Goal: Task Accomplishment & Management: Manage account settings

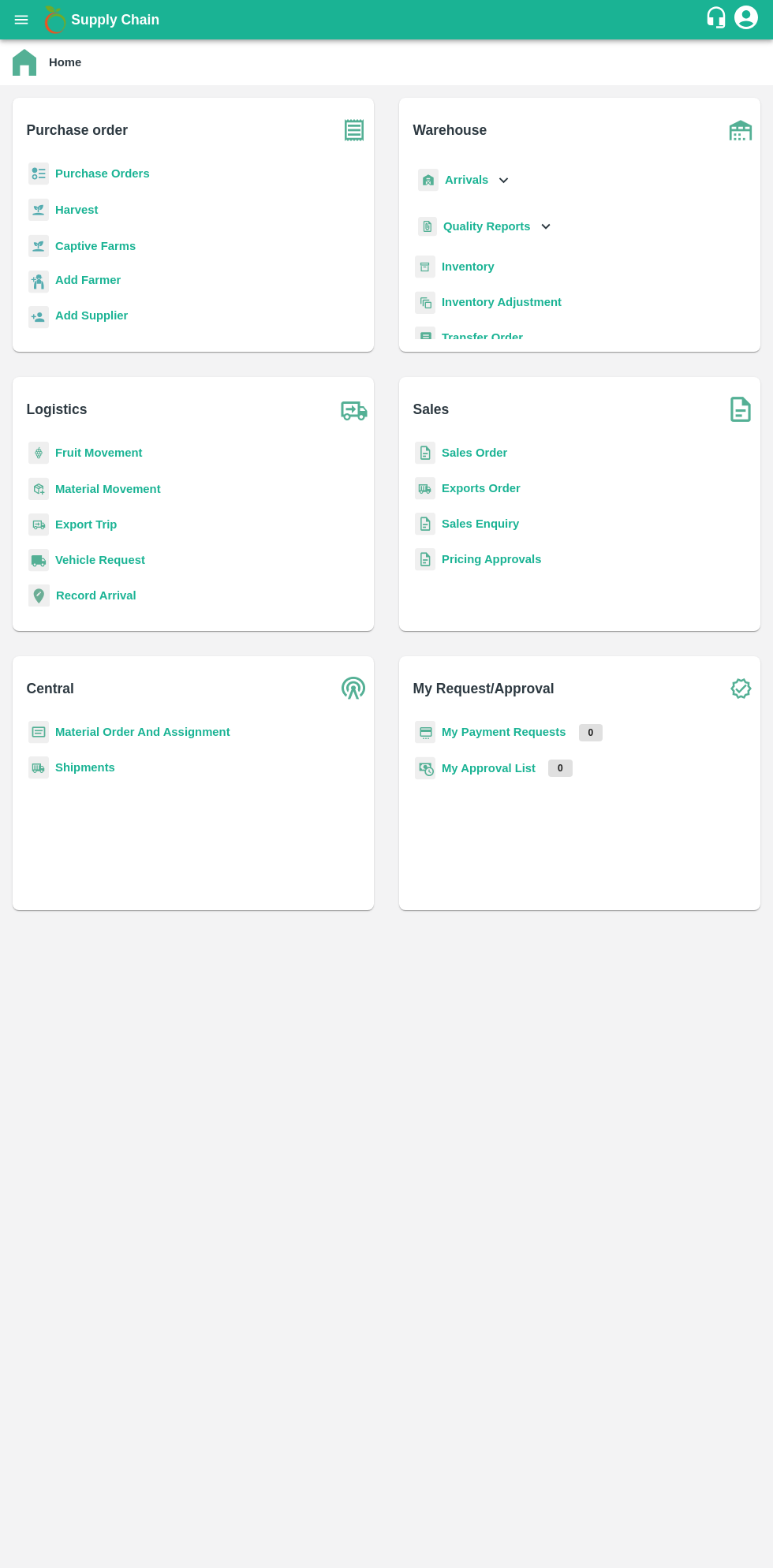
click at [106, 175] on b "Purchase Orders" at bounding box center [102, 173] width 94 height 12
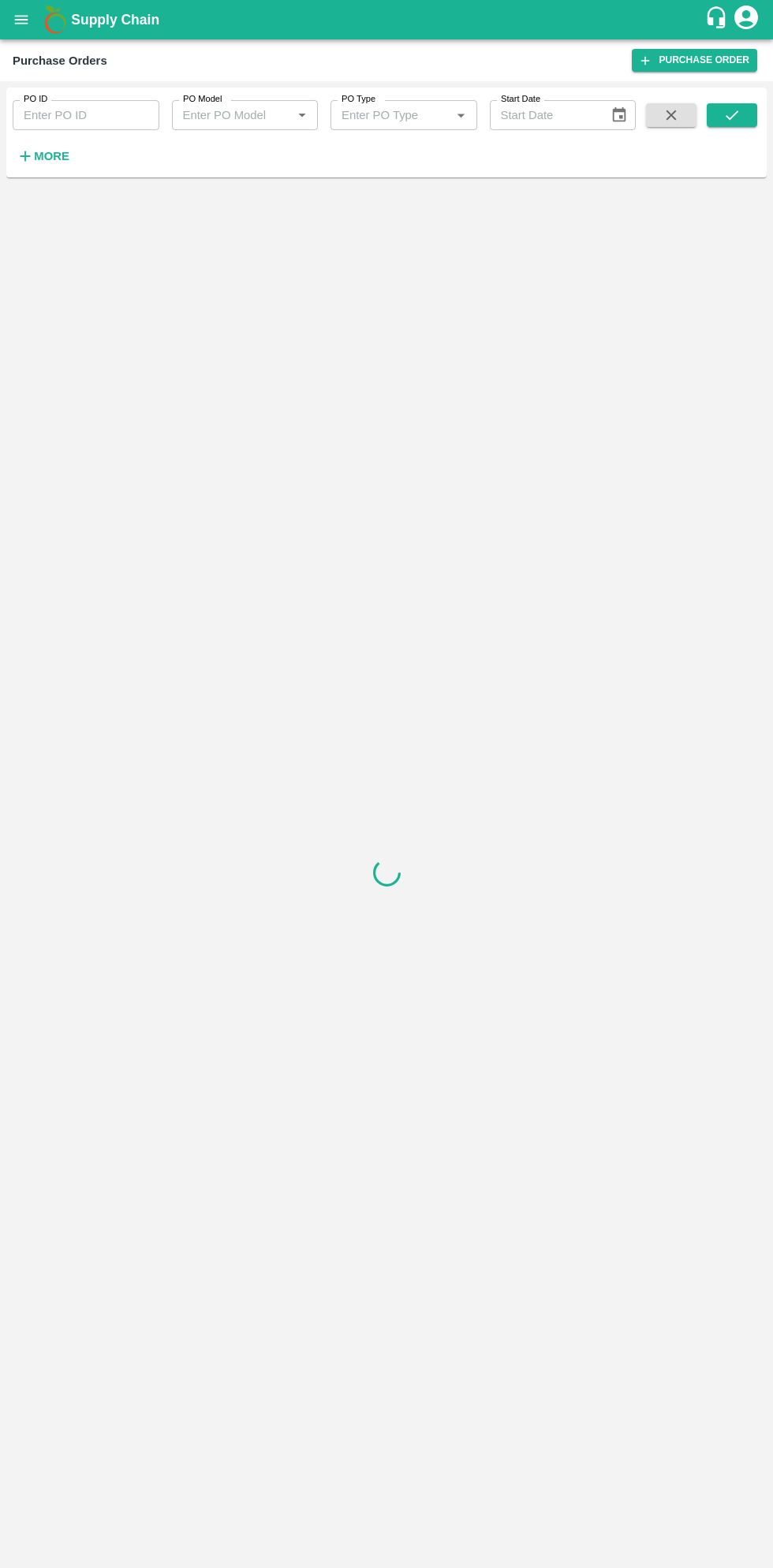
click at [57, 162] on strong "More" at bounding box center [51, 156] width 35 height 12
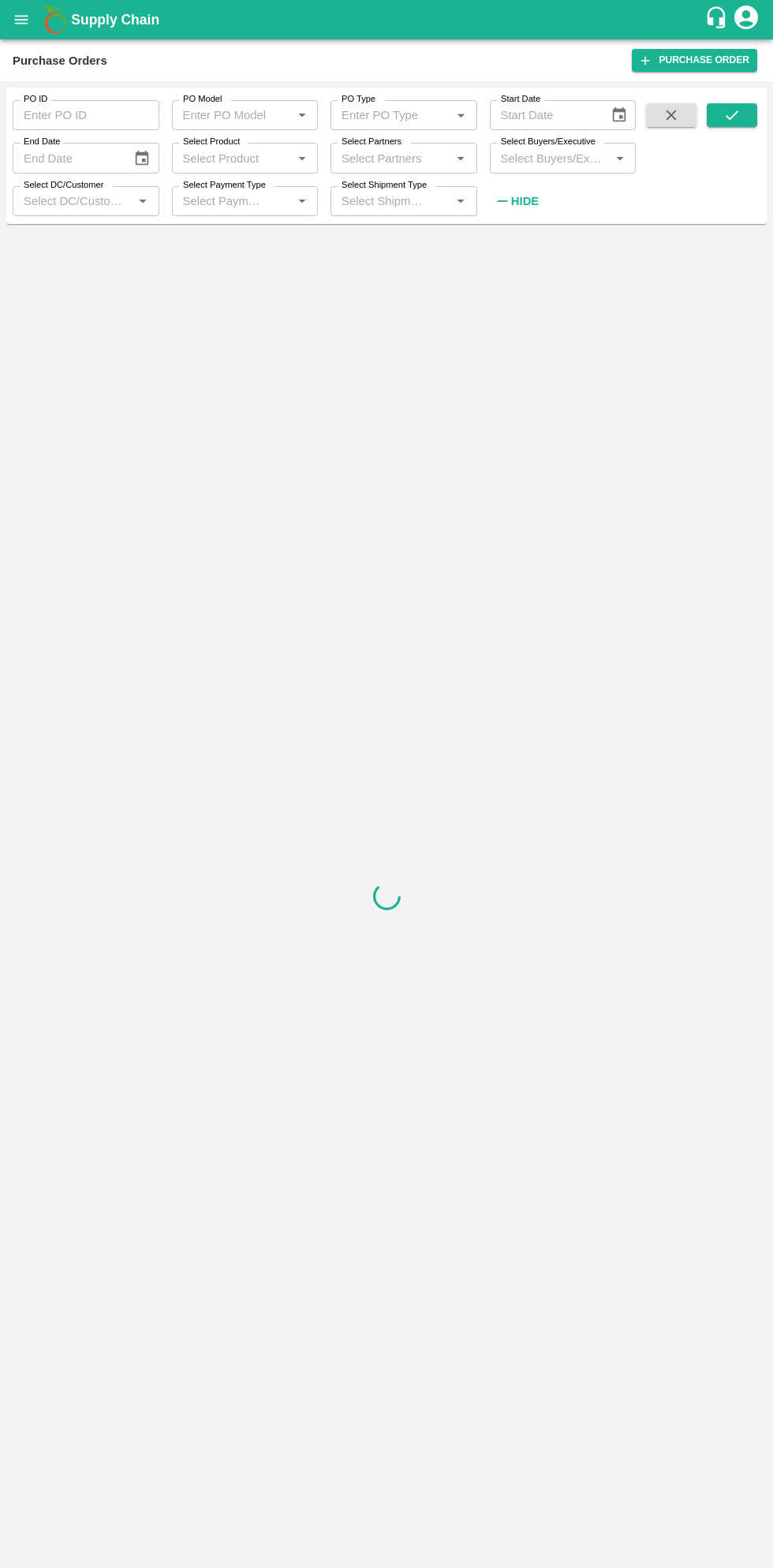
click at [572, 156] on input "Select Buyers/Executive" at bounding box center [551, 158] width 112 height 21
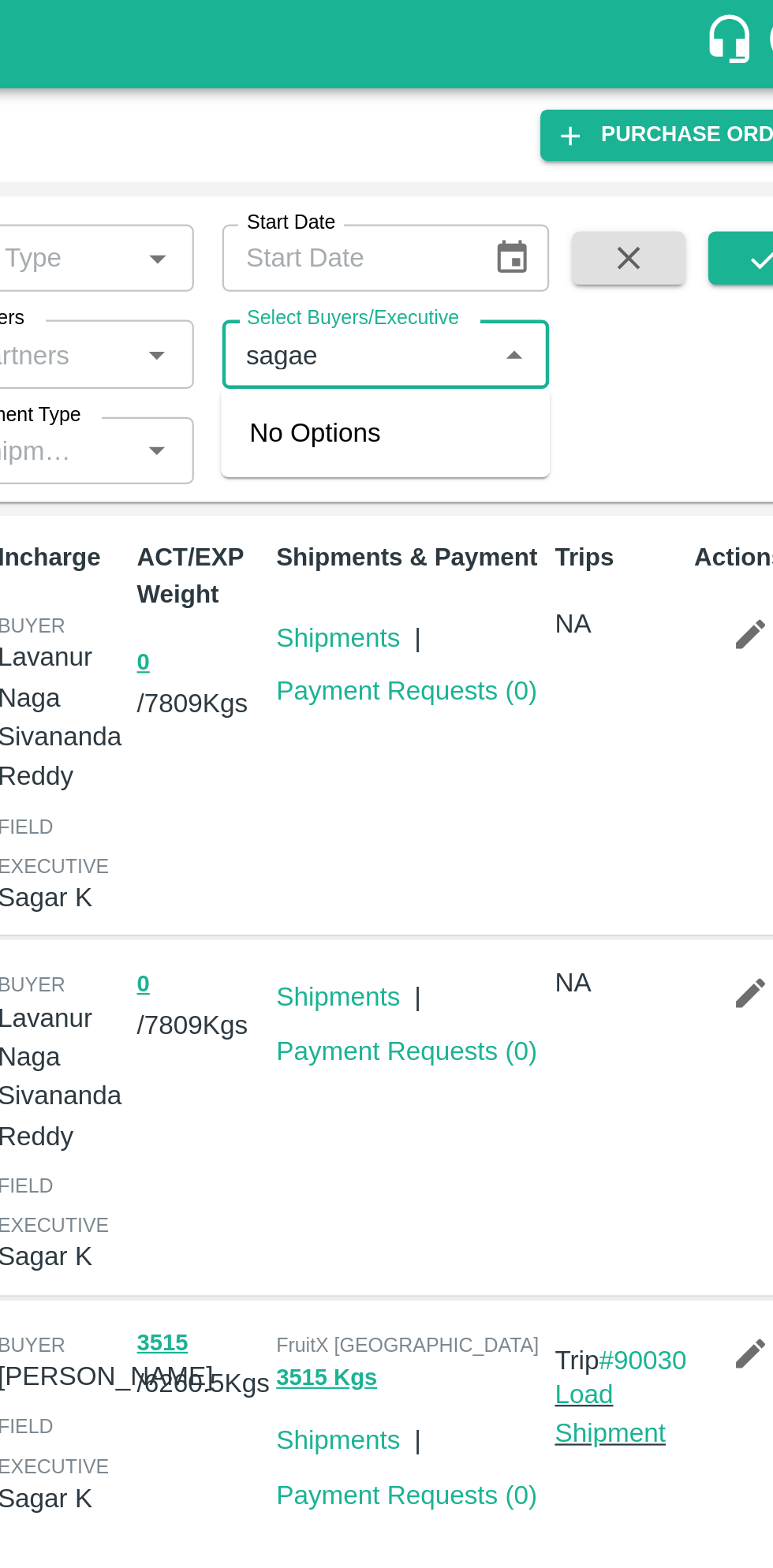
type input "saga"
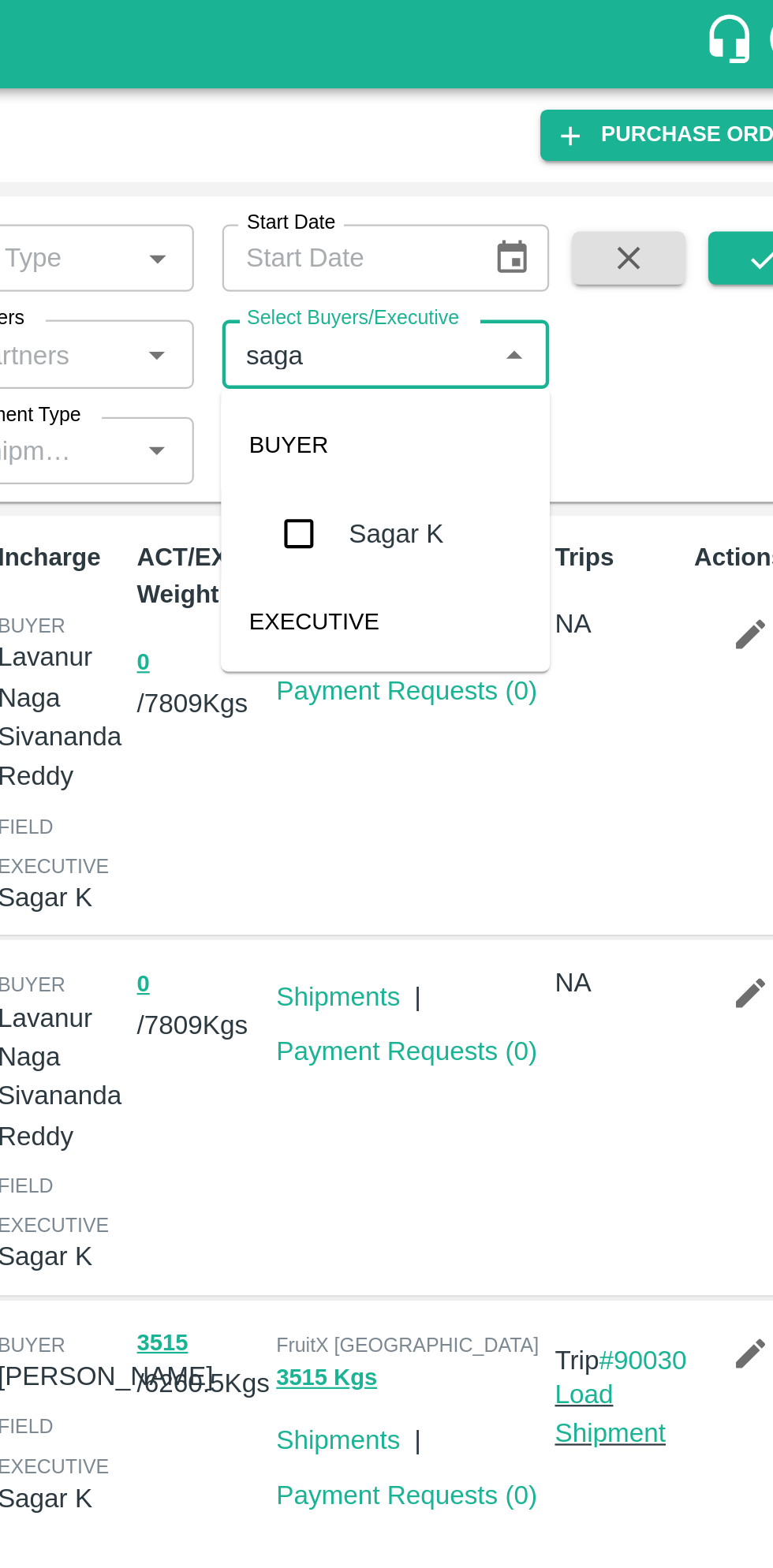
click at [527, 229] on input "checkbox" at bounding box center [524, 238] width 31 height 31
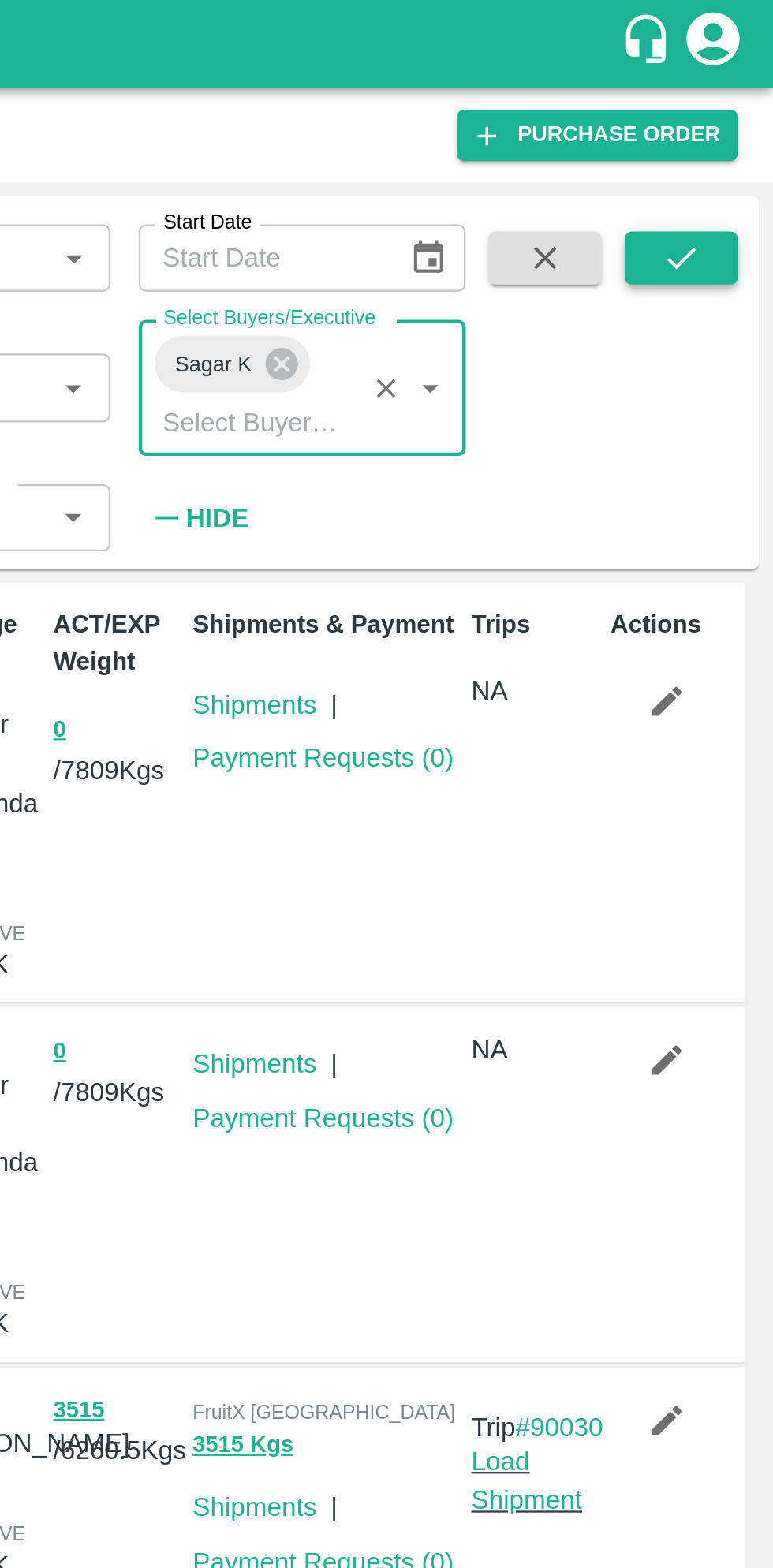
click at [749, 117] on button "submit" at bounding box center [732, 115] width 51 height 24
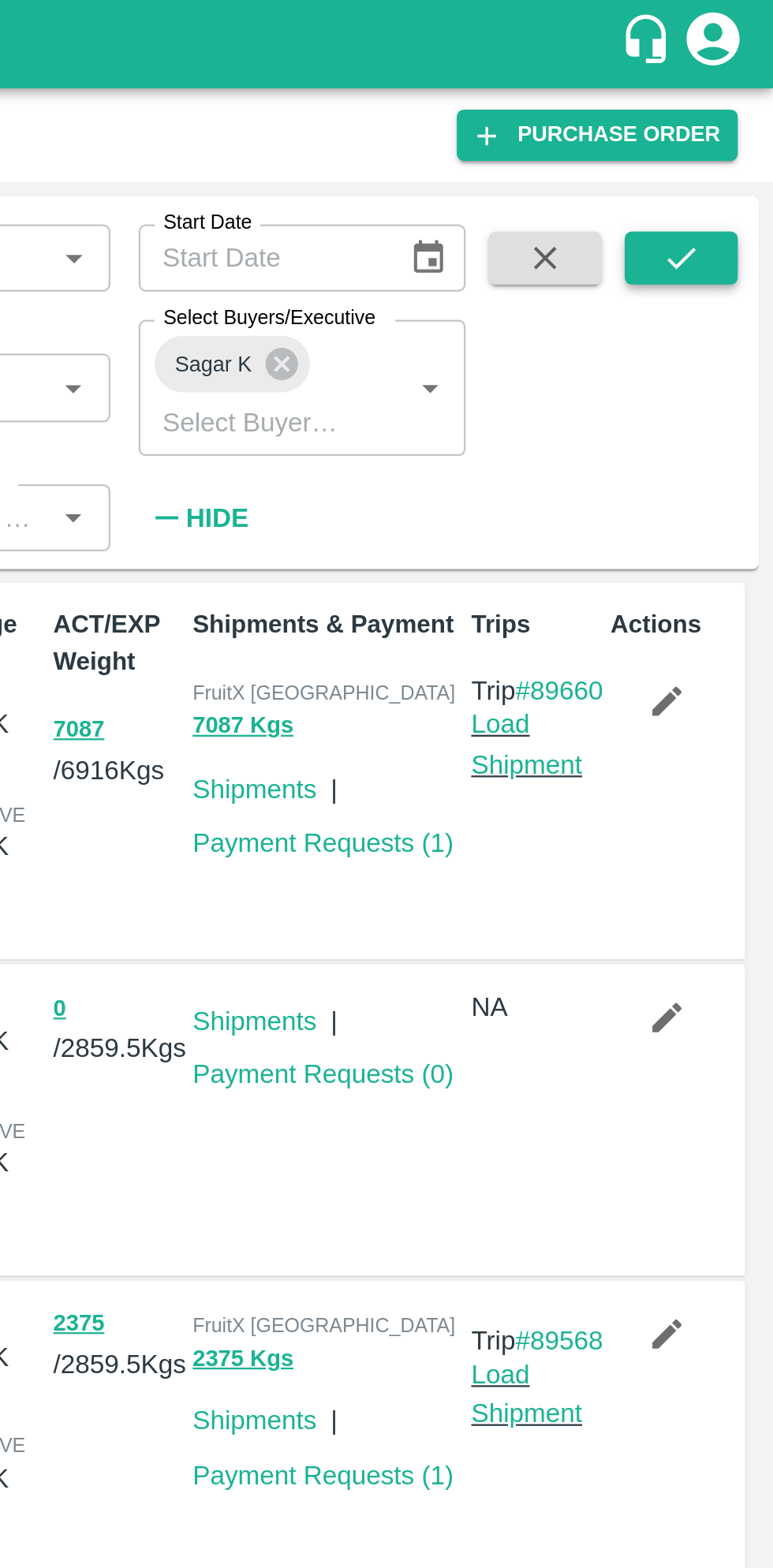
click at [725, 124] on button "submit" at bounding box center [732, 115] width 51 height 24
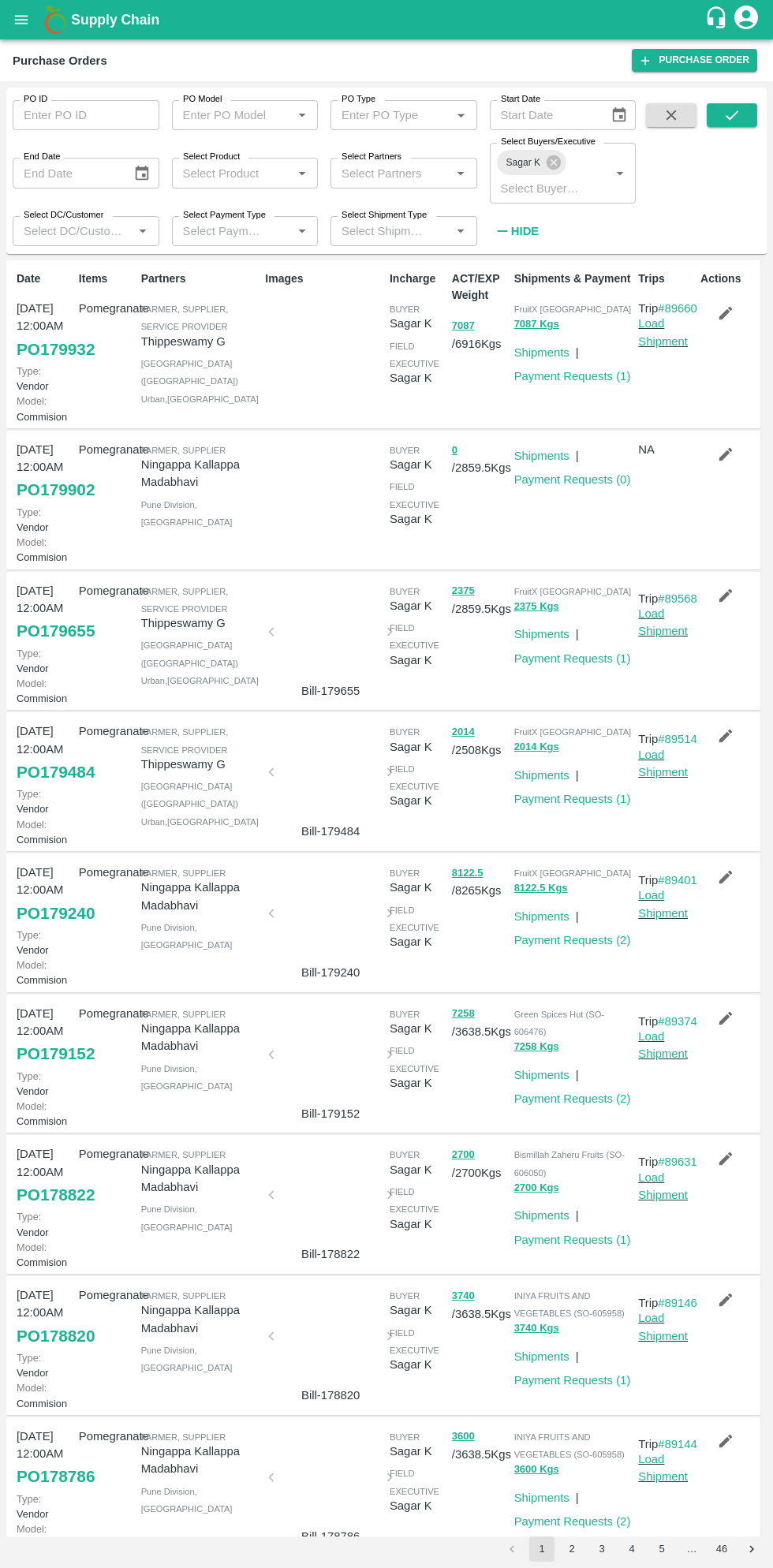
click at [720, 315] on icon "button" at bounding box center [726, 313] width 13 height 13
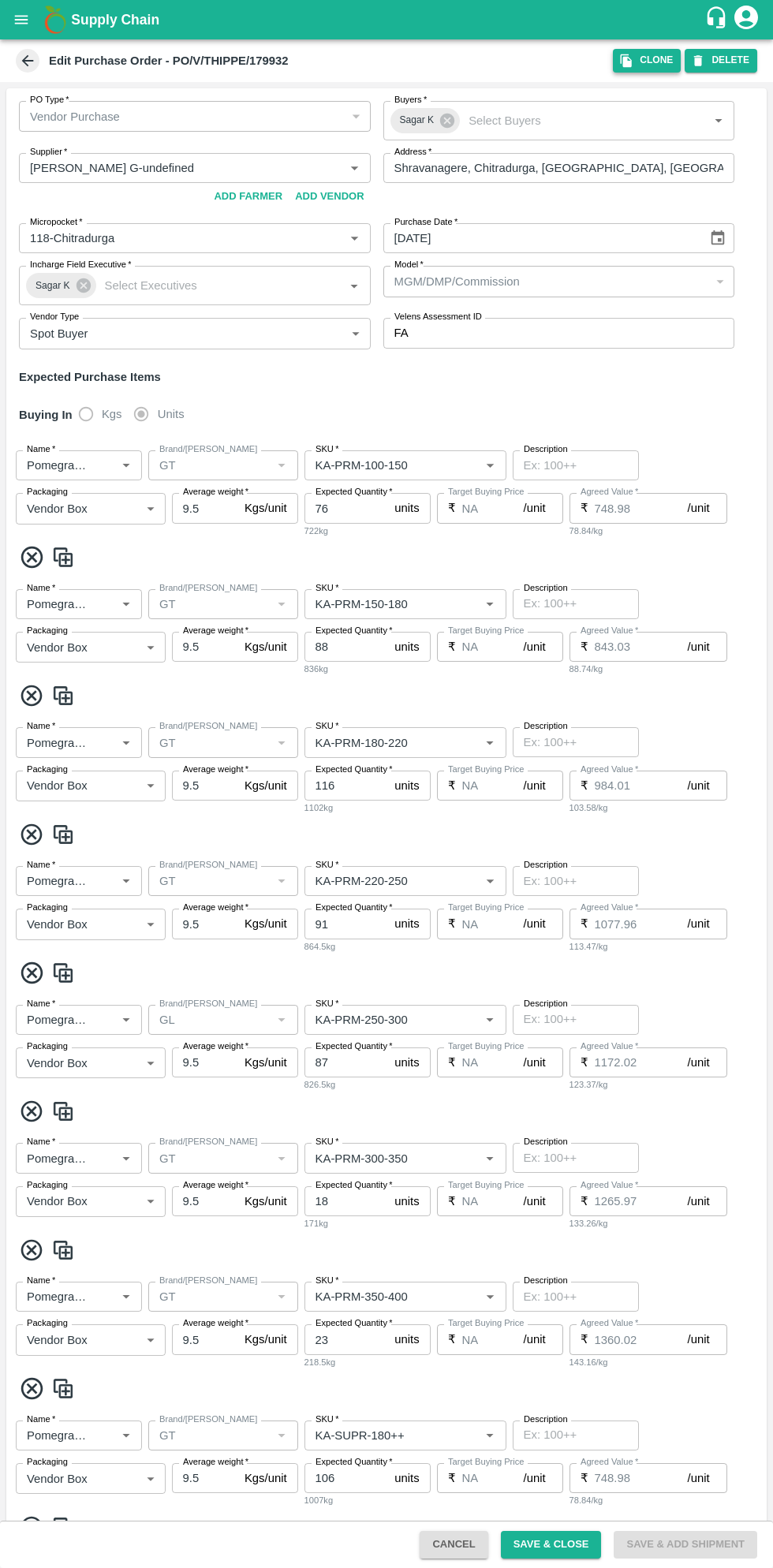
click at [632, 61] on icon "button" at bounding box center [625, 61] width 11 height 13
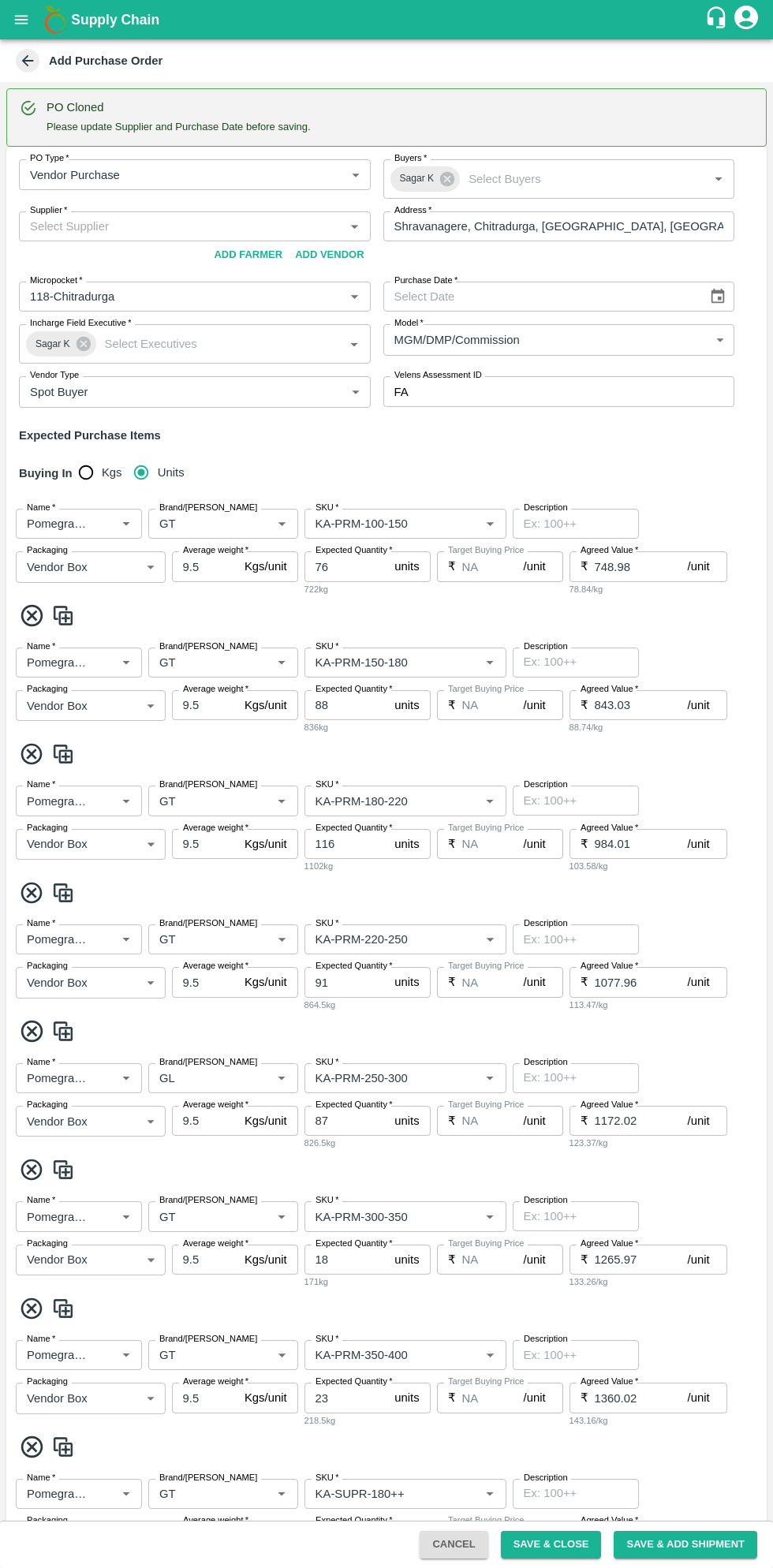
click at [711, 297] on icon "Choose date" at bounding box center [717, 296] width 17 height 17
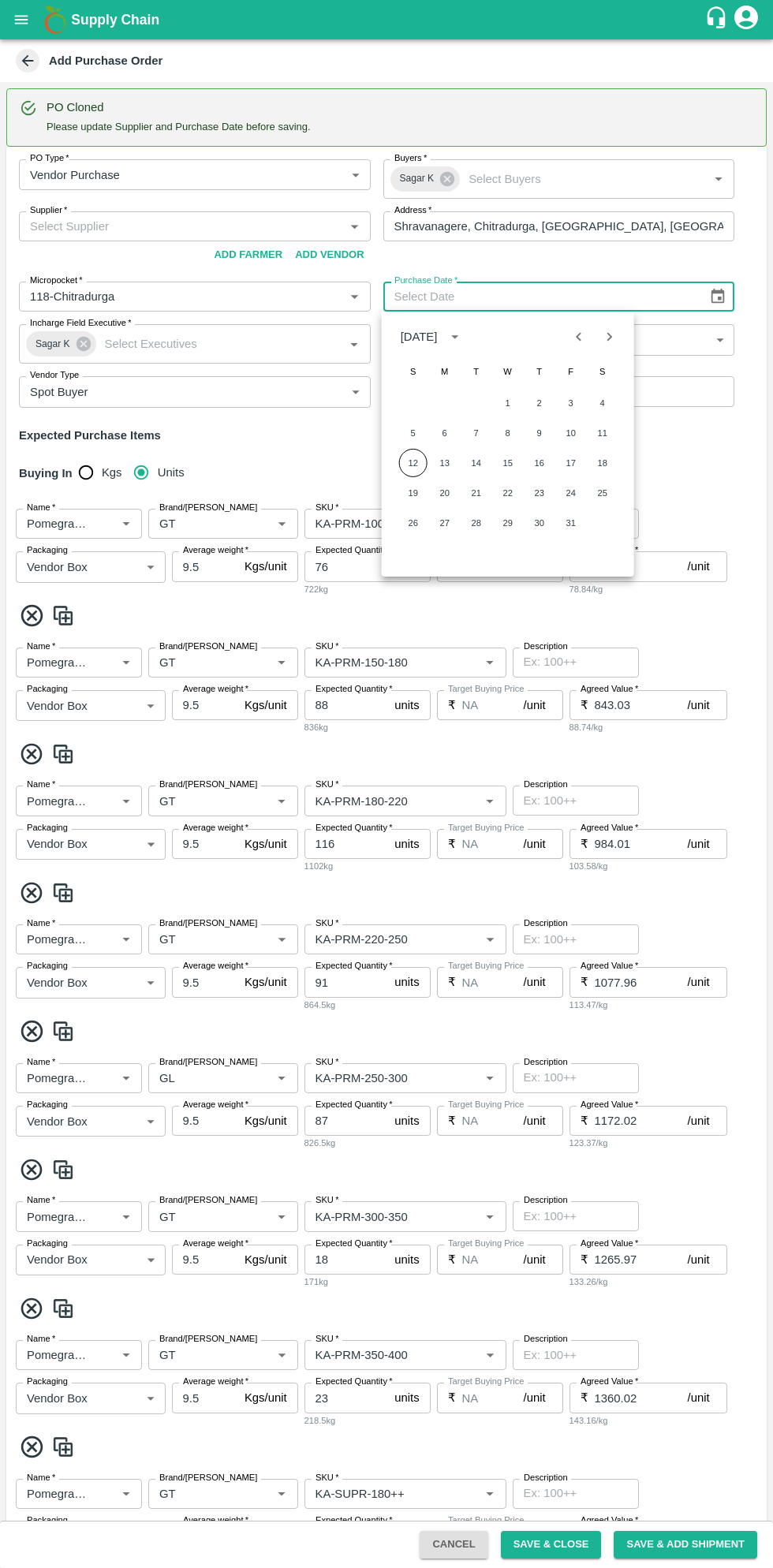
click at [414, 462] on button "12" at bounding box center [413, 463] width 29 height 29
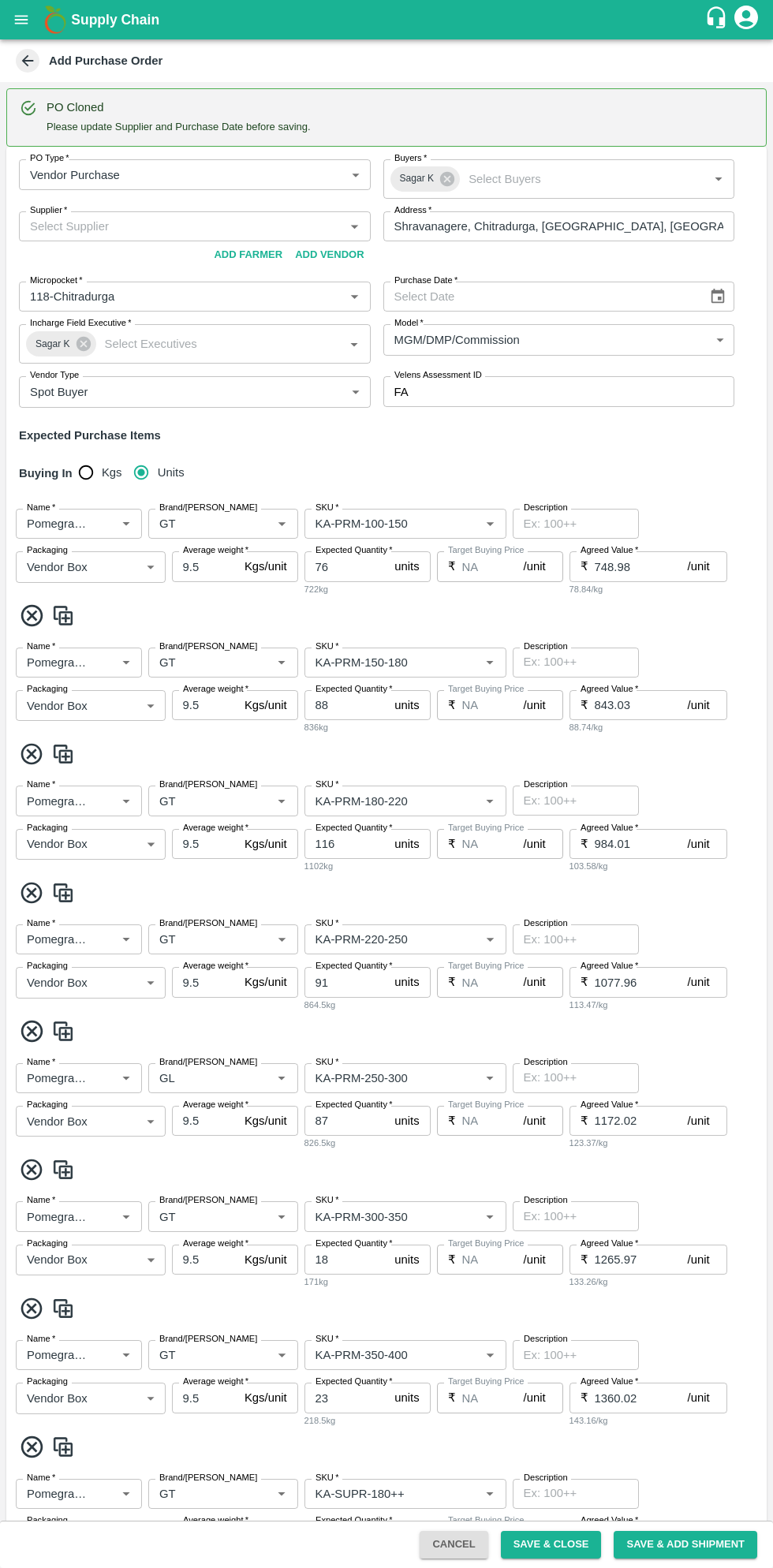
type input "12/10/2025"
click at [181, 226] on input "Supplier   *" at bounding box center [181, 226] width 316 height 21
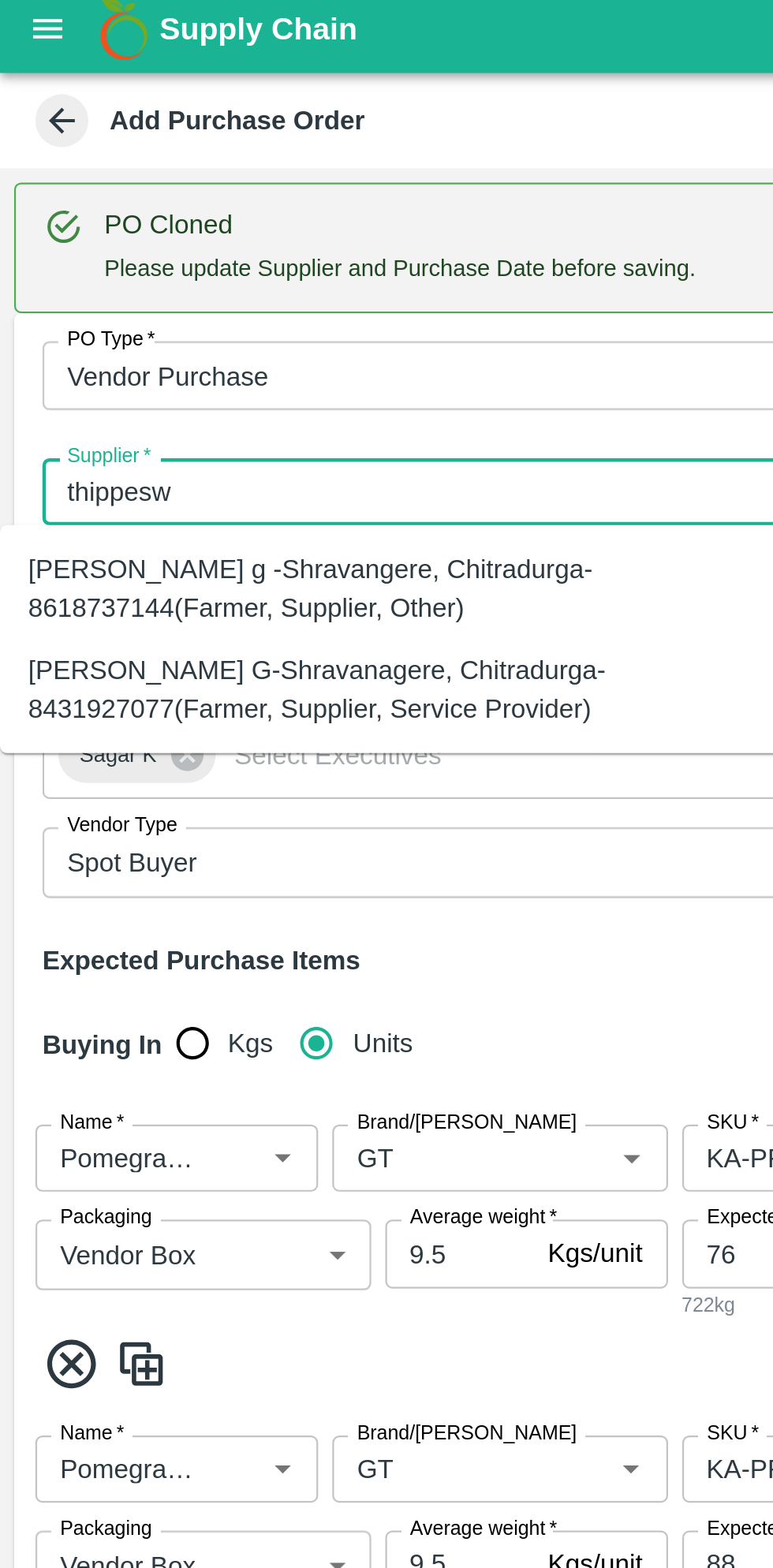
click at [190, 322] on div "Thippeswamy G-Shravanagere, Chitradurga-8431927077(Farmer, Supplier, Service Pr…" at bounding box center [175, 313] width 325 height 35
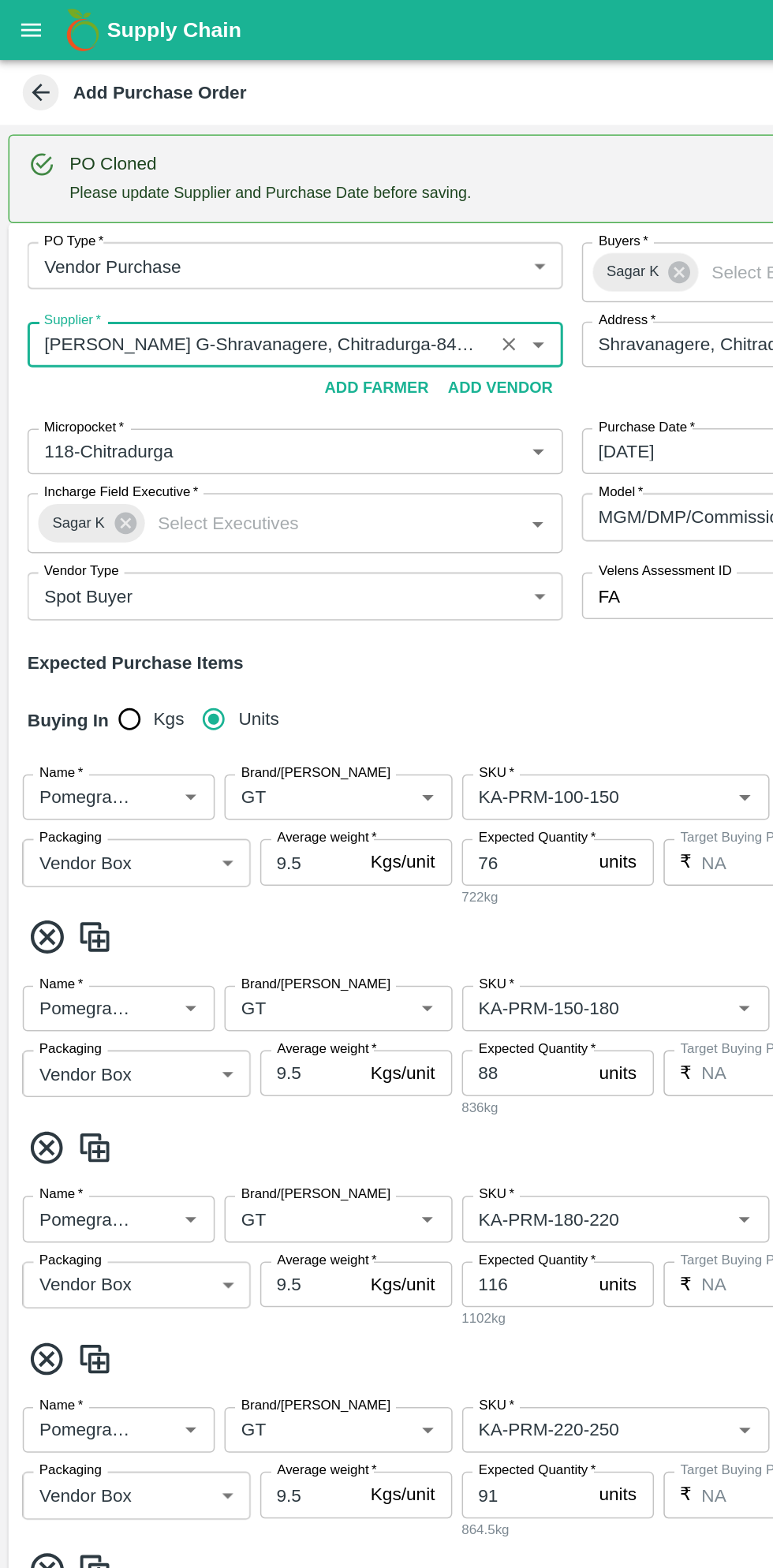
type input "Thippeswamy G-Shravanagere, Chitradurga-8431927077(Farmer, Supplier, Service Pr…"
click at [220, 528] on input "Brand/Marka" at bounding box center [199, 523] width 94 height 21
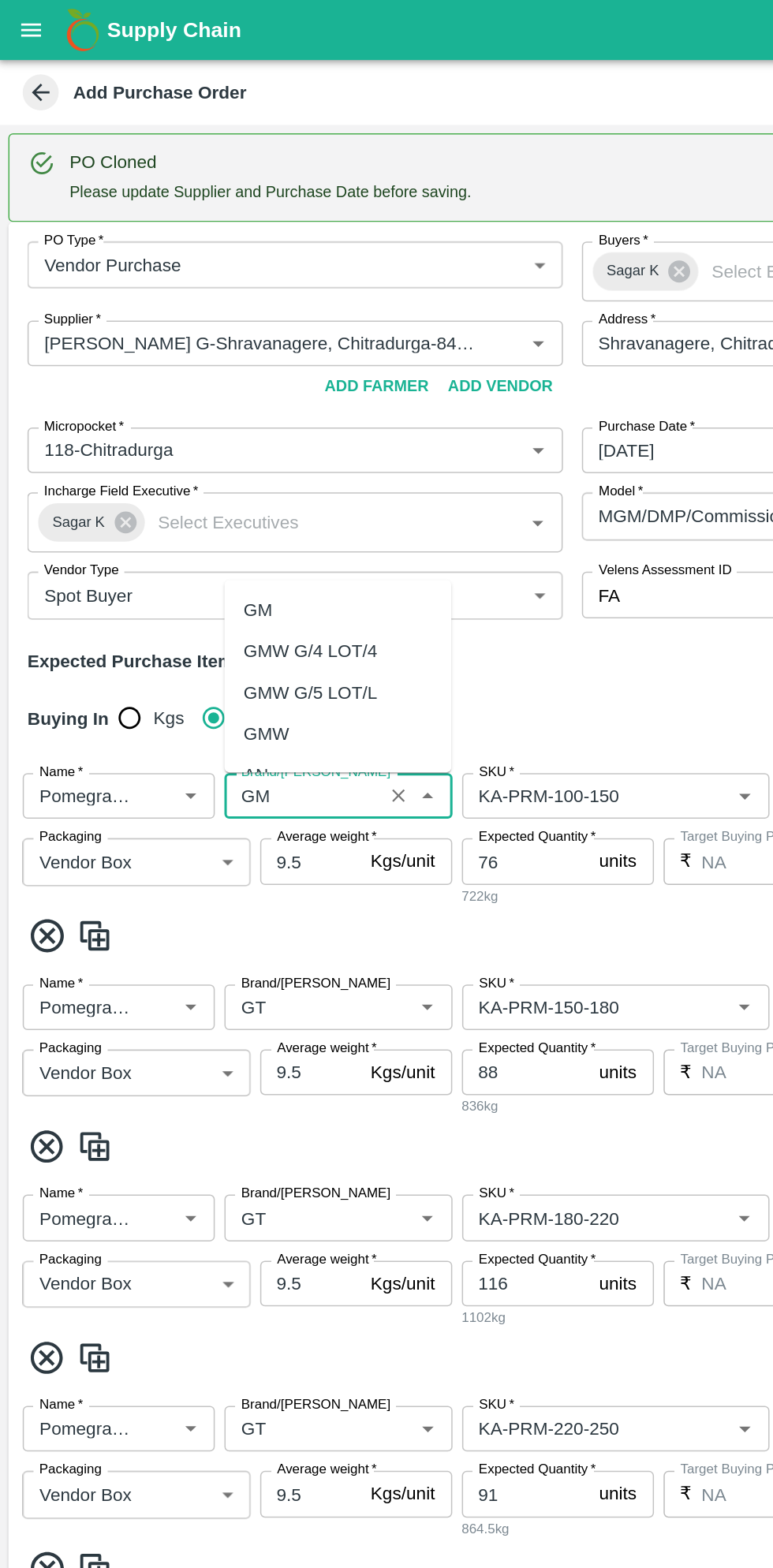
click at [182, 395] on div "GM" at bounding box center [223, 400] width 149 height 27
type input "GM"
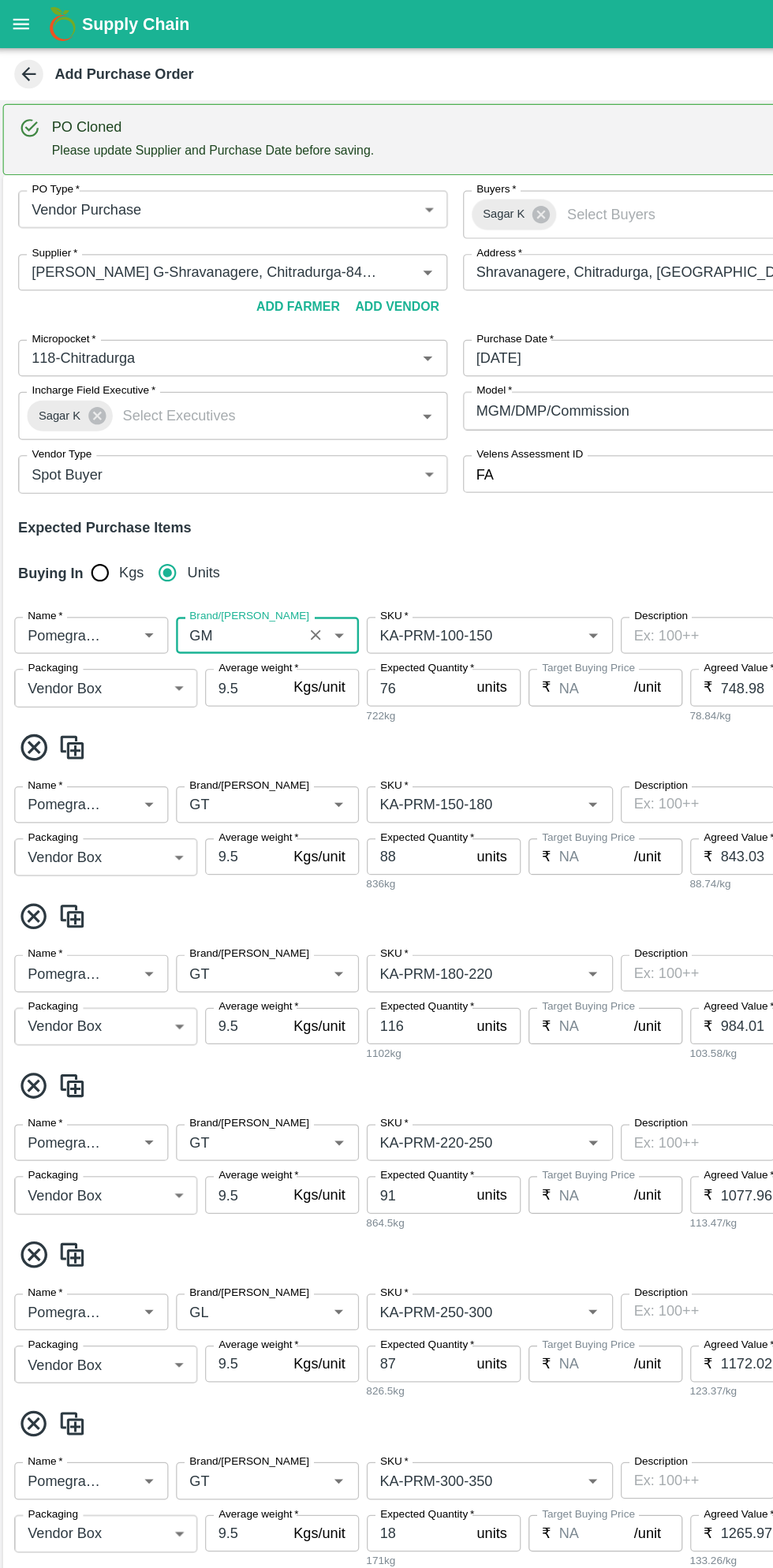
scroll to position [73, 0]
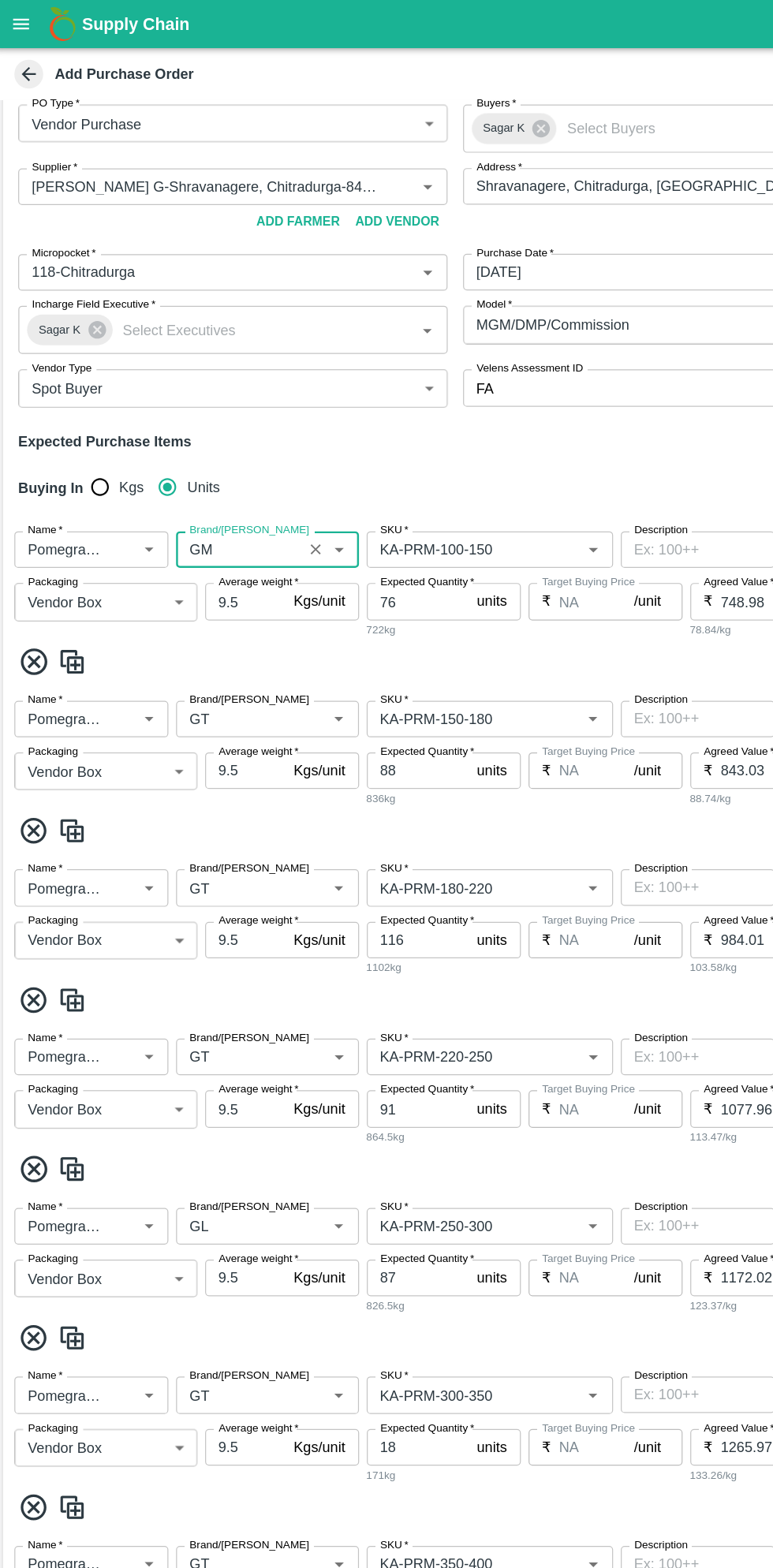
click at [34, 679] on icon at bounding box center [32, 681] width 26 height 26
type input "116"
type input "984.01"
type input "91"
type input "1077.96"
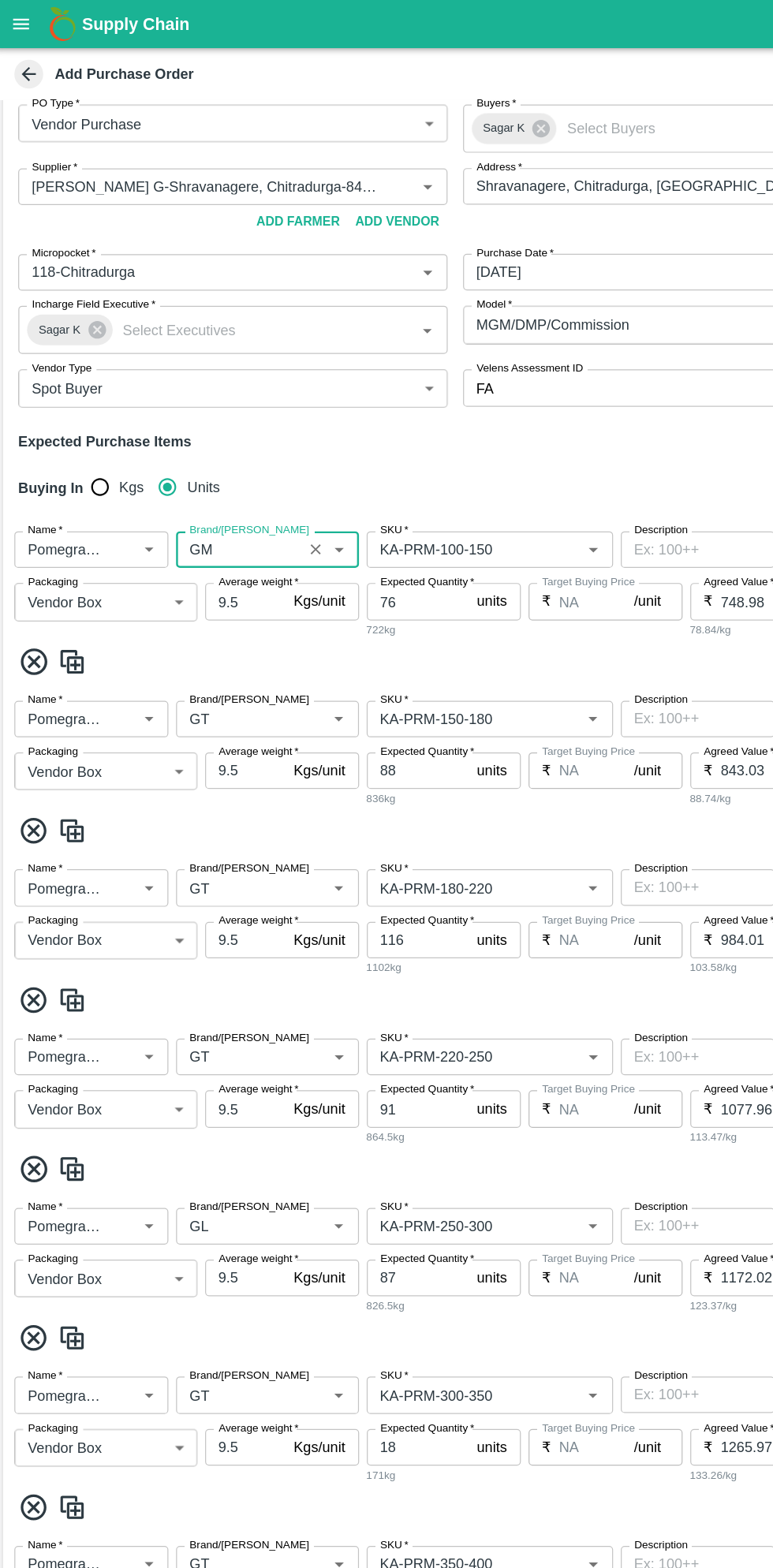
type input "87"
type input "1172.02"
type input "18"
type input "1265.97"
type input "23"
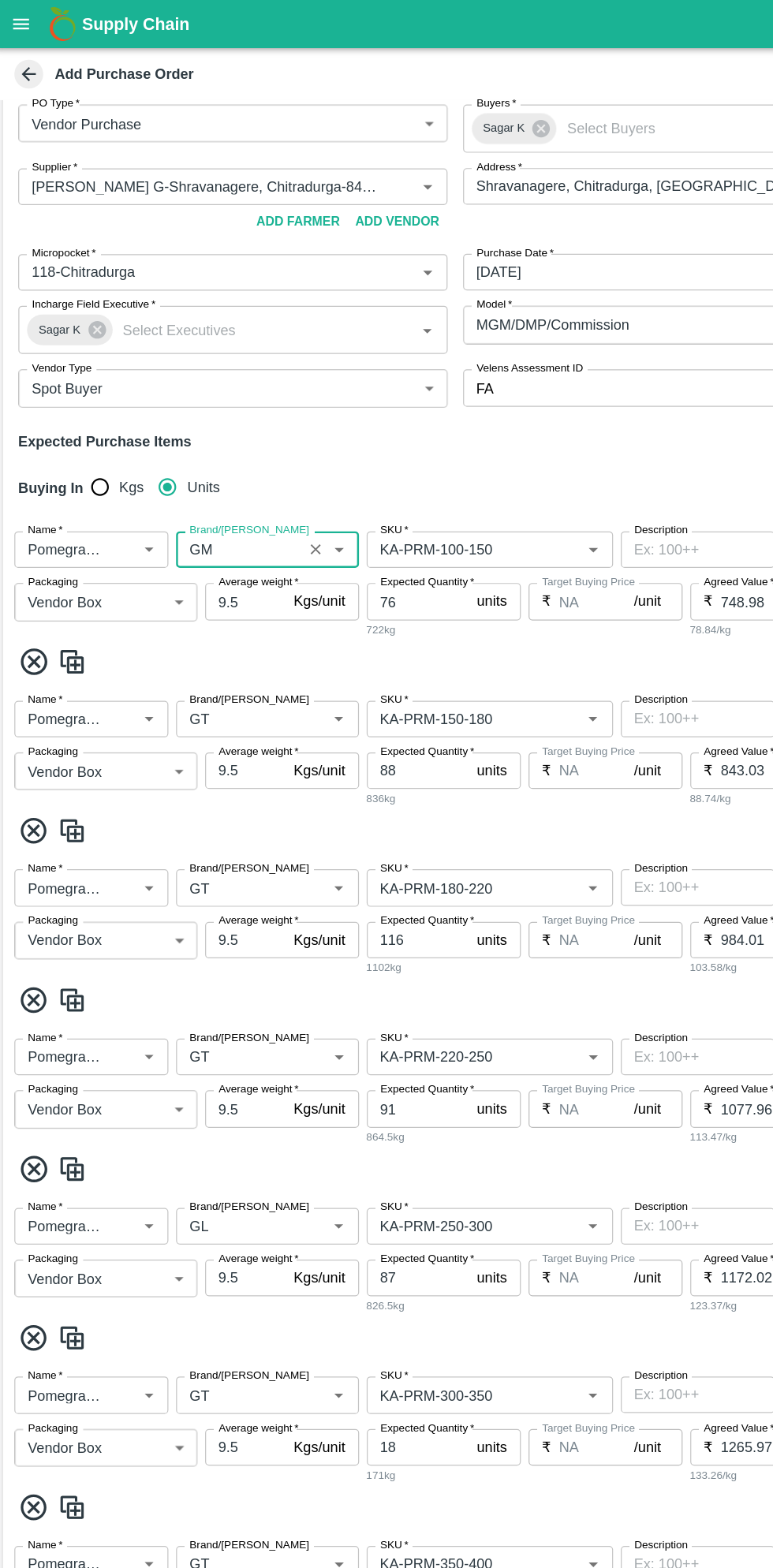
type input "1360.02"
type input "106"
type input "748.98"
type input "27"
type input "560.98"
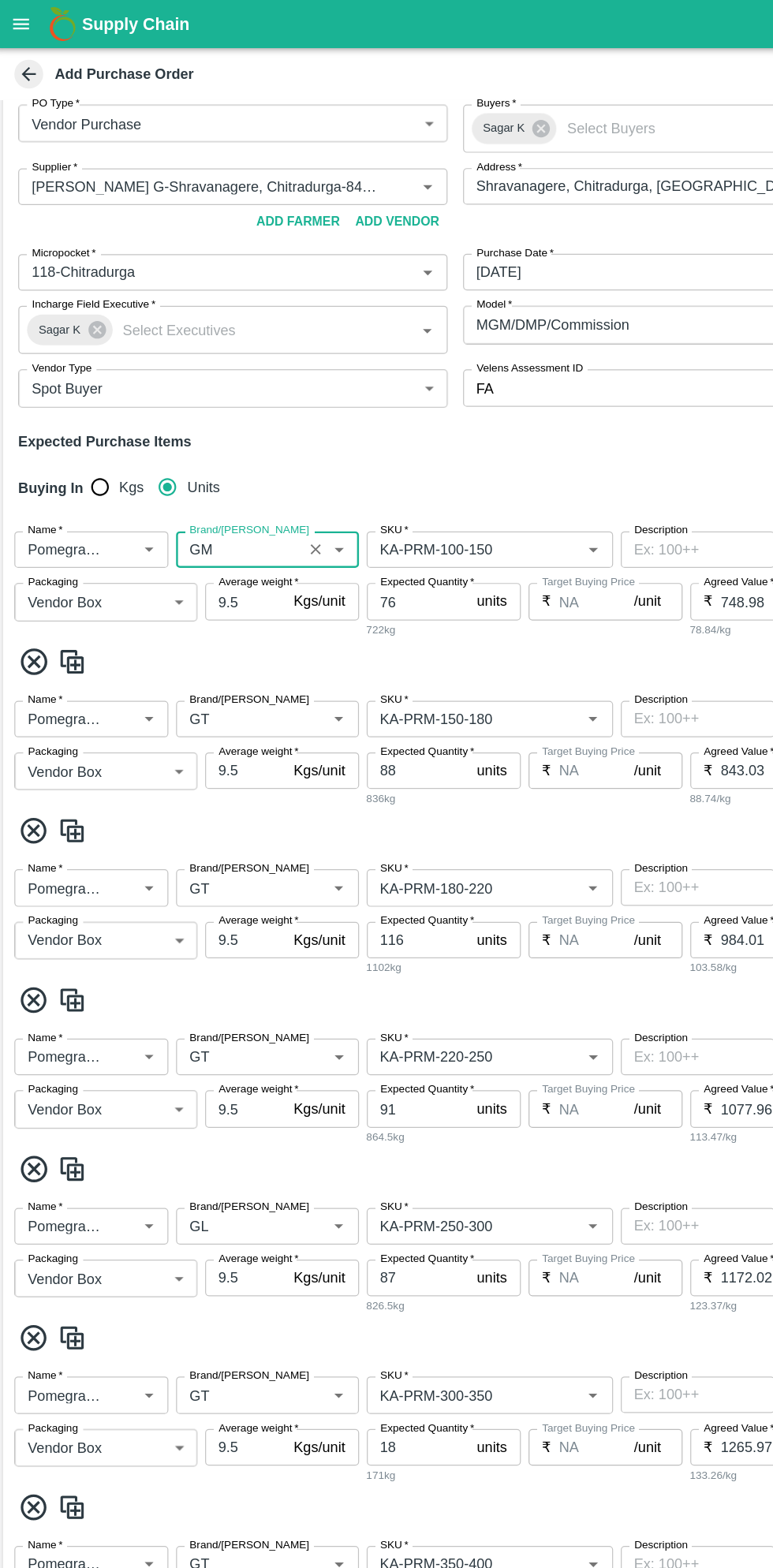
type input "24"
type input "514.04"
type input "19"
type input "5.89"
type input "29"
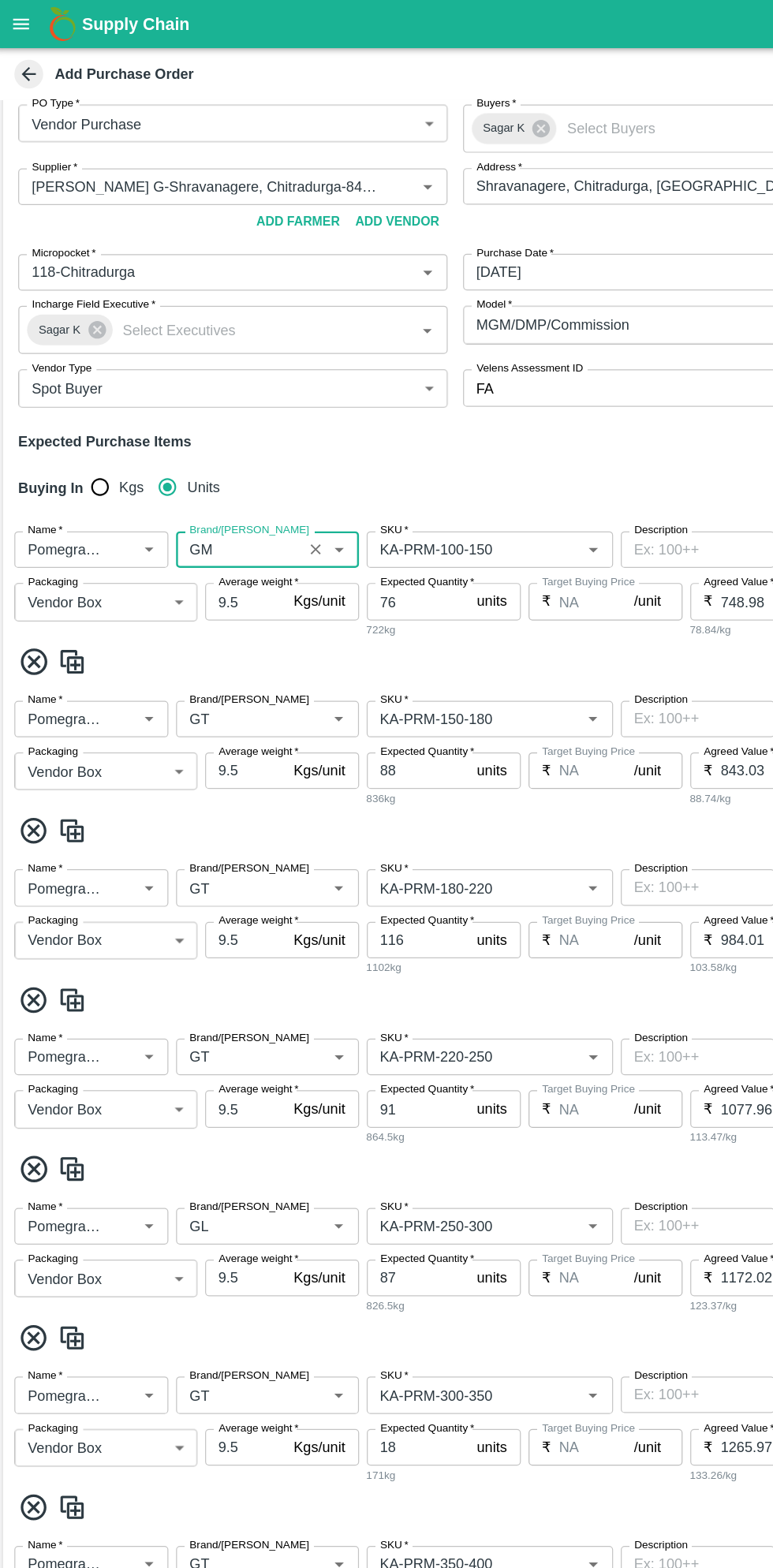
type input "514.04"
type input "5"
type input "184.96"
type input "3"
type input "5.89"
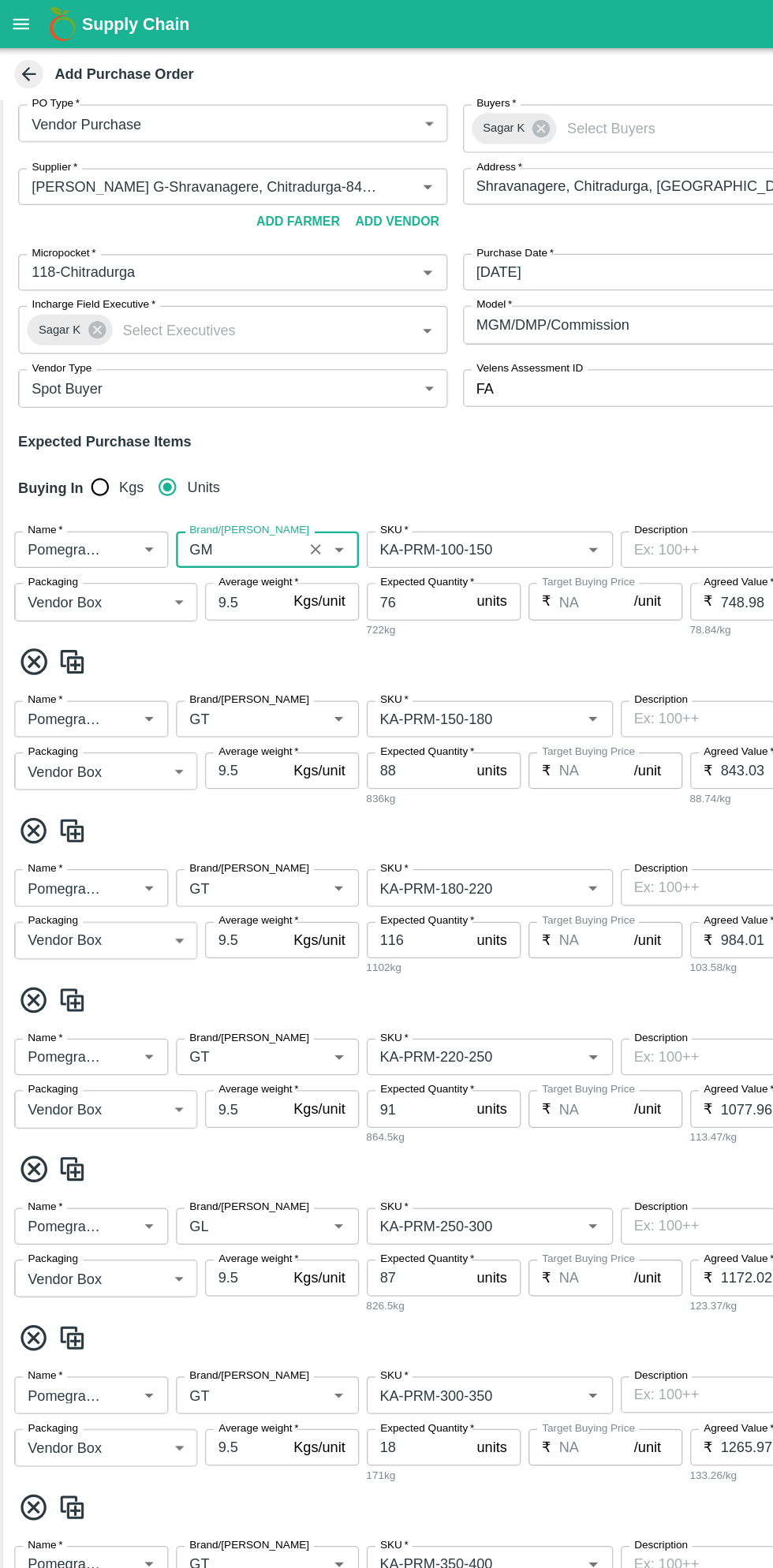
type input "13"
type input "KA-PRM-180-220"
type input "KA-PRM-220-250"
type input "GL"
type input "KA-PRM-250-300"
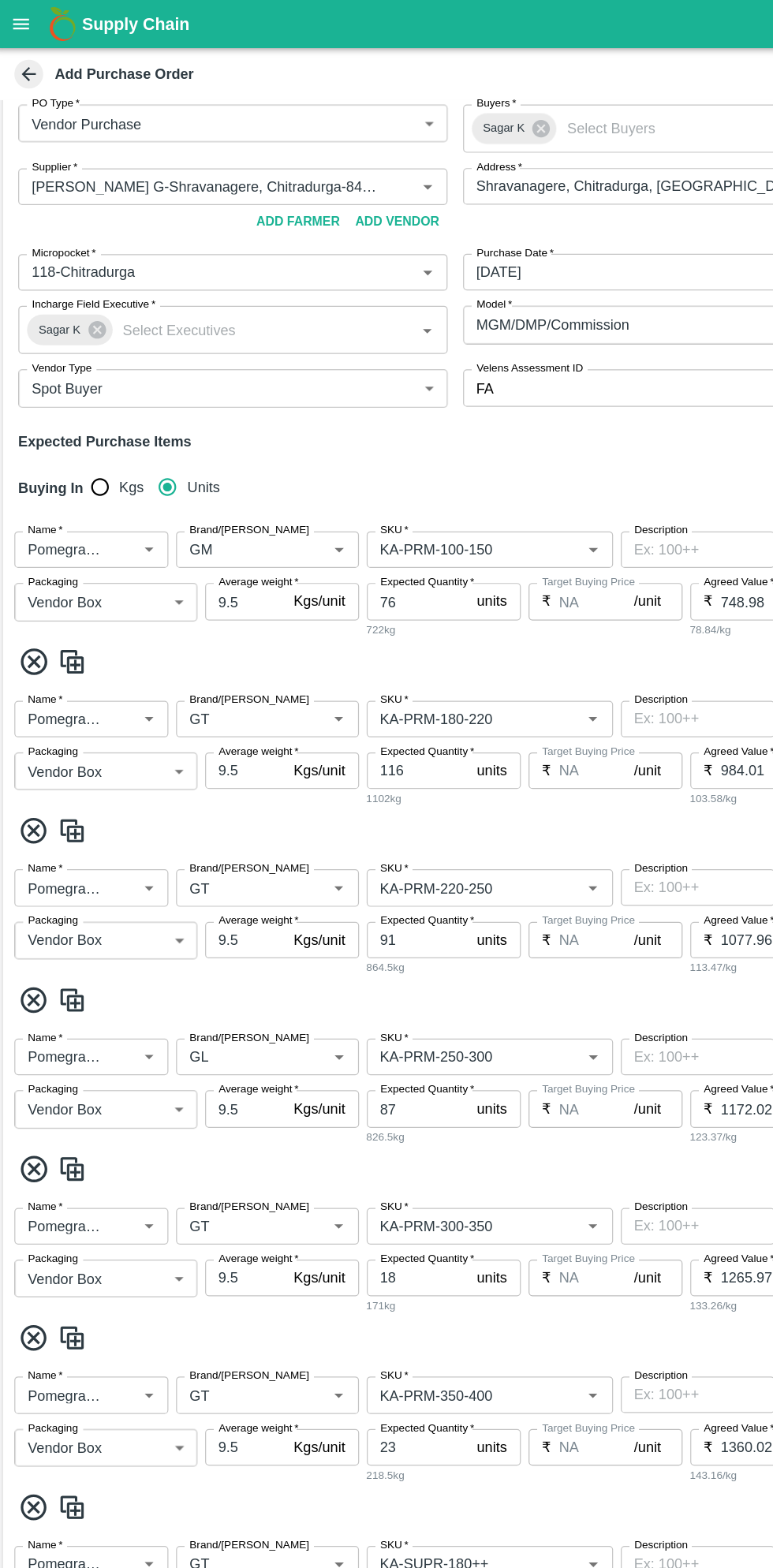
type input "GT"
type input "KA-PRM-300-350"
type input "KA-PRM-350-400"
type input "KA-SUPR-180++"
type input "KA-SUPR-100++"
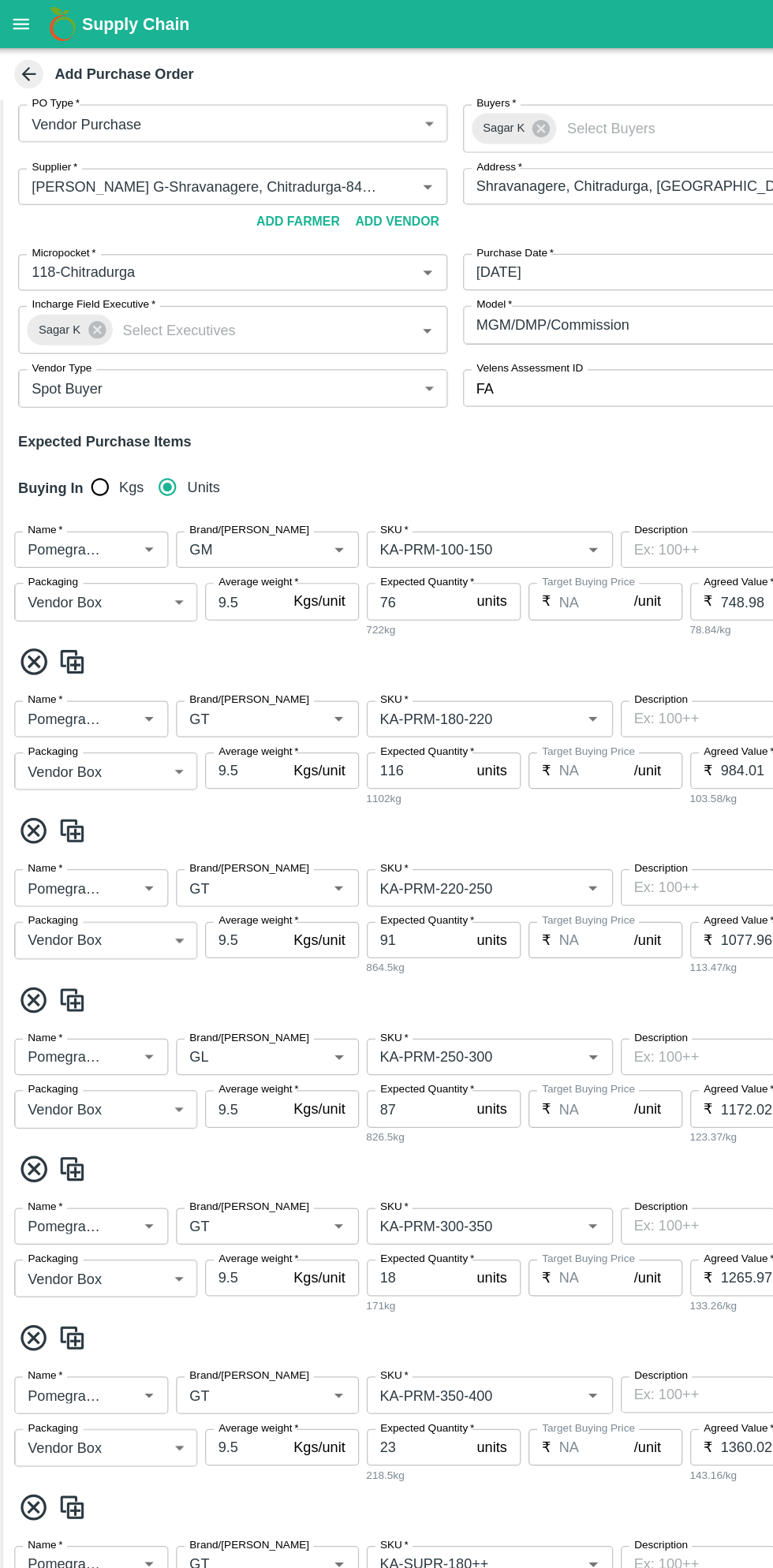
type input "KA-Loose A"
type input "KA-Green"
type input "KA-PRM-180++"
type input "KA-Damage Fruit"
type input "KA-Loose B"
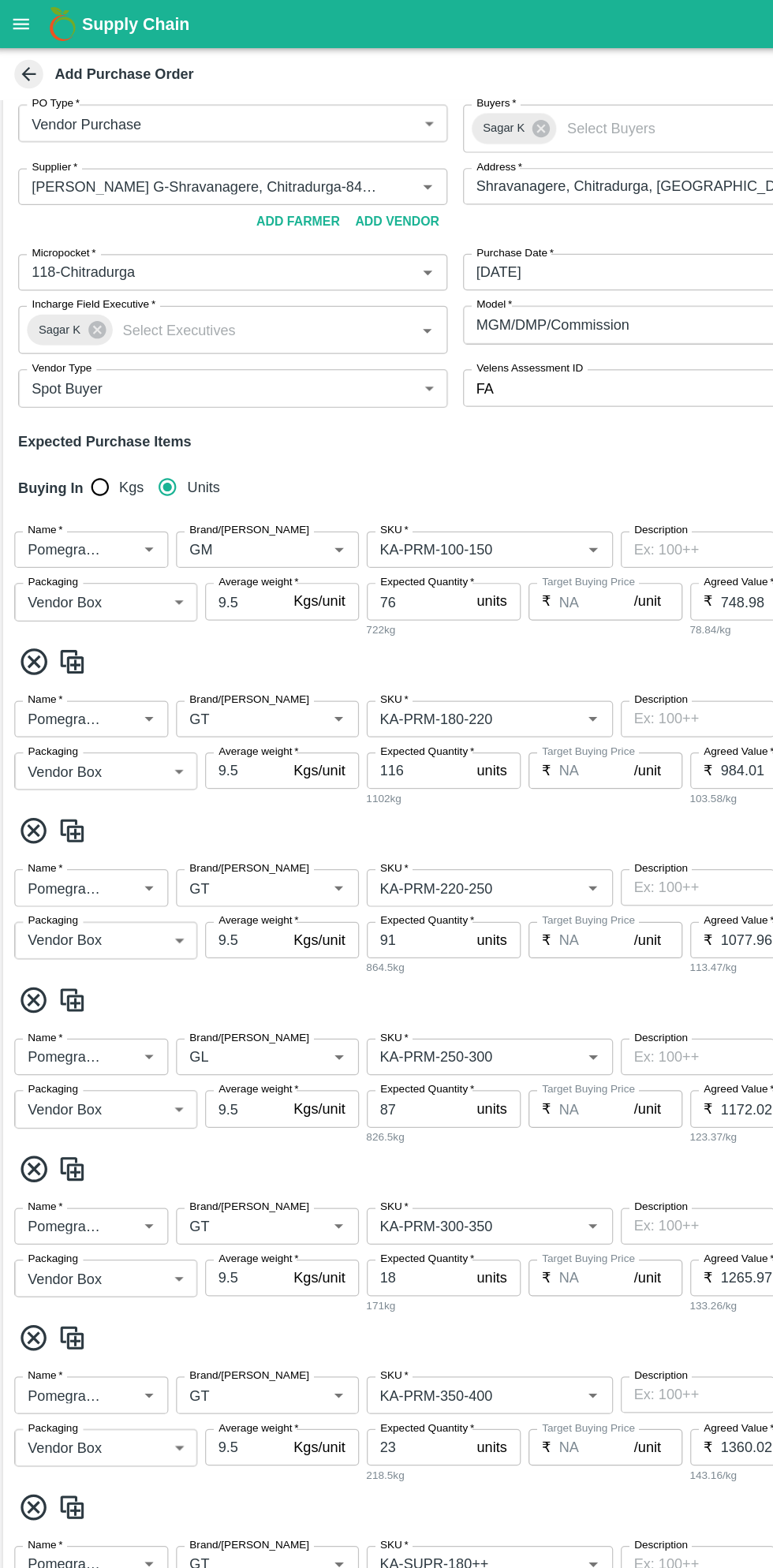
type input "KA-PRM-400++"
click at [36, 678] on icon at bounding box center [32, 681] width 26 height 26
type input "91"
type input "1077.96"
type input "87"
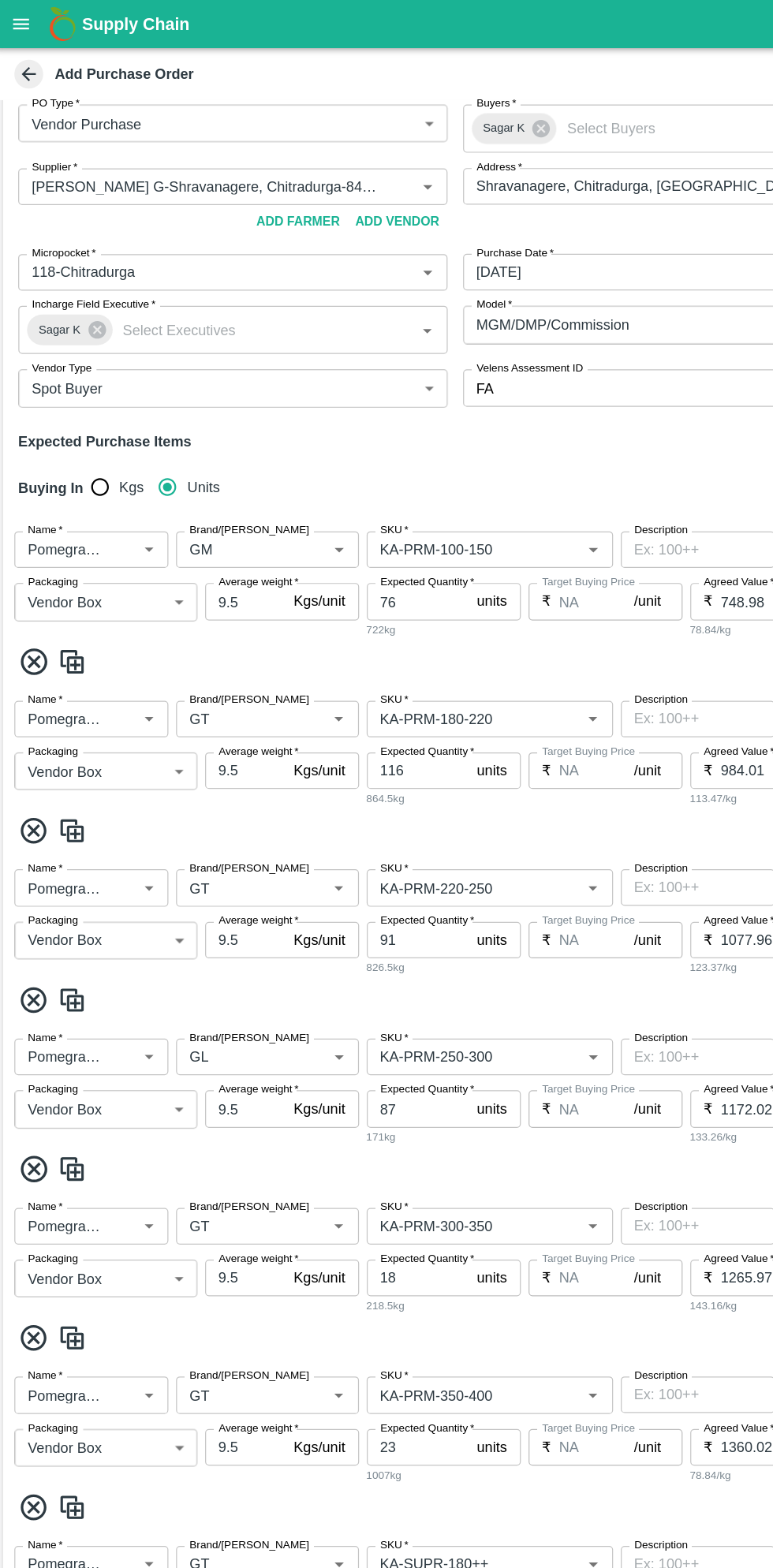
type input "1172.02"
type input "18"
type input "1265.97"
type input "23"
type input "1360.02"
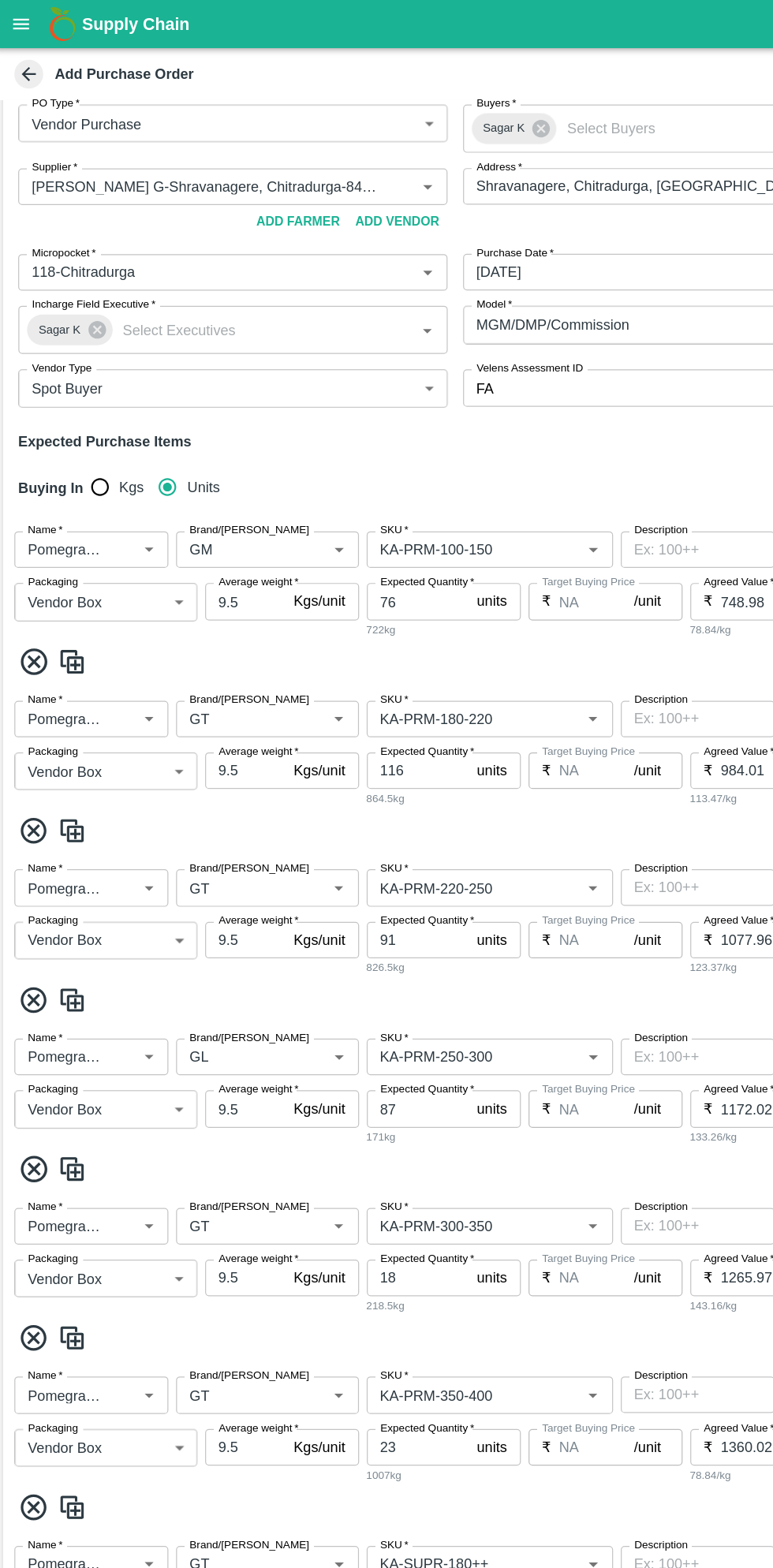
type input "106"
type input "748.98"
type input "27"
type input "560.98"
type input "24"
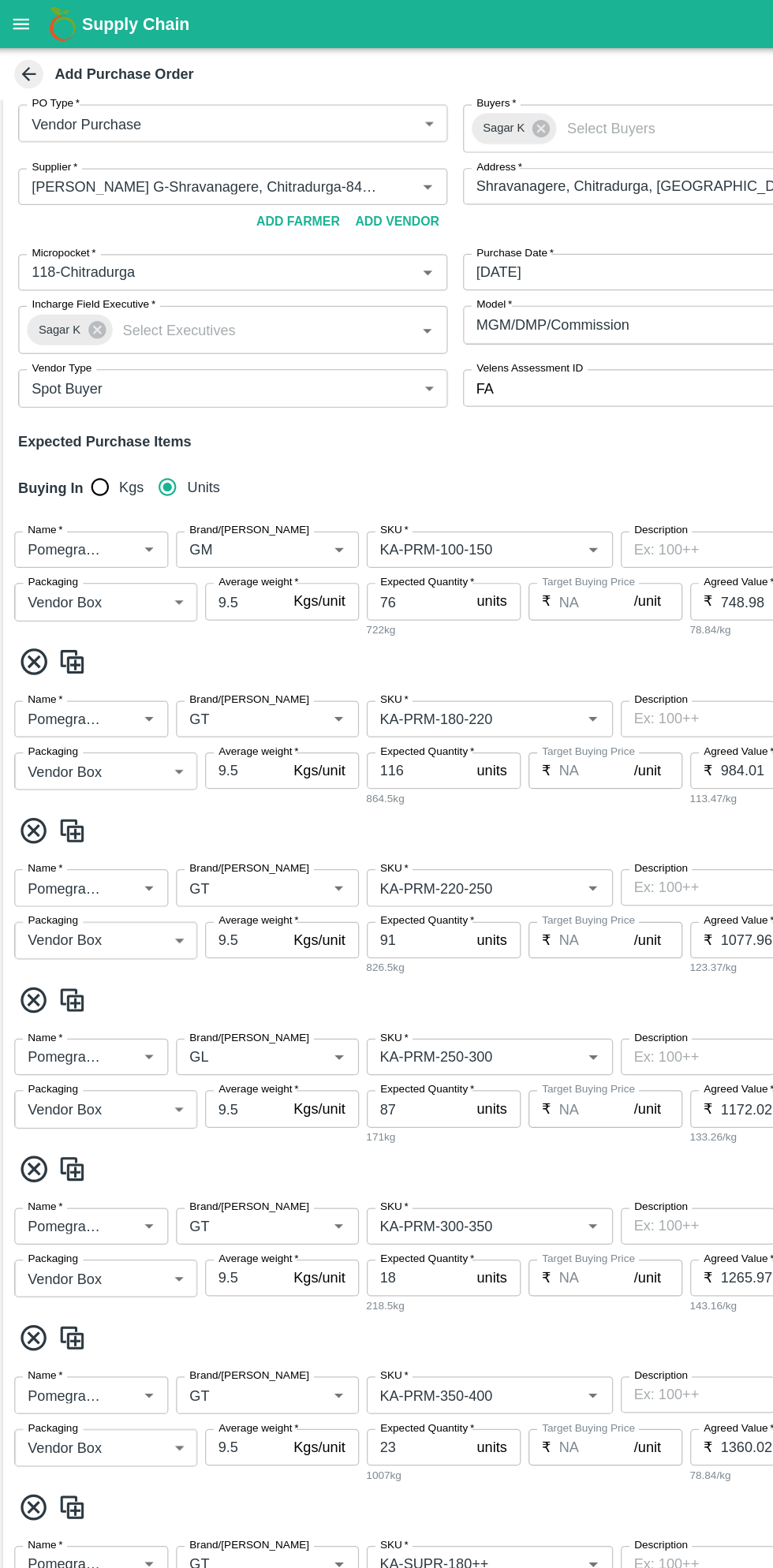
type input "514.04"
type input "19"
type input "5.89"
type input "29"
type input "514.04"
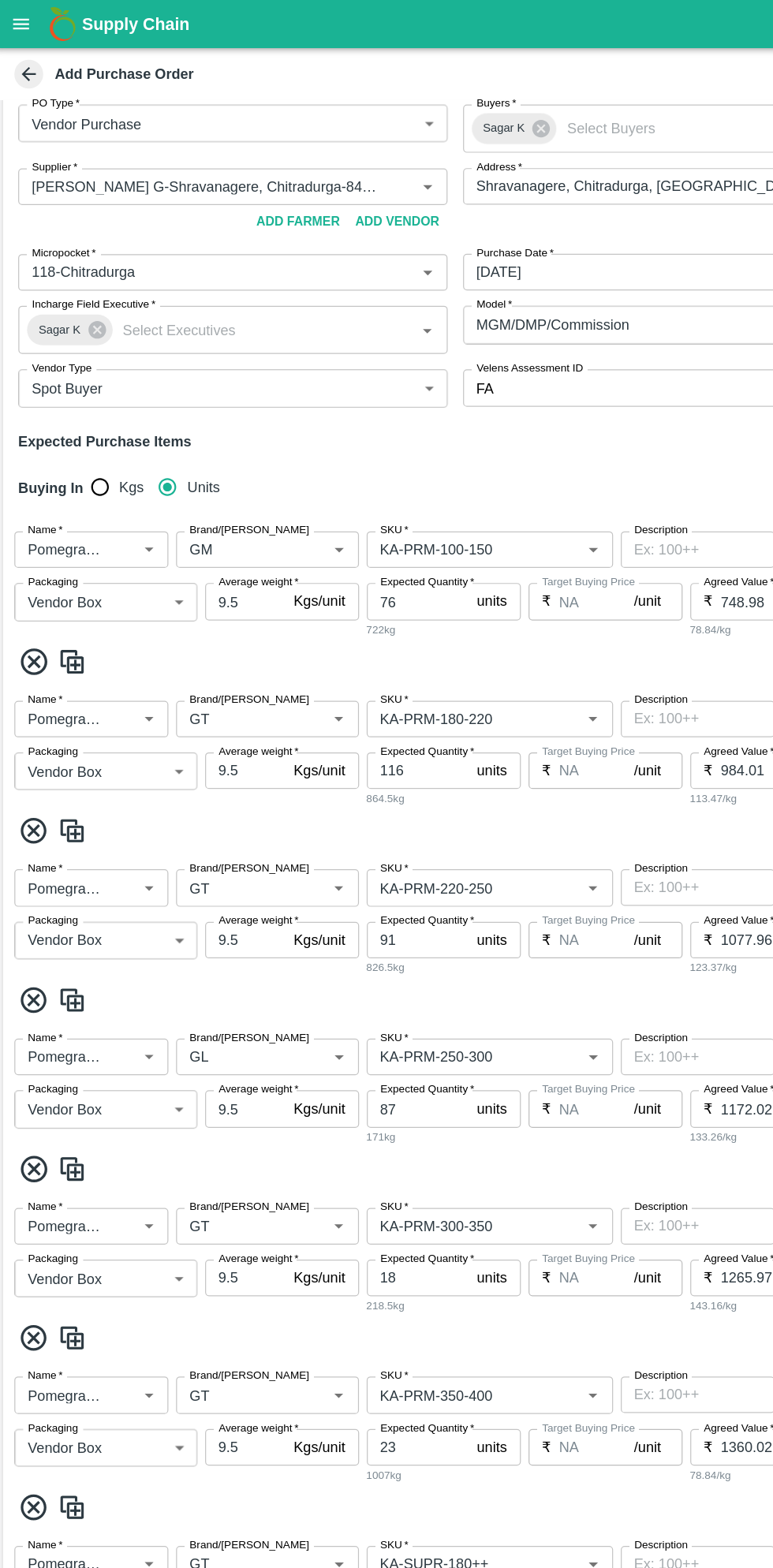
type input "5"
type input "184.96"
type input "3"
type input "5.89"
type input "13"
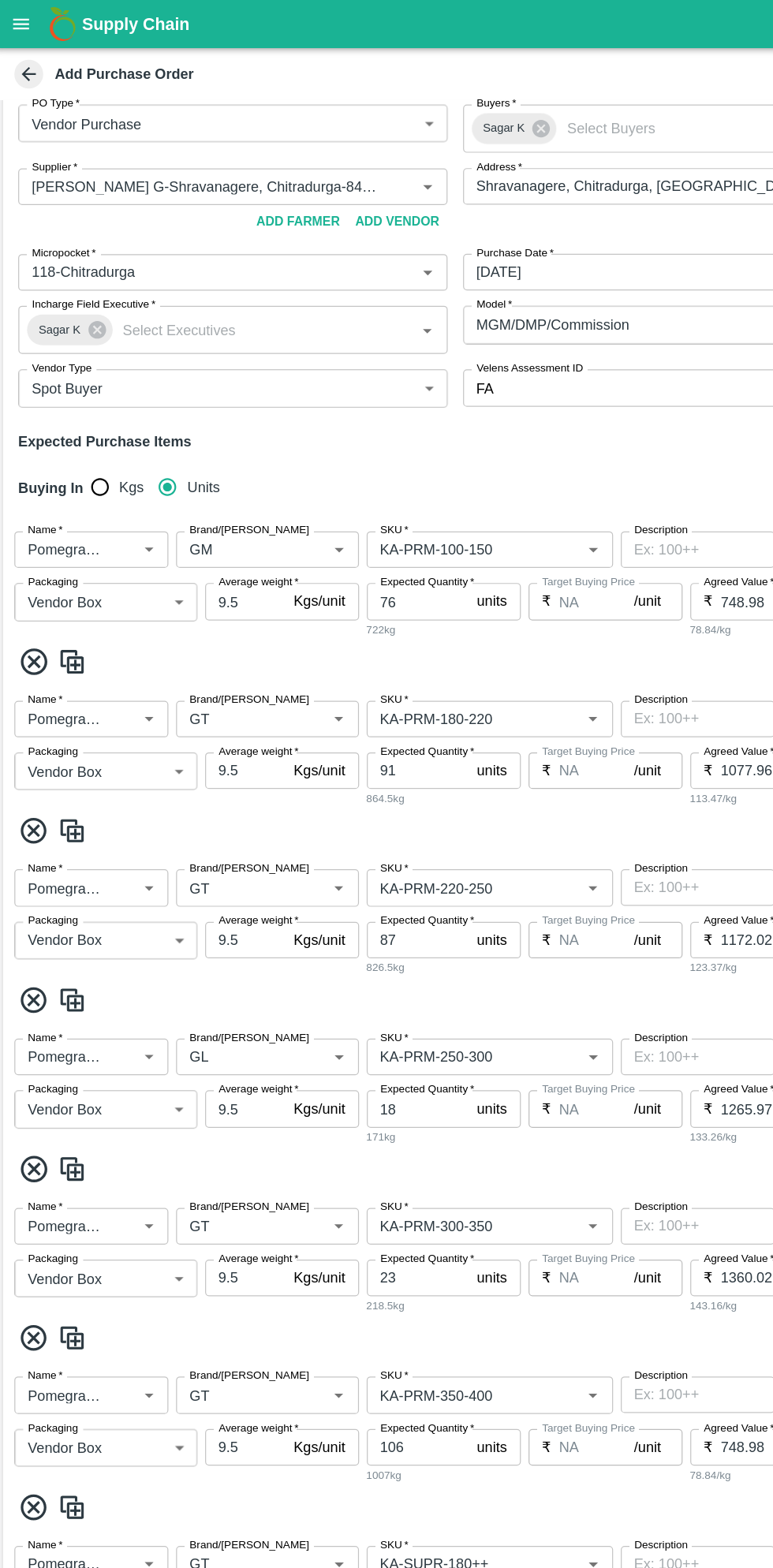
type input "KA-PRM-220-250"
type input "GL"
type input "KA-PRM-250-300"
type input "GT"
type input "KA-PRM-300-350"
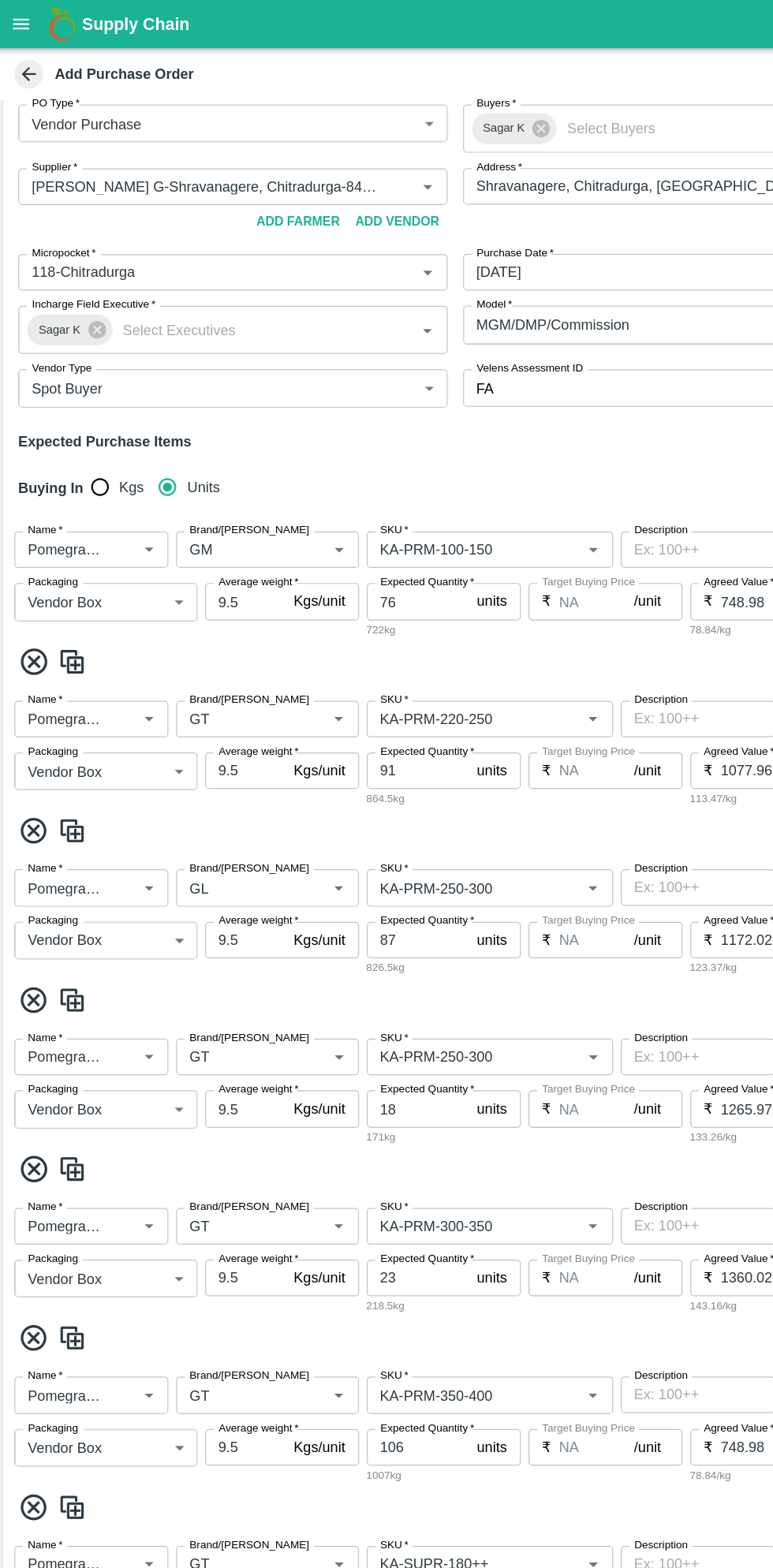
type input "KA-PRM-350-400"
type input "KA-SUPR-180++"
type input "KA-SUPR-100++"
type input "KA-Loose A"
type input "KA-Green"
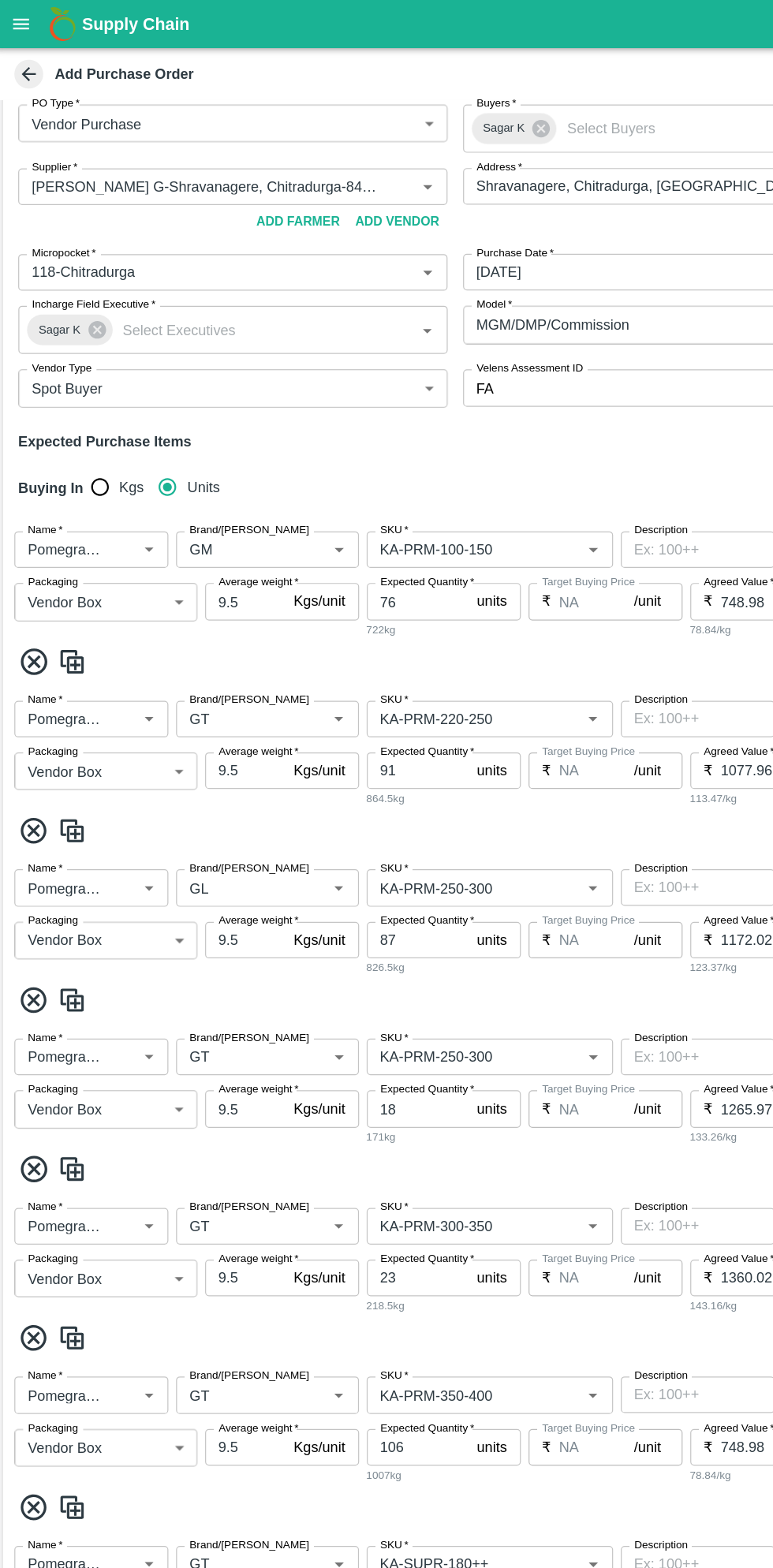
type input "KA-PRM-180++"
type input "KA-Damage Fruit"
type input "KA-Loose B"
type input "KA-PRM-400++"
click at [39, 677] on icon at bounding box center [32, 681] width 26 height 26
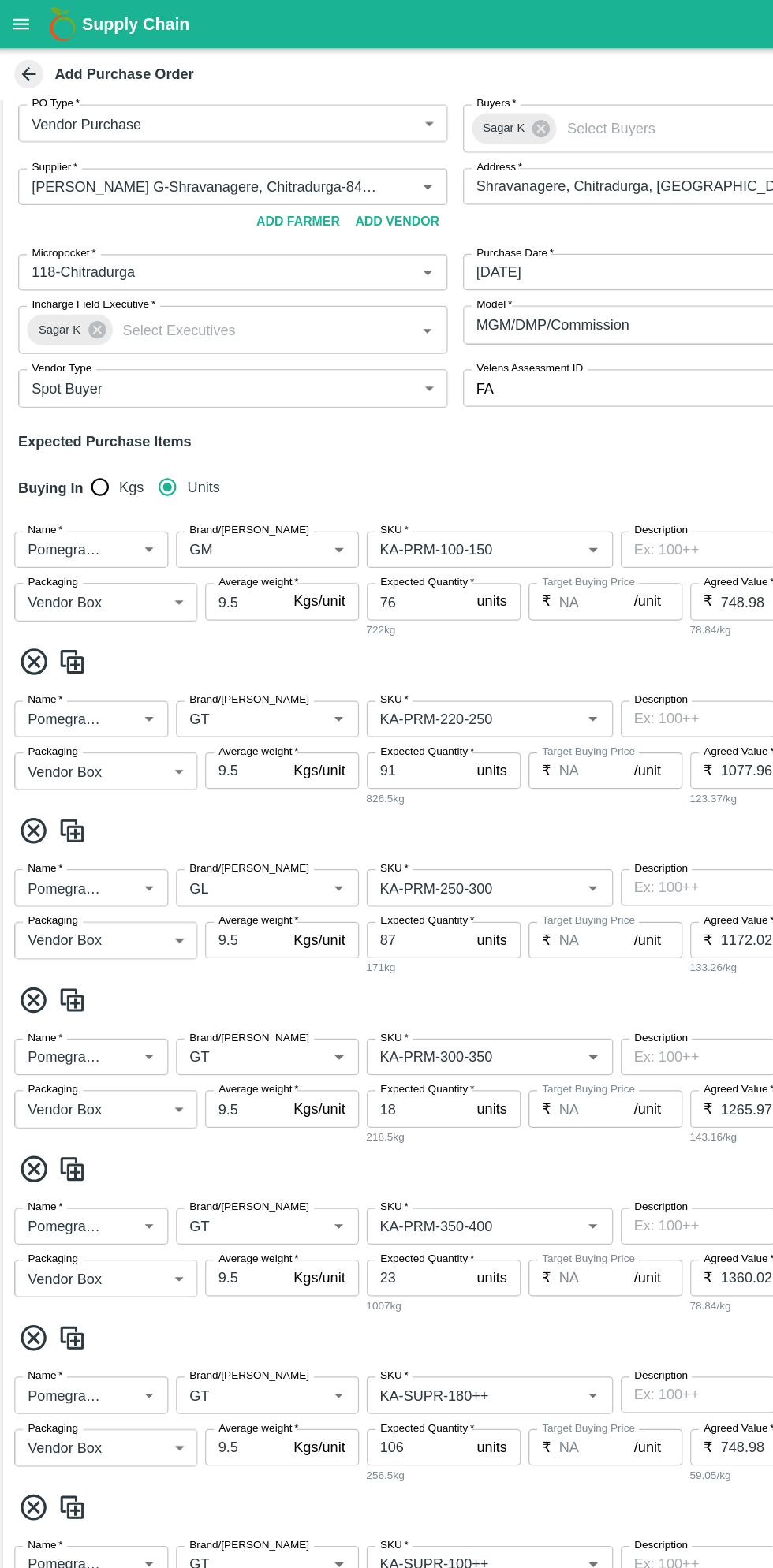
type input "87"
type input "1172.02"
type input "18"
type input "1265.97"
type input "23"
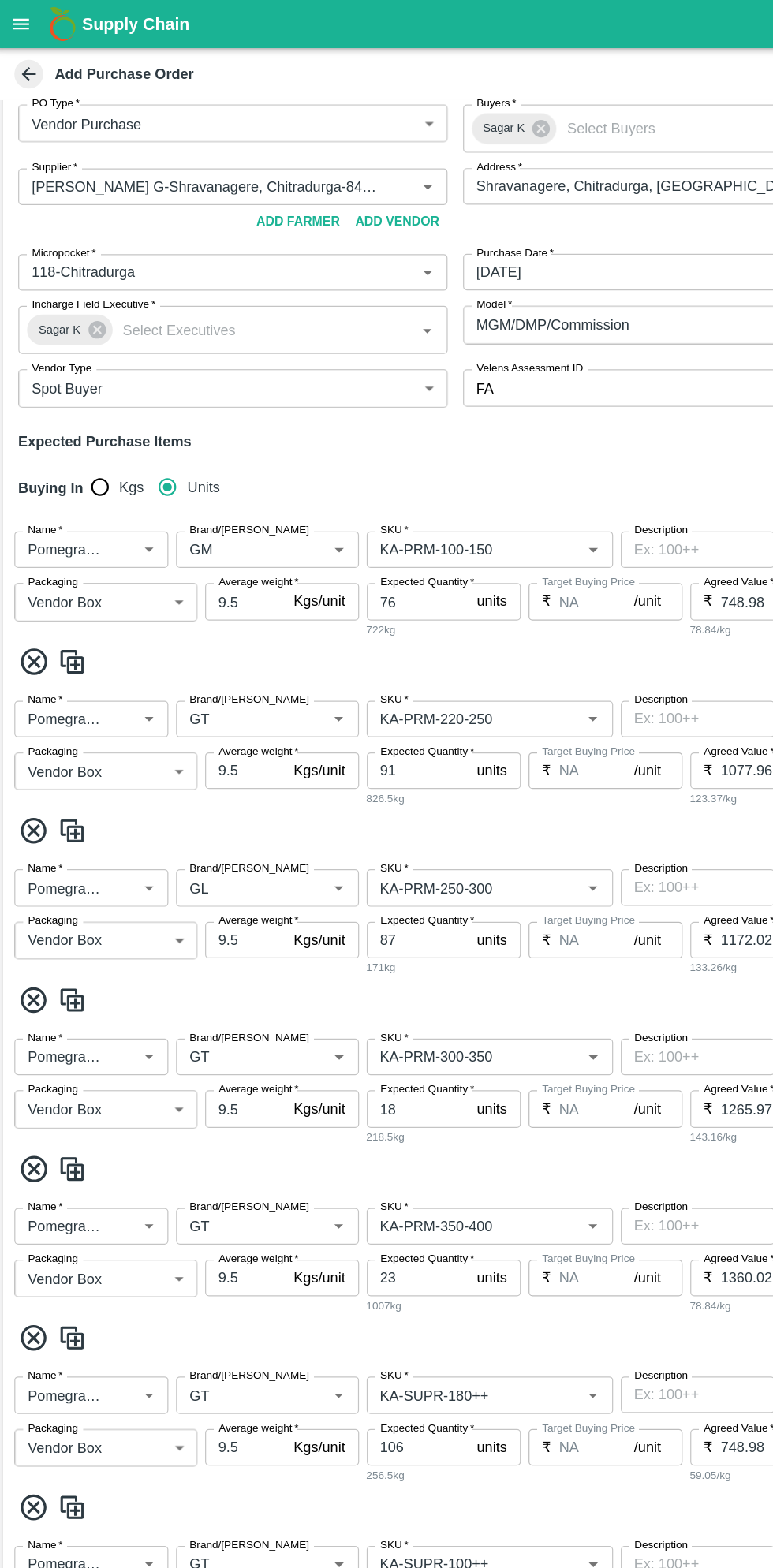
type input "1360.02"
type input "106"
type input "748.98"
type input "27"
type input "560.98"
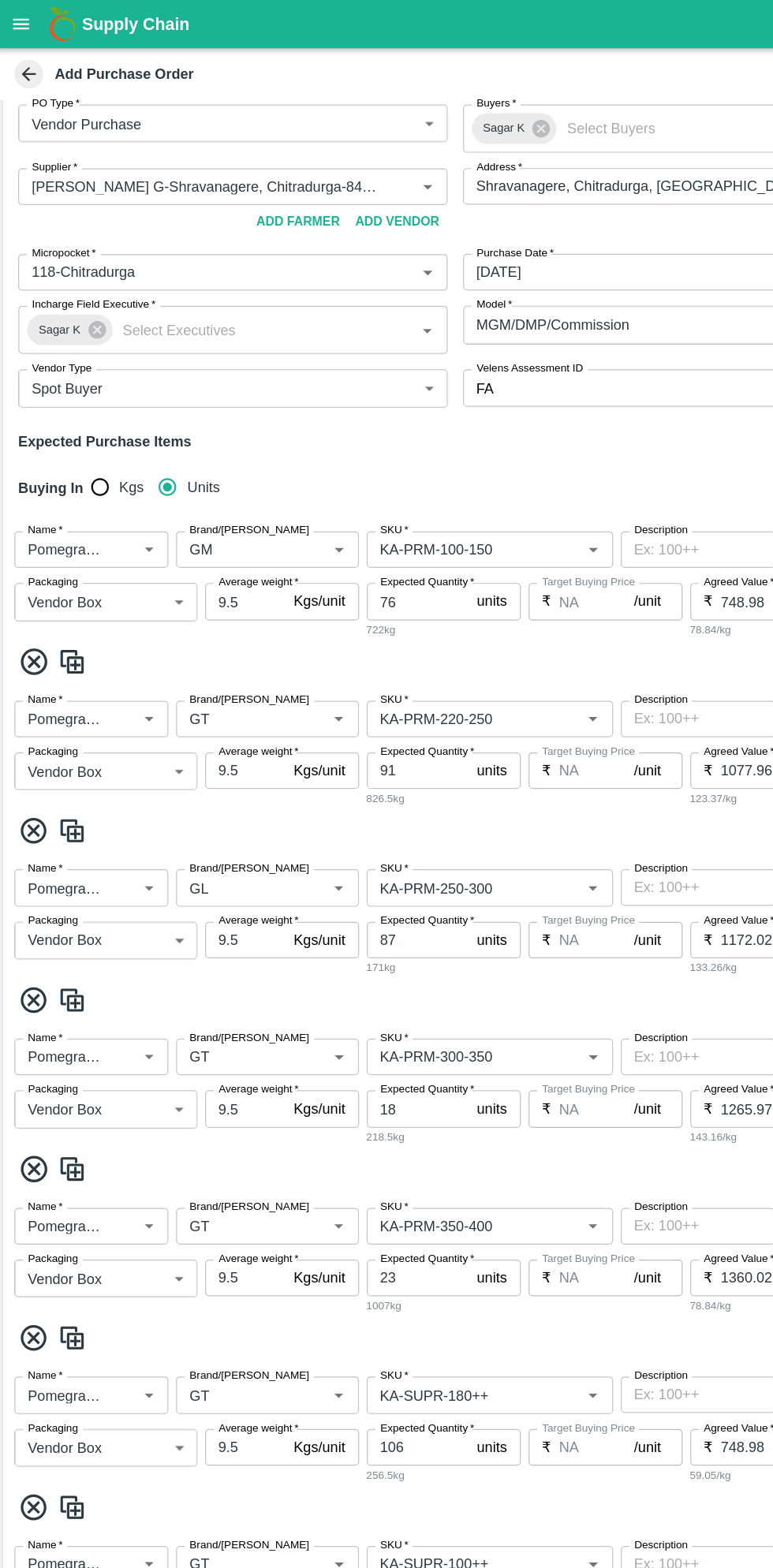
type input "24"
type input "514.04"
type input "19"
type input "5.89"
type input "29"
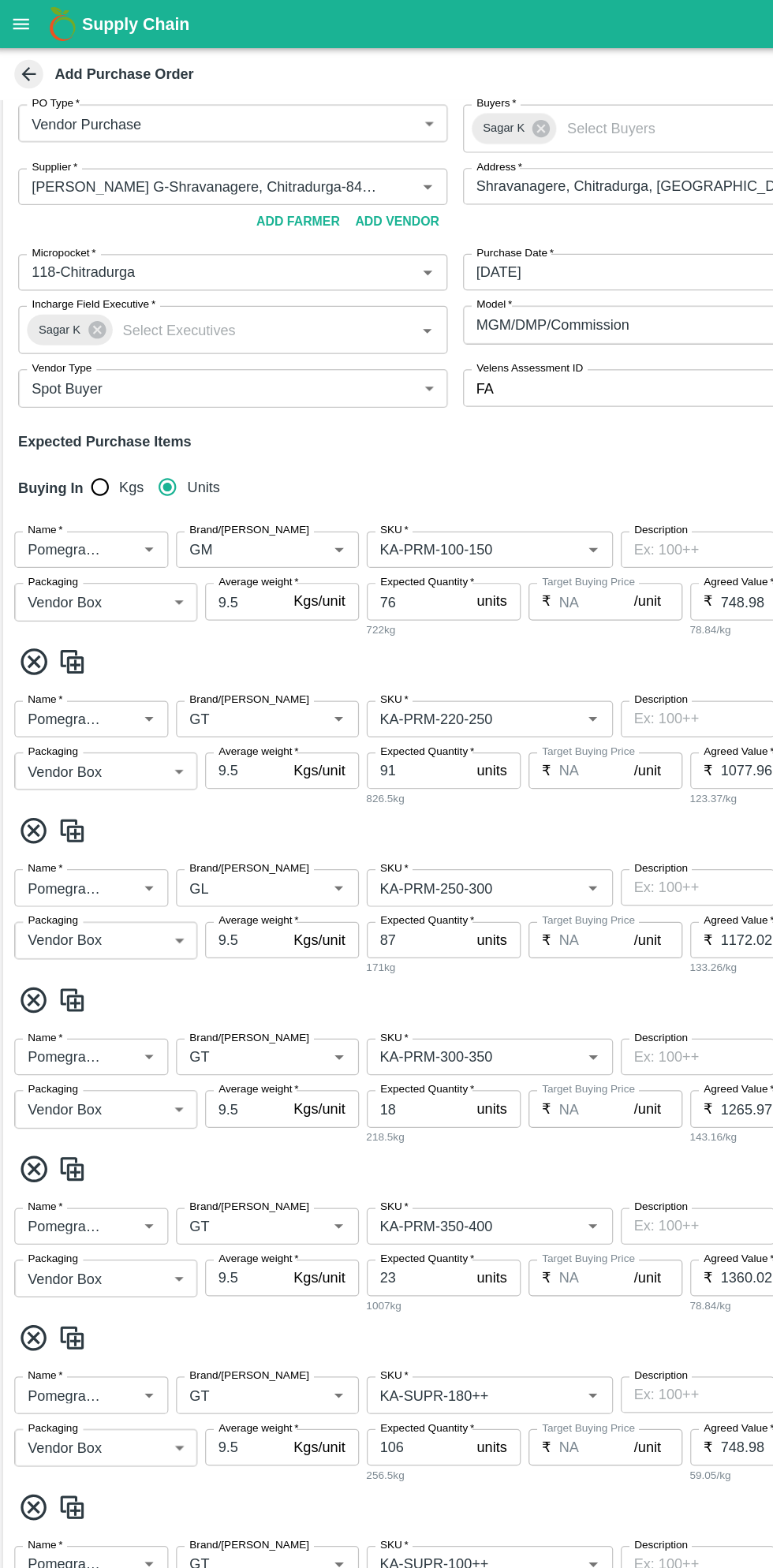
type input "514.04"
type input "5"
type input "184.96"
type input "3"
type input "5.89"
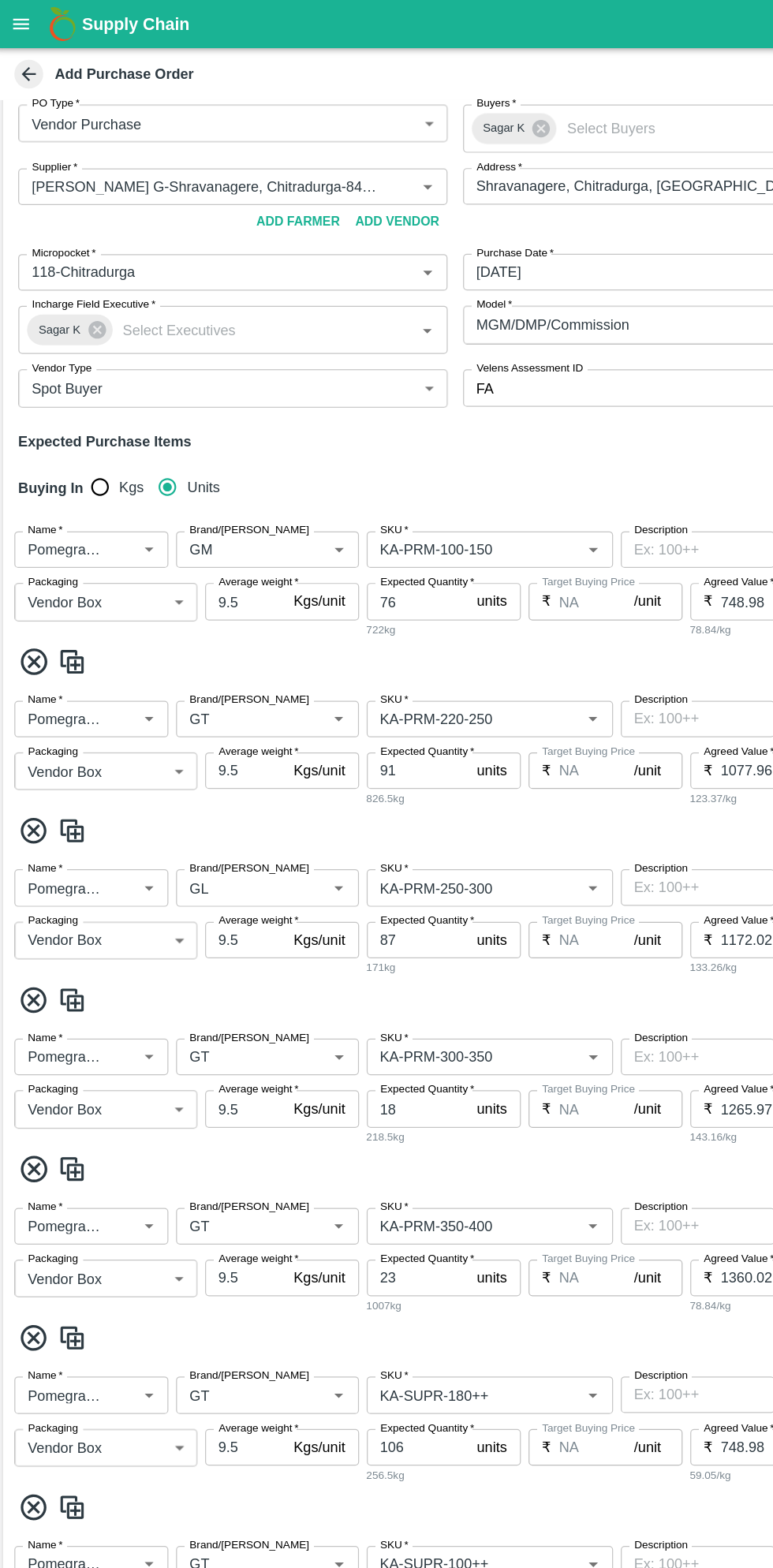
type input "13"
type input "GL"
type input "KA-PRM-250-300"
type input "GT"
type input "KA-PRM-300-350"
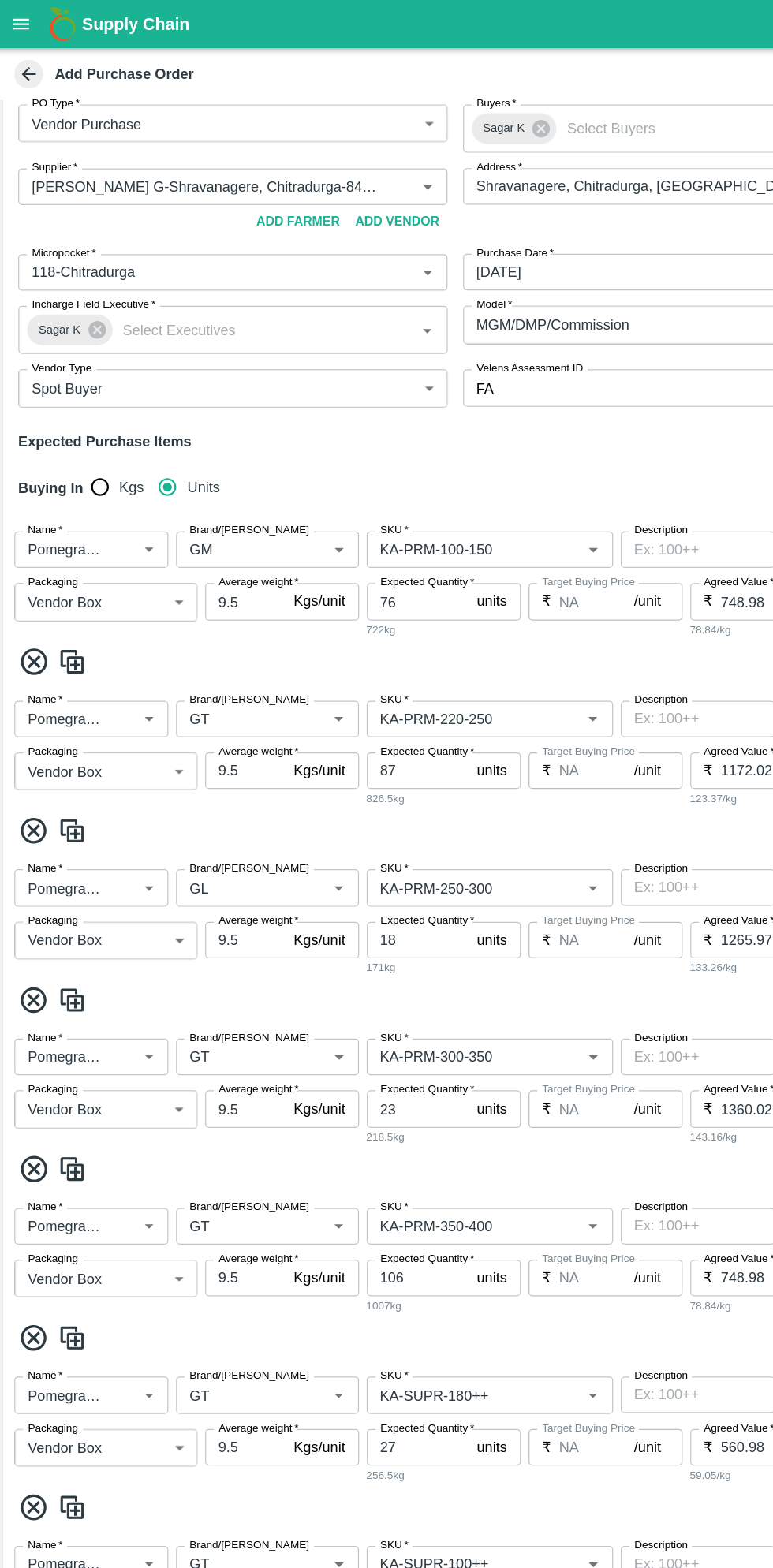
type input "KA-PRM-350-400"
type input "KA-SUPR-180++"
type input "KA-SUPR-100++"
type input "KA-Loose A"
type input "KA-Green"
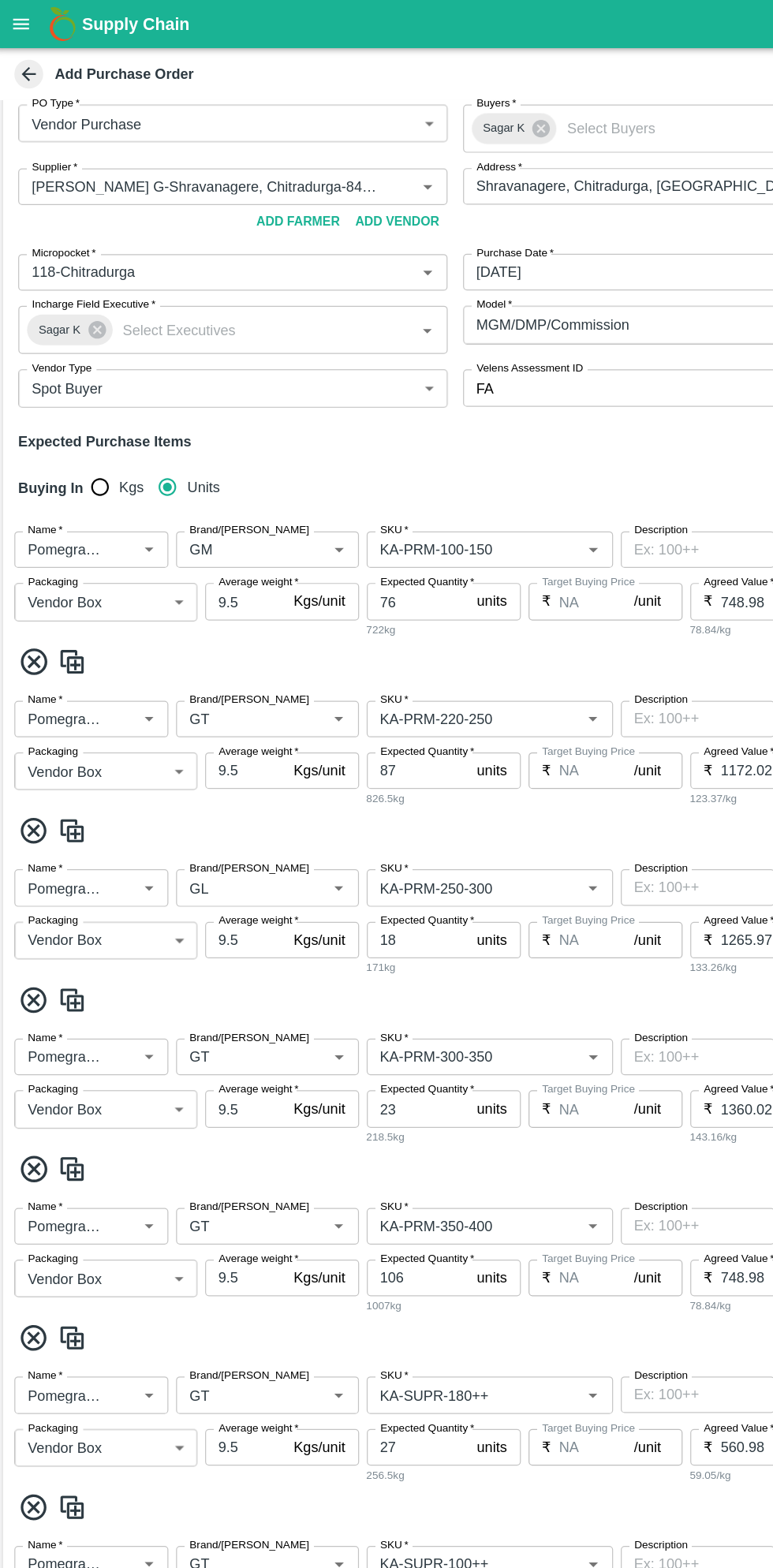
type input "KA-PRM-180++"
type input "KA-Damage Fruit"
type input "KA-Loose B"
type input "KA-PRM-400++"
click at [41, 680] on icon at bounding box center [32, 681] width 21 height 21
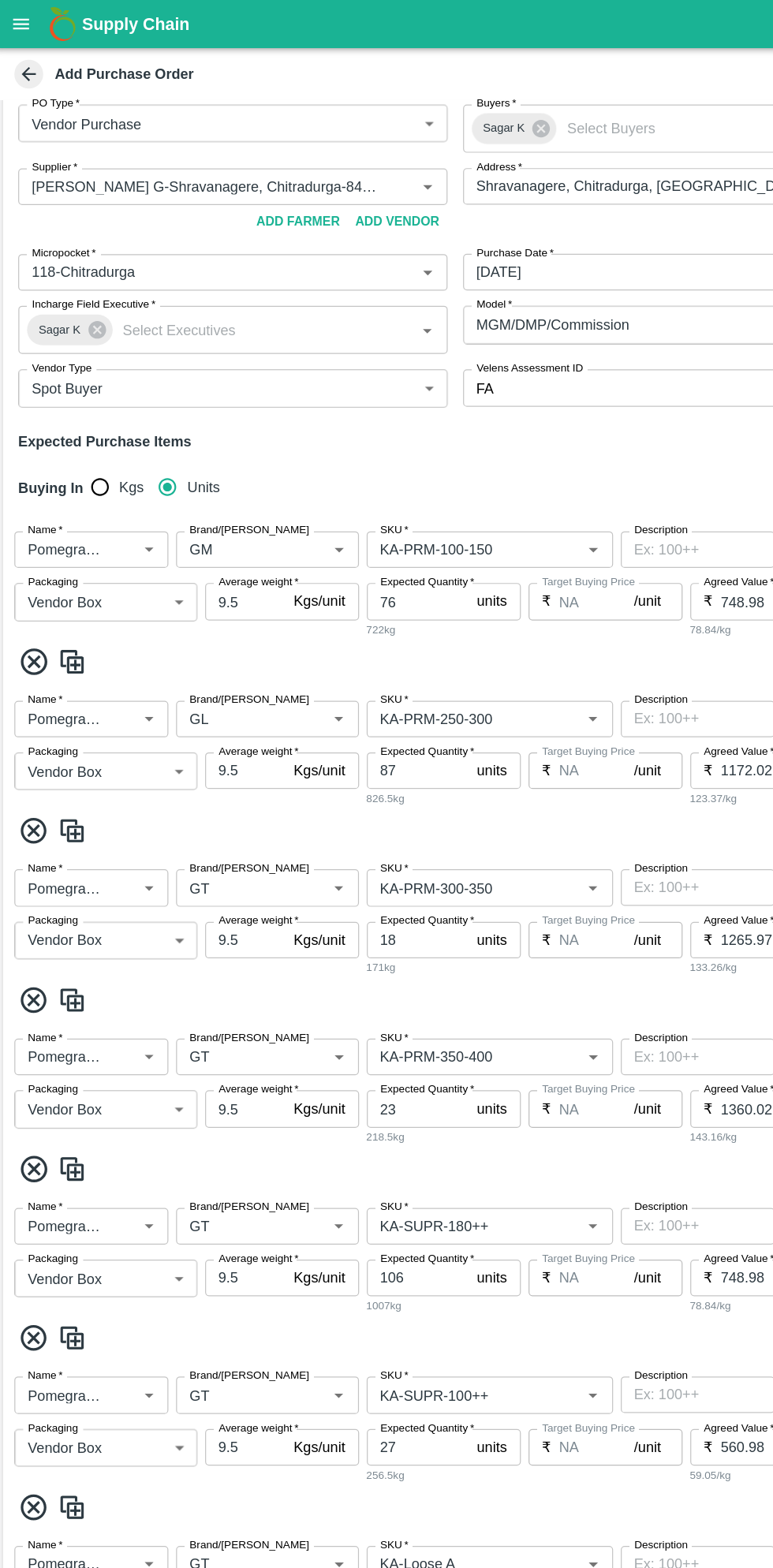
type input "18"
type input "1265.97"
type input "23"
type input "1360.02"
type input "106"
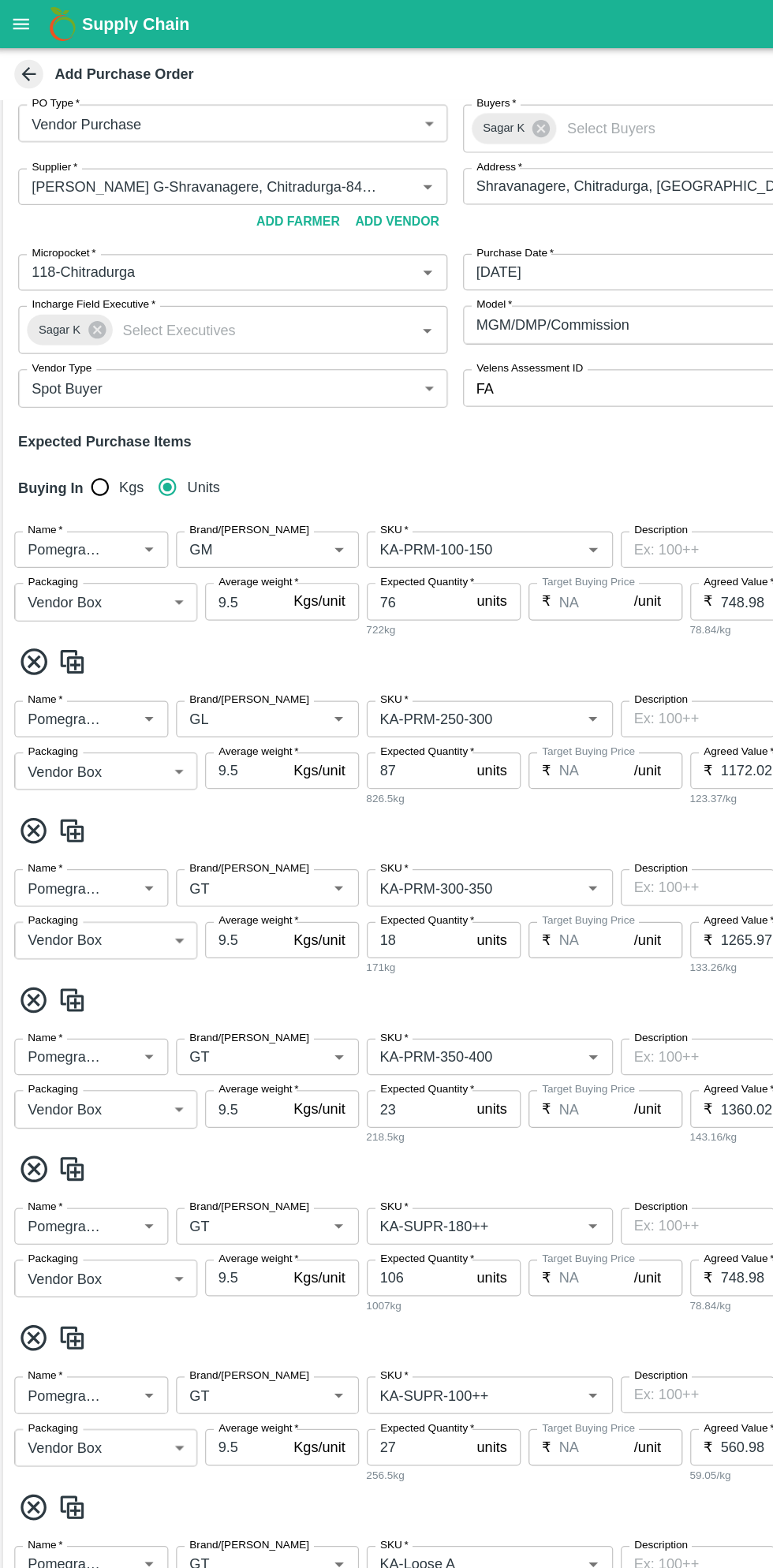
type input "748.98"
type input "27"
type input "560.98"
type input "24"
type input "514.04"
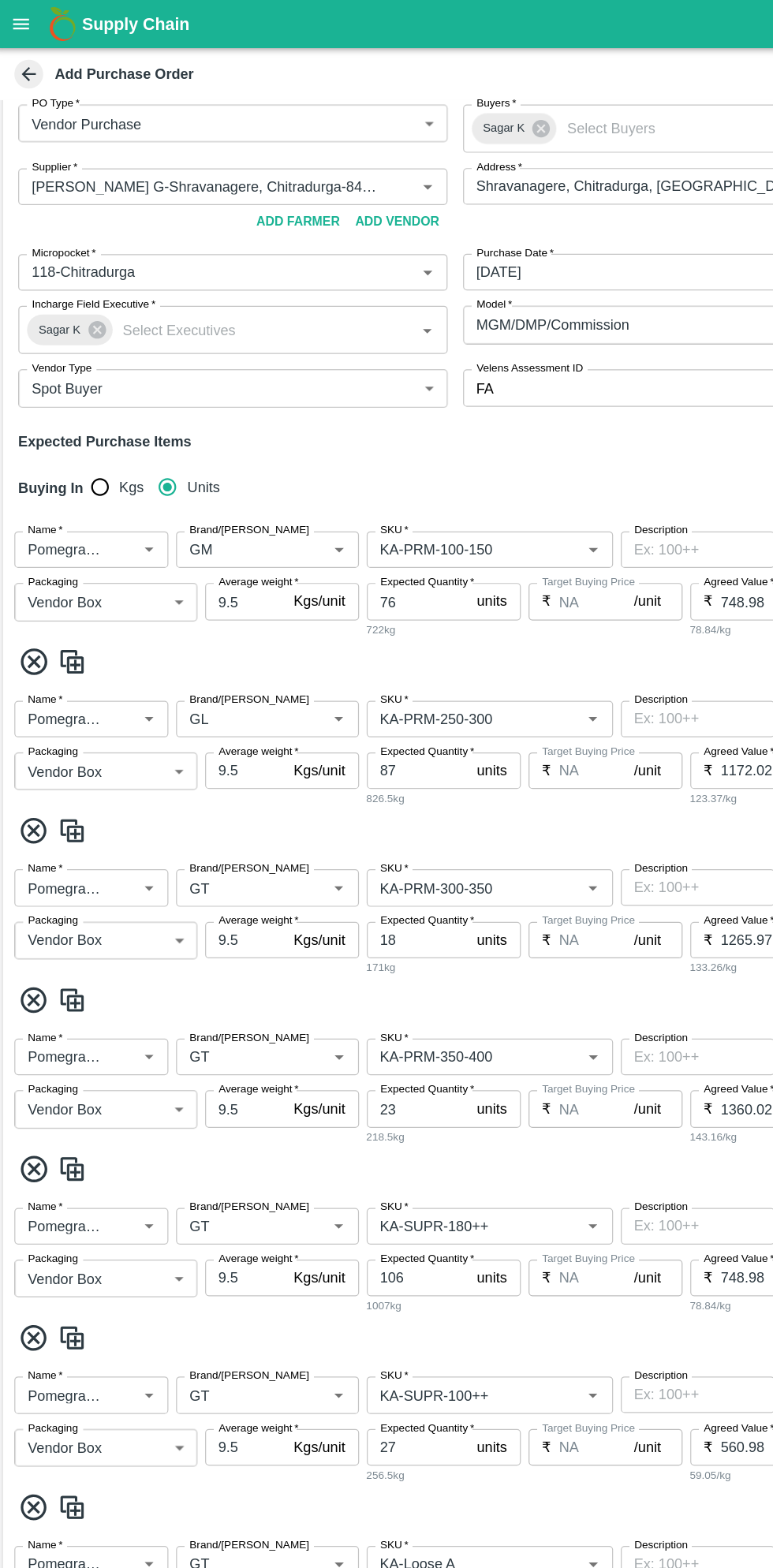
type input "19"
type input "5.89"
type input "29"
type input "514.04"
type input "5"
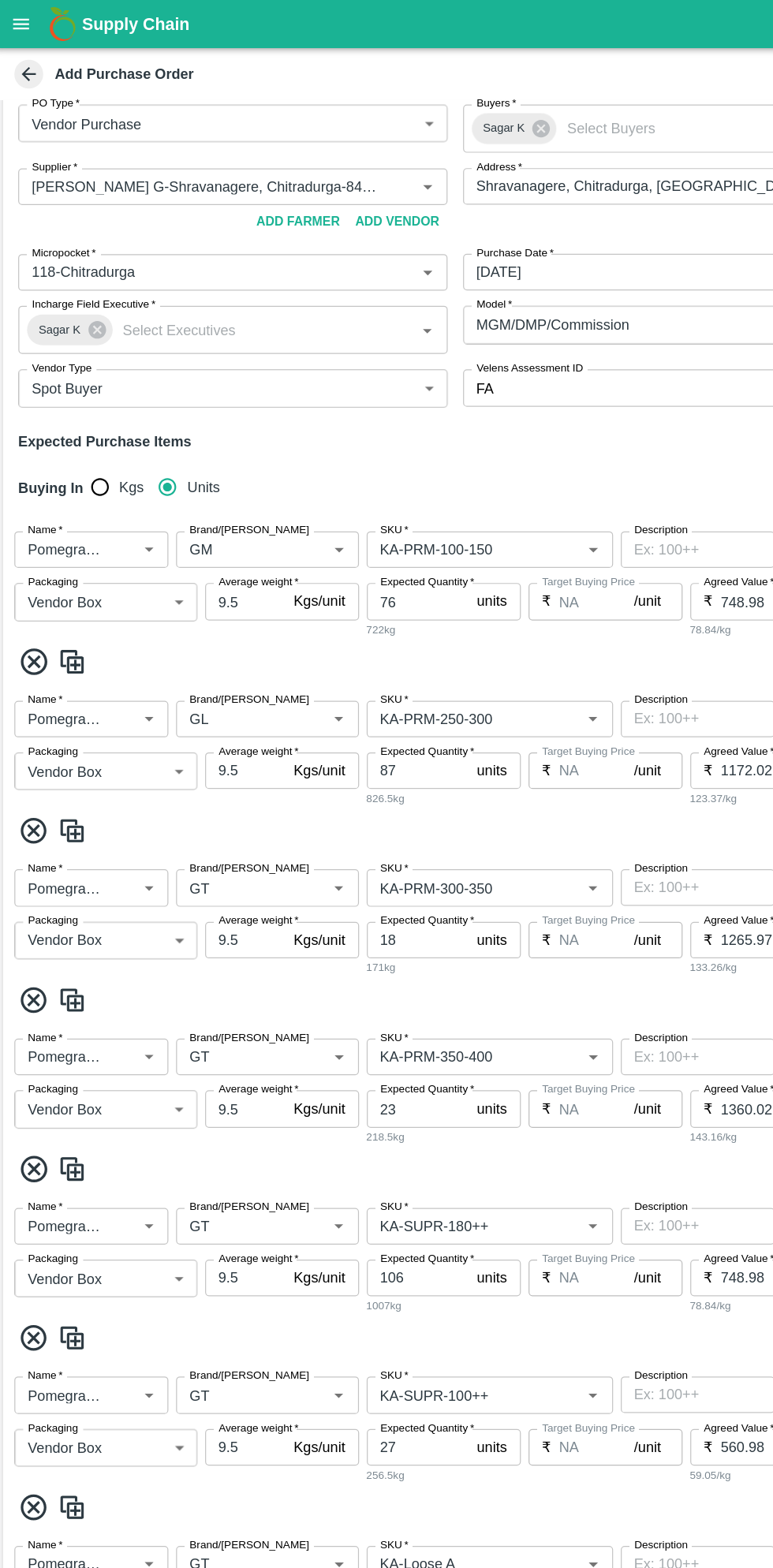
type input "184.96"
type input "3"
type input "5.89"
type input "13"
type input "GT"
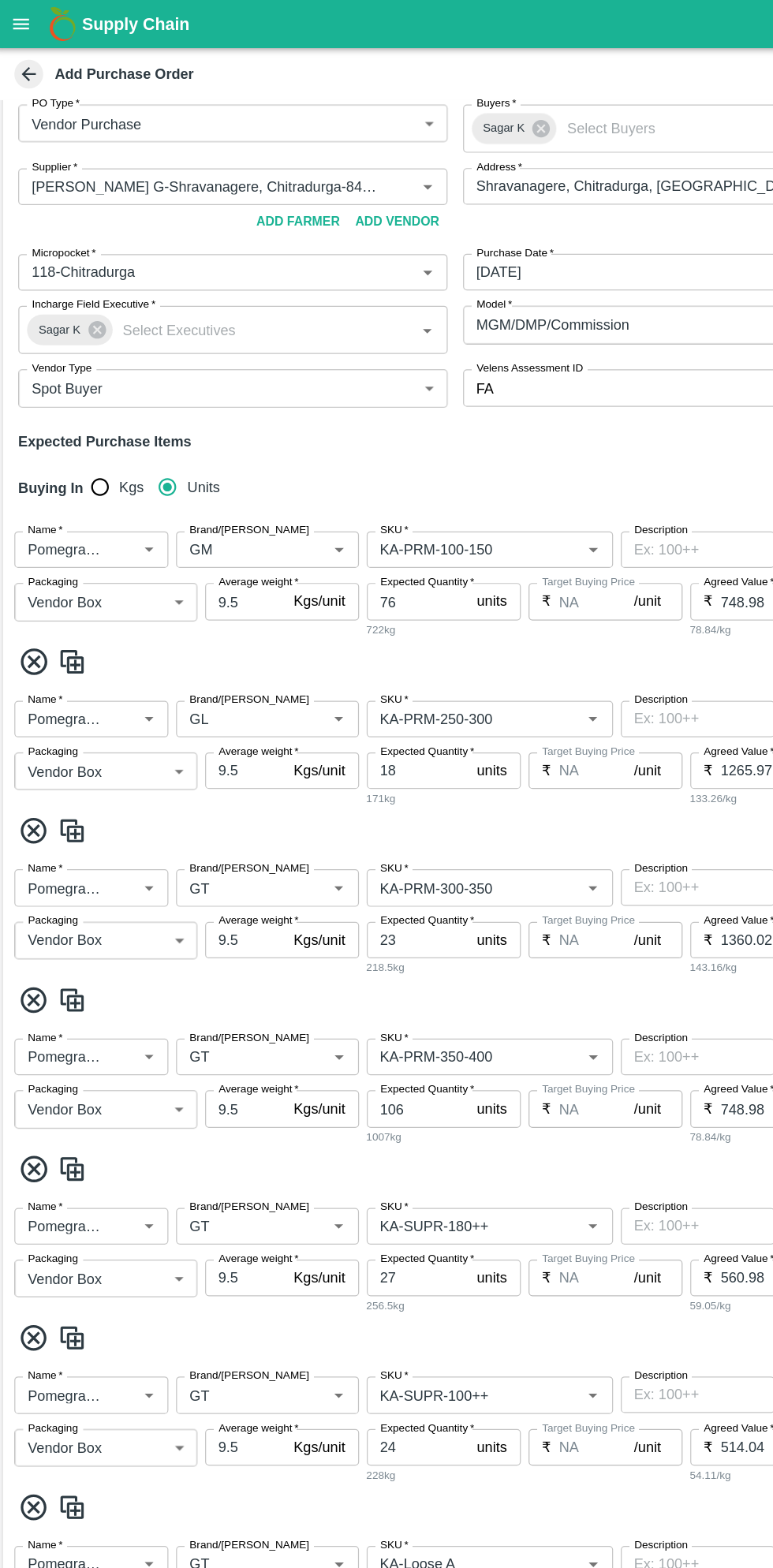
type input "KA-PRM-300-350"
type input "KA-PRM-350-400"
type input "KA-SUPR-180++"
type input "KA-SUPR-100++"
type input "KA-Loose A"
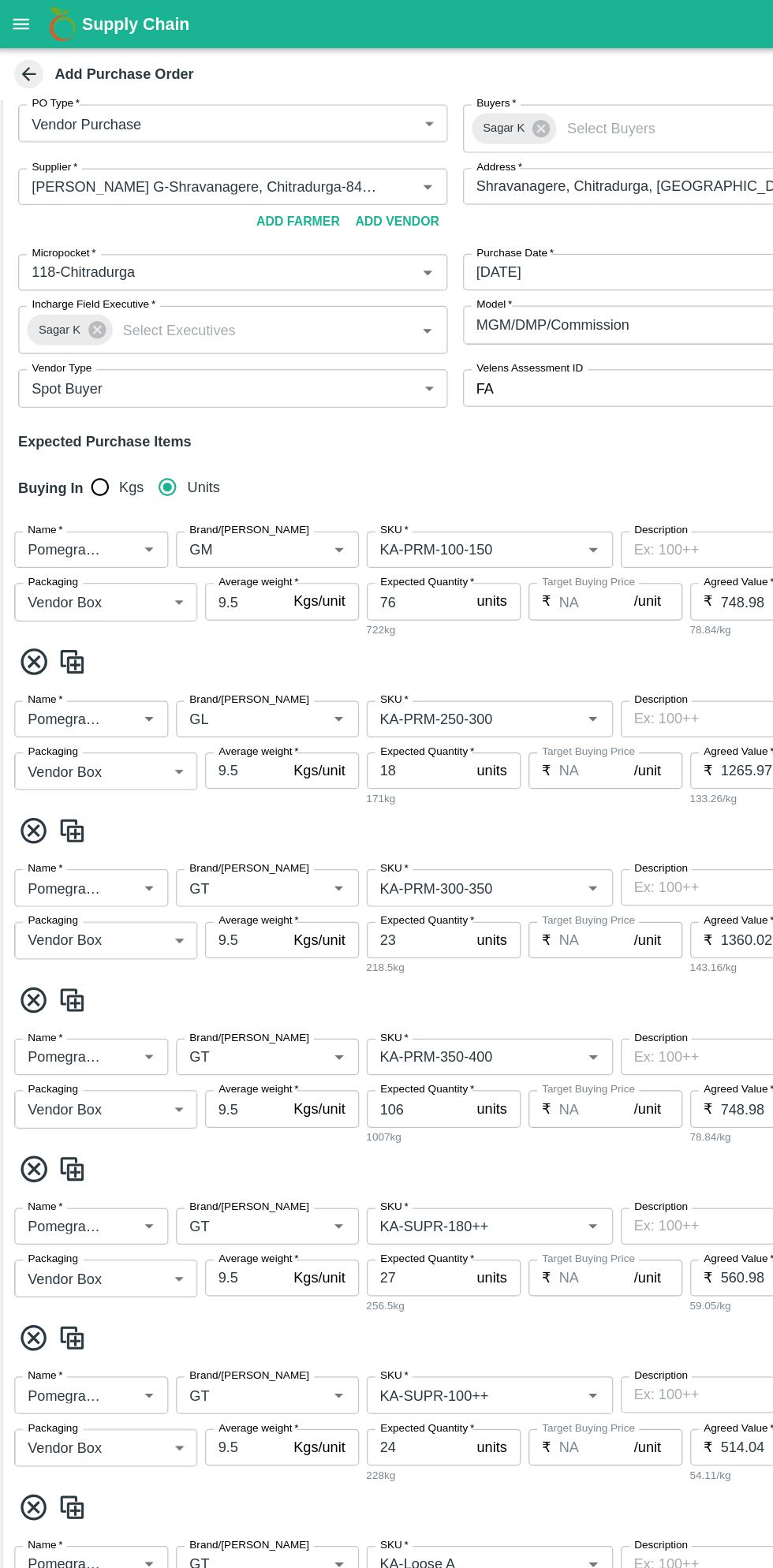
type input "KA-Green"
type input "KA-PRM-180++"
type input "KA-Damage Fruit"
type input "KA-Loose B"
type input "KA-PRM-400++"
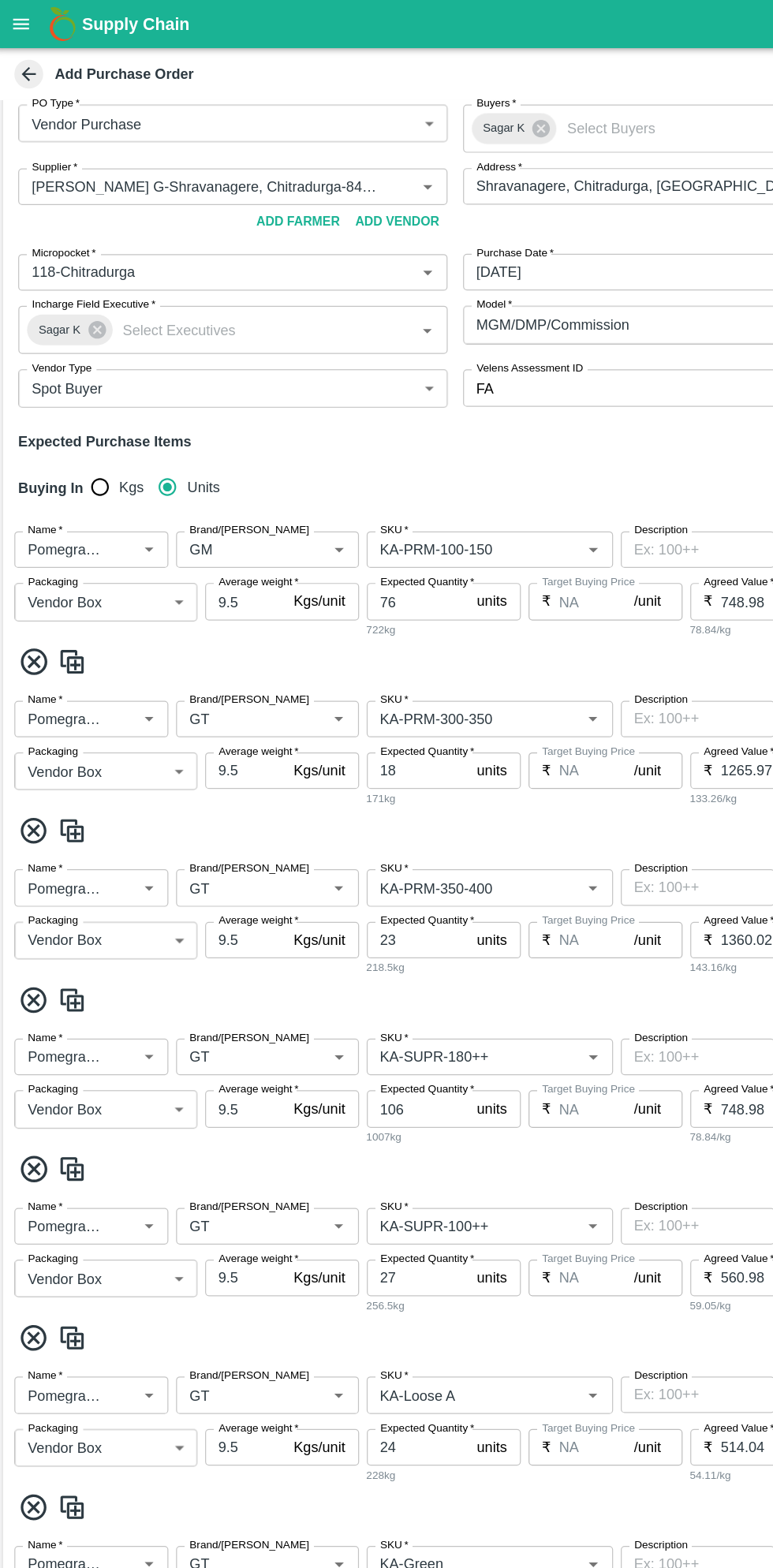
click at [38, 683] on icon at bounding box center [32, 681] width 26 height 26
type input "23"
type input "1360.02"
type input "106"
type input "748.98"
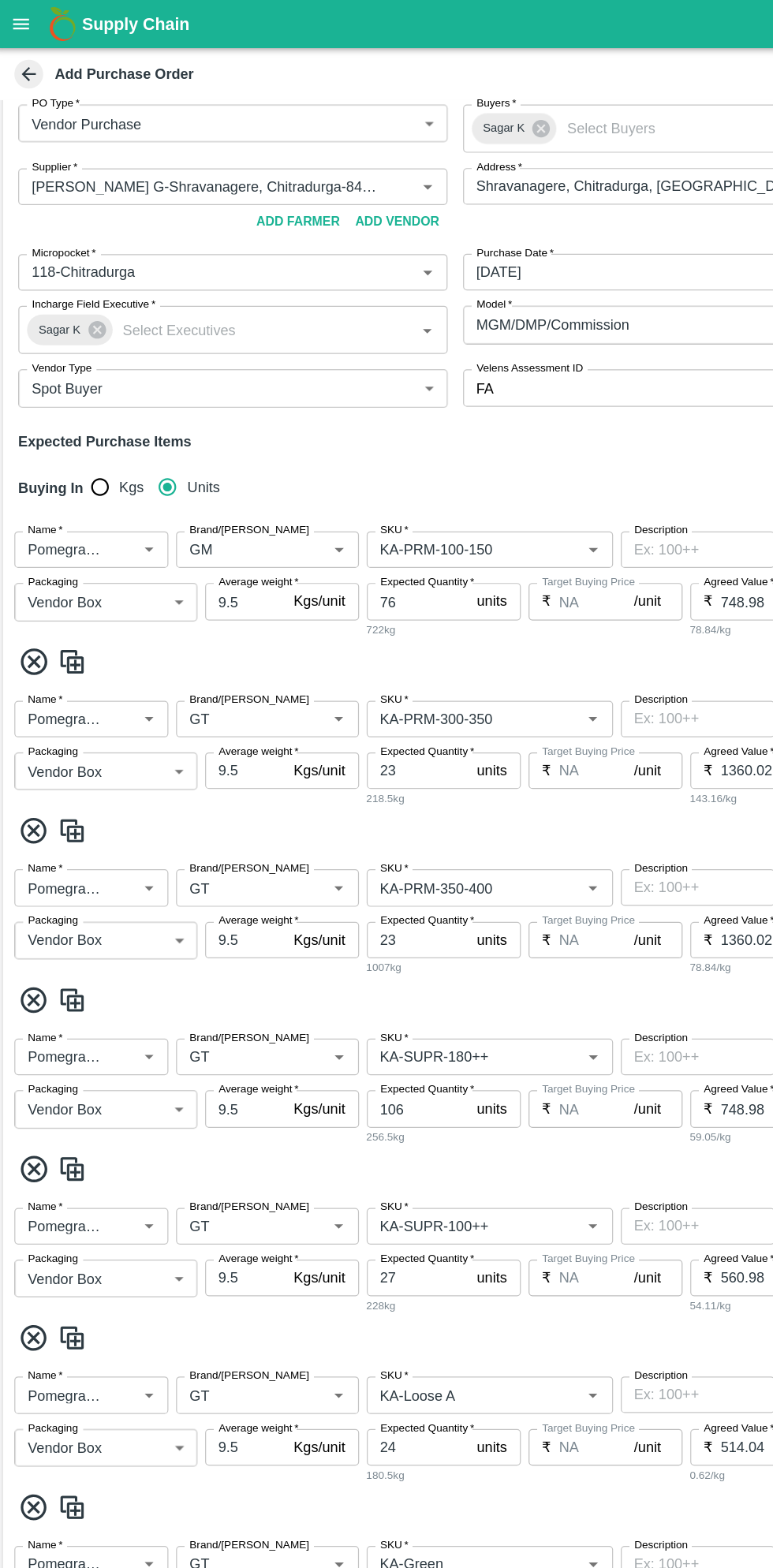
type input "27"
type input "560.98"
type input "24"
type input "514.04"
type input "19"
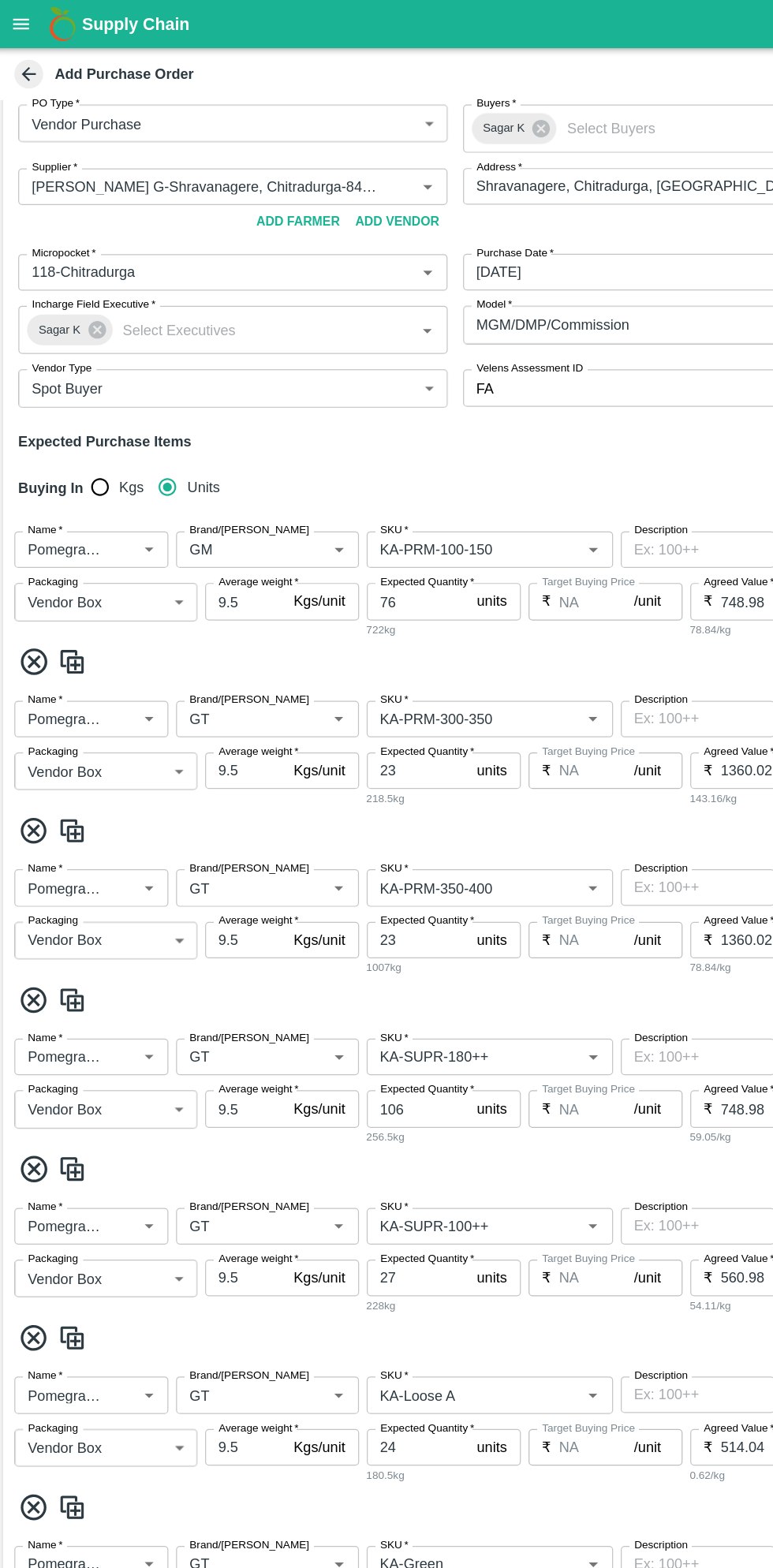
type input "5.89"
type input "29"
type input "514.04"
type input "5"
type input "184.96"
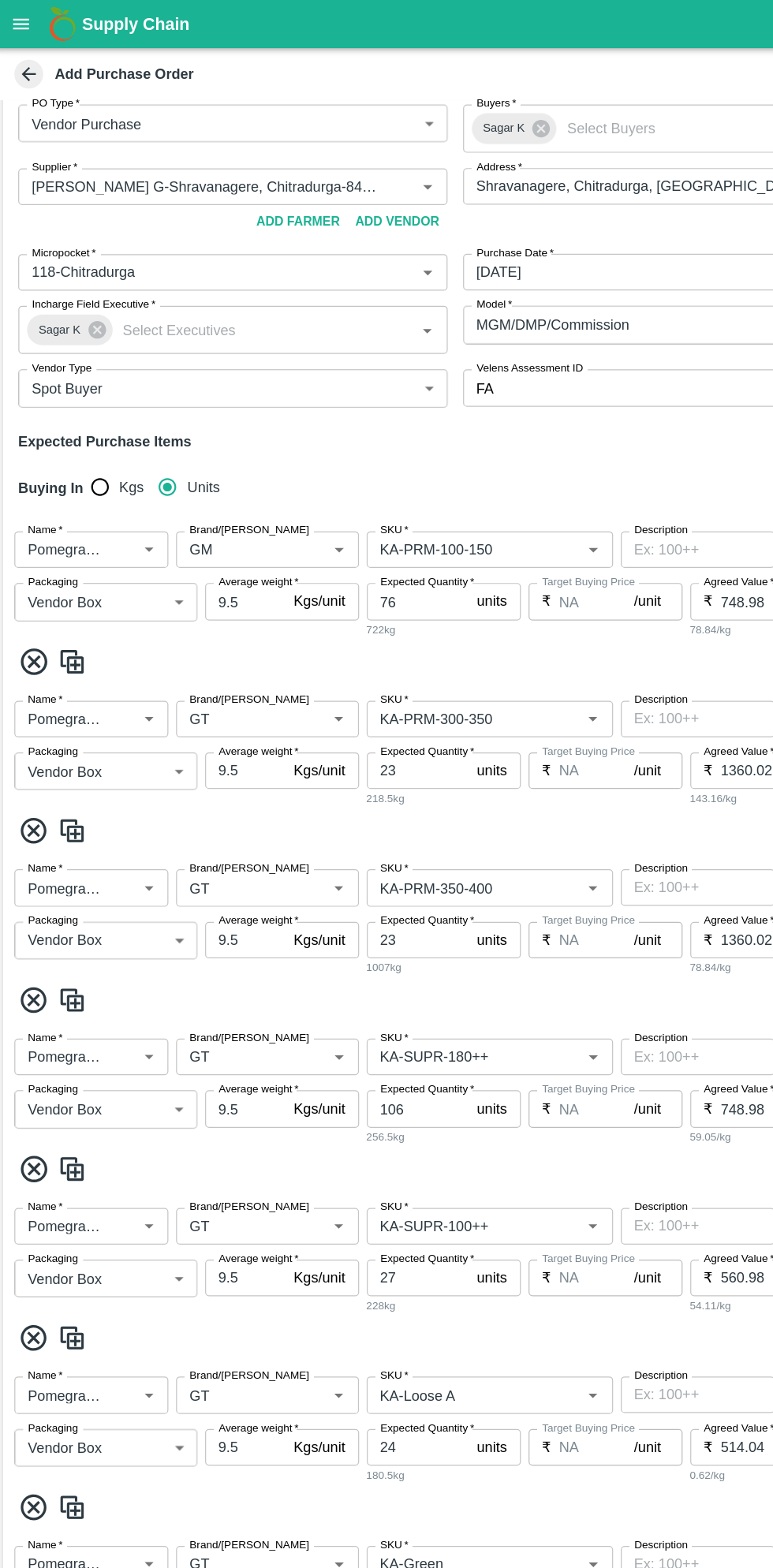
type input "3"
type input "5.89"
type input "13"
type input "KA-PRM-350-400"
type input "KA-SUPR-180++"
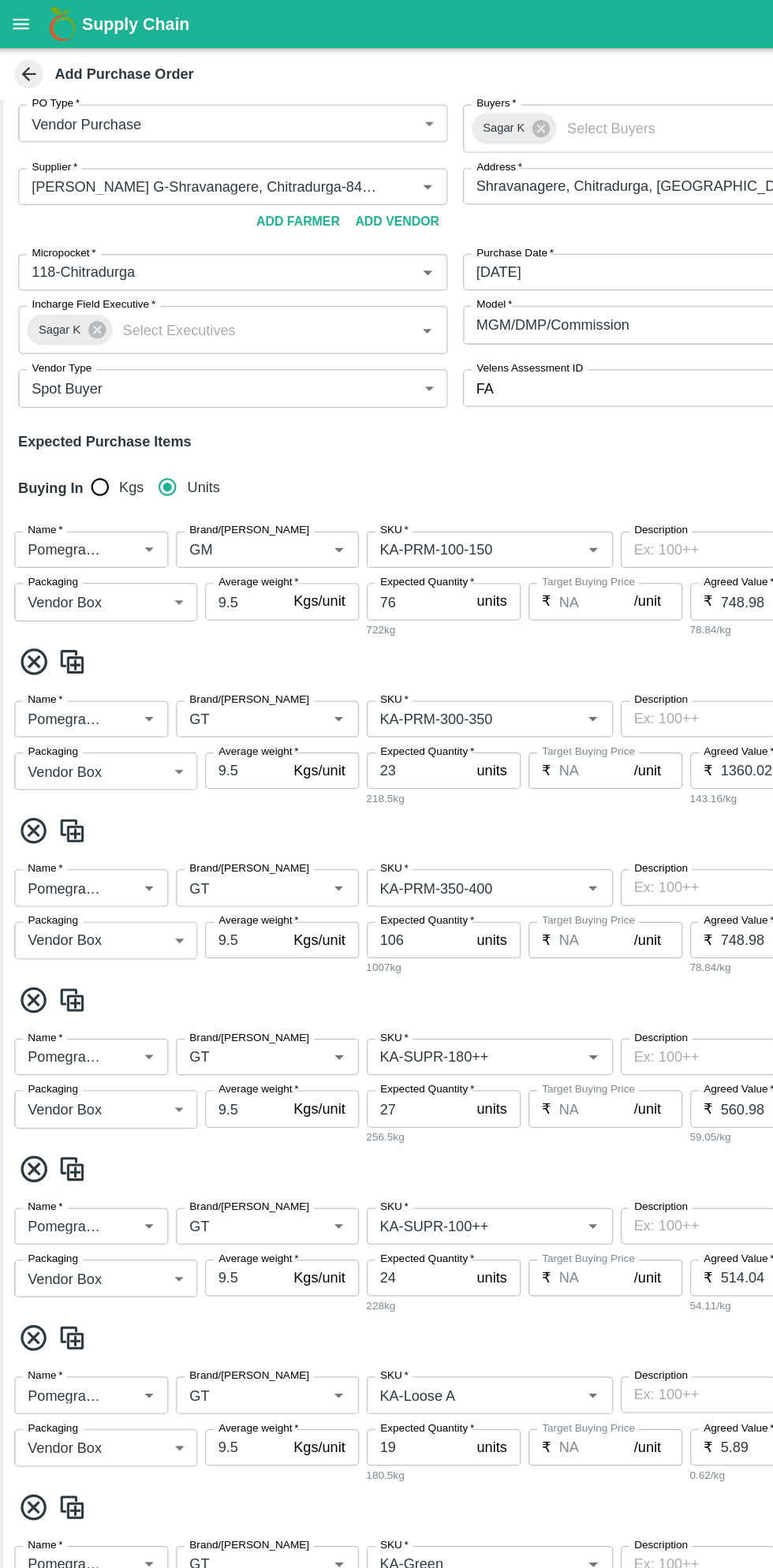
type input "KA-SUPR-100++"
type input "KA-Loose A"
type input "KA-Green"
type input "KA-PRM-180++"
type input "KA-Damage Fruit"
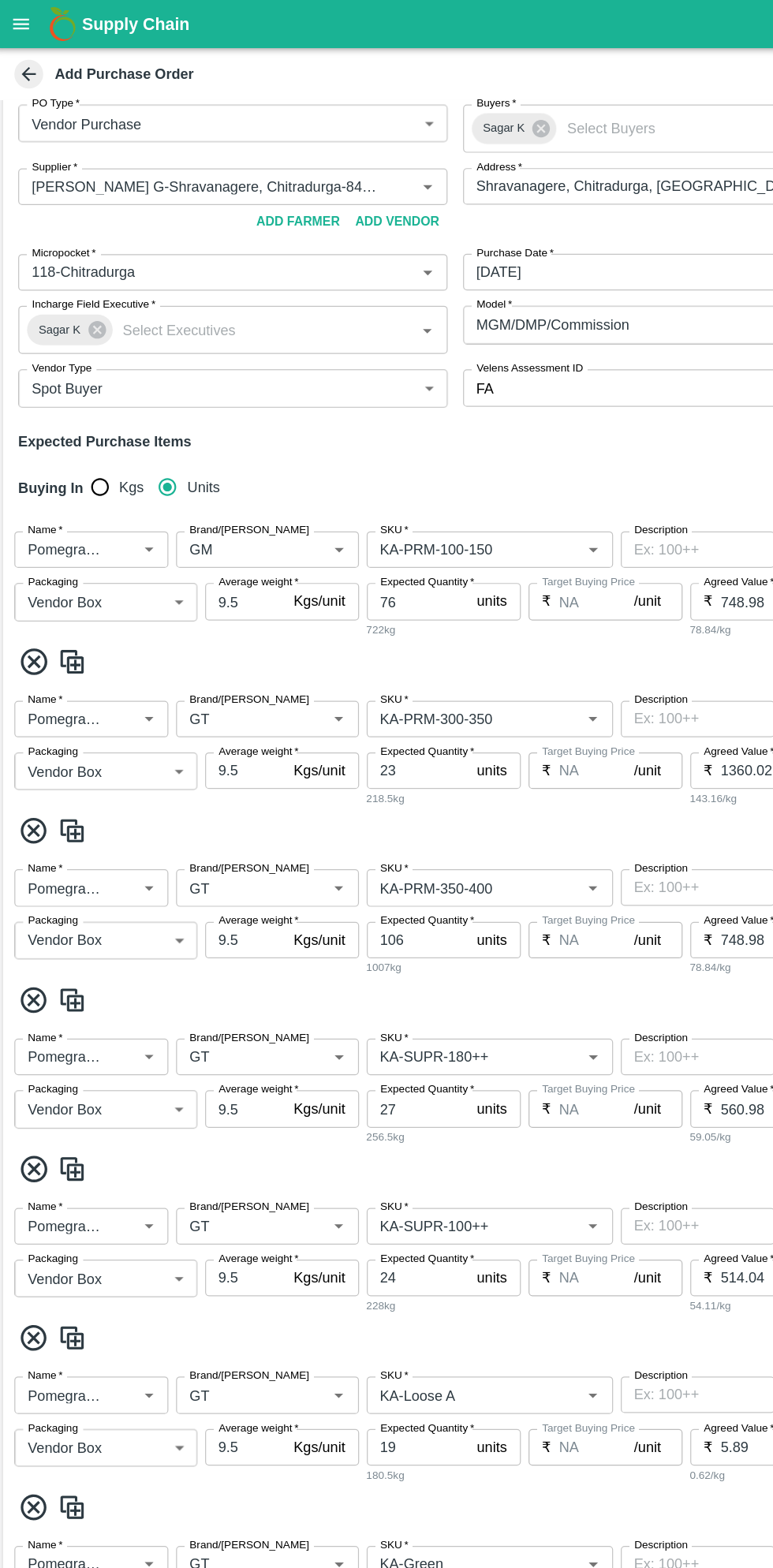
type input "KA-Loose B"
type input "KA-PRM-400++"
click at [39, 676] on icon at bounding box center [32, 681] width 21 height 21
type input "106"
type input "748.98"
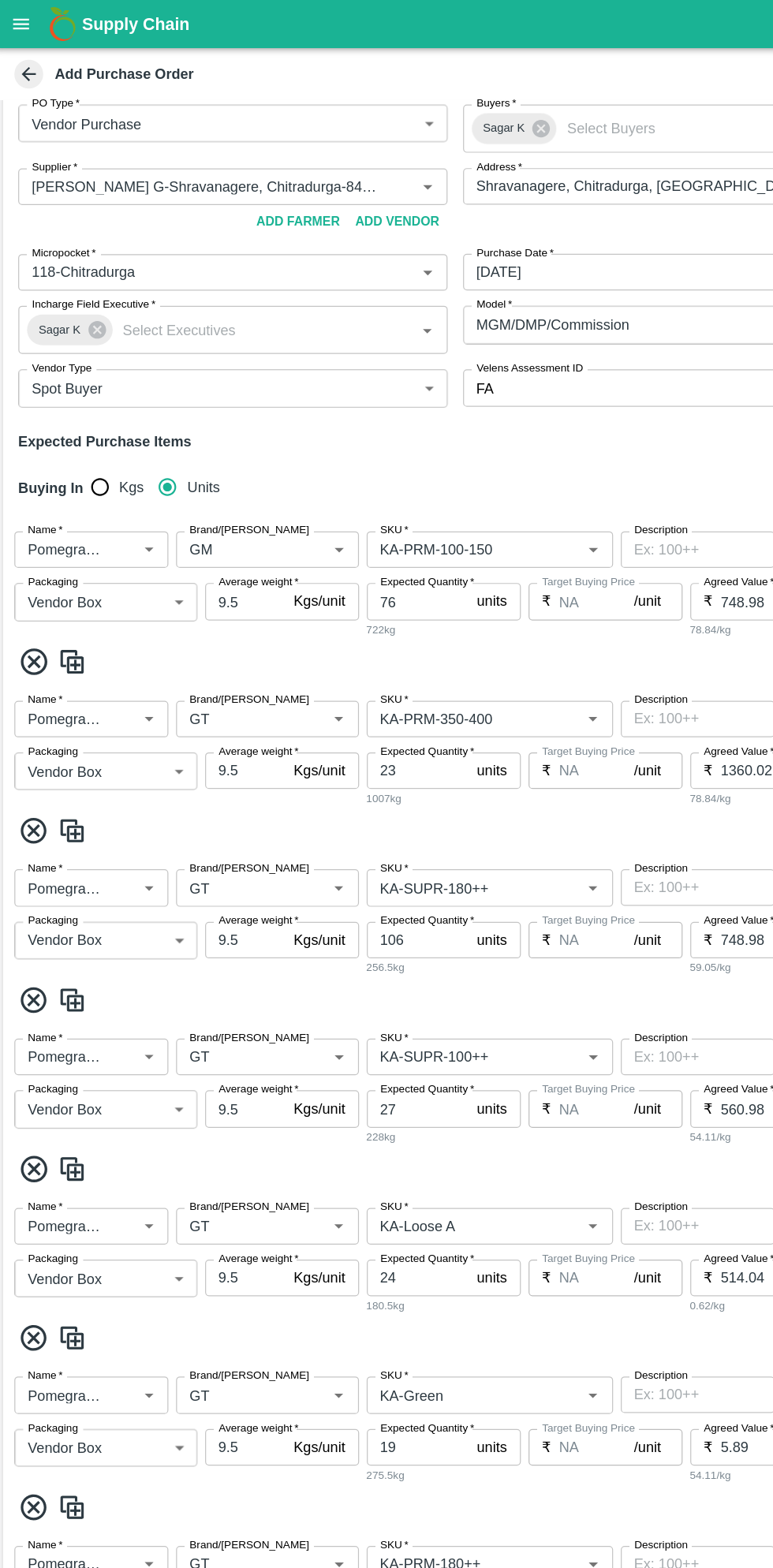
type input "27"
type input "560.98"
type input "24"
type input "514.04"
type input "19"
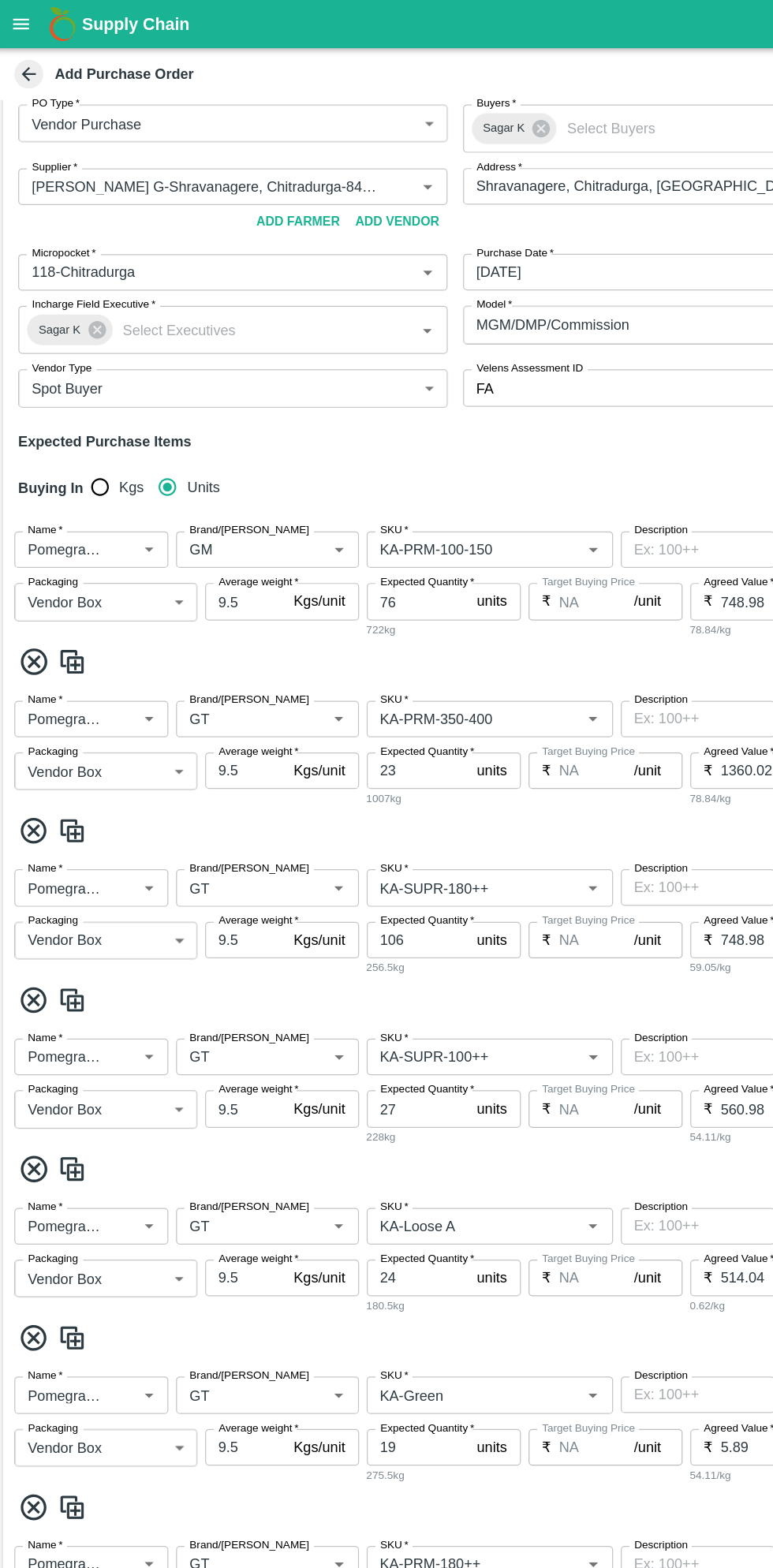
type input "5.89"
type input "29"
click at [210, 591] on input "Brand/Marka" at bounding box center [199, 589] width 94 height 21
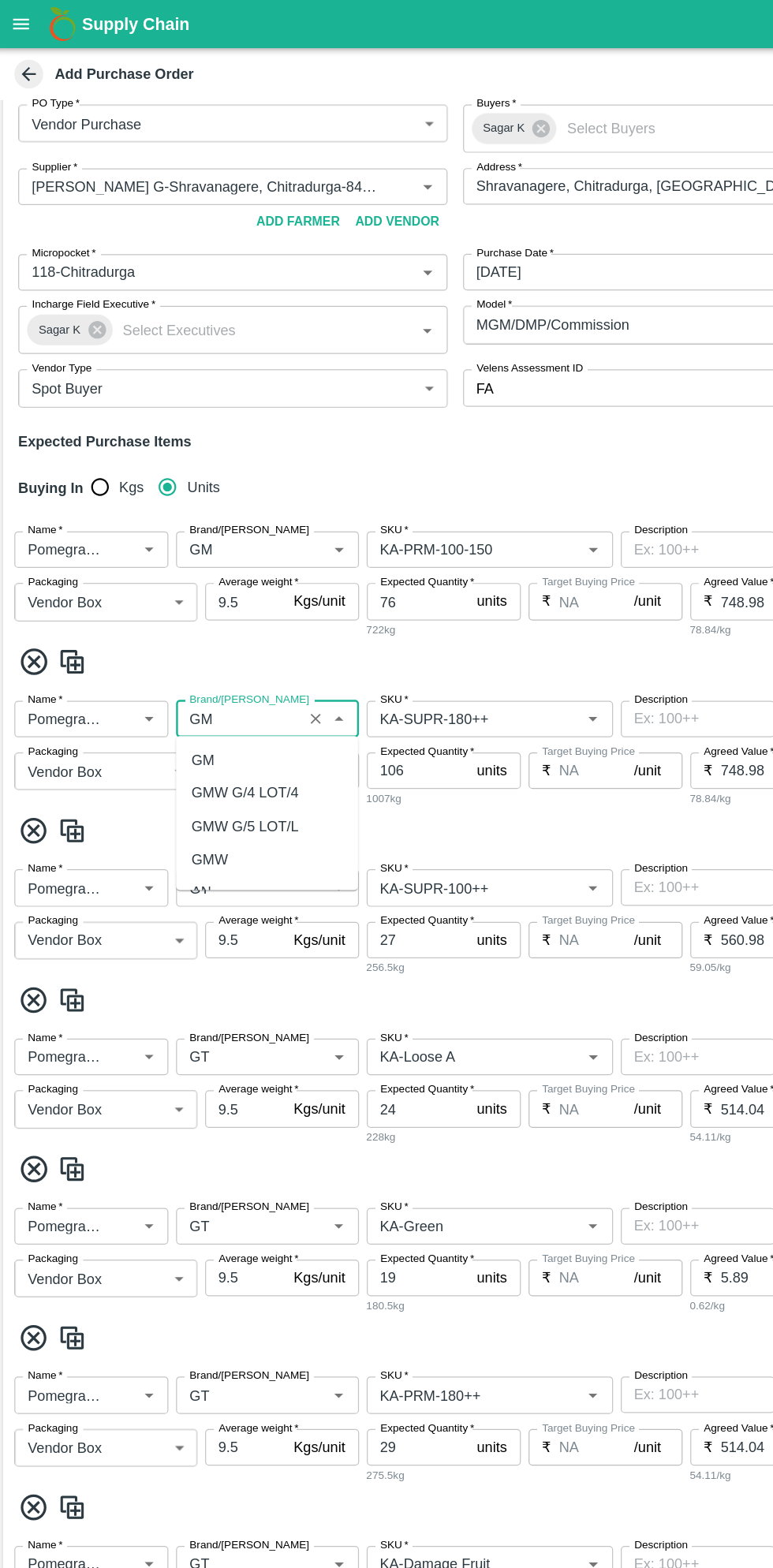
scroll to position [0, 0]
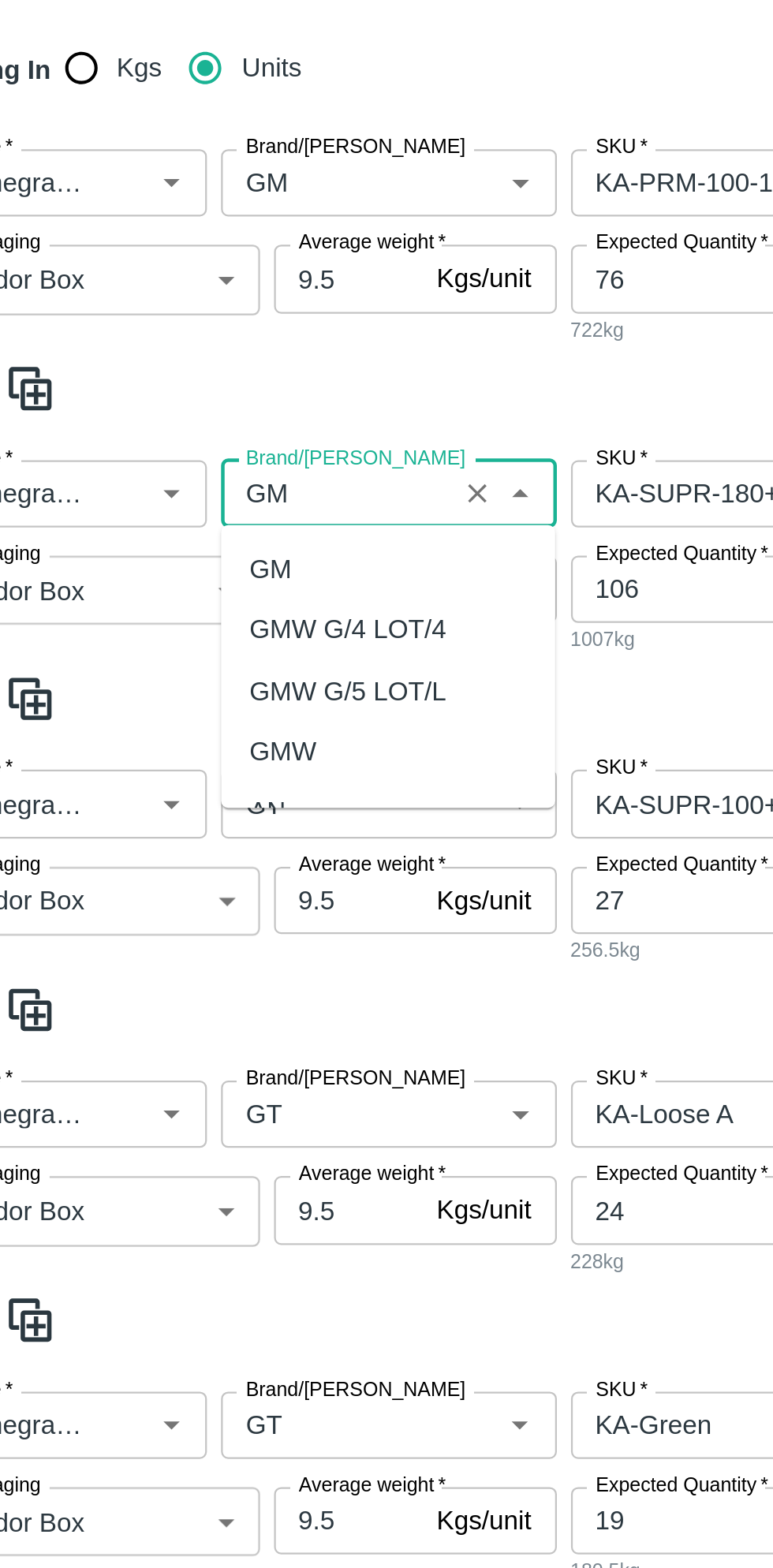
click at [169, 619] on div "GM" at bounding box center [170, 623] width 19 height 17
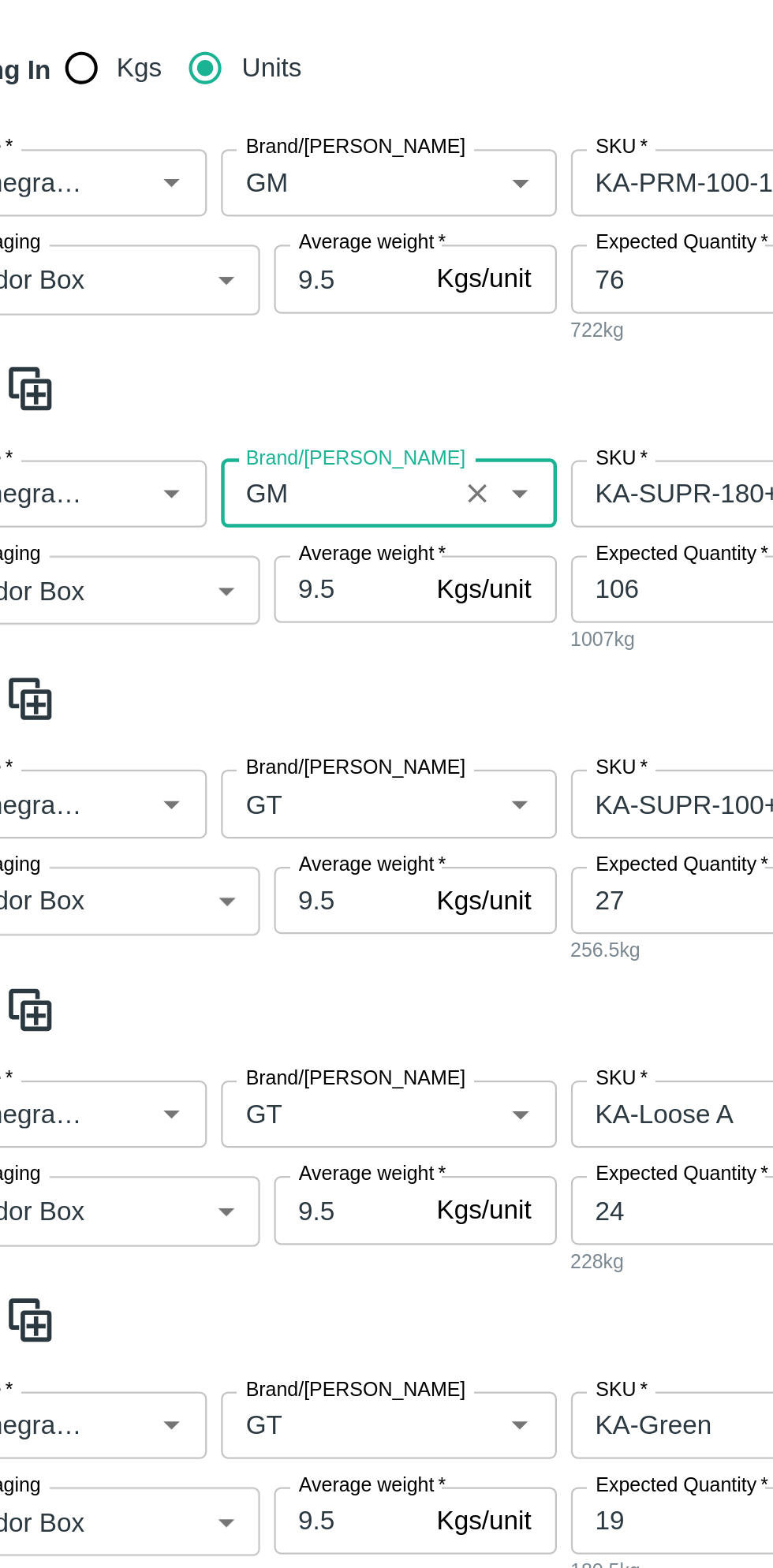
click at [215, 725] on input "Brand/Marka" at bounding box center [199, 727] width 94 height 21
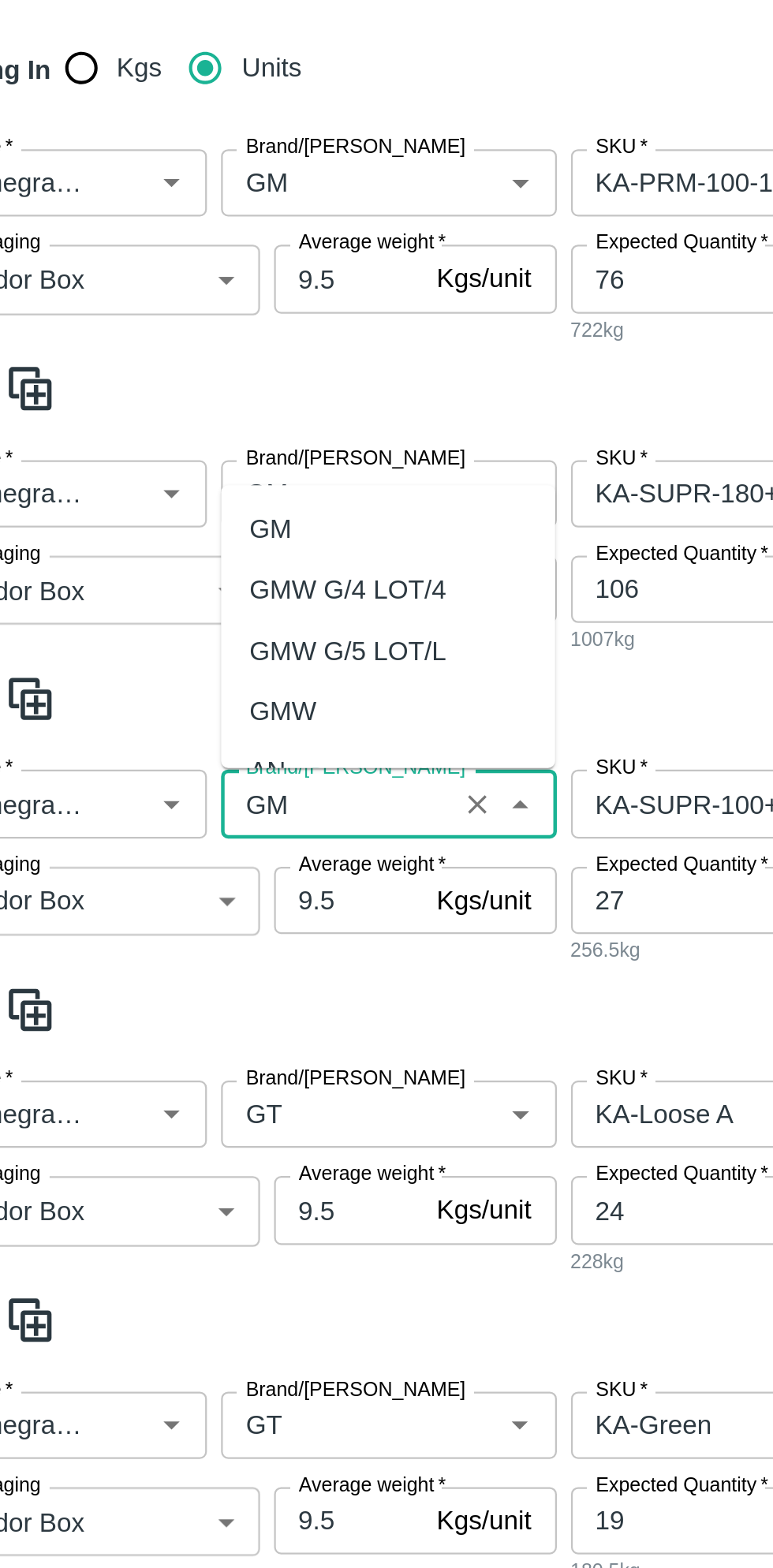
click at [176, 600] on div "GM" at bounding box center [170, 605] width 19 height 17
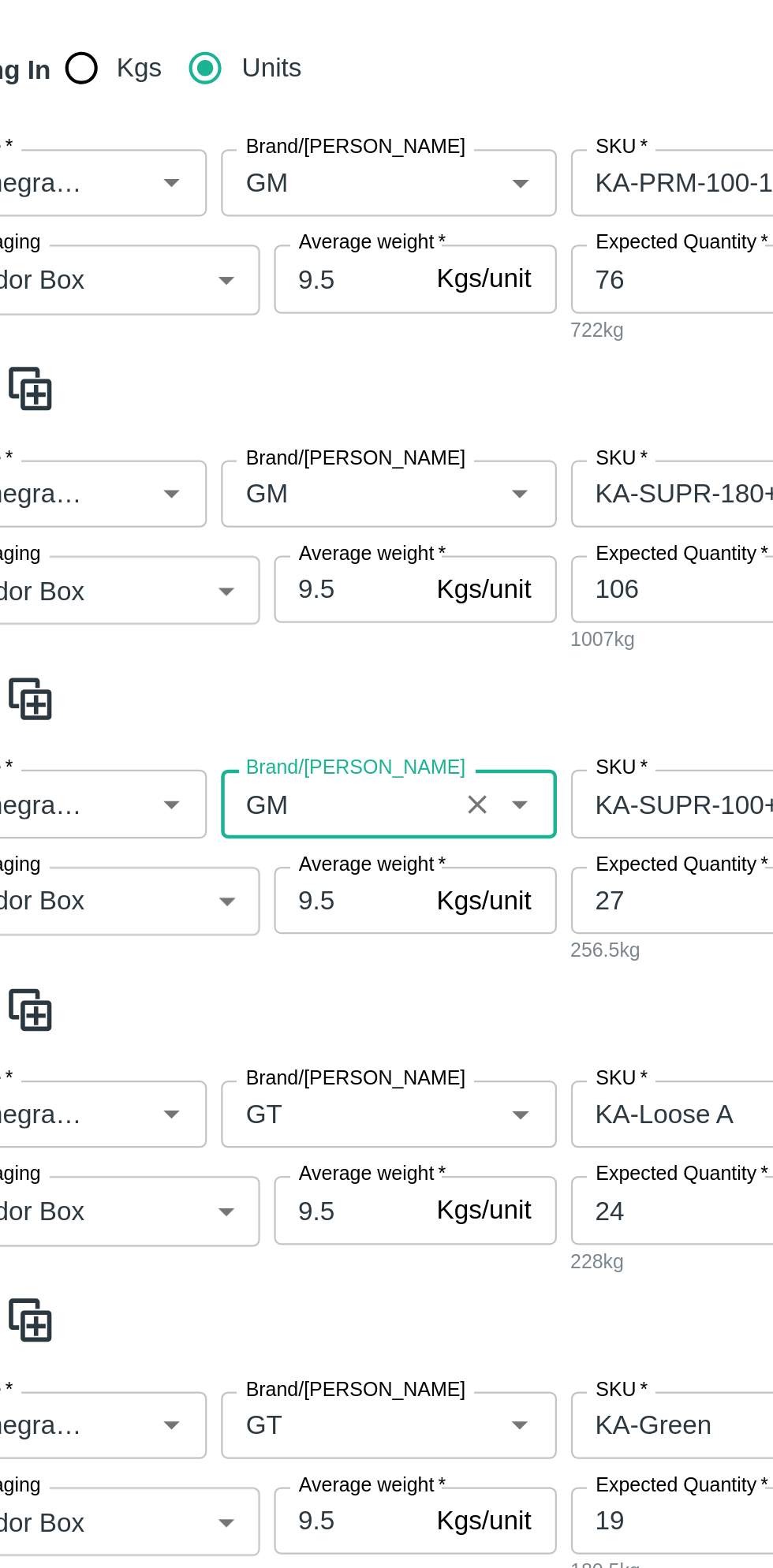
scroll to position [75, 0]
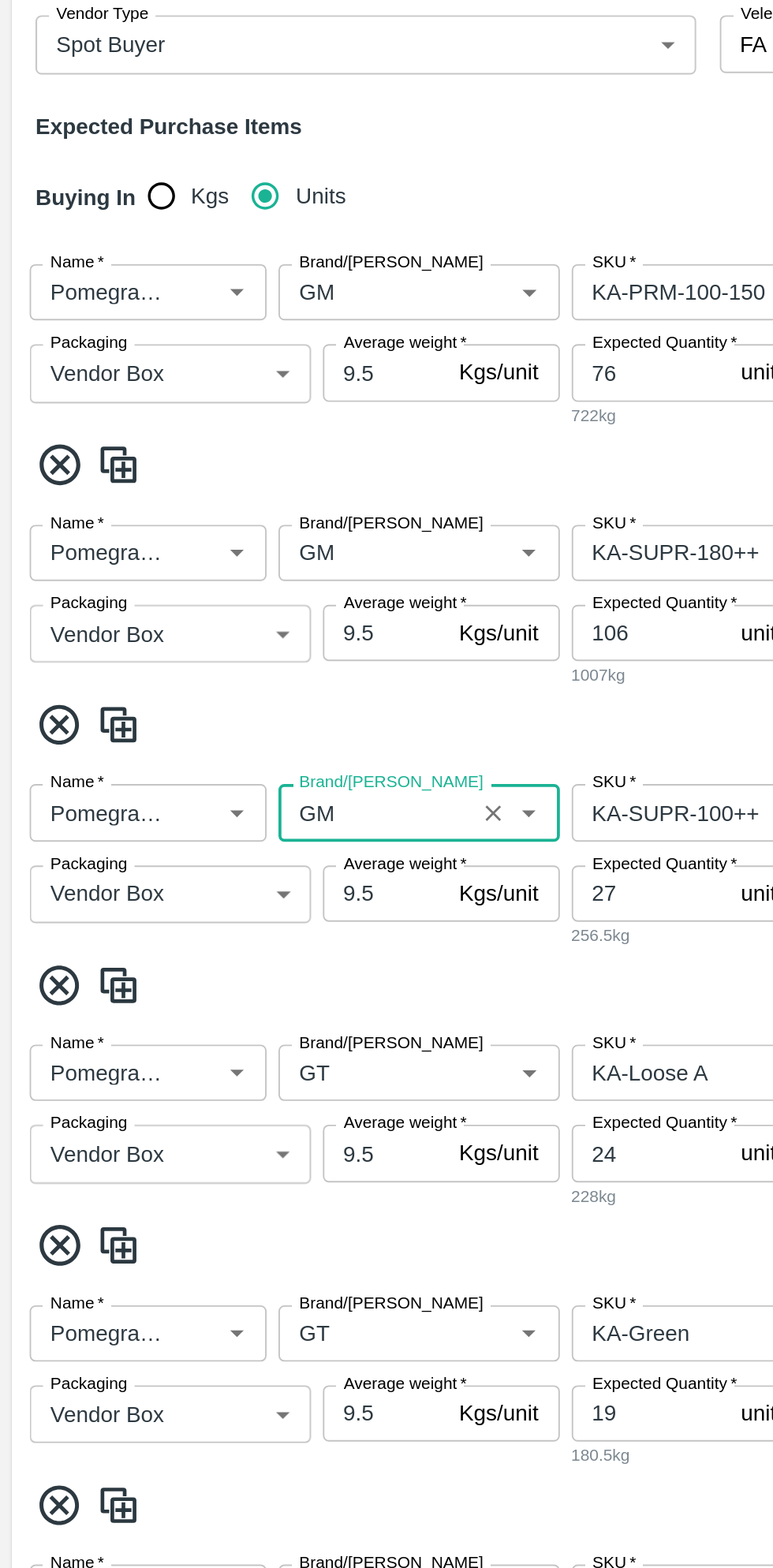
click at [213, 863] on input "Brand/Marka" at bounding box center [199, 863] width 94 height 21
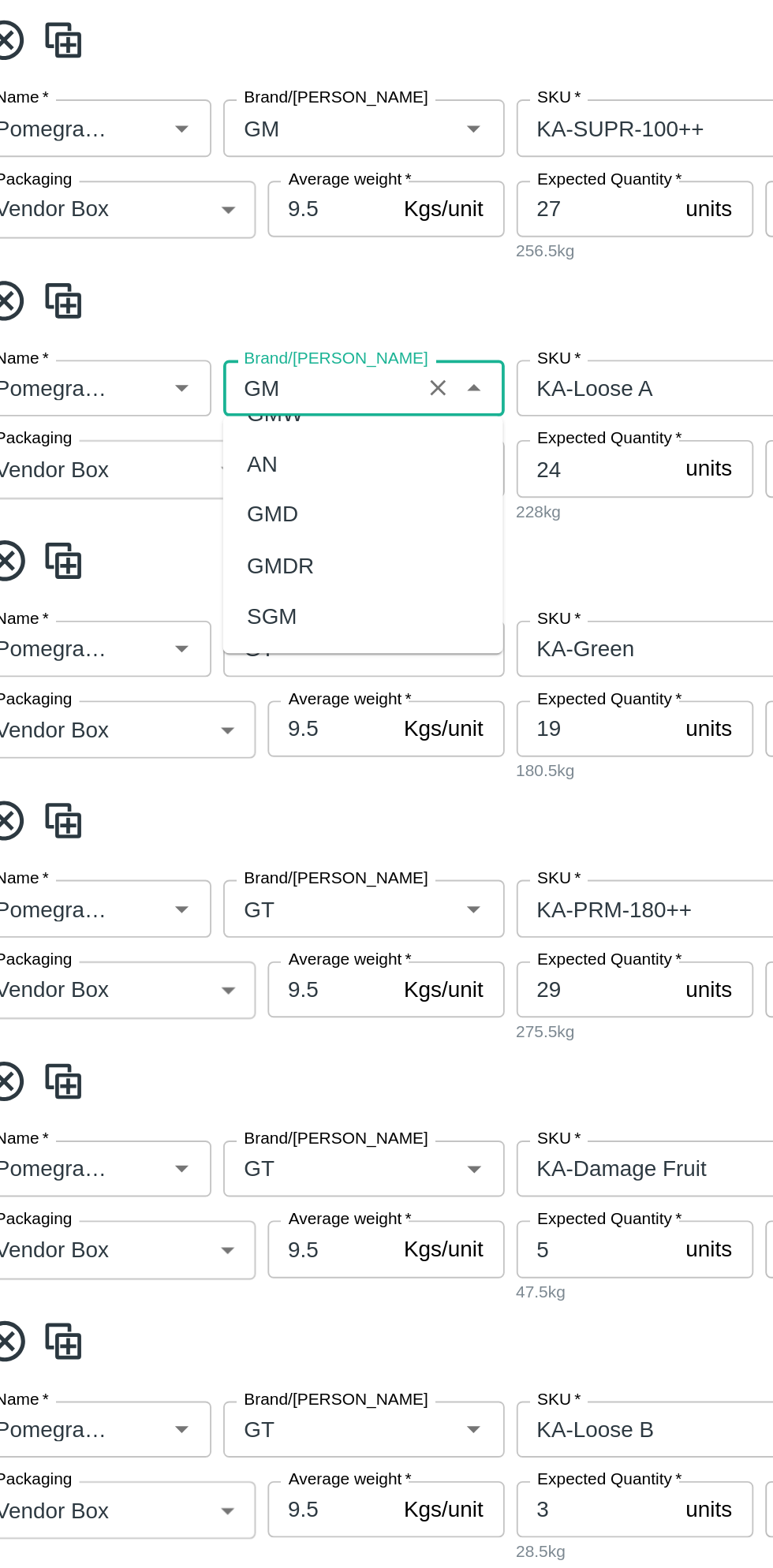
scroll to position [0, 0]
click at [167, 899] on div "GM" at bounding box center [170, 898] width 19 height 17
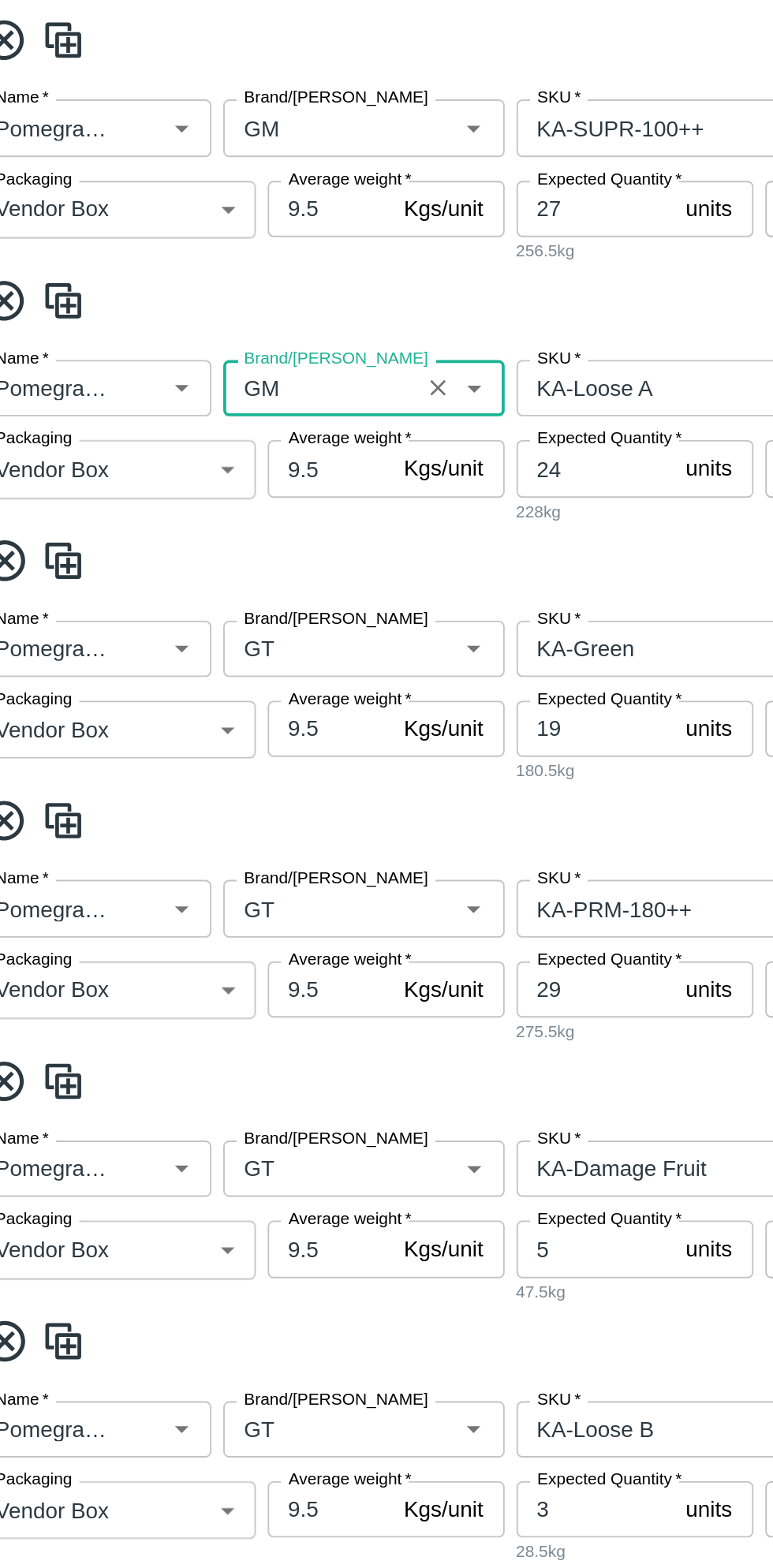
click at [231, 997] on input "Brand/Marka" at bounding box center [199, 1002] width 94 height 21
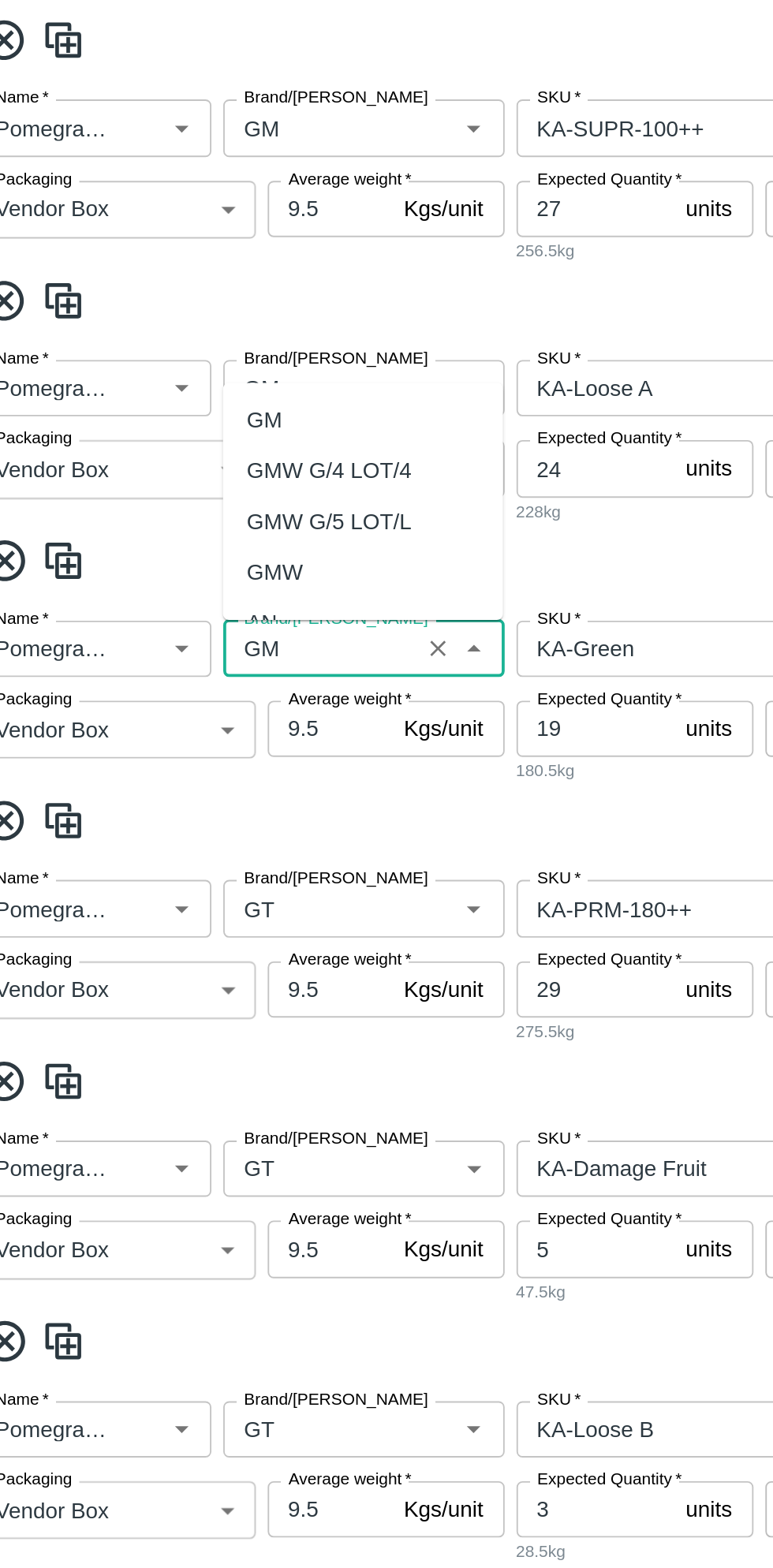
click at [173, 880] on div "GM" at bounding box center [170, 880] width 19 height 17
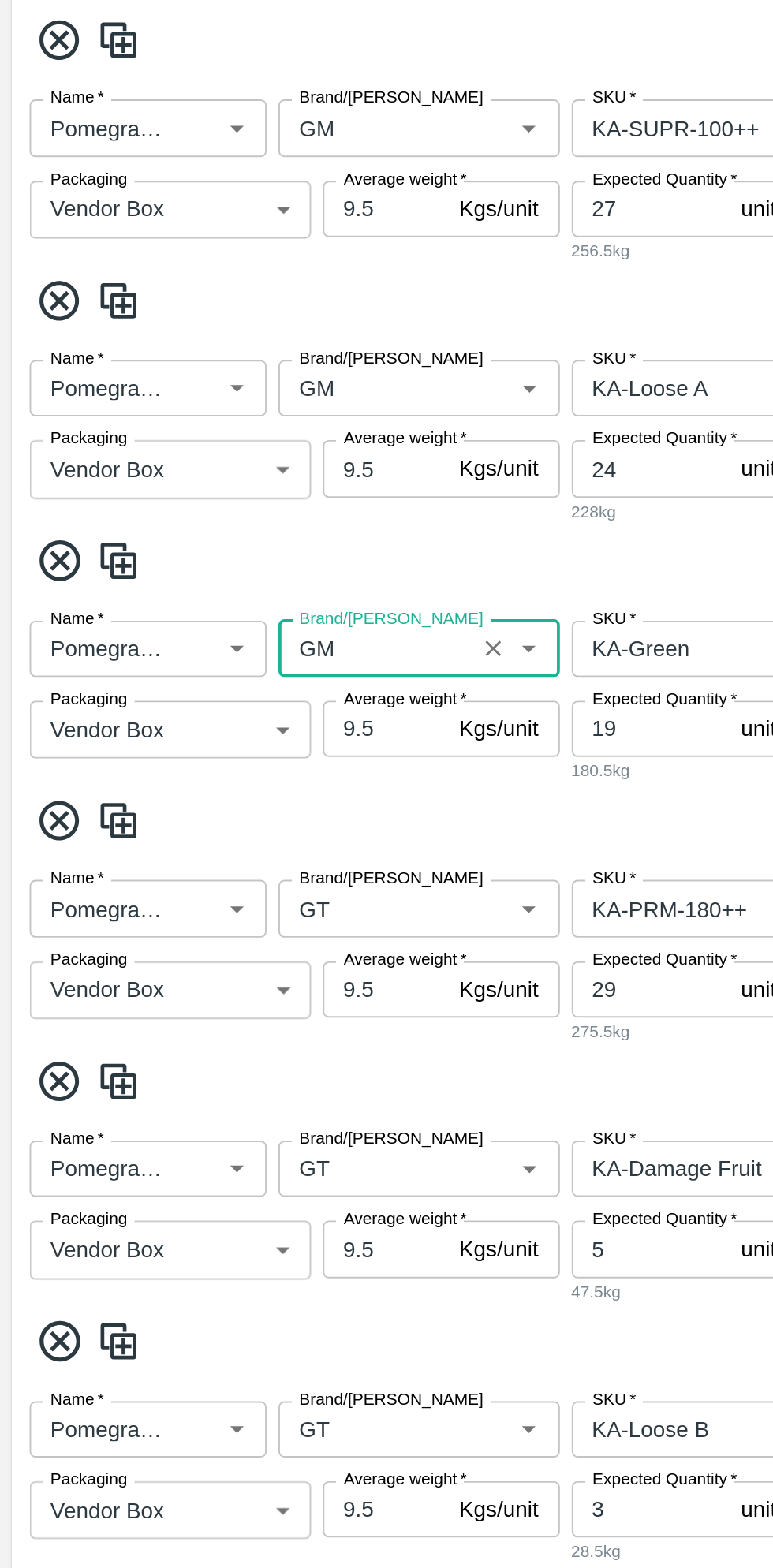
click at [30, 1232] on icon at bounding box center [32, 1232] width 21 height 21
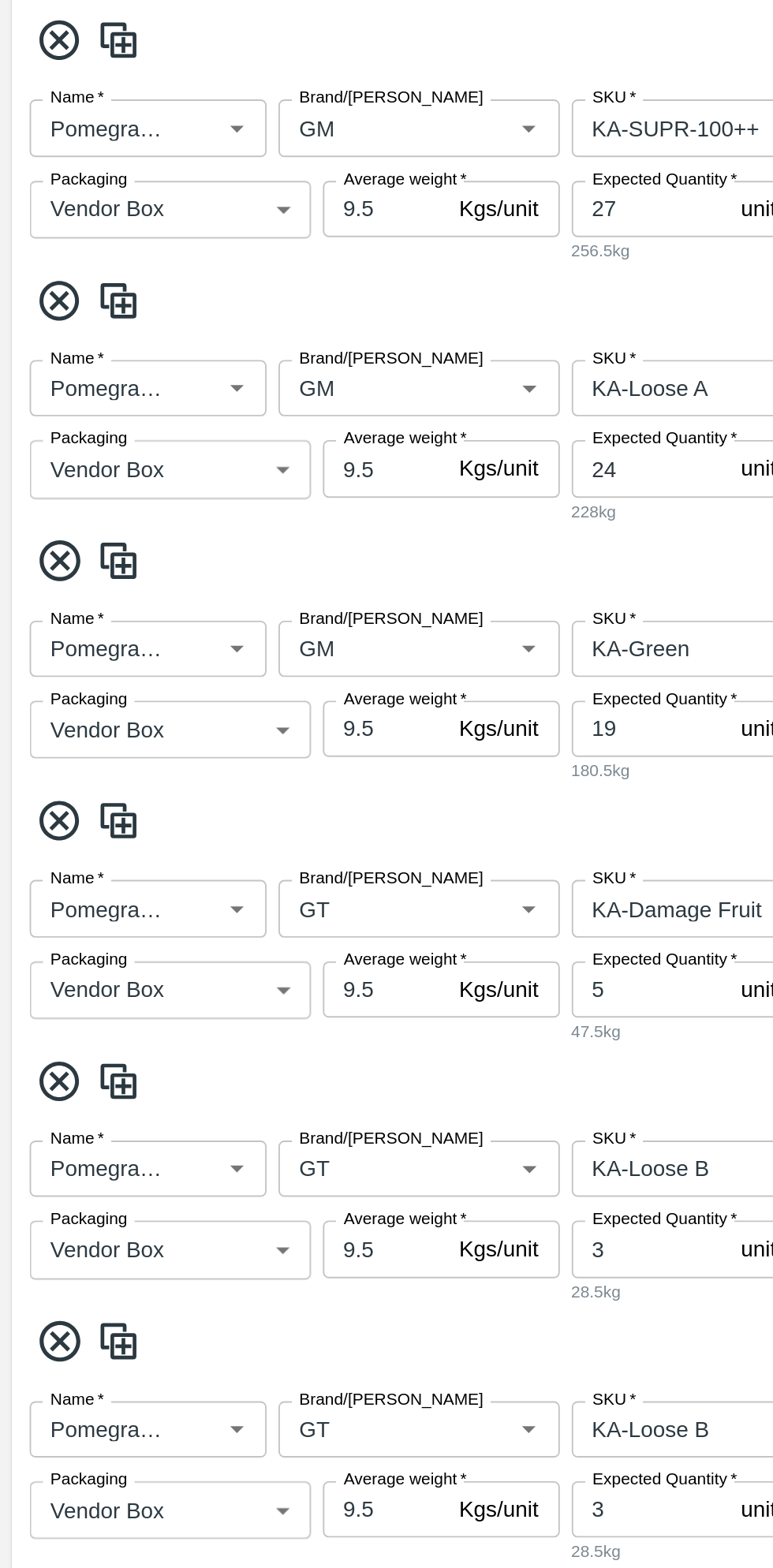
click at [205, 1138] on input "Brand/Marka" at bounding box center [199, 1140] width 94 height 21
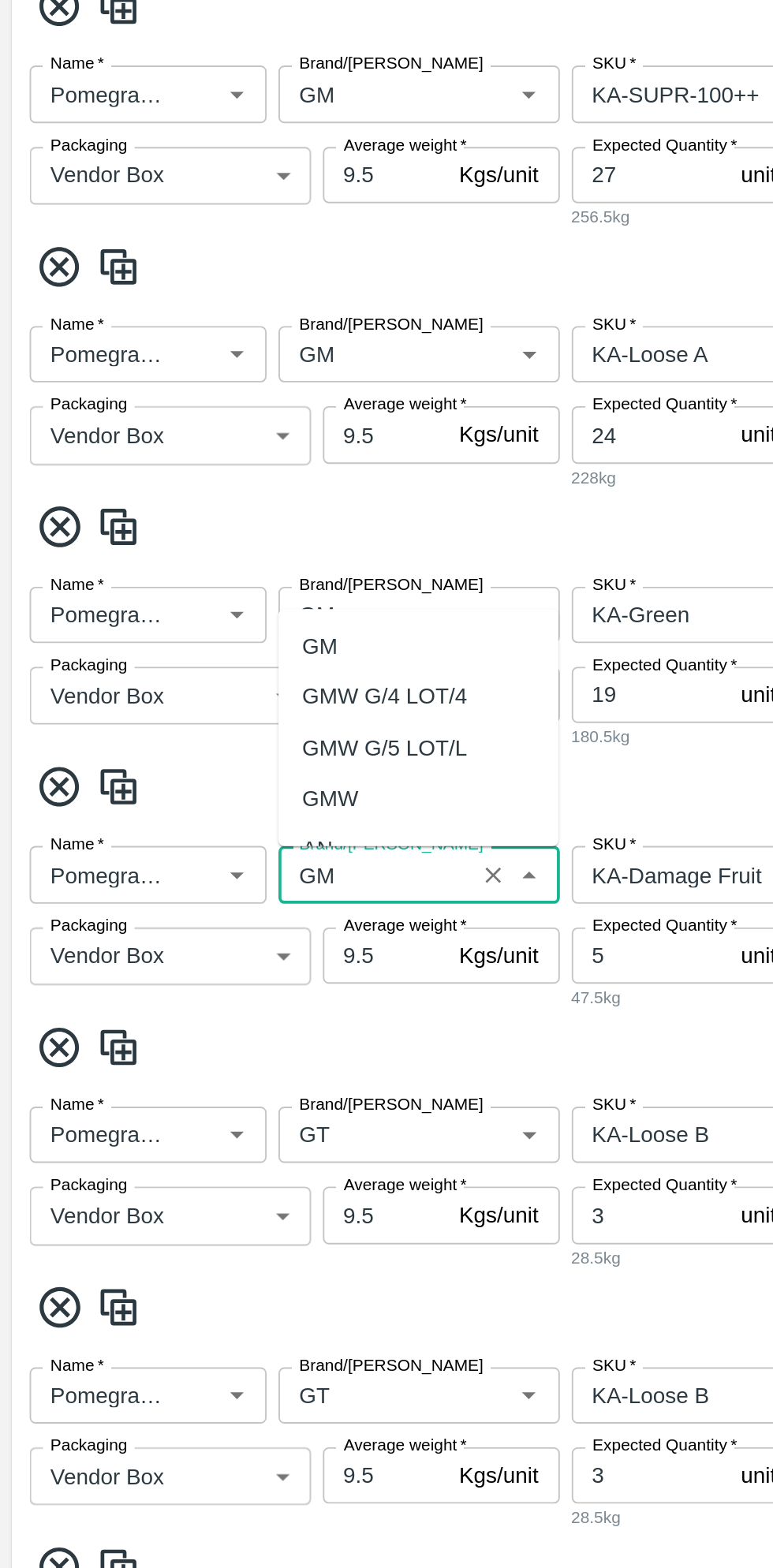
click at [180, 1017] on div "GM" at bounding box center [223, 1019] width 149 height 27
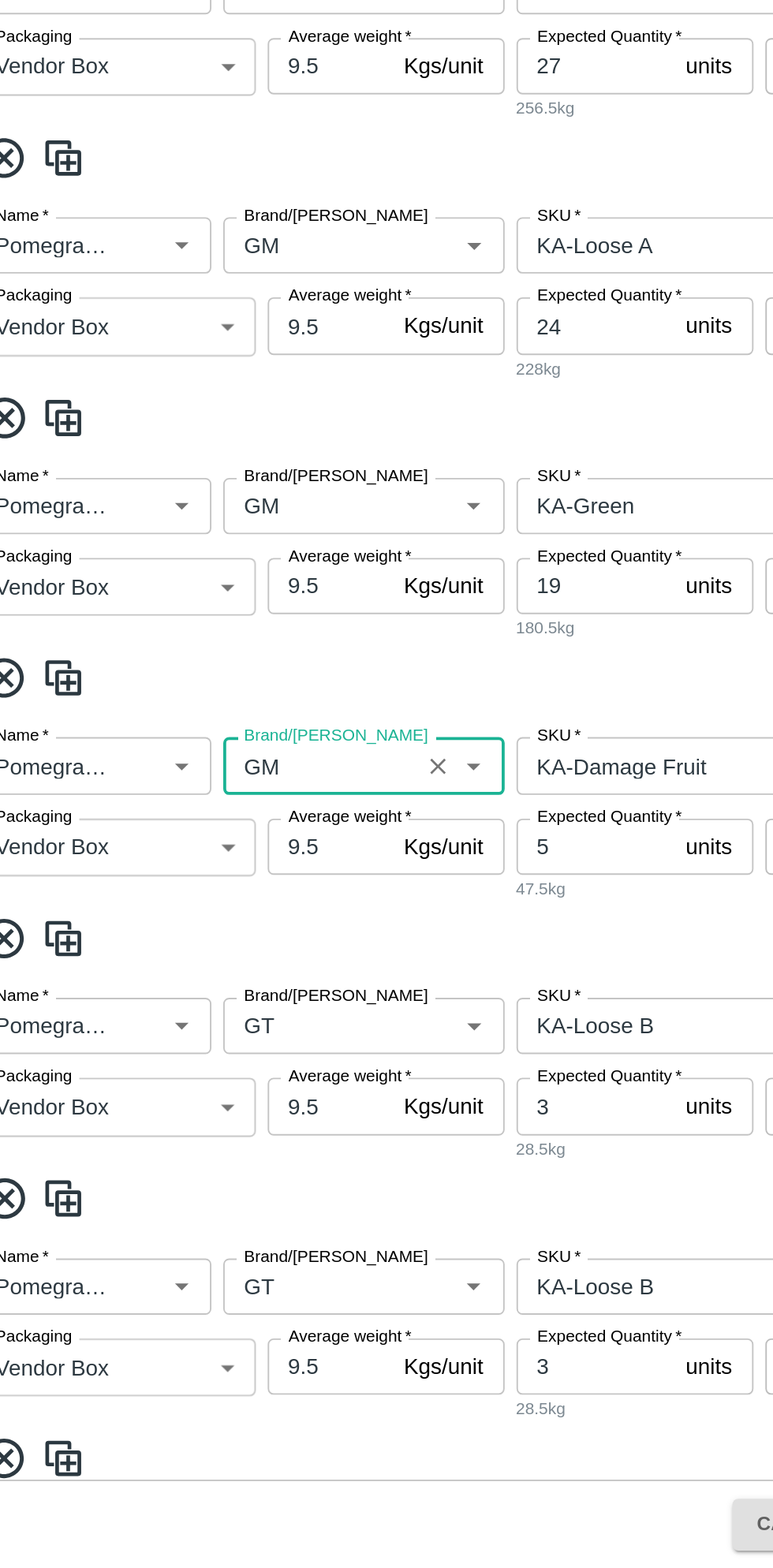
scroll to position [77, 0]
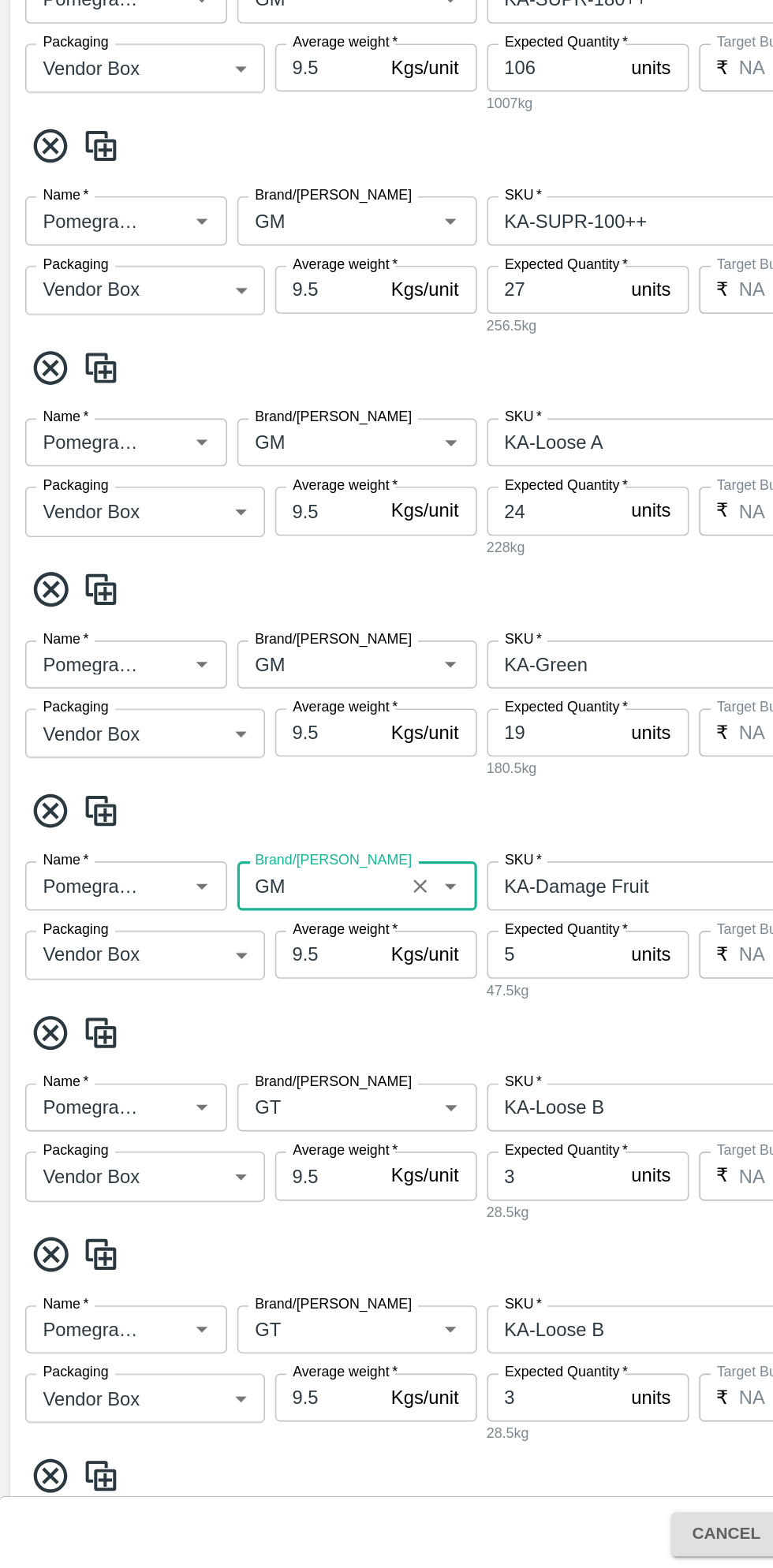
click at [29, 1368] on icon at bounding box center [32, 1369] width 26 height 26
click at [43, 1374] on icon at bounding box center [32, 1369] width 26 height 26
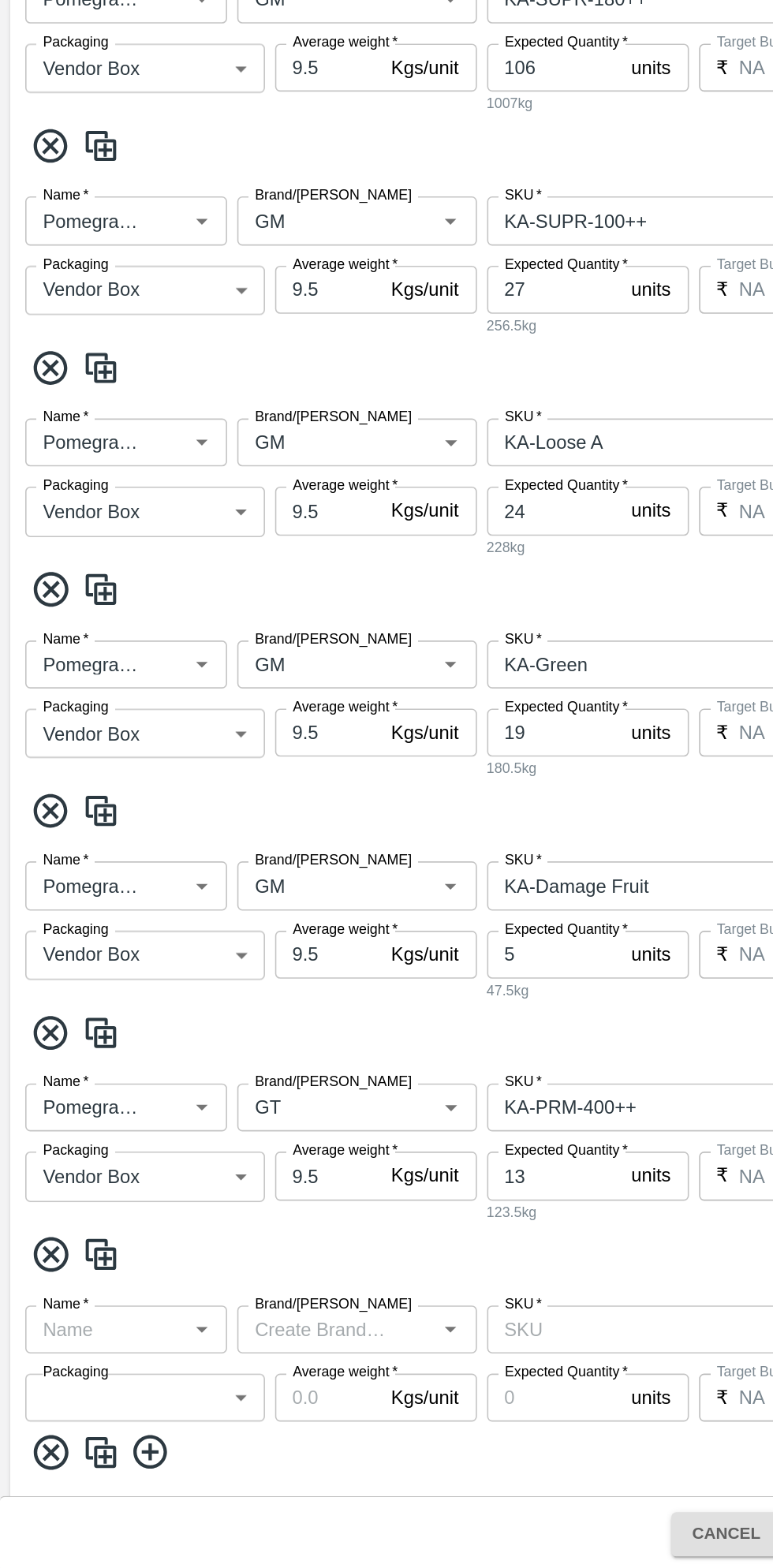
scroll to position [215, 0]
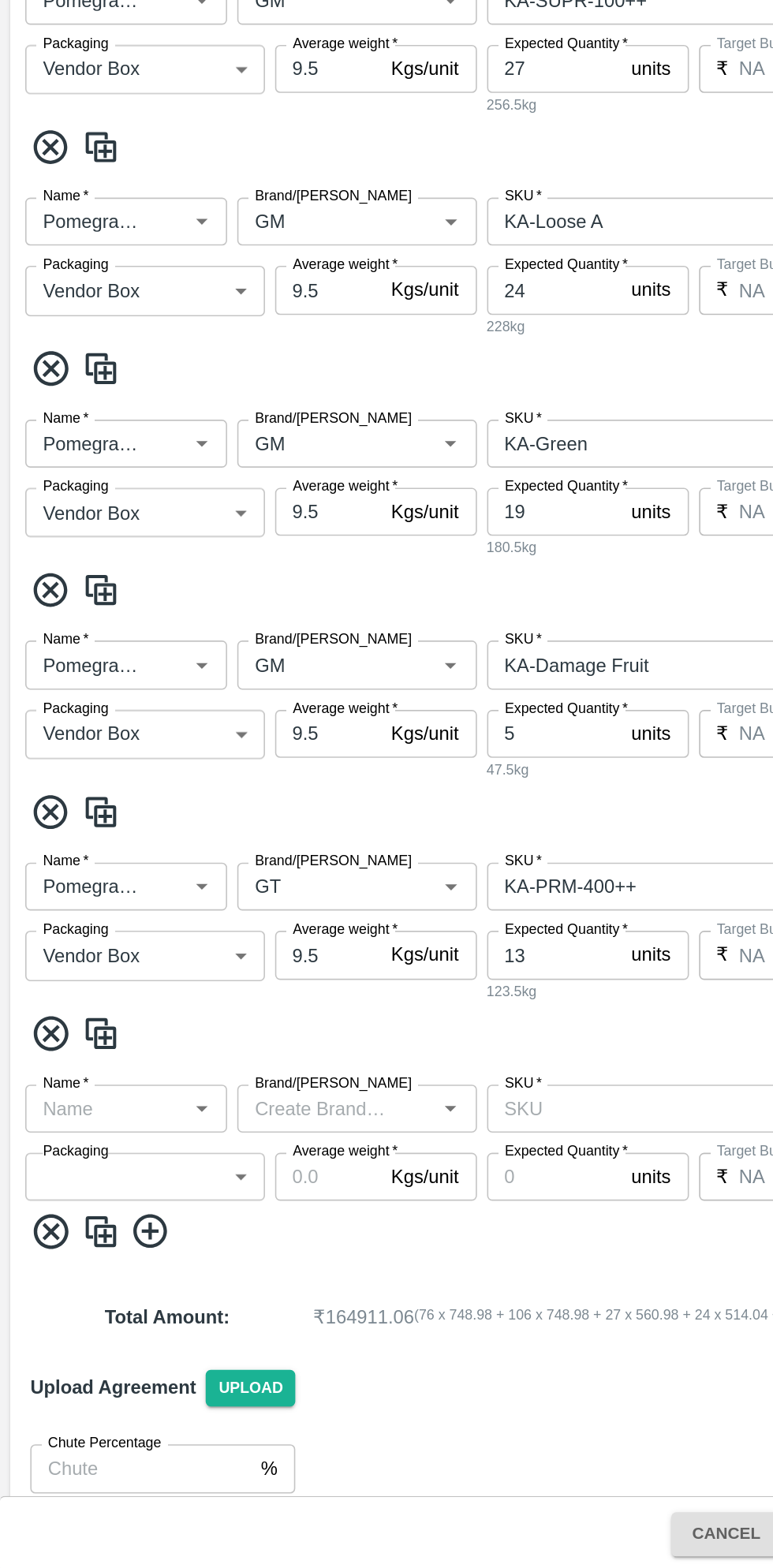
click at [39, 1232] on icon at bounding box center [32, 1232] width 26 height 26
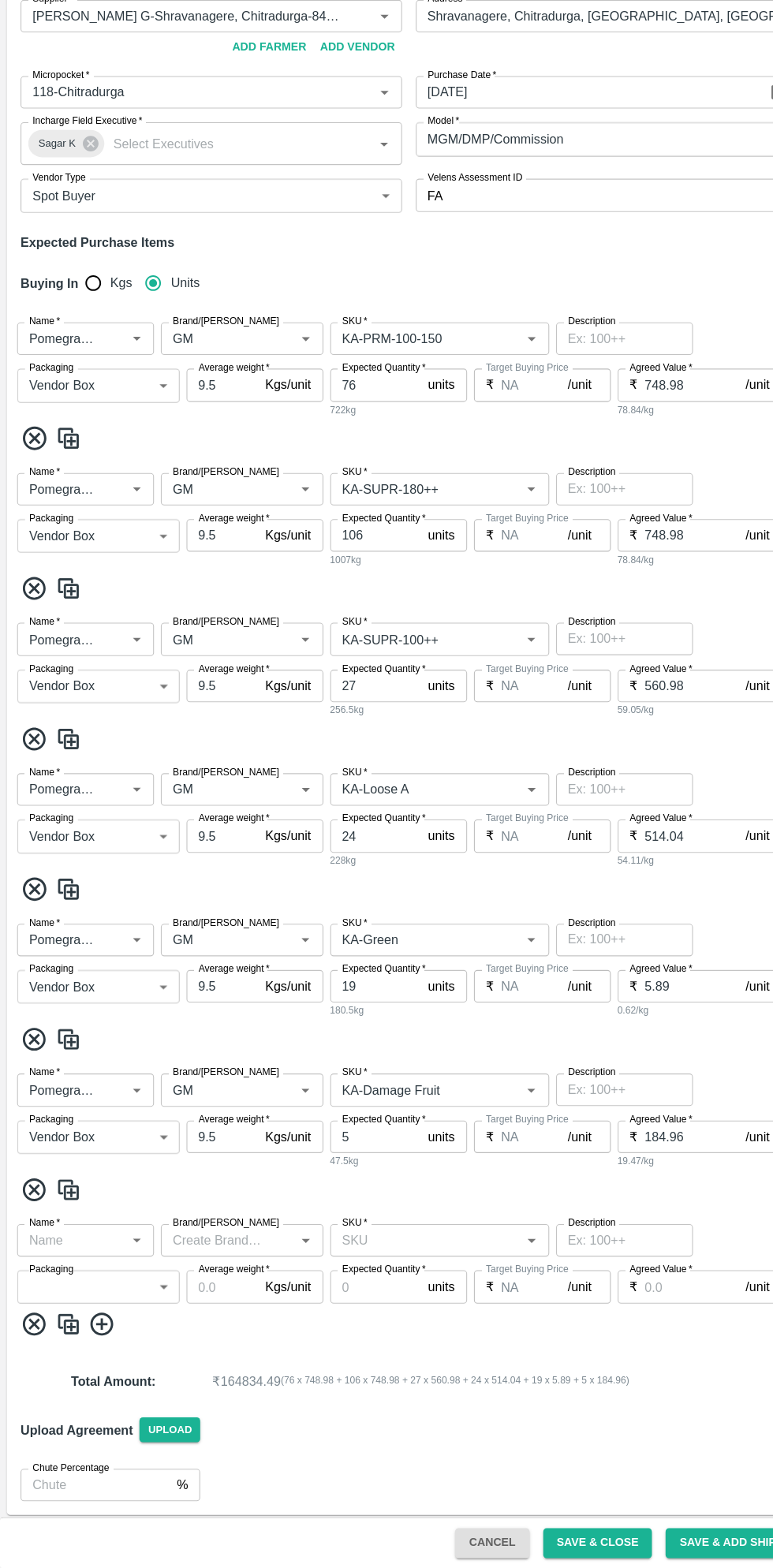
scroll to position [87, 0]
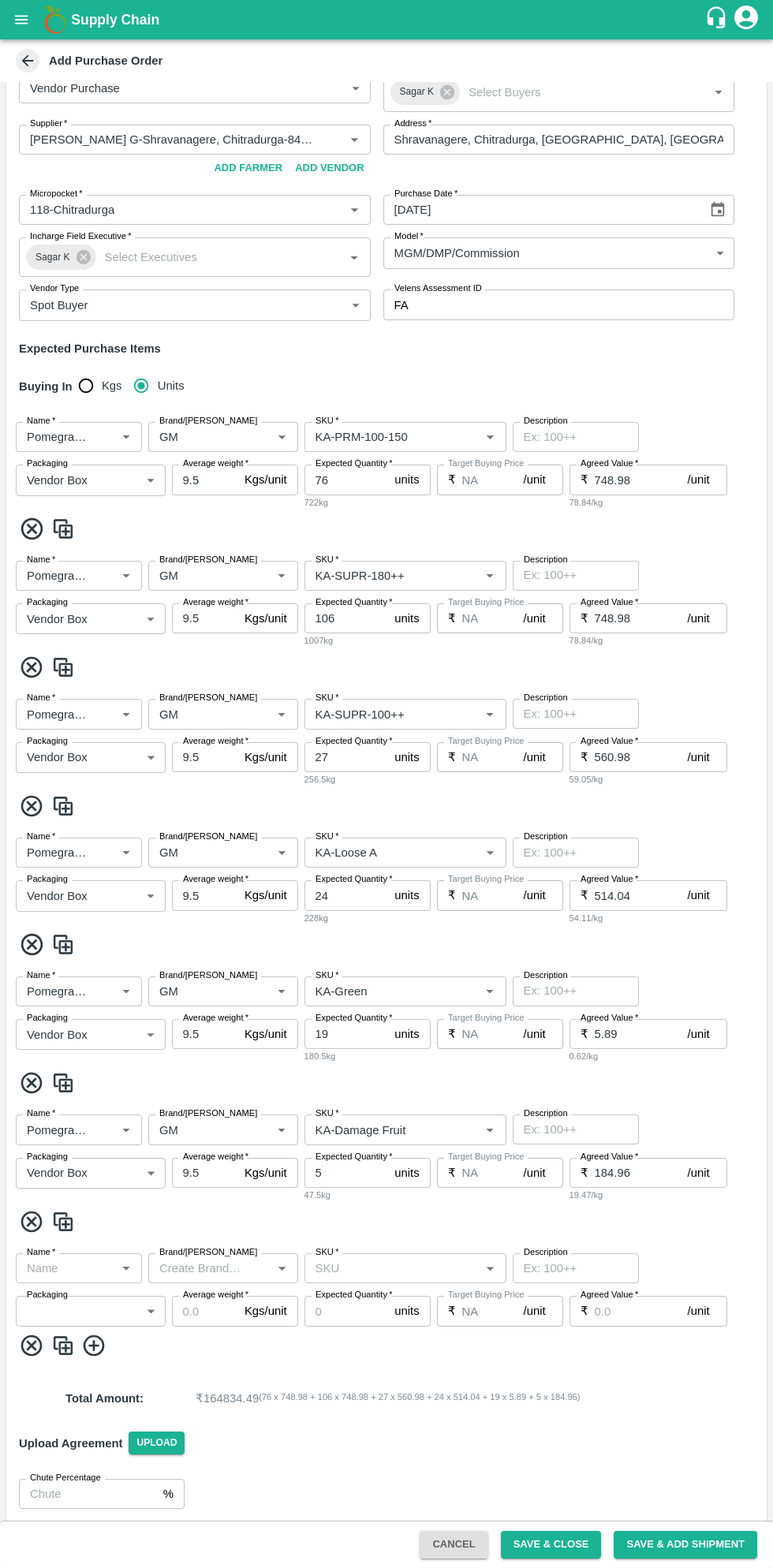
click at [32, 1346] on icon at bounding box center [32, 1345] width 21 height 21
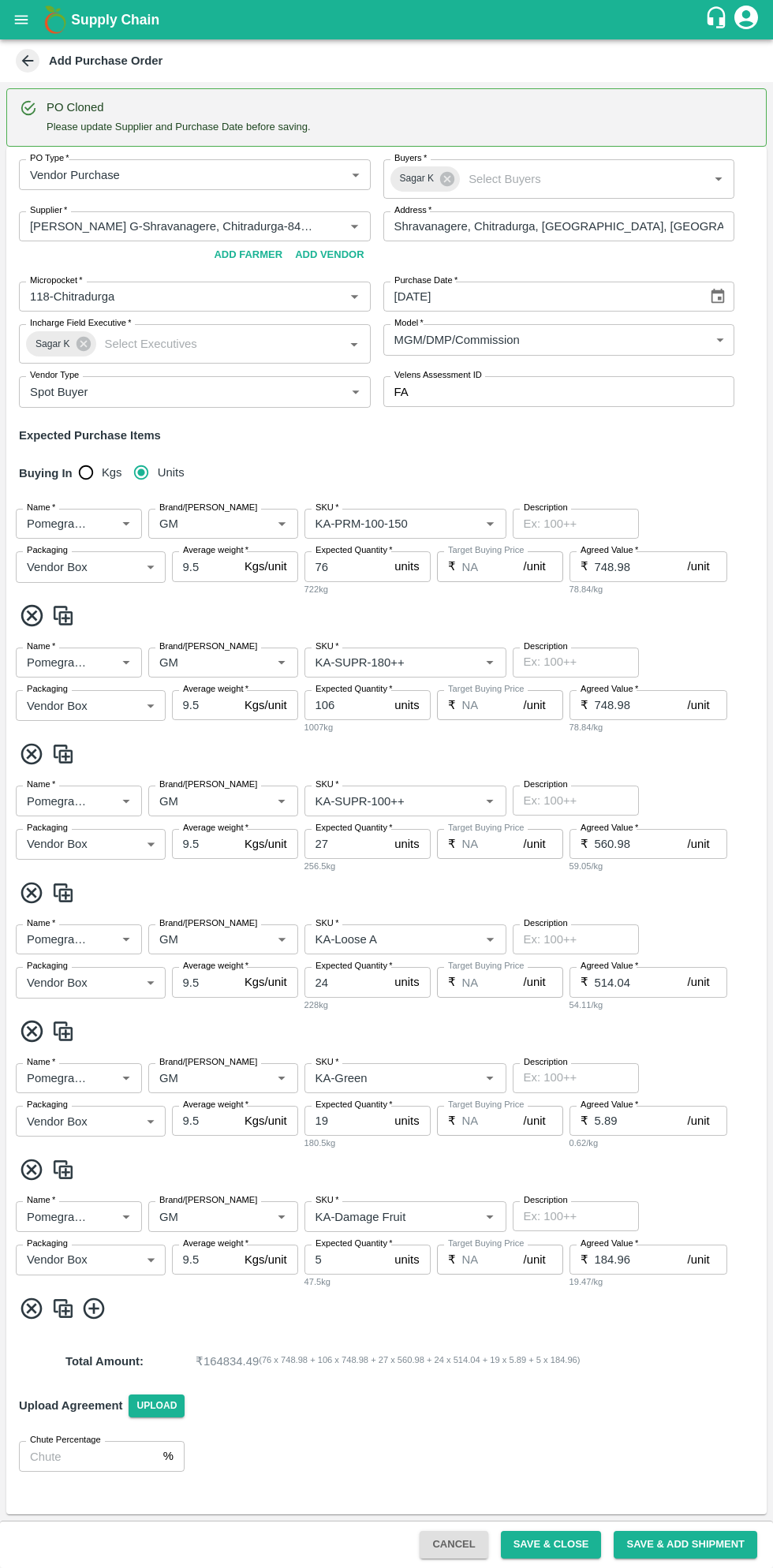
scroll to position [0, 0]
click at [569, 1540] on button "Save & Close" at bounding box center [551, 1545] width 101 height 28
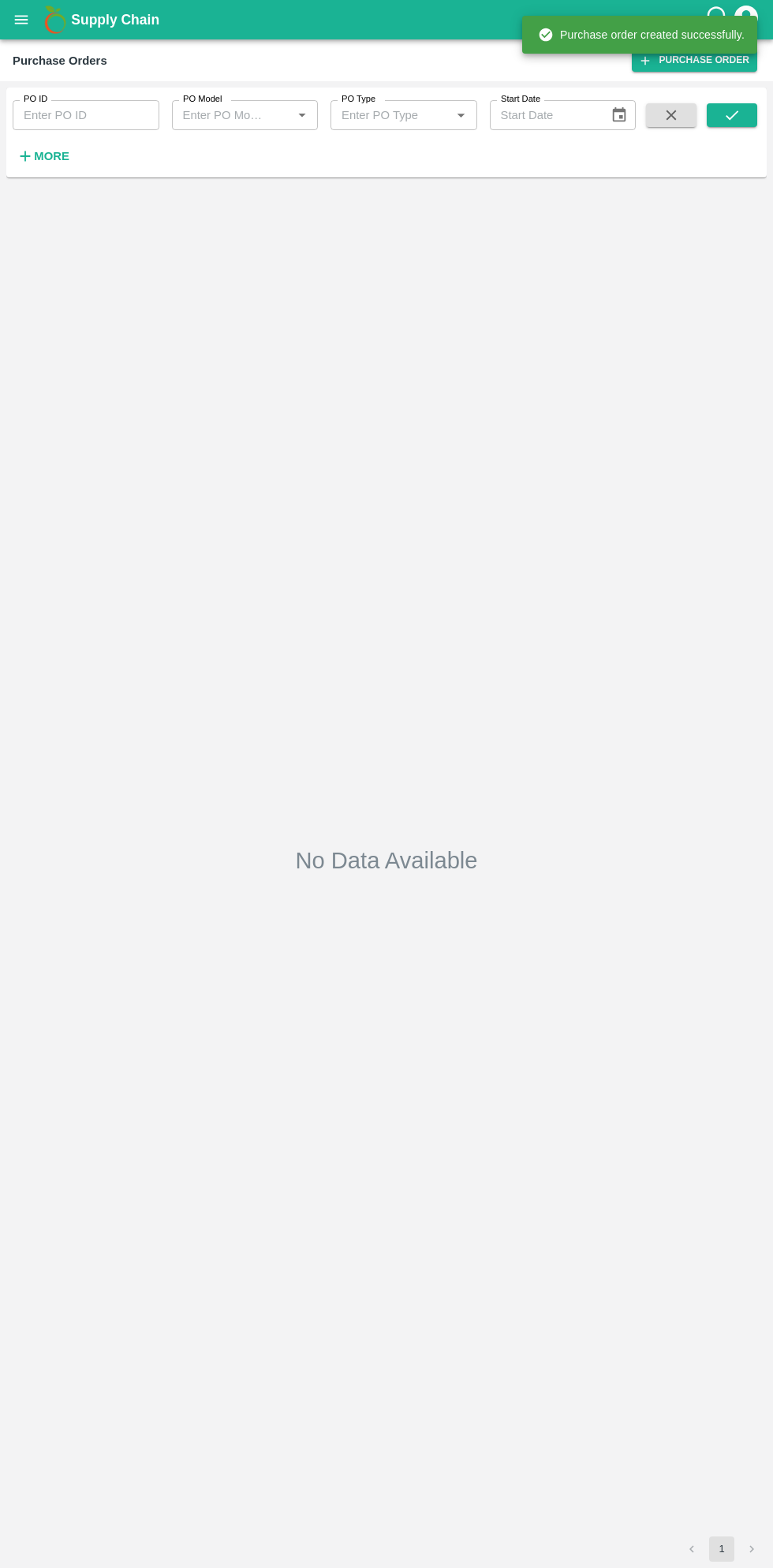
click at [53, 156] on strong "More" at bounding box center [51, 156] width 35 height 12
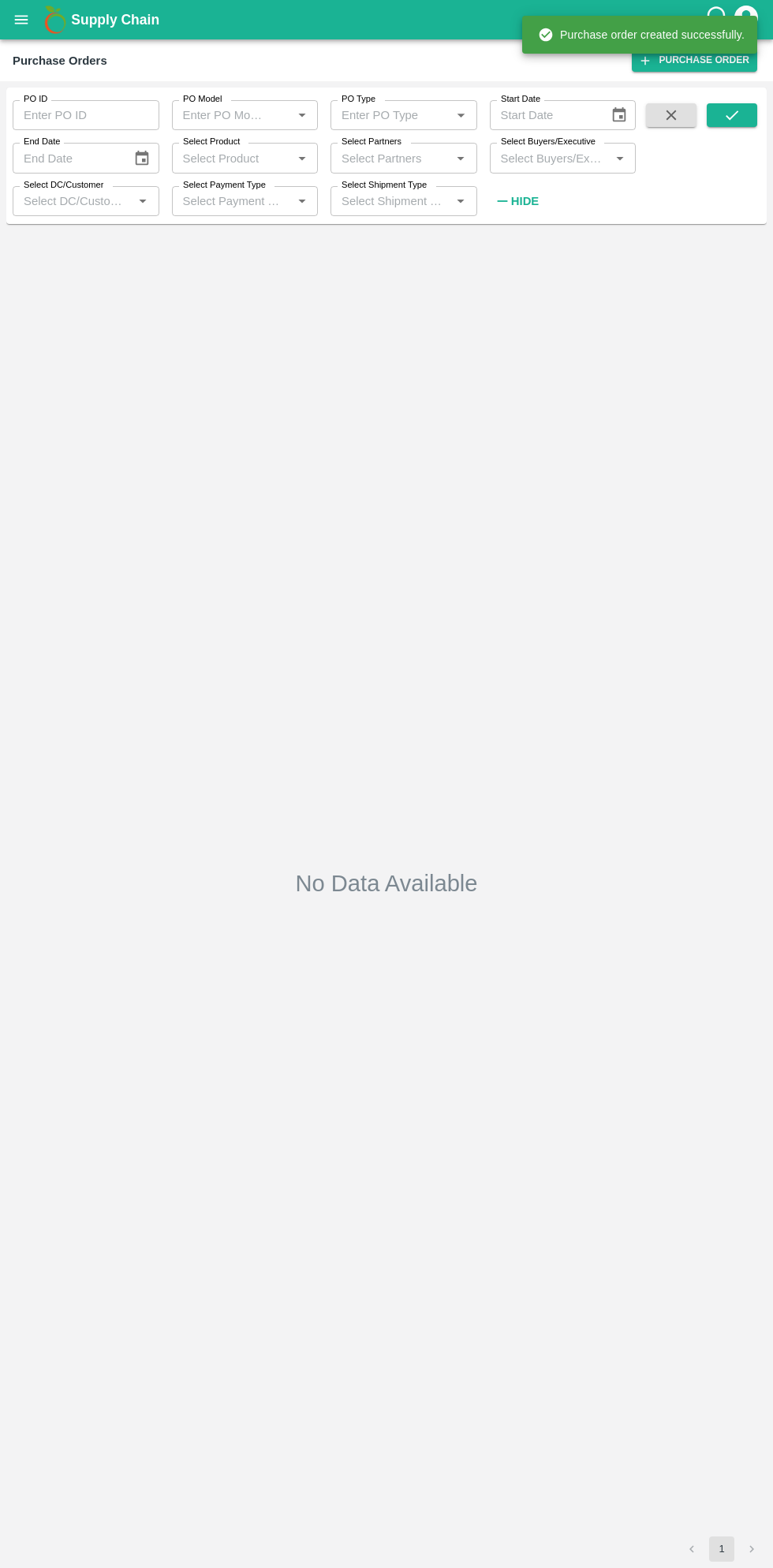
click at [569, 171] on div "Select Buyers/Executive   *" at bounding box center [563, 158] width 147 height 30
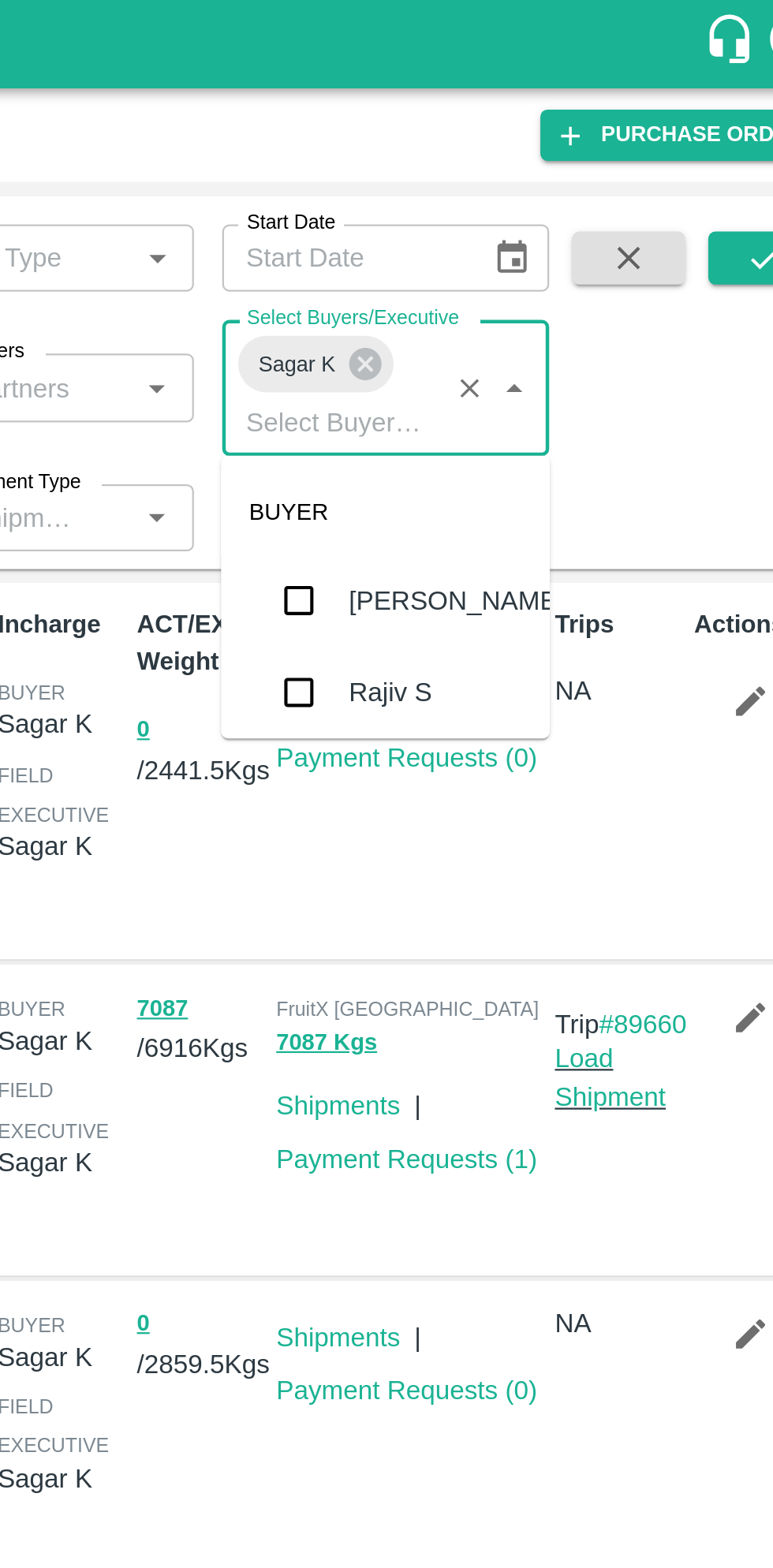
scroll to position [5467, 0]
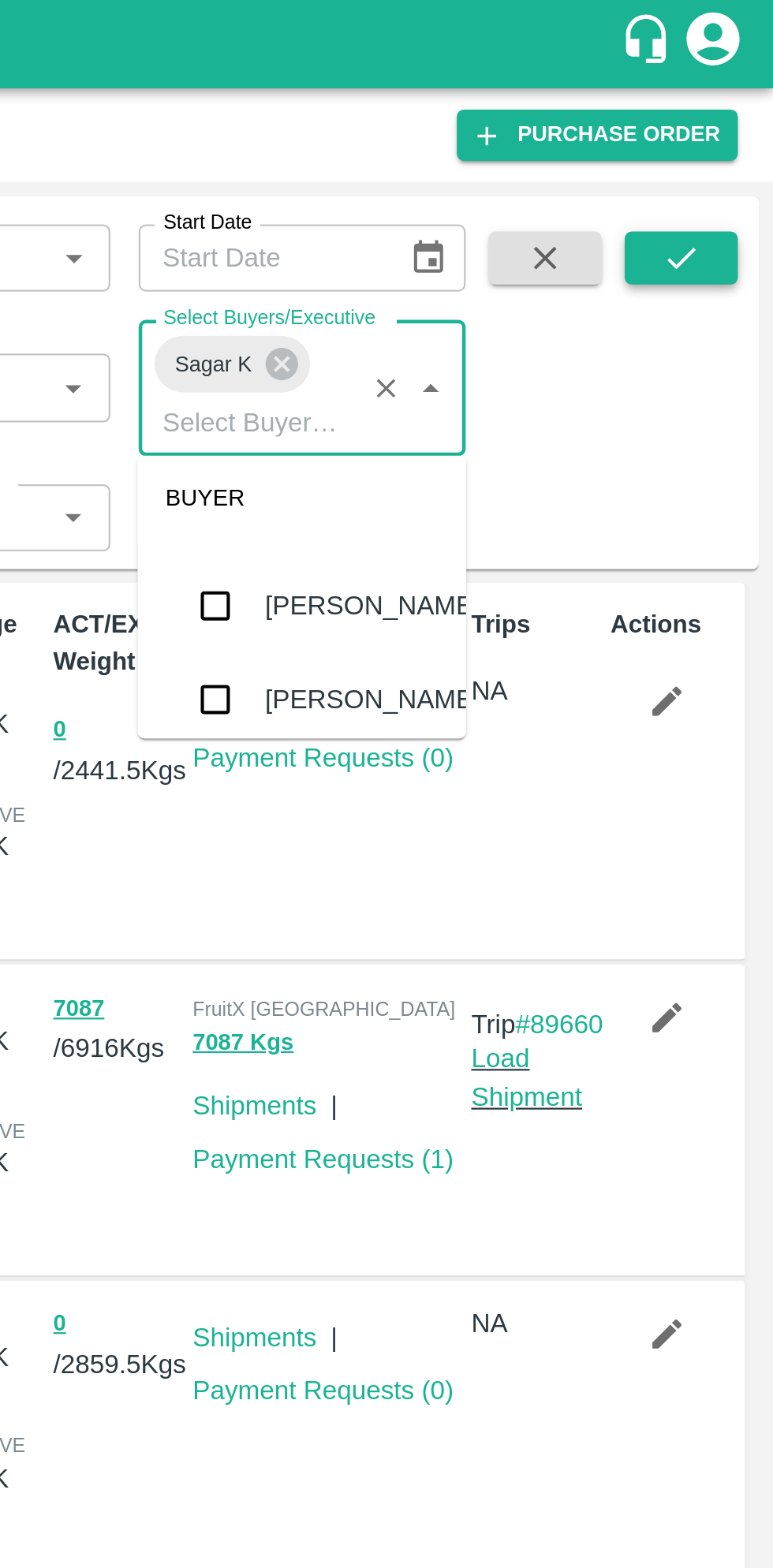
click at [737, 117] on icon "submit" at bounding box center [731, 115] width 17 height 17
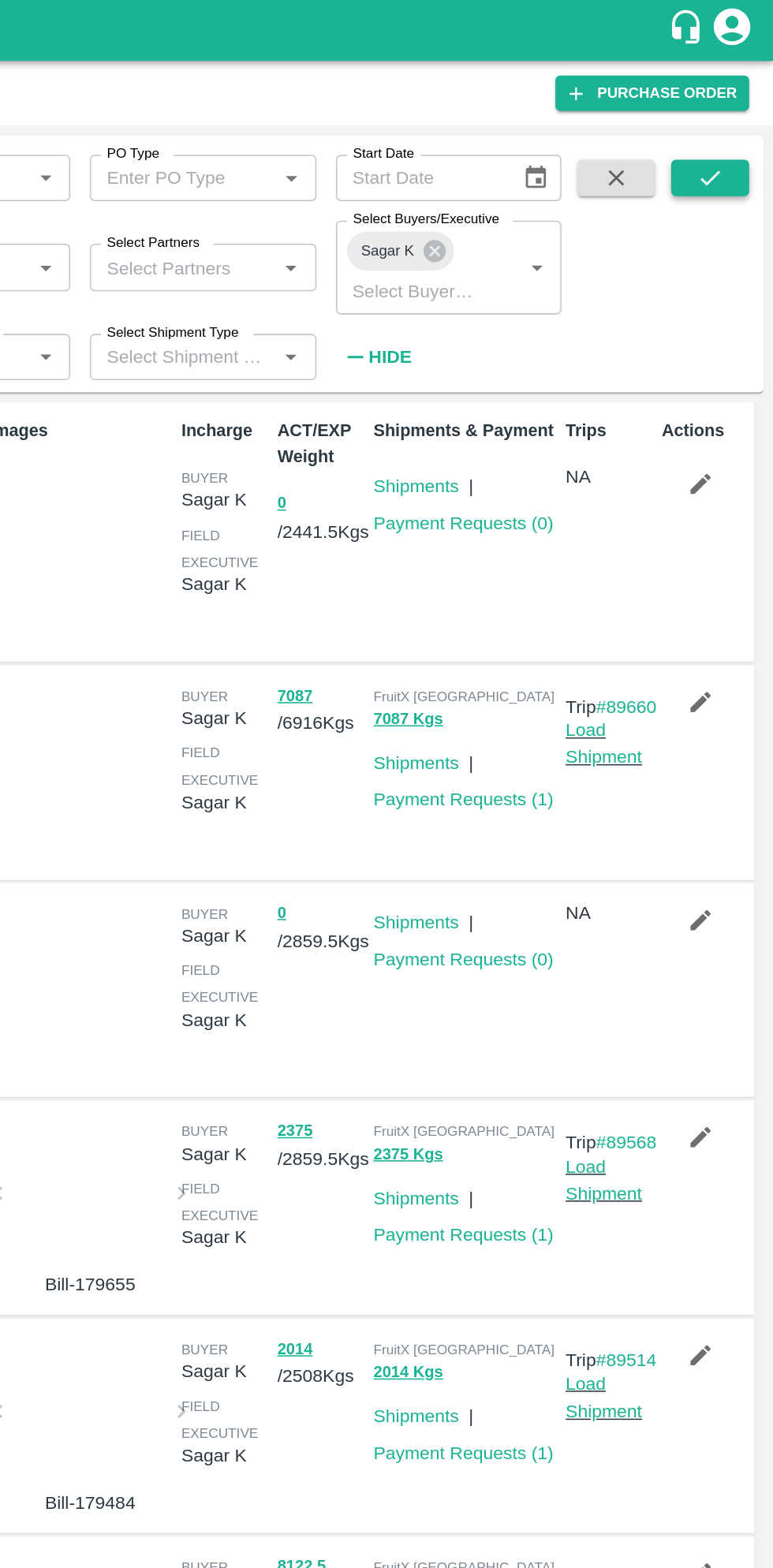
scroll to position [0, 0]
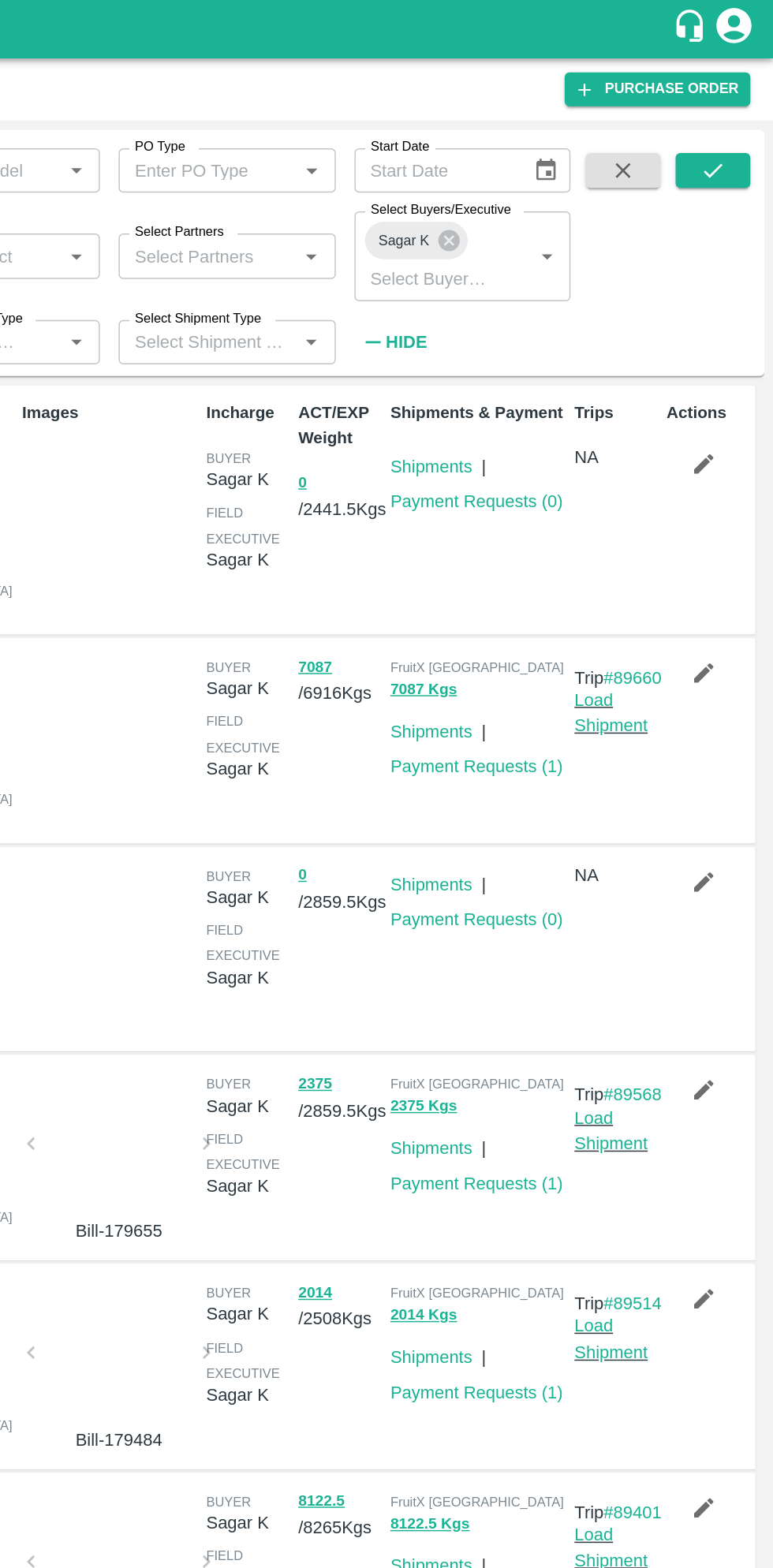
click at [722, 601] on icon "button" at bounding box center [726, 595] width 13 height 13
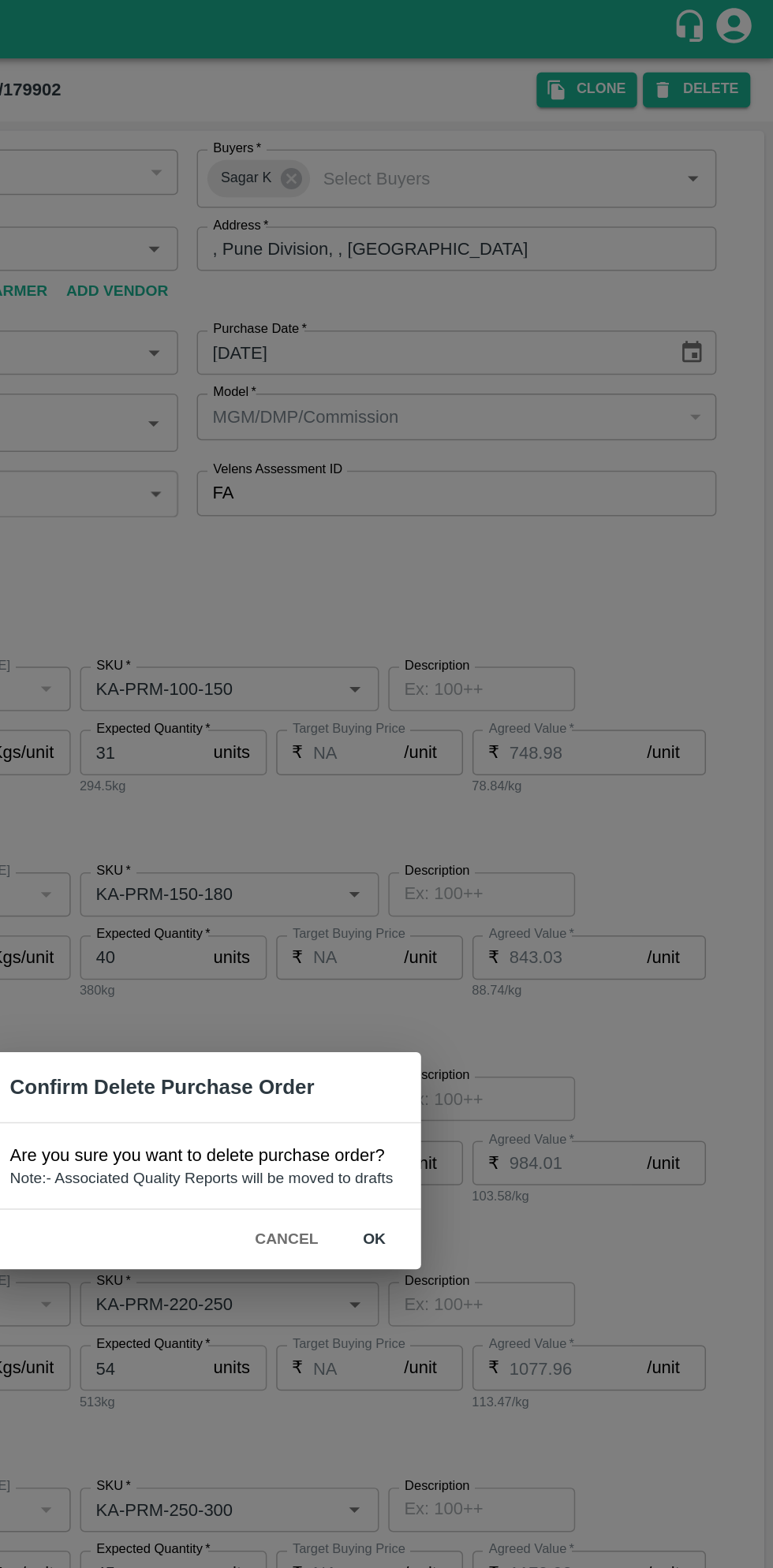
click at [508, 834] on button "ok" at bounding box center [503, 837] width 51 height 28
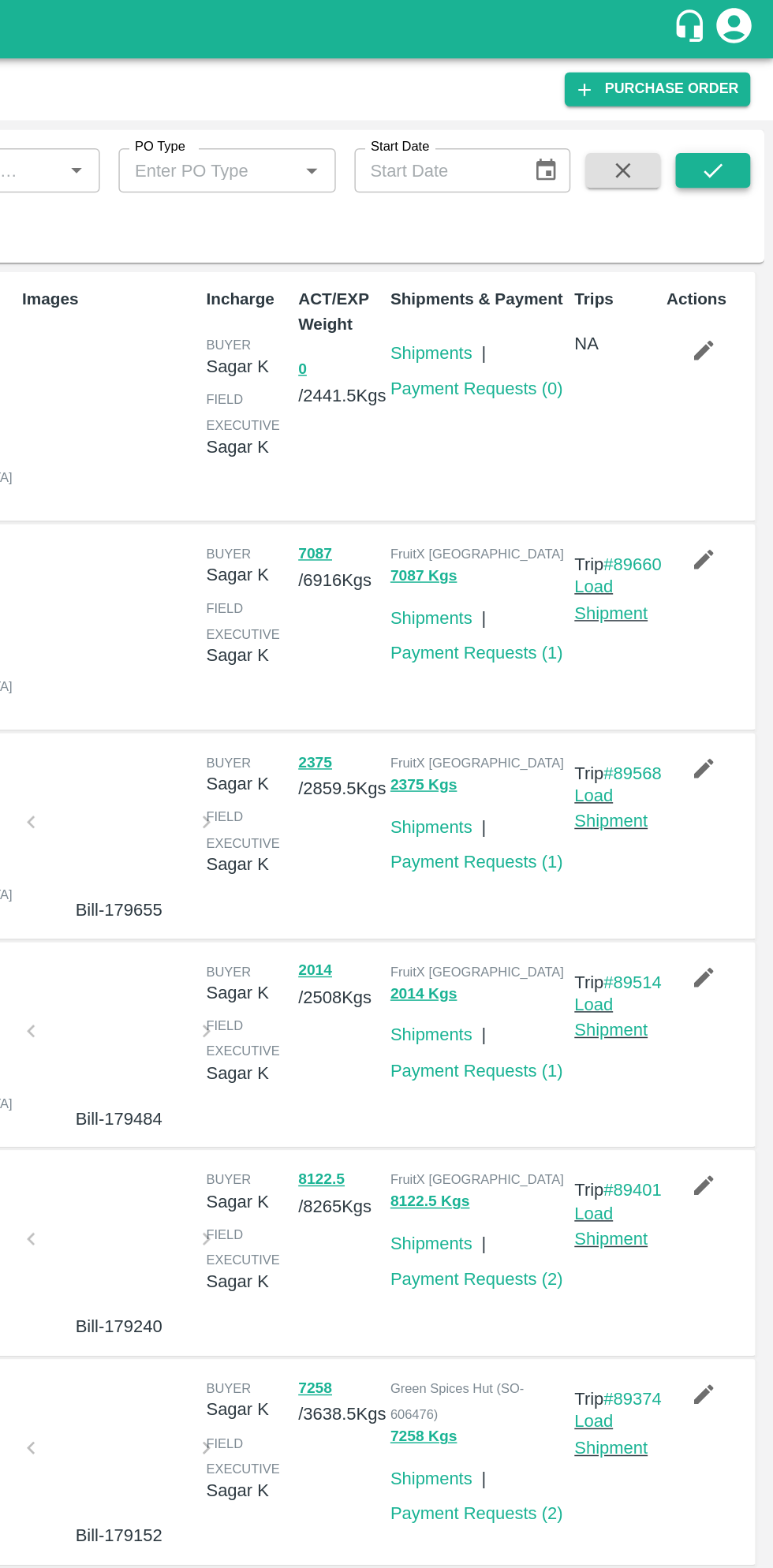
click at [727, 113] on icon "submit" at bounding box center [731, 115] width 17 height 17
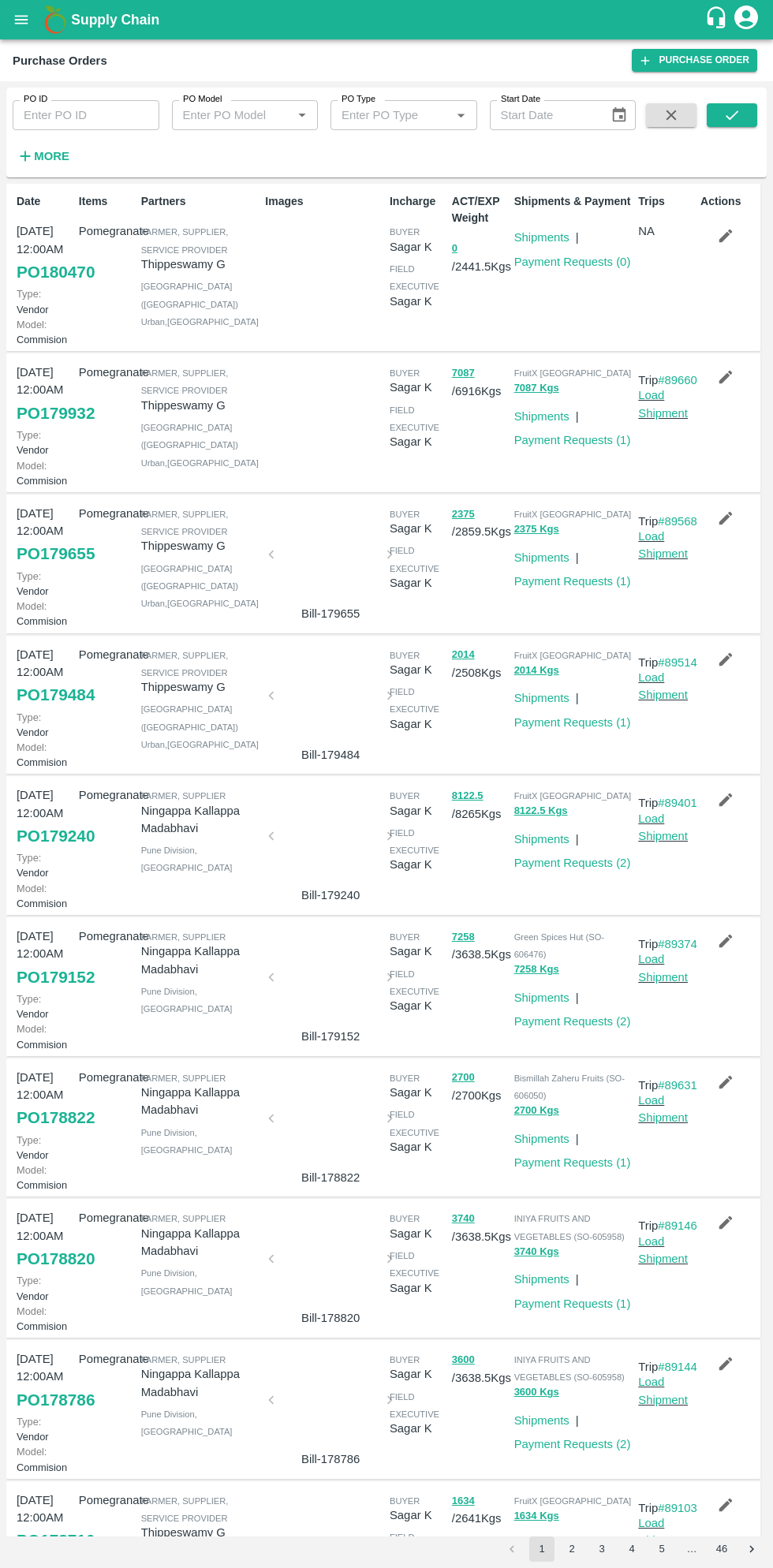
click at [67, 286] on link "PO 180470" at bounding box center [55, 272] width 78 height 29
click at [21, 20] on icon "open drawer" at bounding box center [21, 19] width 13 height 9
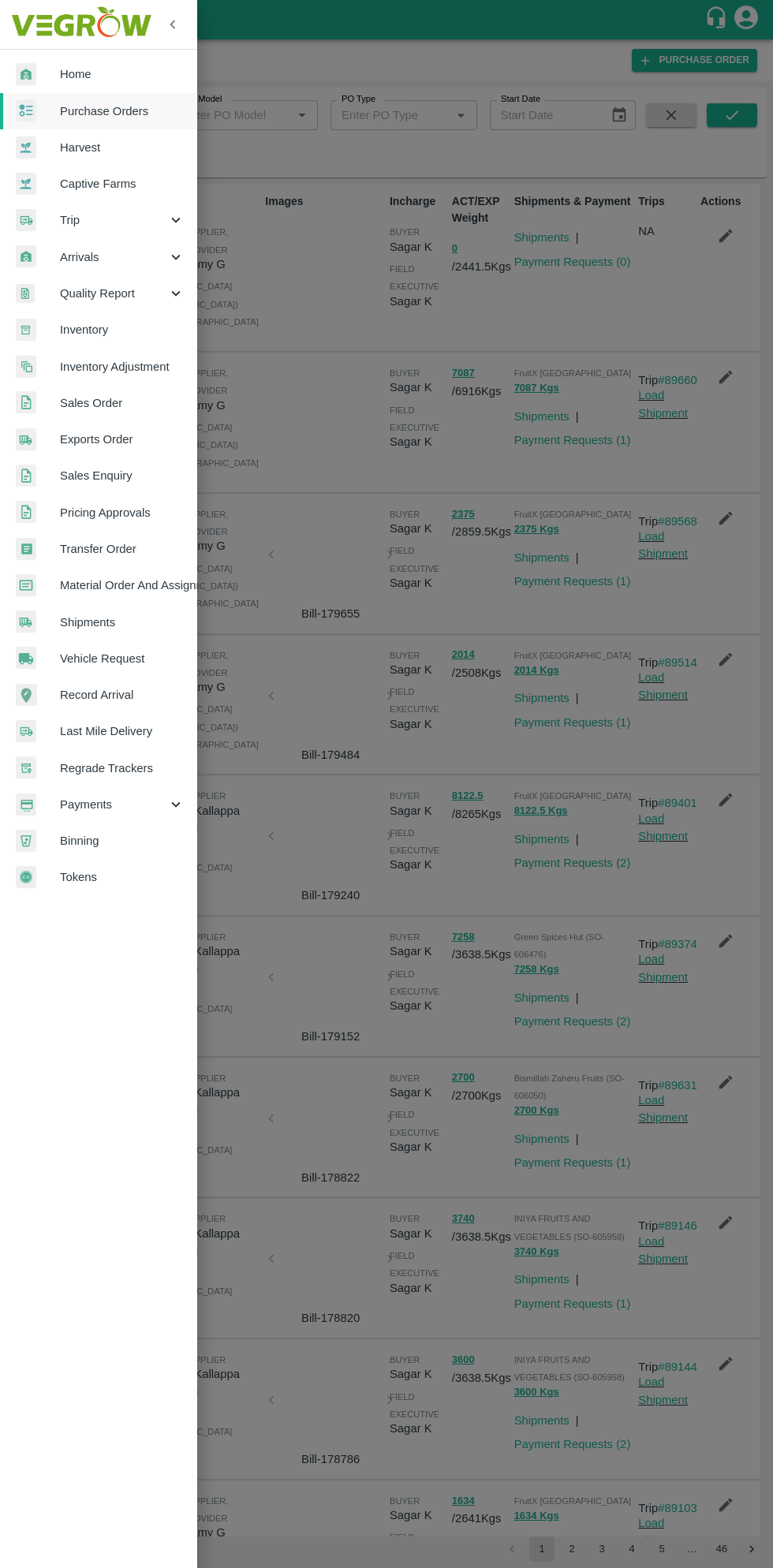
click at [148, 584] on span "Material Order And Assignment" at bounding box center [122, 585] width 125 height 17
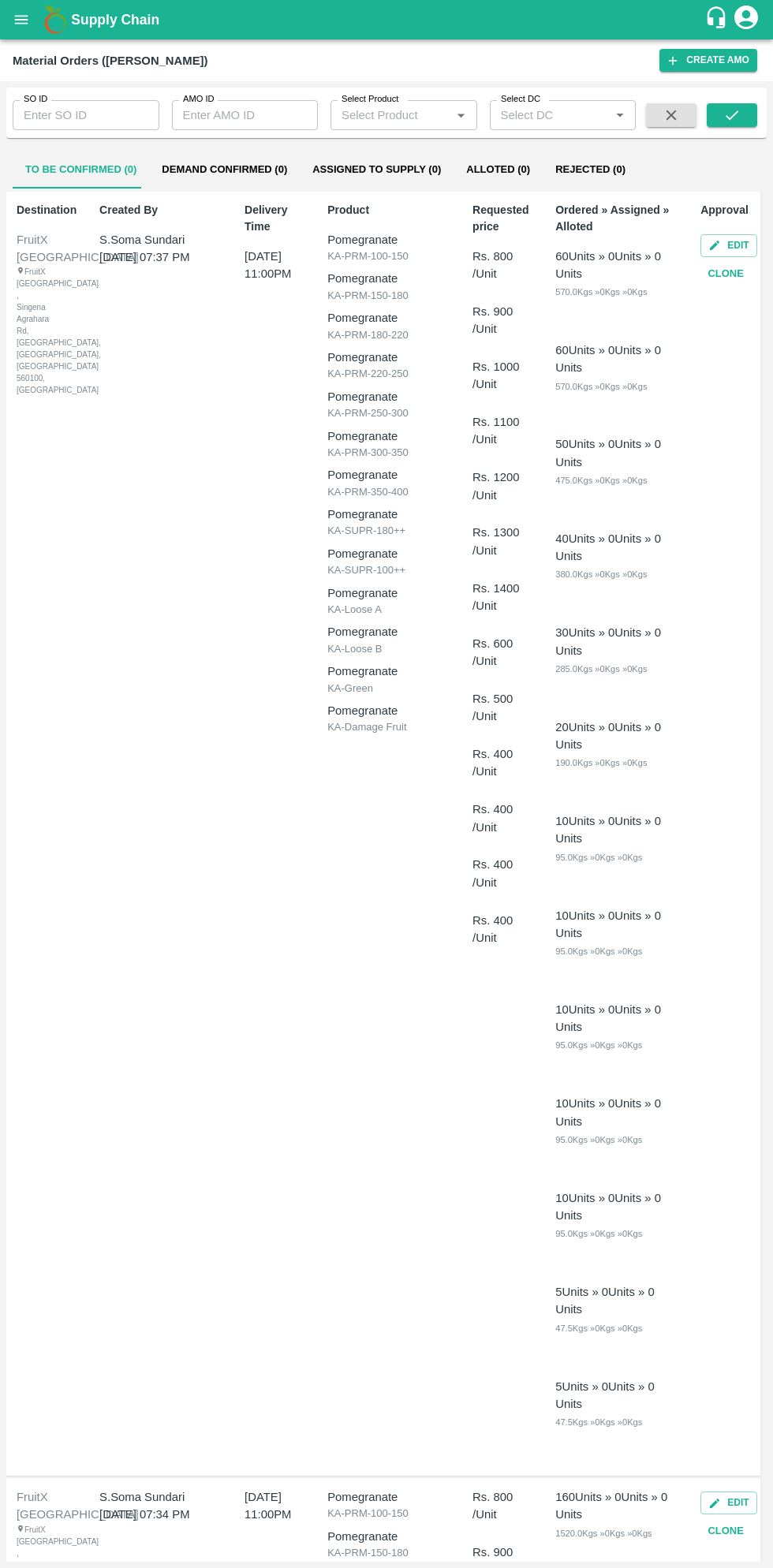
click at [243, 114] on input "AMO ID" at bounding box center [245, 115] width 147 height 30
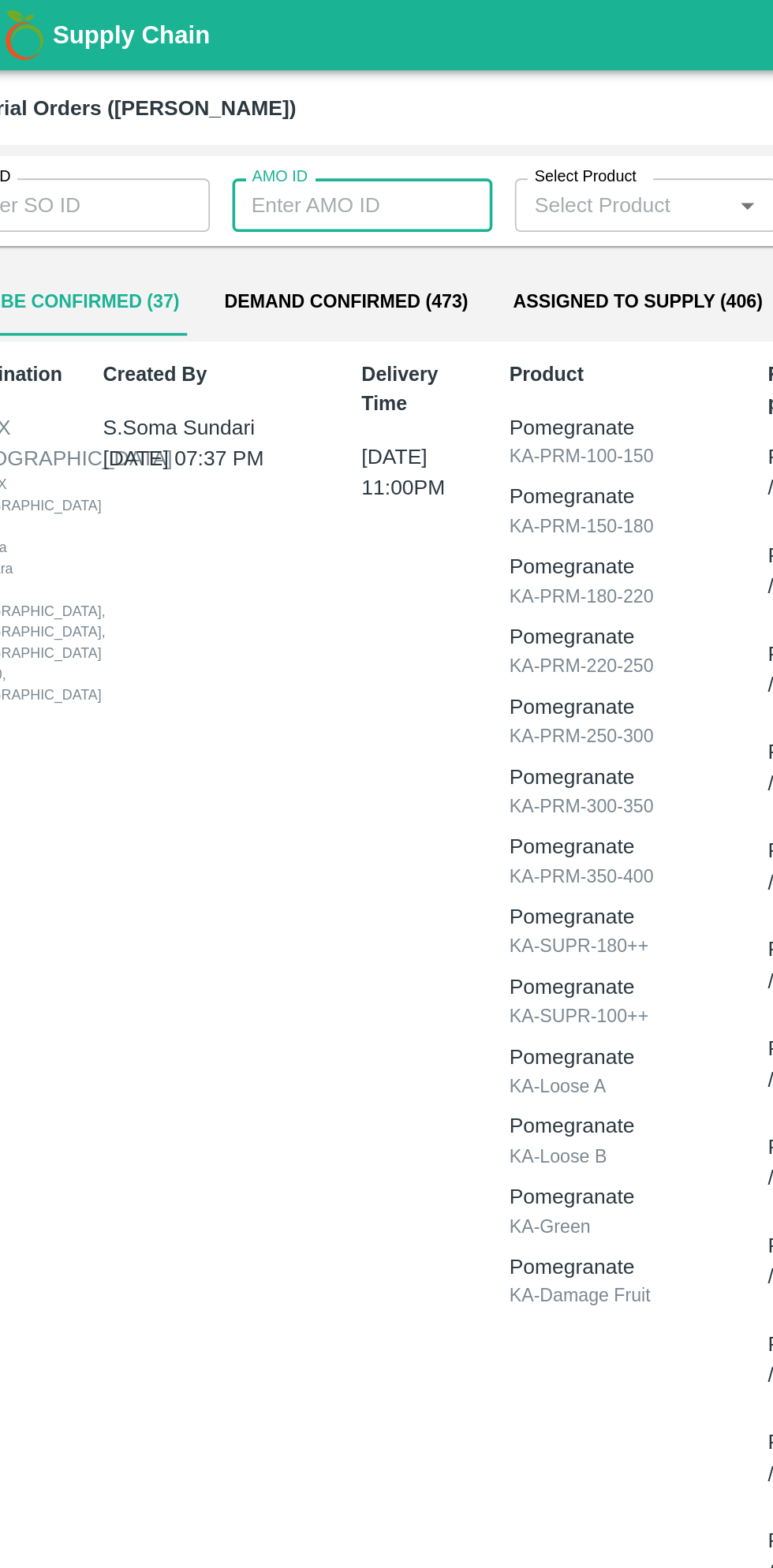
click at [241, 120] on input "AMO ID" at bounding box center [245, 115] width 147 height 30
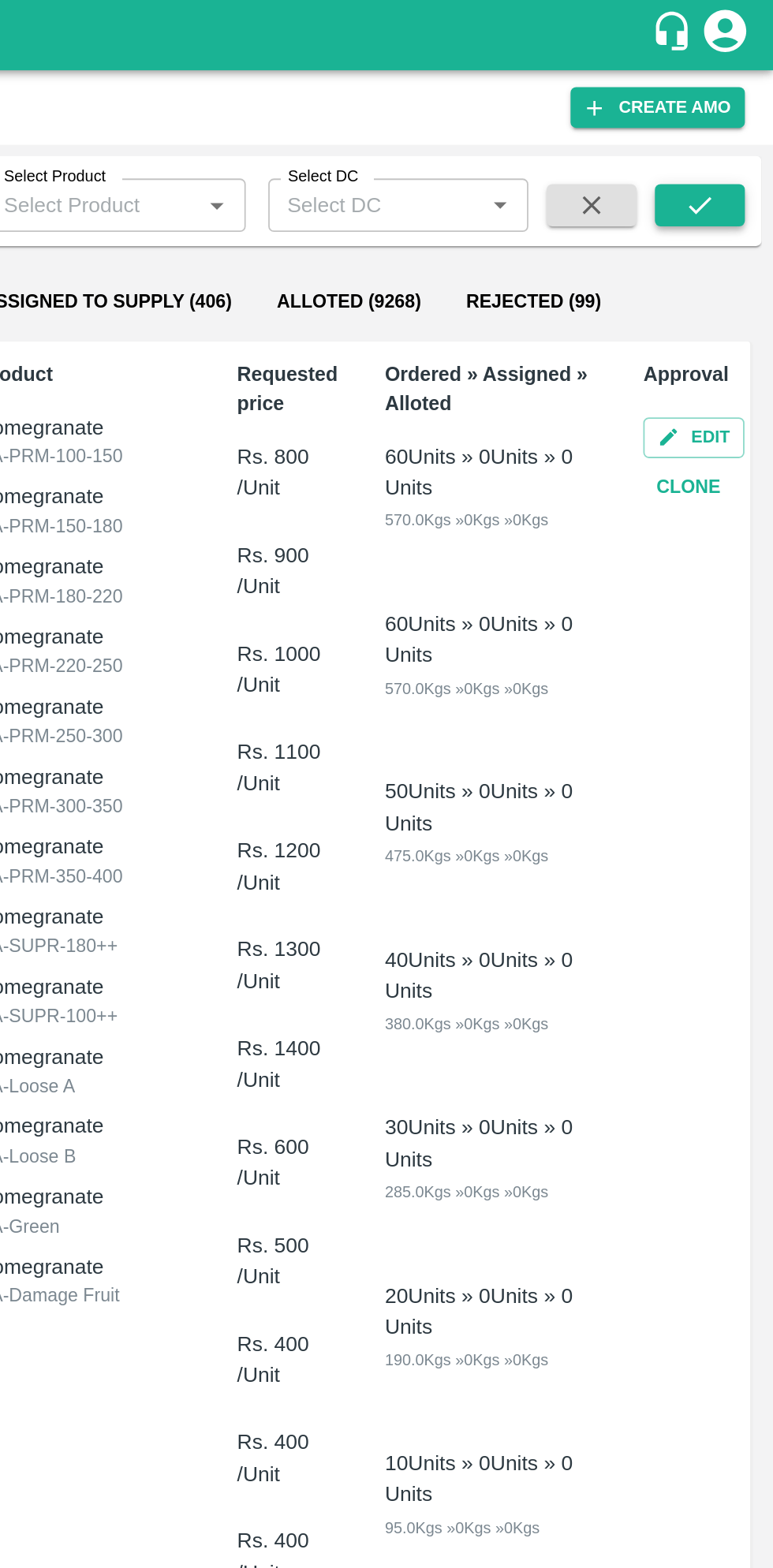
click at [731, 116] on icon "submit" at bounding box center [731, 115] width 17 height 17
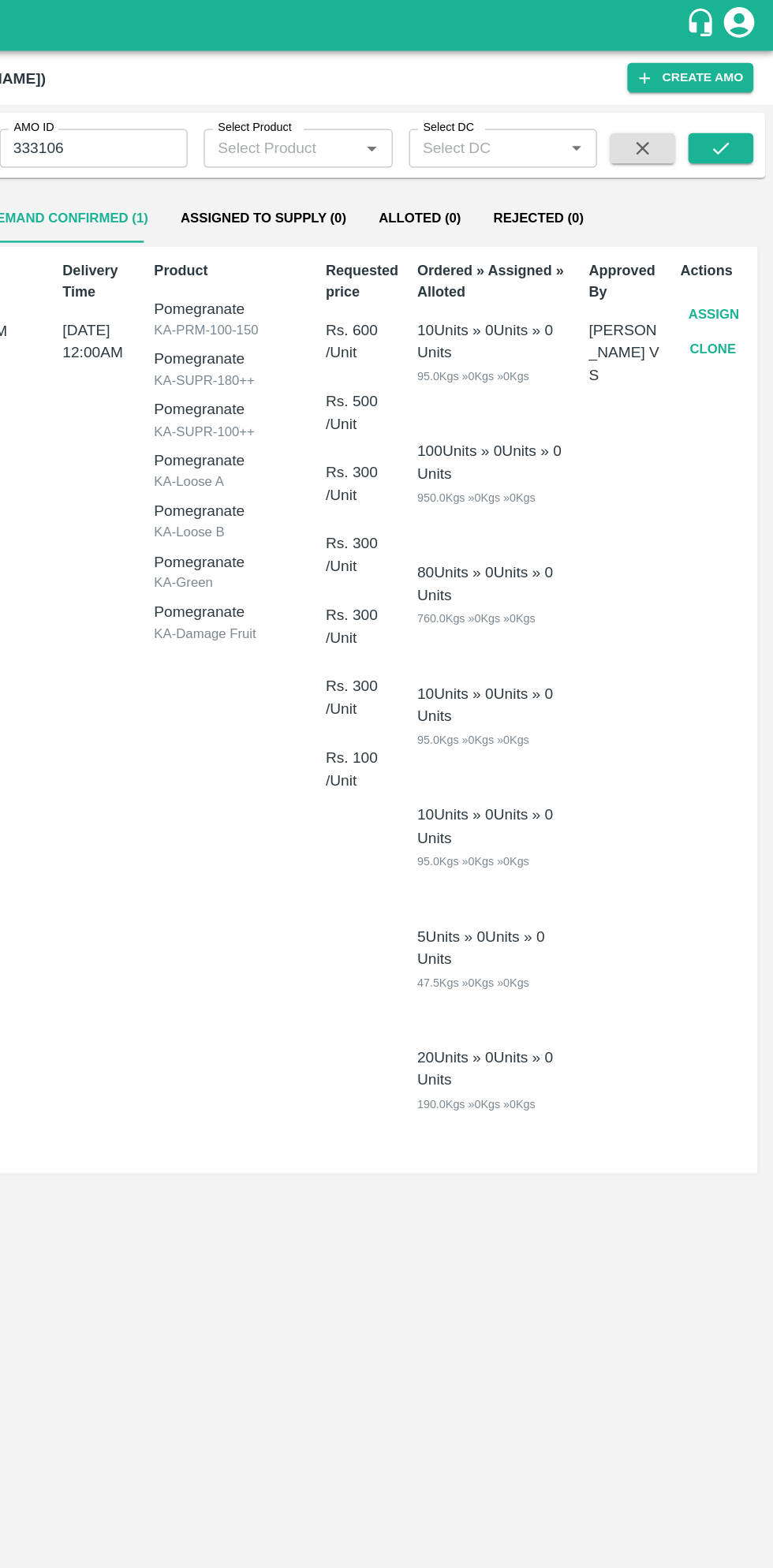
click at [721, 244] on button "Assign" at bounding box center [726, 245] width 52 height 28
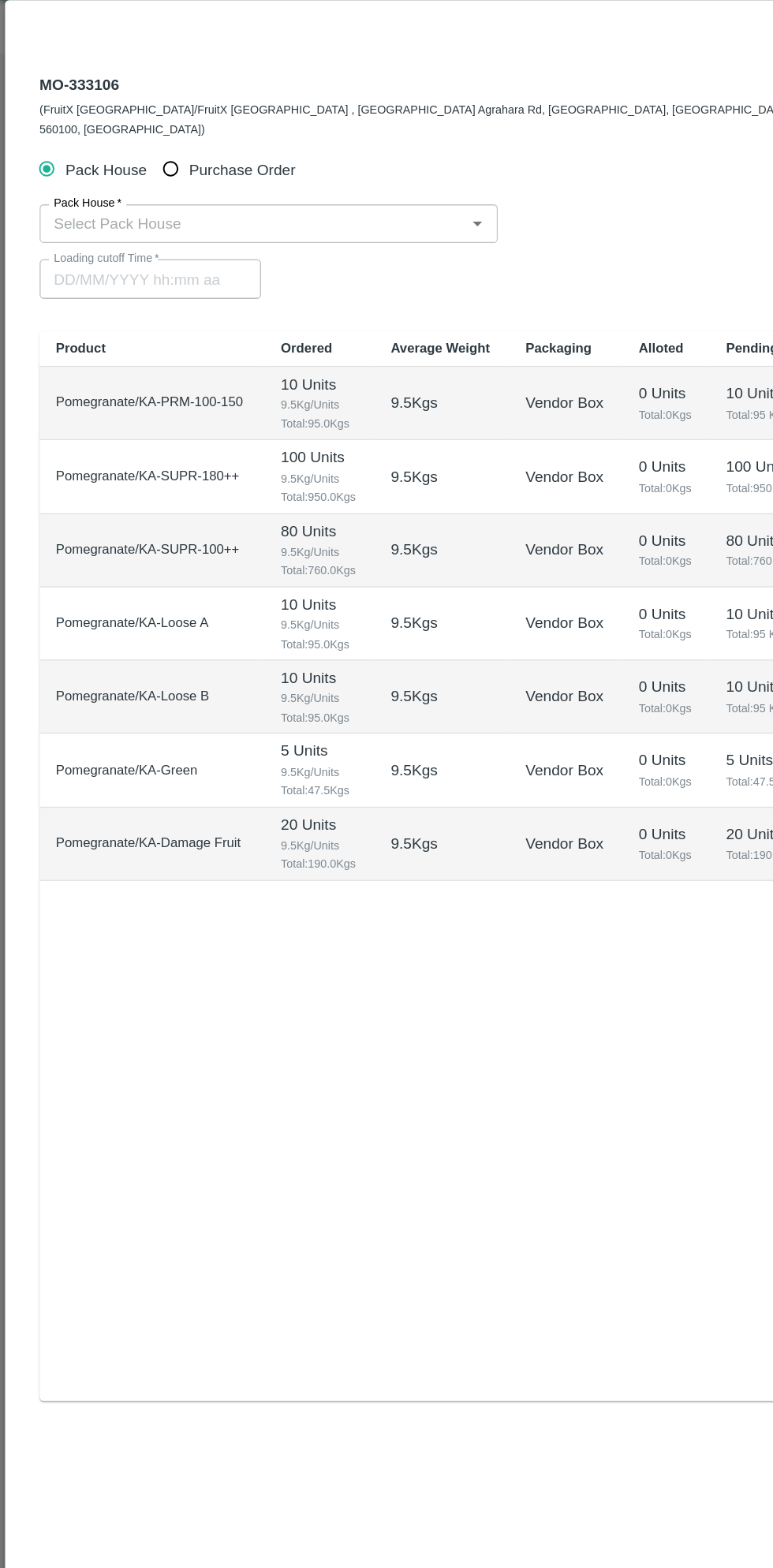
click at [134, 162] on input "Purchase Order" at bounding box center [133, 171] width 30 height 30
click at [145, 203] on input "PO   *" at bounding box center [367, 213] width 663 height 21
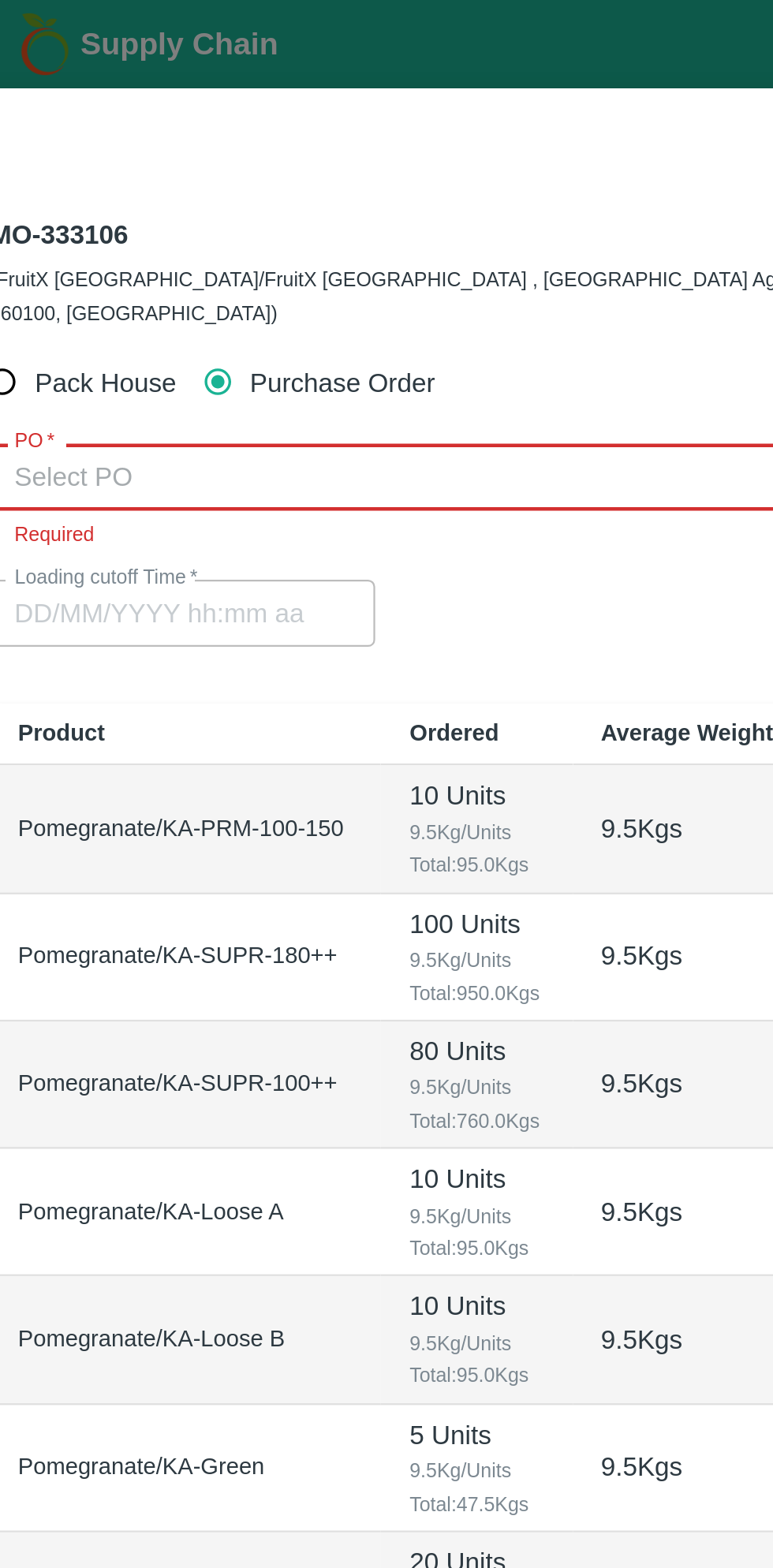
click at [54, 203] on input "PO   *" at bounding box center [367, 213] width 663 height 21
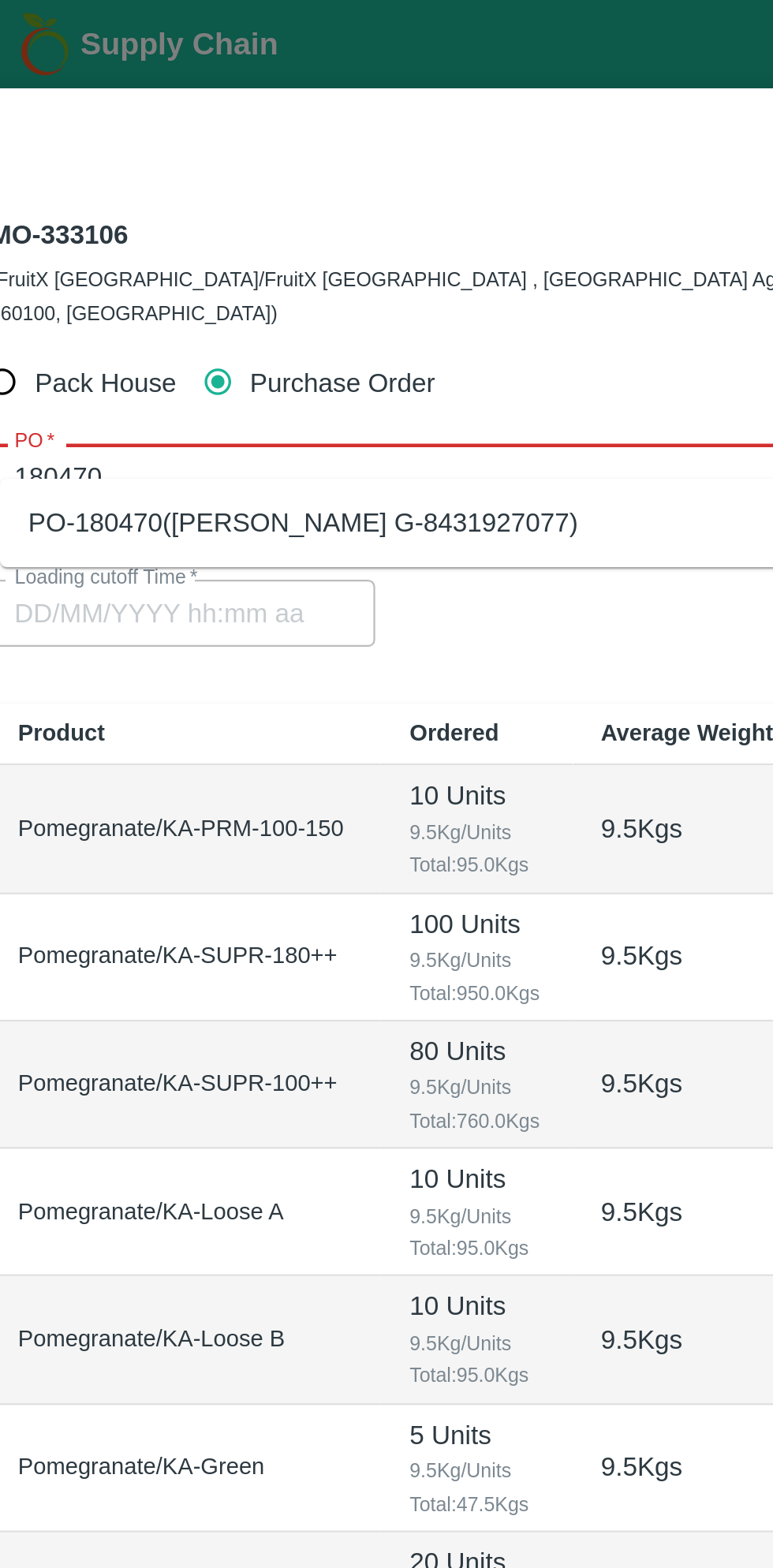
click at [229, 240] on div "PO-180470(Thippeswamy G-8431927077)" at bounding box center [171, 233] width 245 height 17
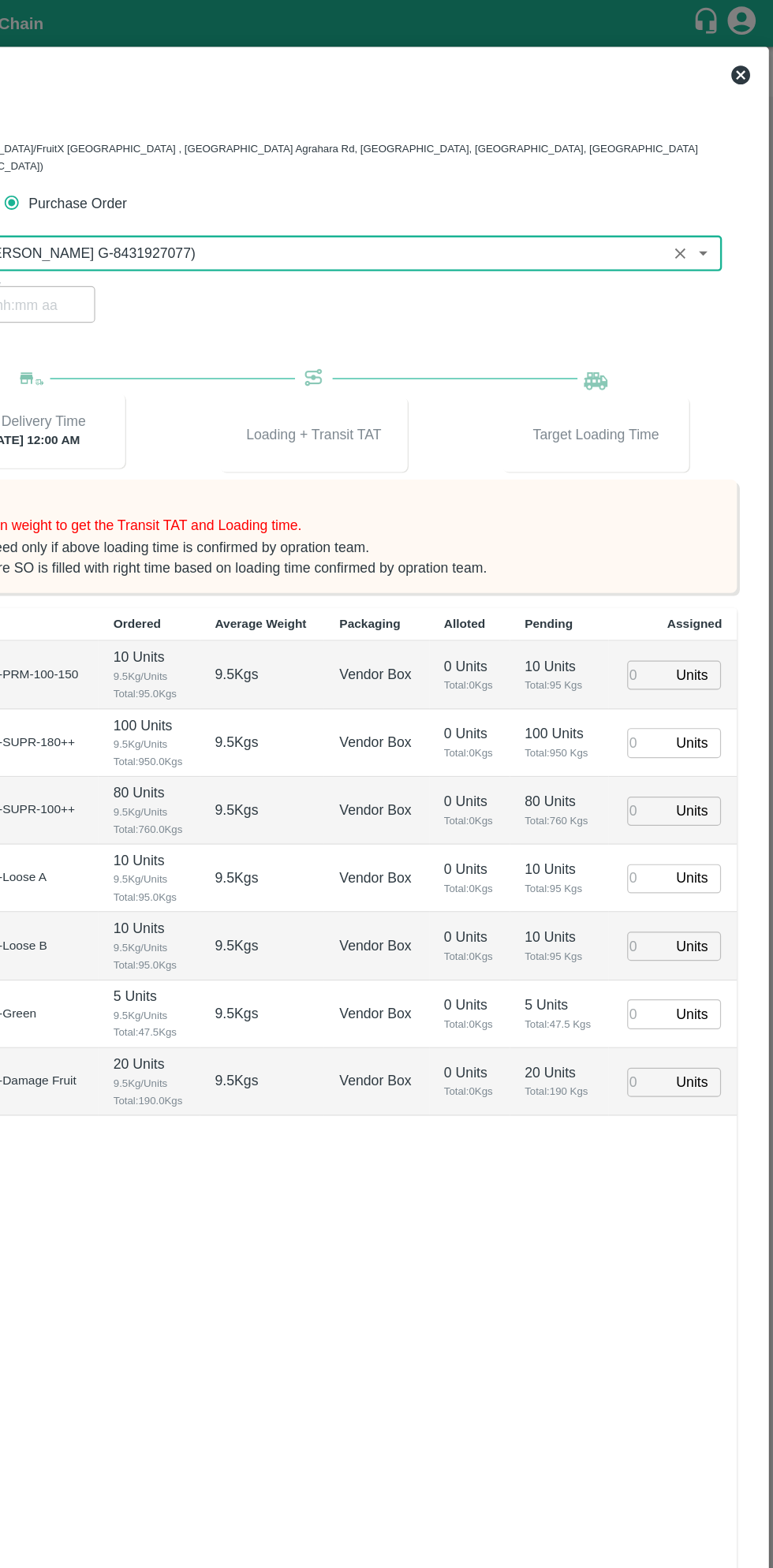
click at [665, 555] on input "number" at bounding box center [667, 568] width 34 height 25
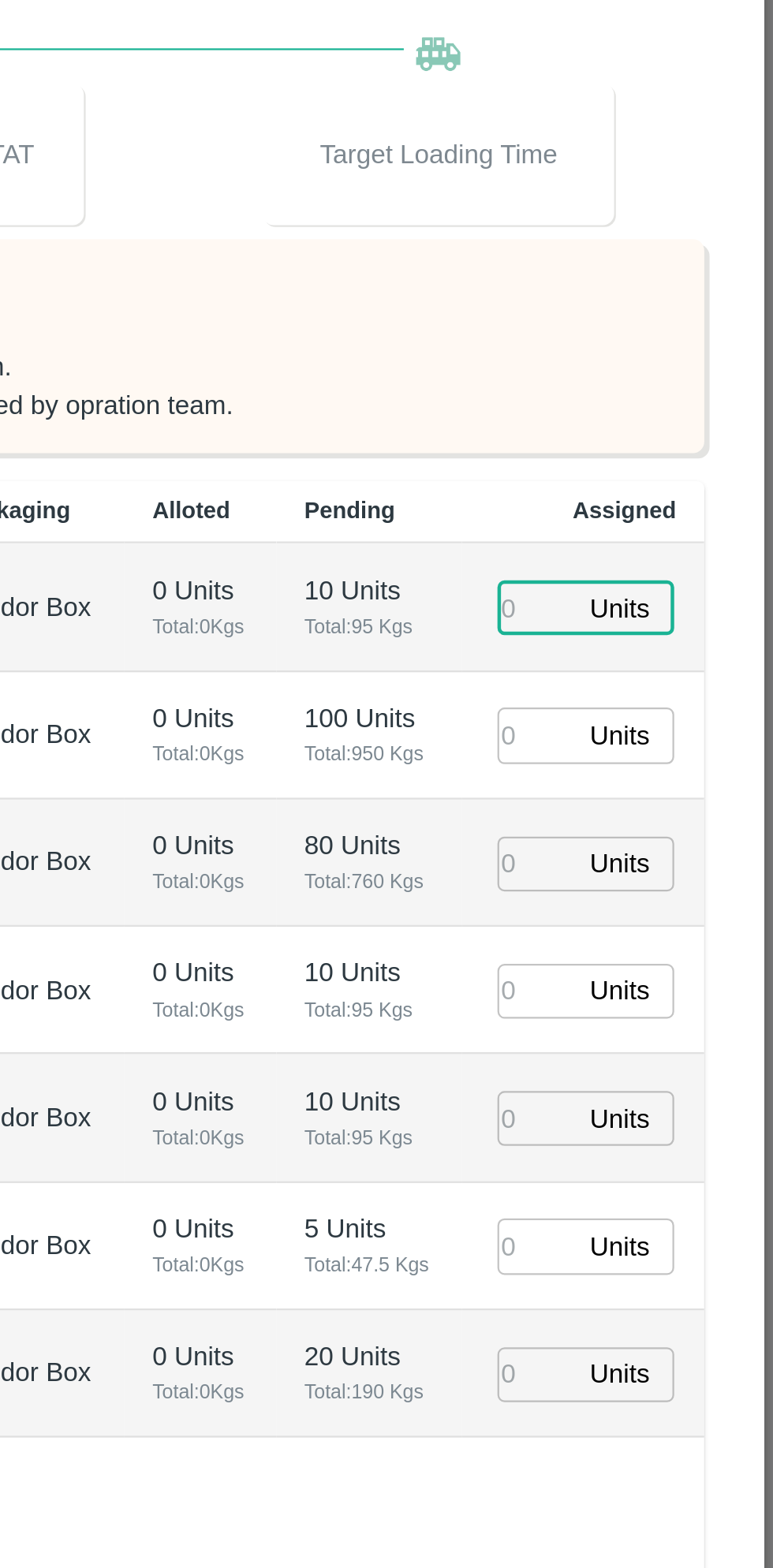
click at [496, 853] on span "Total: 0 Kgs" at bounding box center [518, 860] width 43 height 14
click at [670, 555] on input "number" at bounding box center [667, 568] width 34 height 25
click at [668, 612] on input "number" at bounding box center [667, 624] width 34 height 25
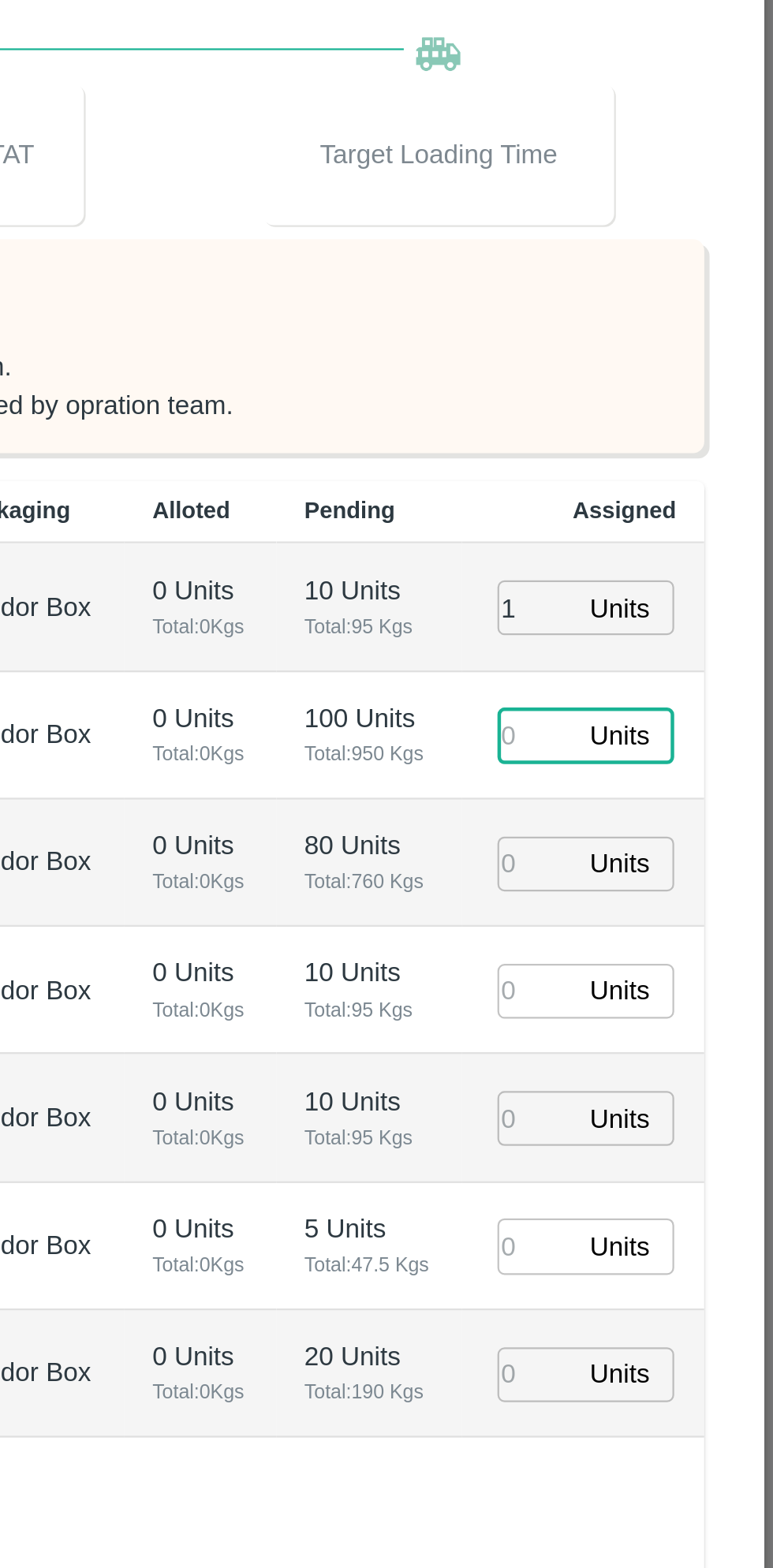
click at [675, 612] on input "number" at bounding box center [667, 624] width 34 height 25
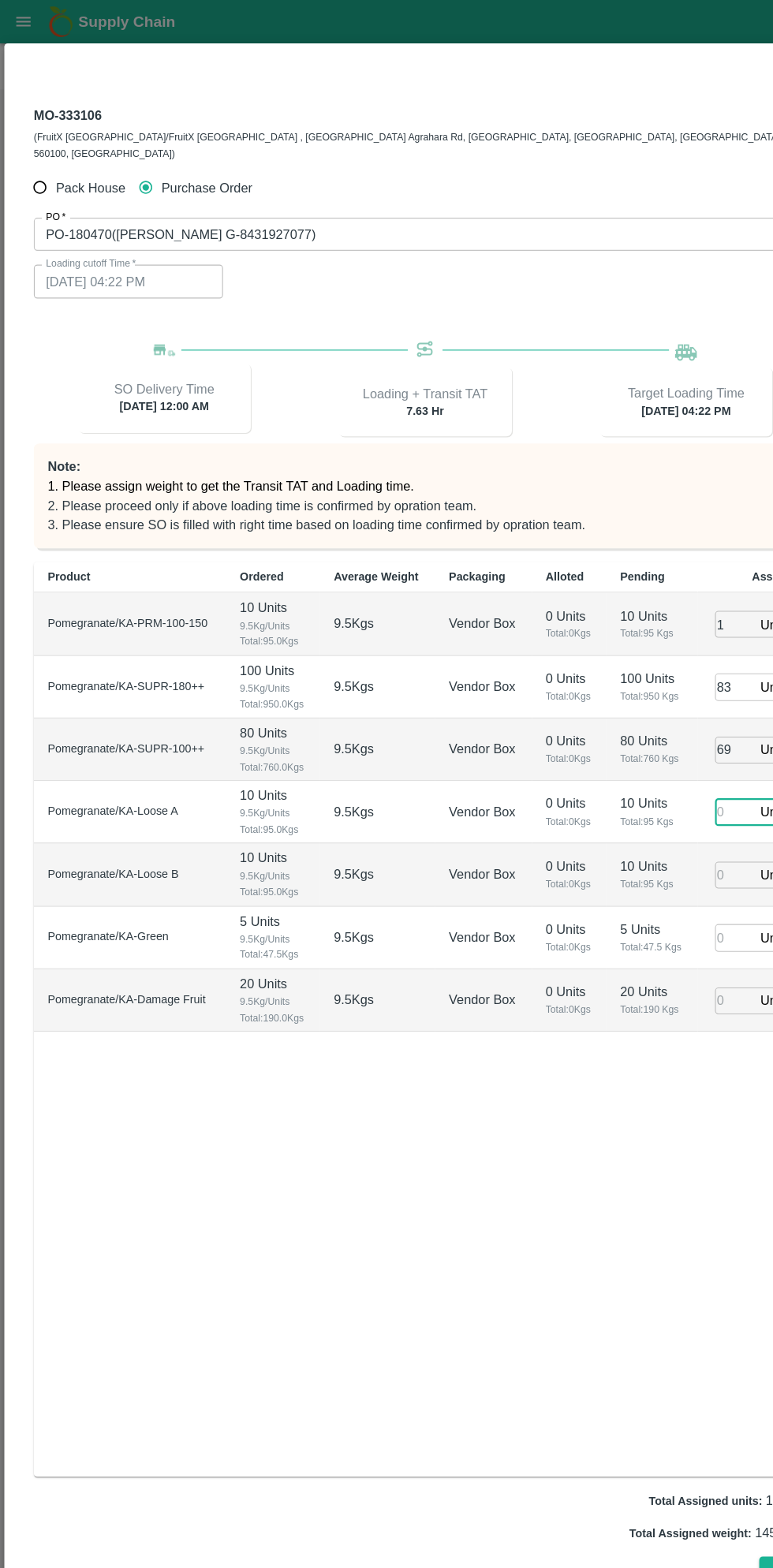
click at [113, 1117] on div "Product Ordered Average Weight Packaging Alloted Pending Assigned Pomegranate/K…" at bounding box center [386, 926] width 711 height 831
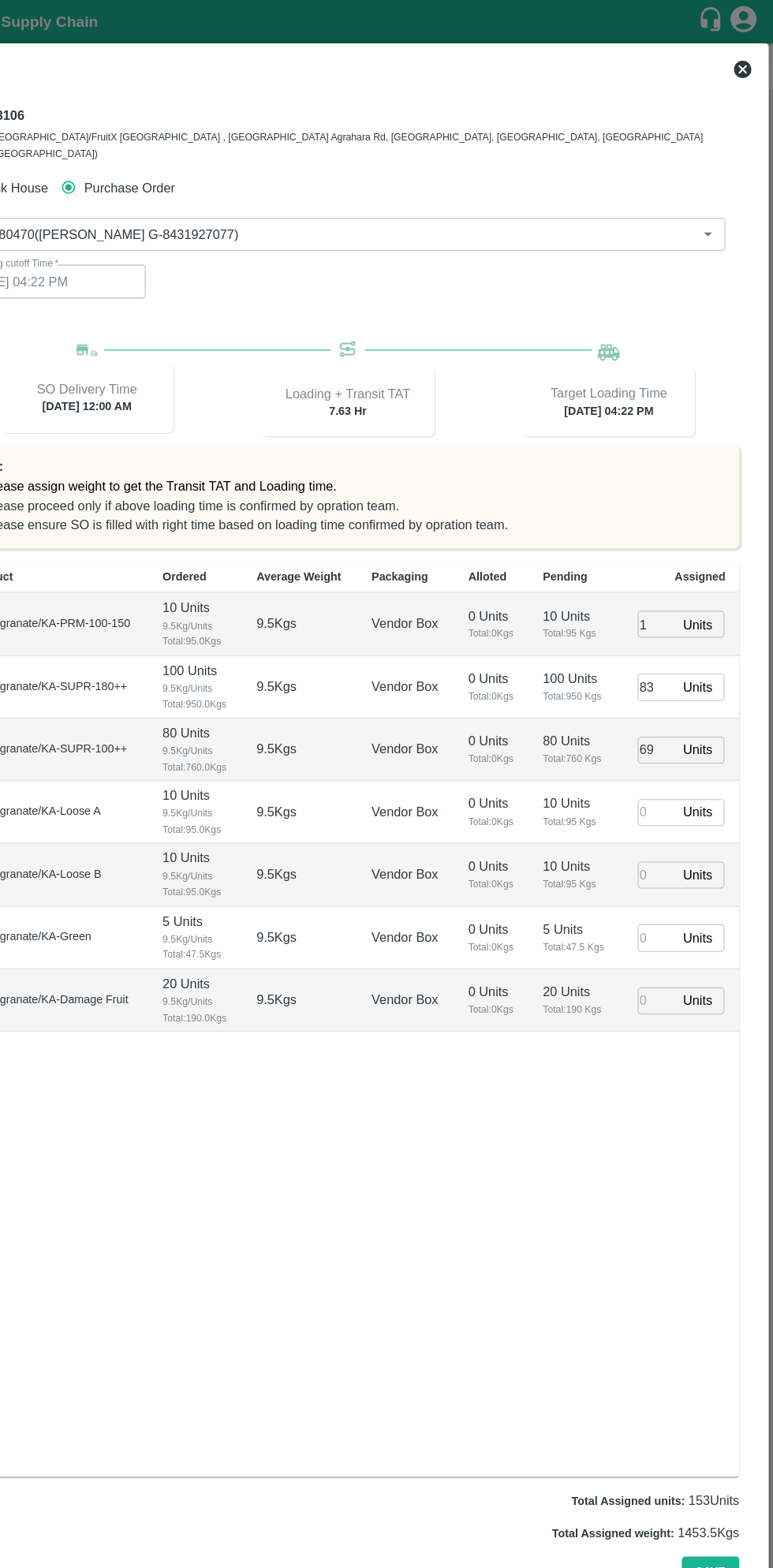
click at [665, 726] on input "number" at bounding box center [667, 738] width 34 height 25
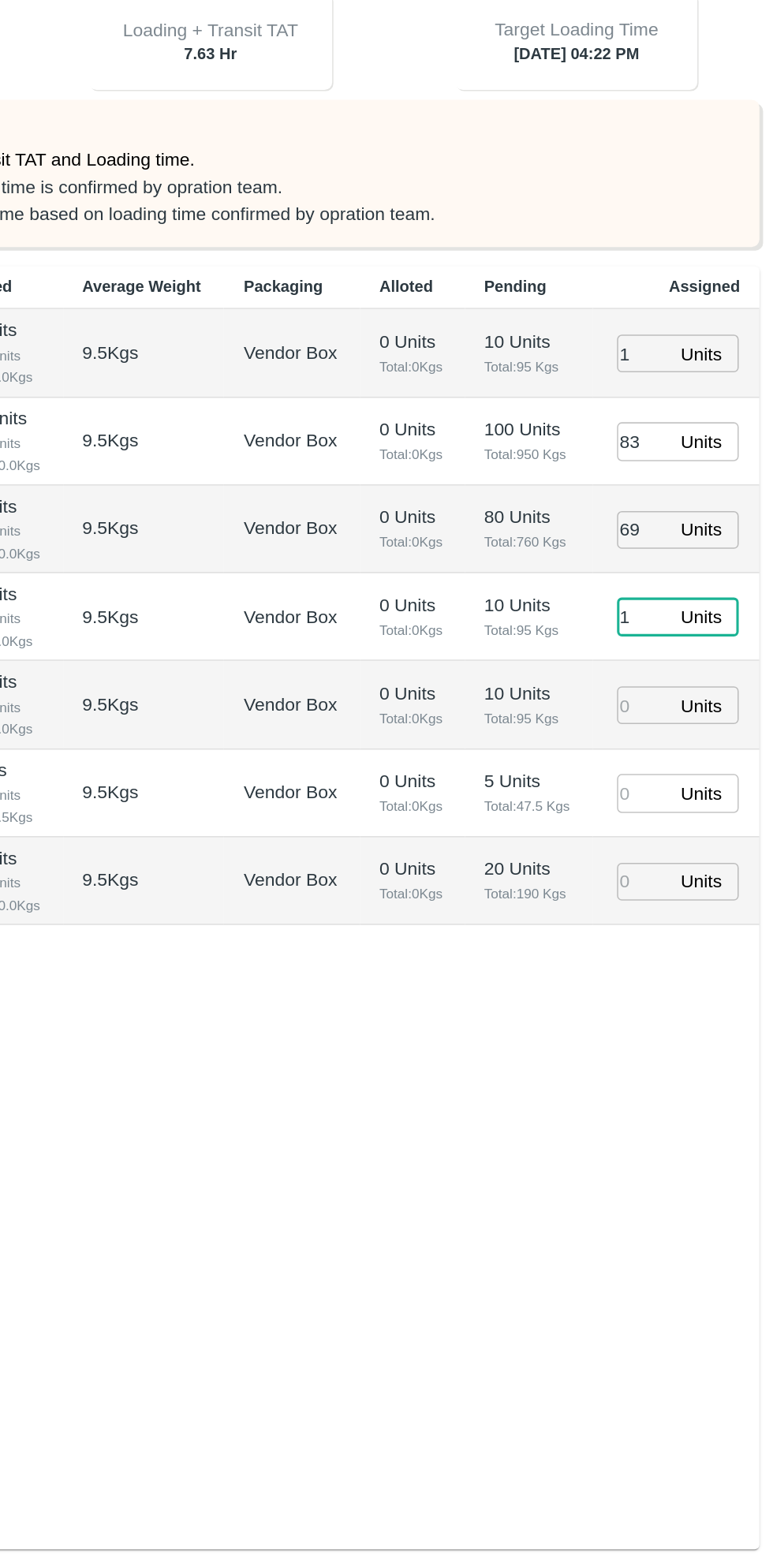
click at [659, 840] on input "number" at bounding box center [667, 853] width 34 height 25
click at [664, 898] on input "number" at bounding box center [667, 910] width 34 height 25
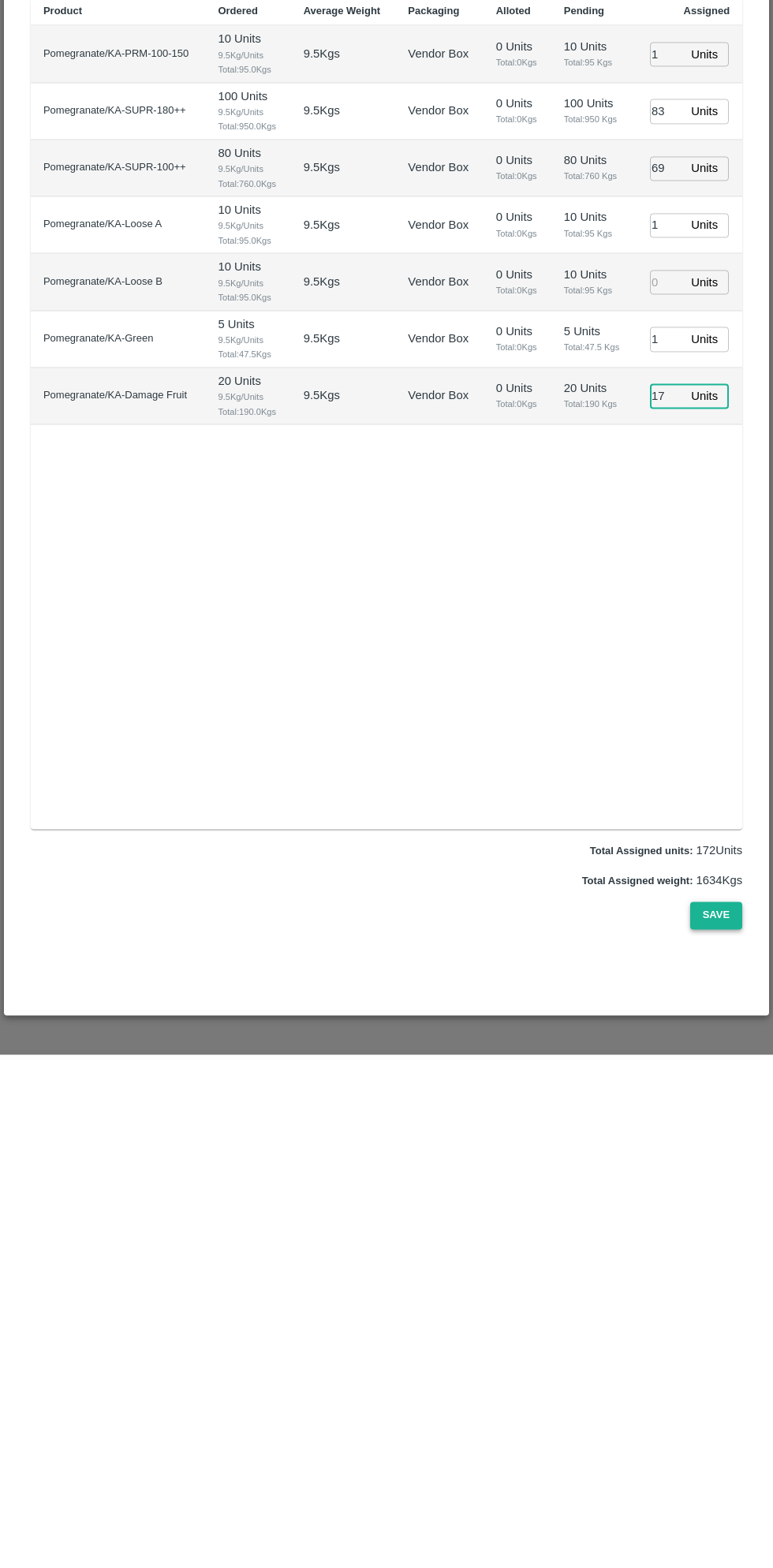
click at [722, 1415] on button "Save" at bounding box center [716, 1429] width 52 height 28
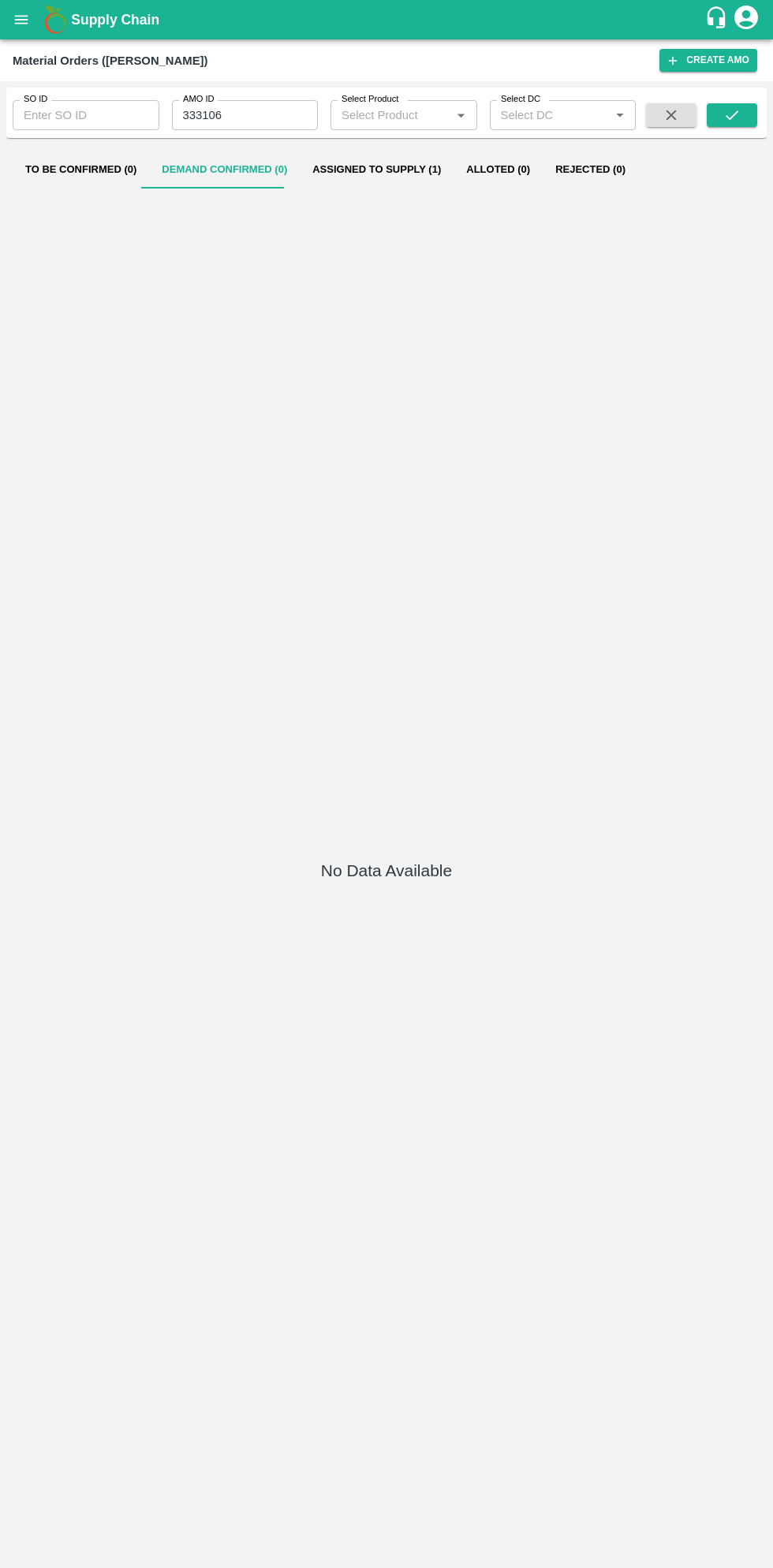
click at [22, 16] on icon "open drawer" at bounding box center [21, 19] width 17 height 17
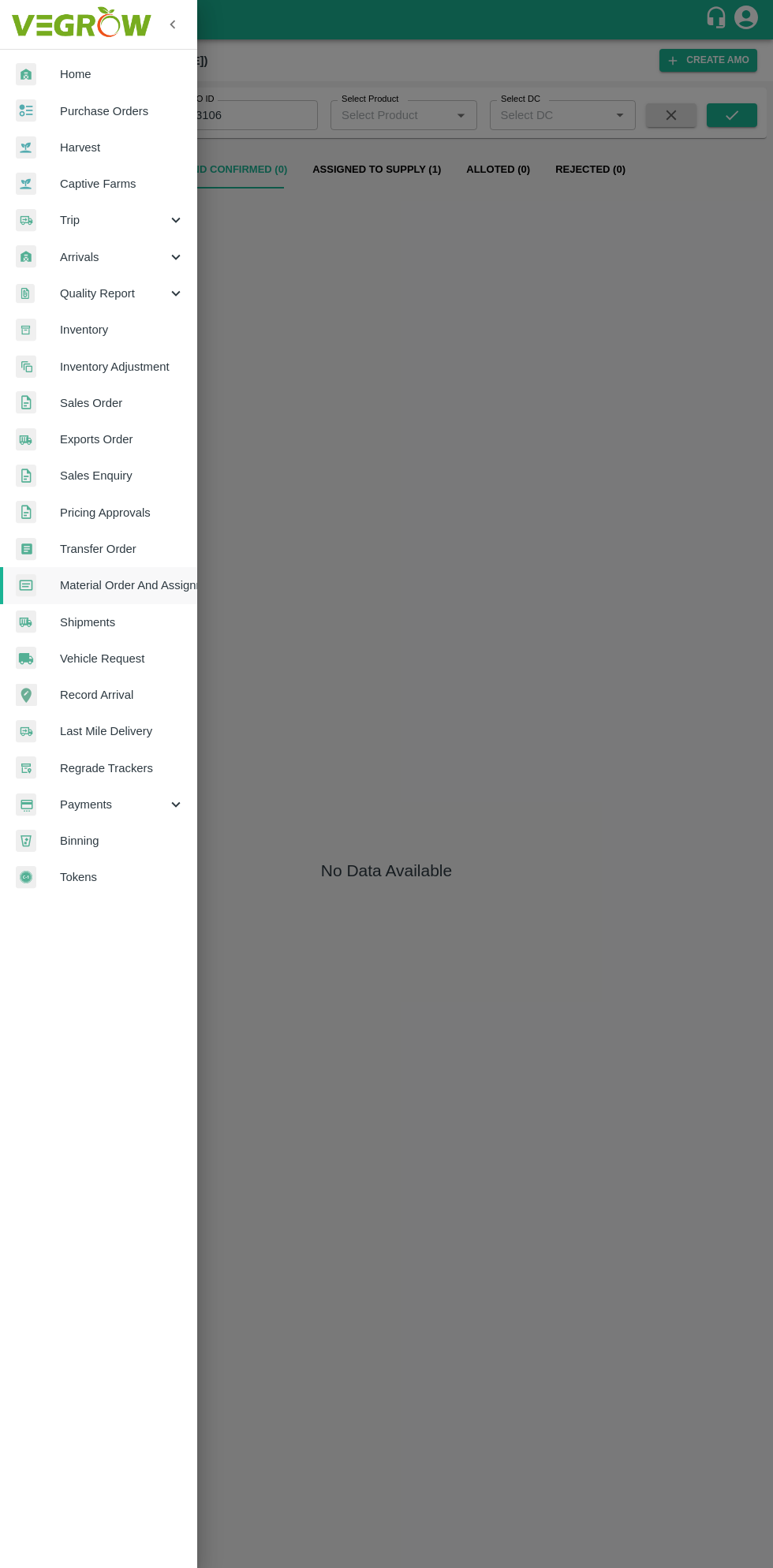
click at [126, 104] on span "Purchase Orders" at bounding box center [122, 111] width 125 height 17
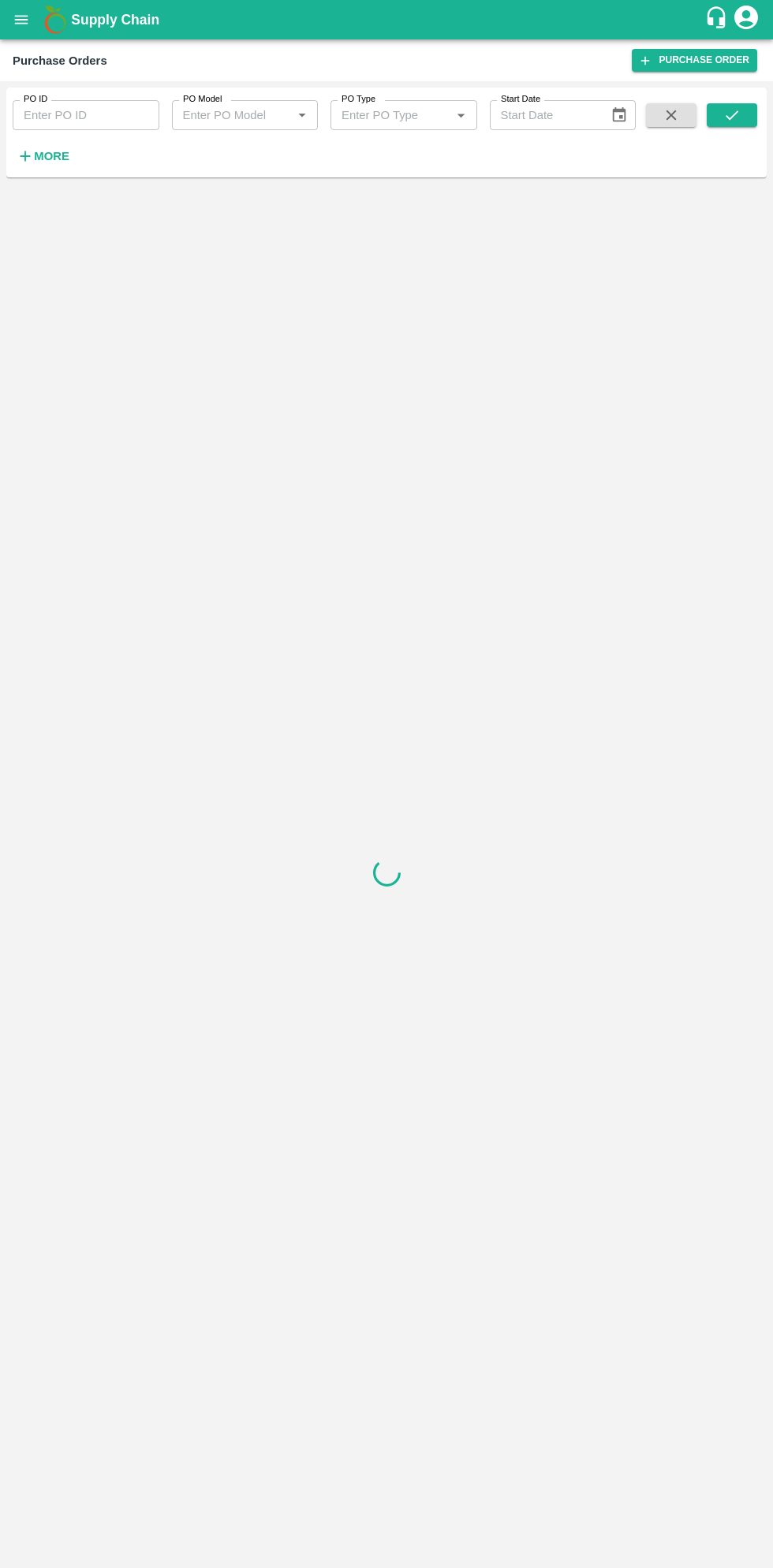
click at [57, 150] on strong "More" at bounding box center [51, 156] width 35 height 12
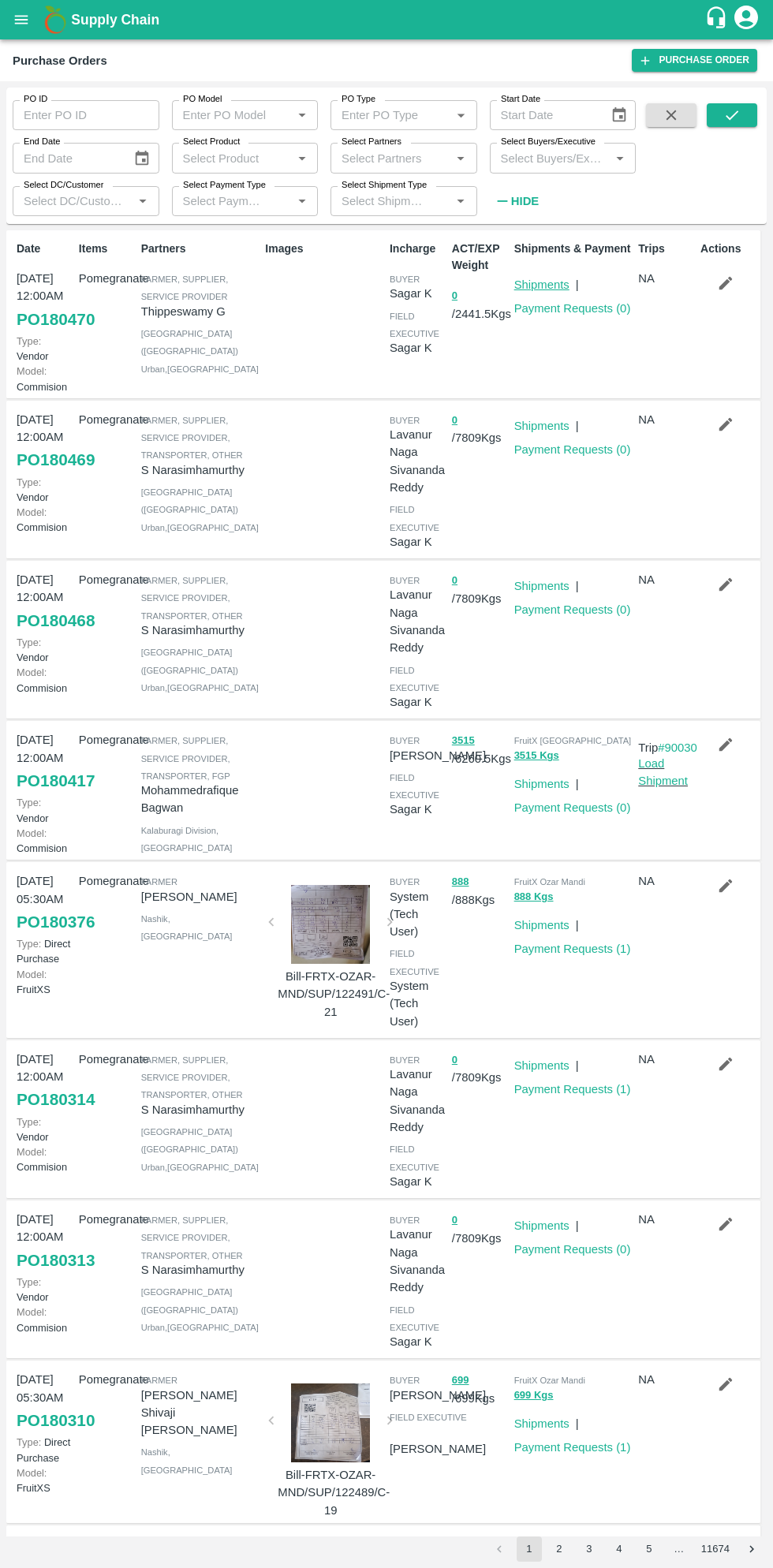
click at [547, 281] on link "Shipments" at bounding box center [542, 284] width 55 height 12
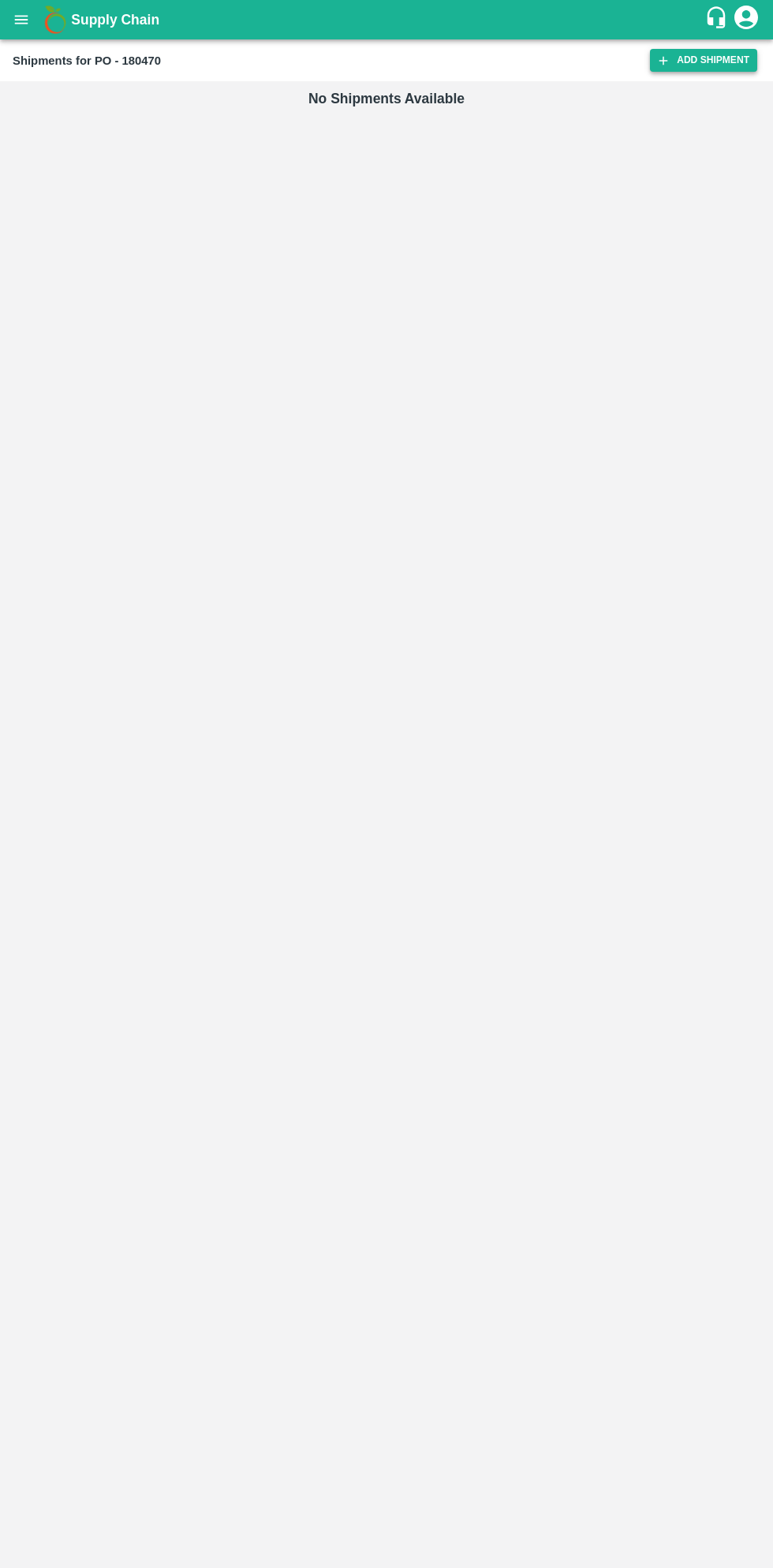
click at [698, 70] on link "Add Shipment" at bounding box center [703, 61] width 107 height 23
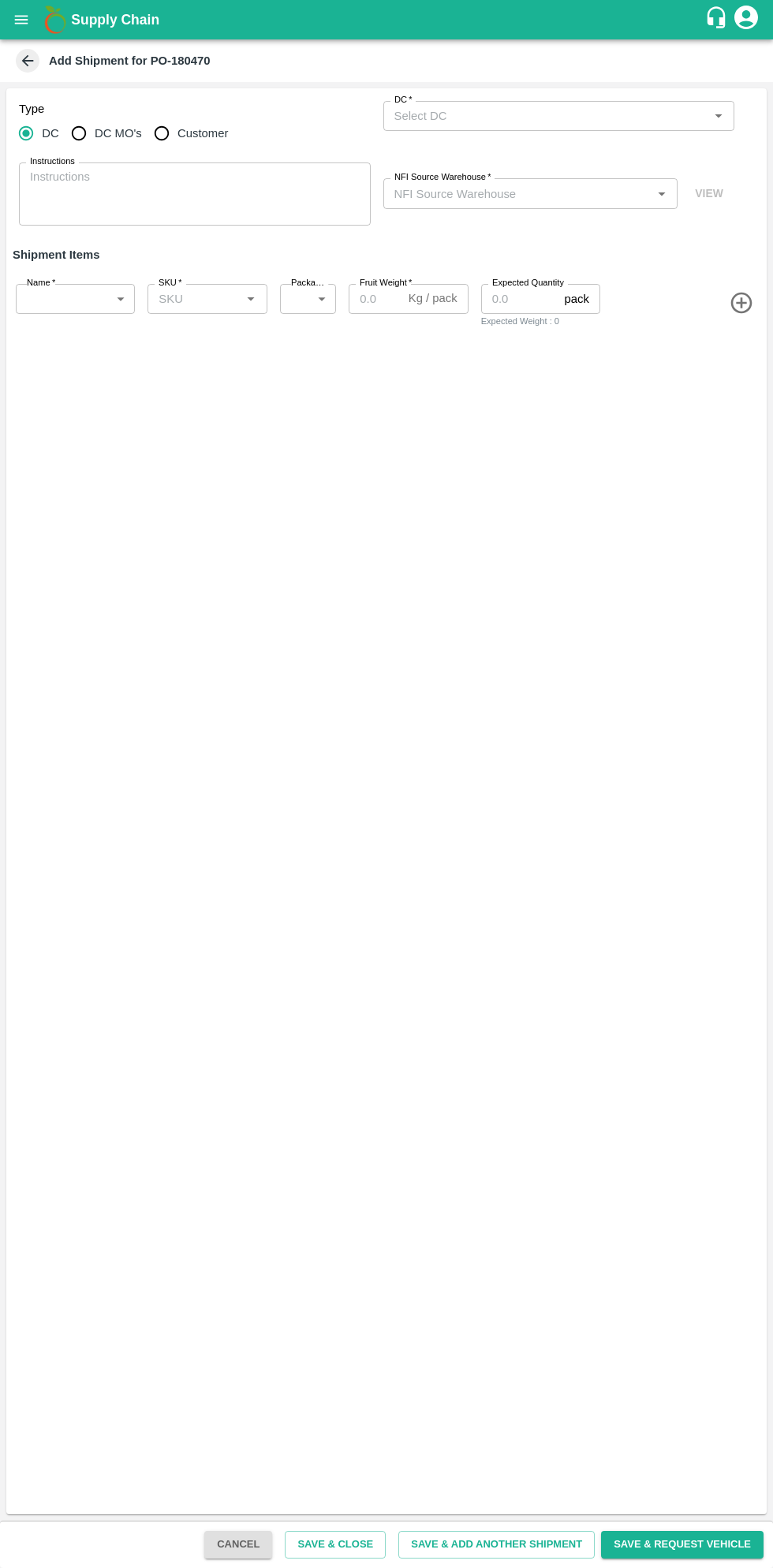
click at [85, 133] on input "DC MO's" at bounding box center [79, 133] width 31 height 31
radio input "true"
click at [551, 112] on input "DC (Material Orders)   *" at bounding box center [546, 116] width 316 height 21
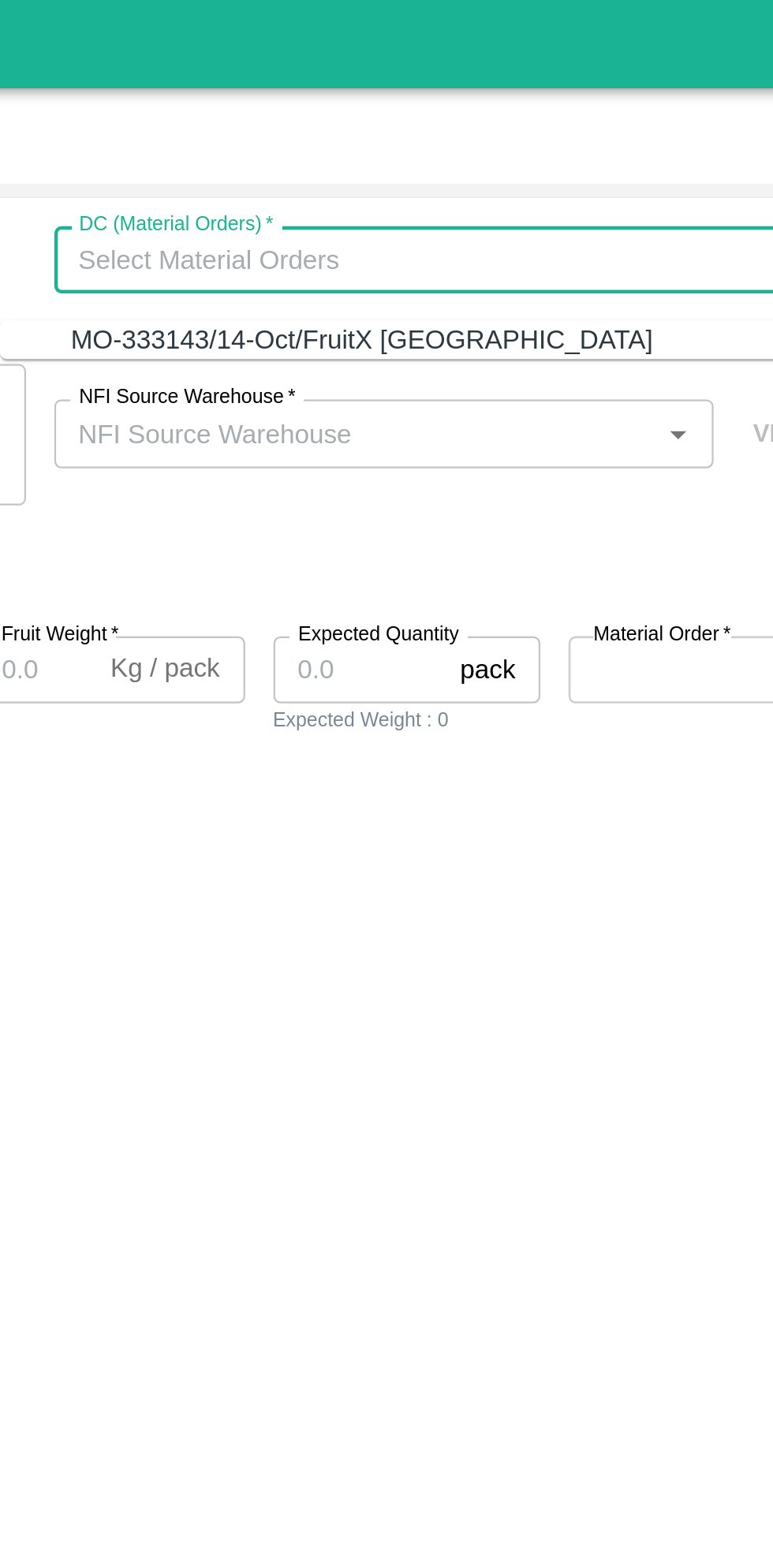
click at [548, 151] on div "MO-333143/14-Oct/FruitX Bangalore" at bounding box center [520, 151] width 259 height 17
type input "MO-333143/14-Oct/FruitX Bangalore"
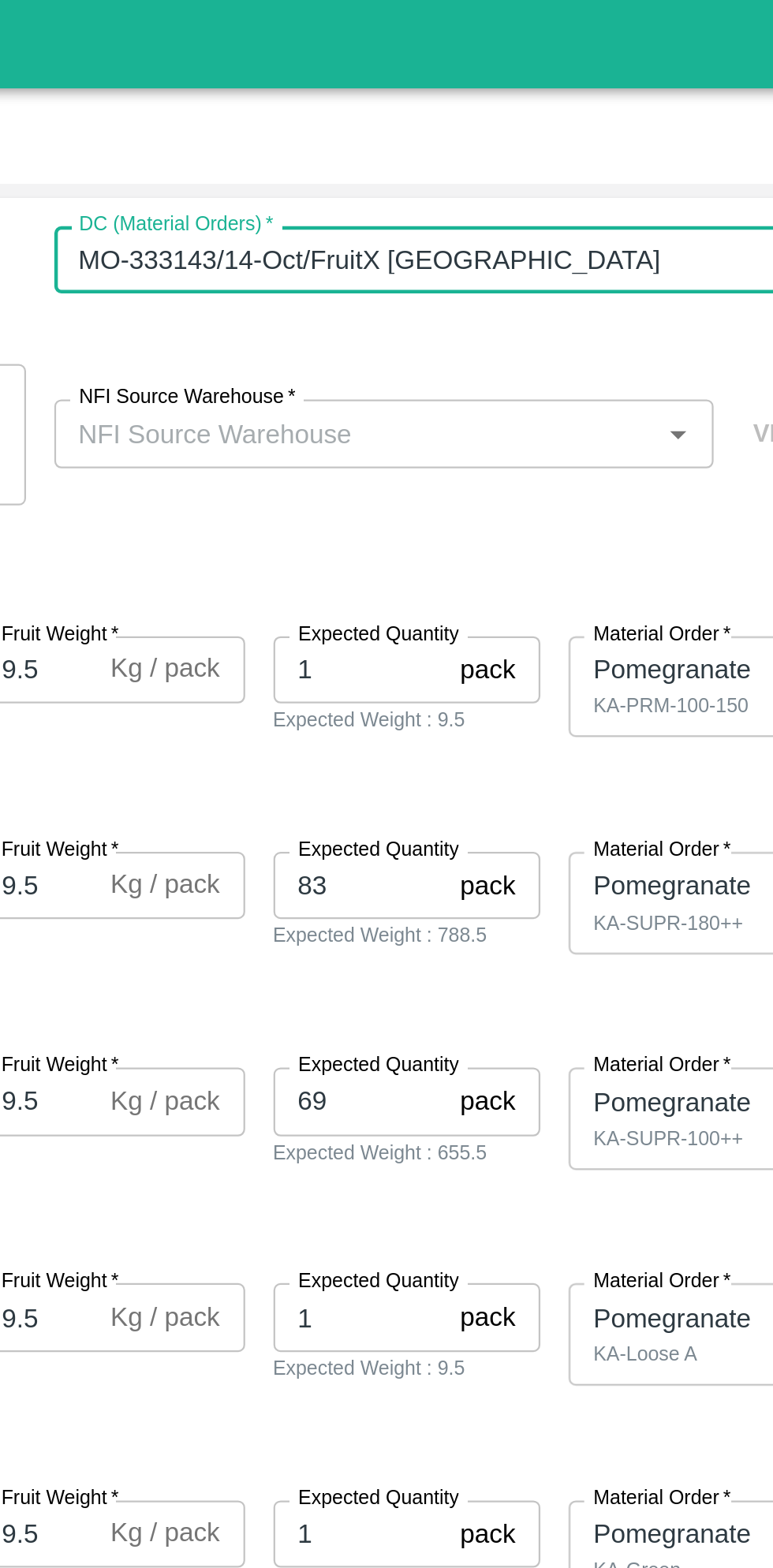
click at [567, 187] on input "NFI Source Warehouse   *" at bounding box center [518, 193] width 259 height 21
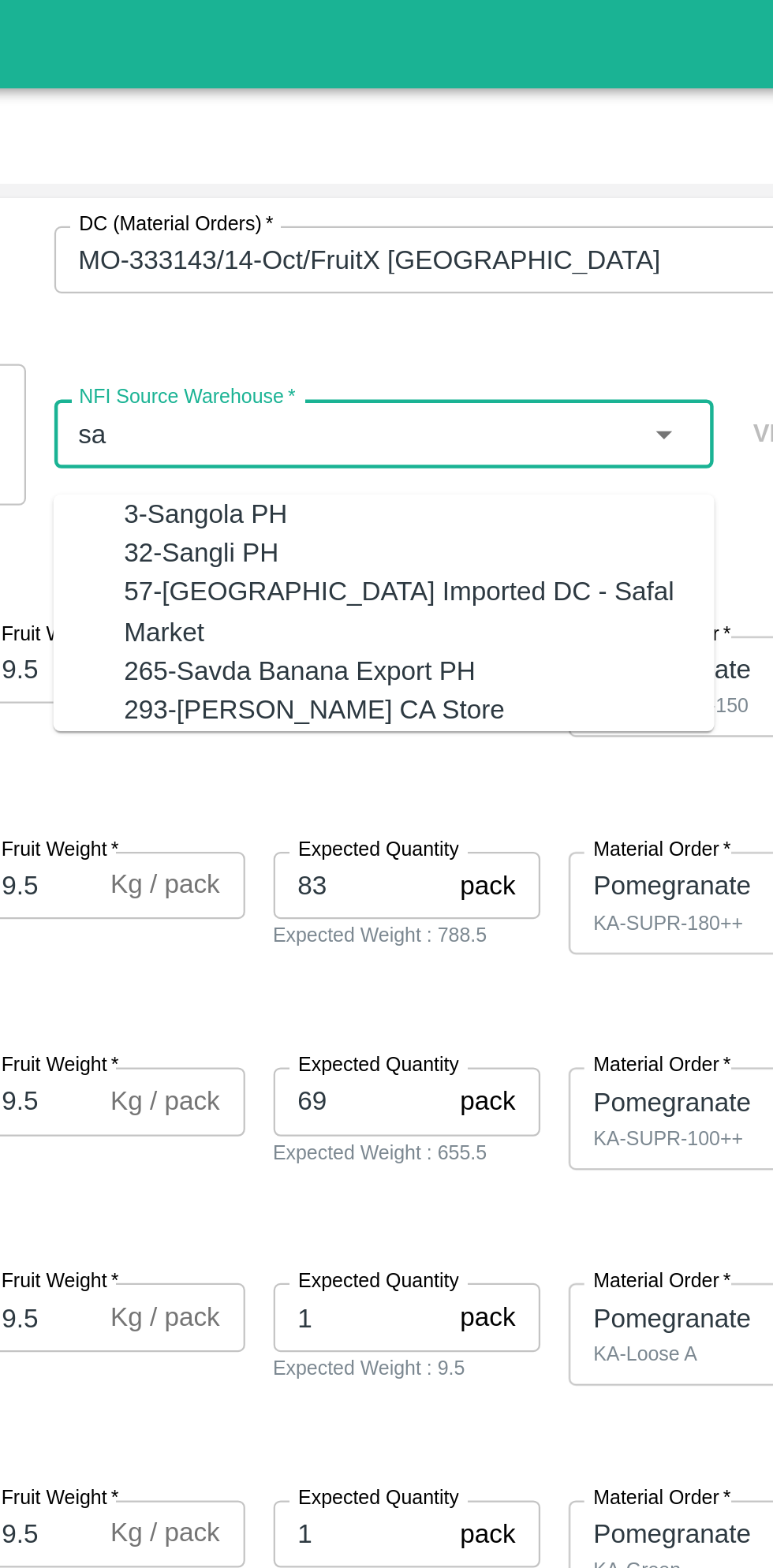
click at [446, 237] on div "3-Sangola PH" at bounding box center [546, 229] width 263 height 17
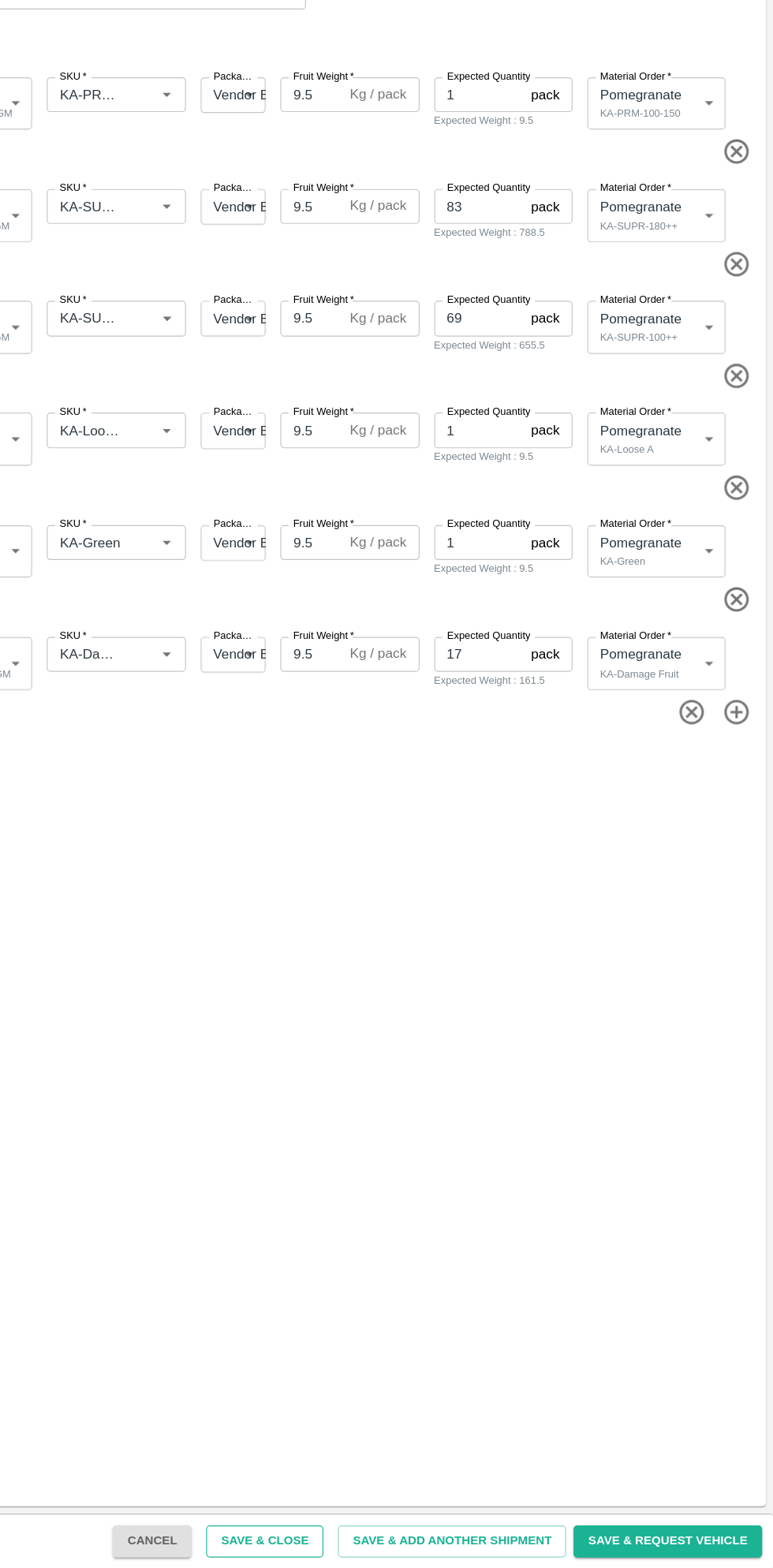
type input "3-Sangola PH"
click at [366, 1544] on button "Save & Close" at bounding box center [335, 1545] width 101 height 28
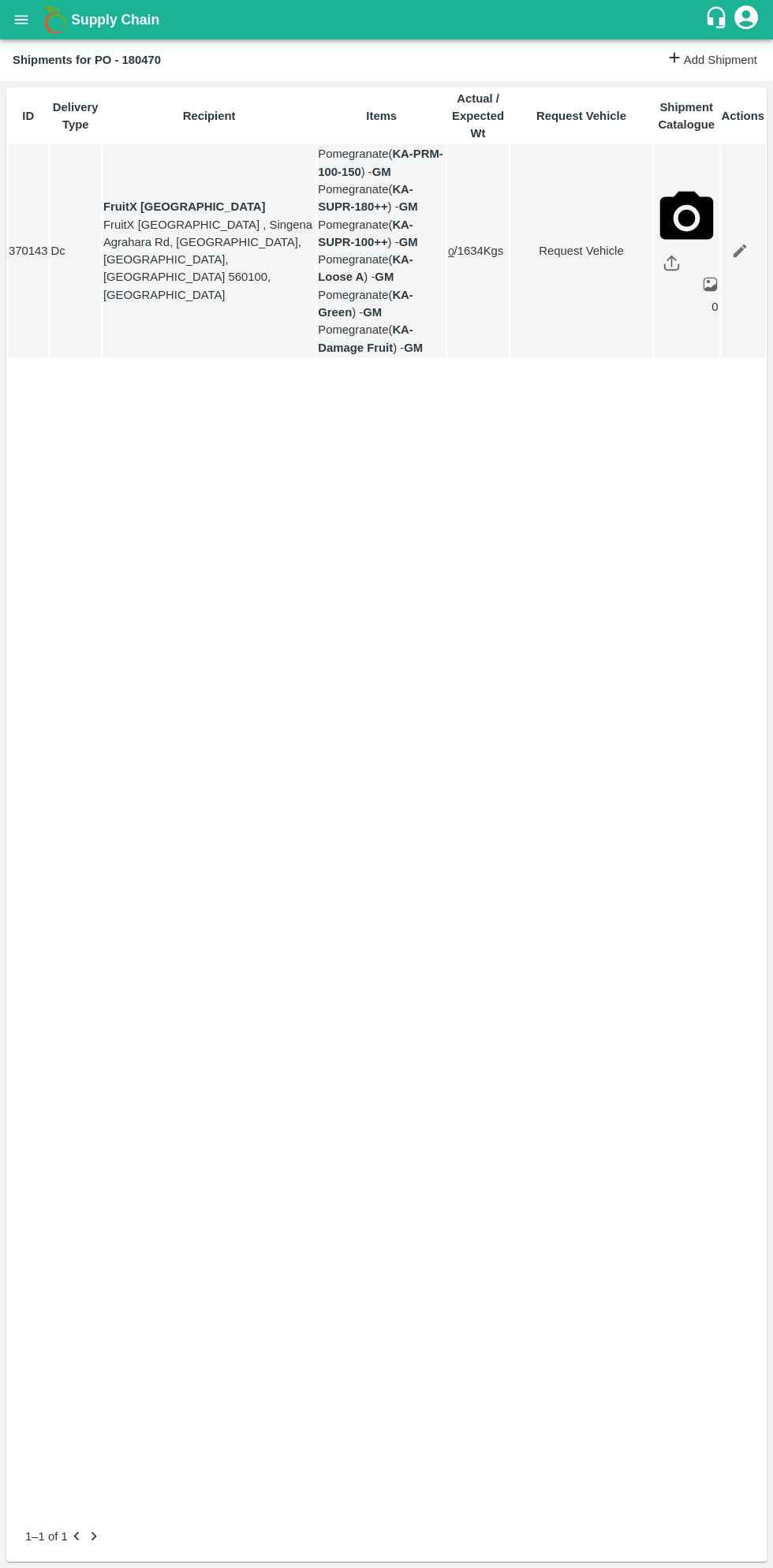
click at [30, 20] on icon "open drawer" at bounding box center [21, 19] width 17 height 17
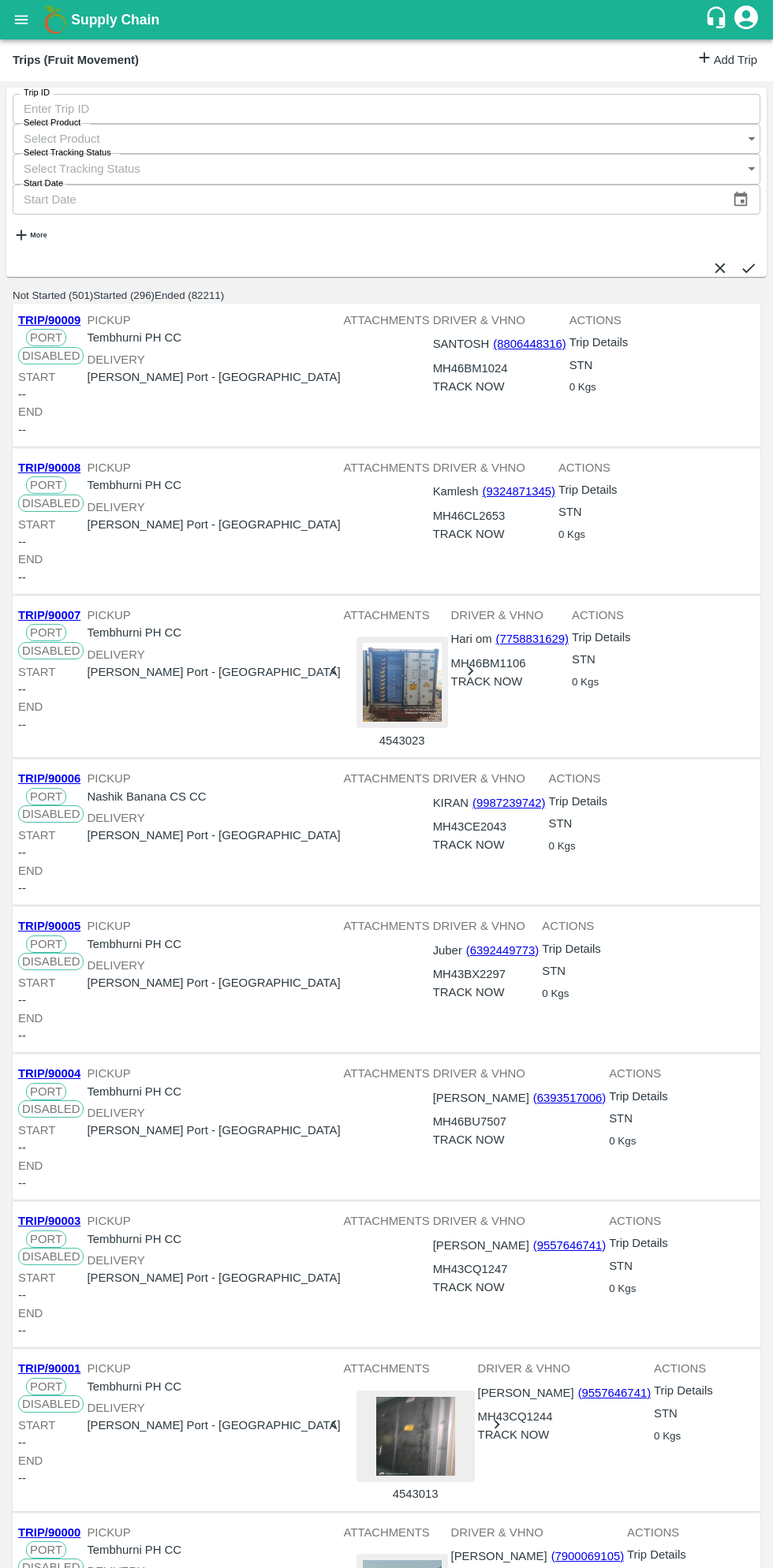
click at [714, 57] on link "Add Trip" at bounding box center [726, 61] width 62 height 23
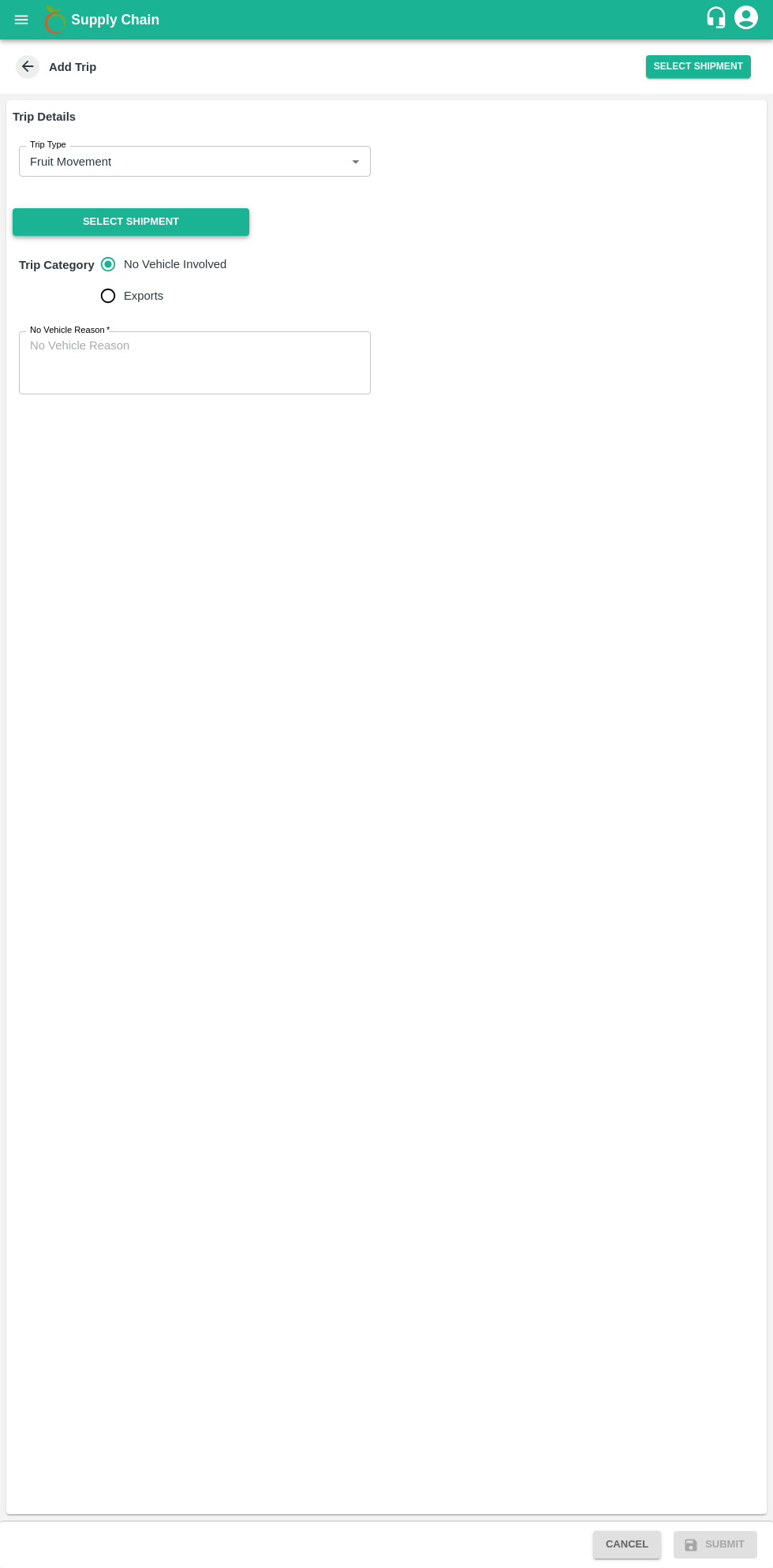
click at [177, 214] on button "Select Shipment" at bounding box center [130, 222] width 236 height 28
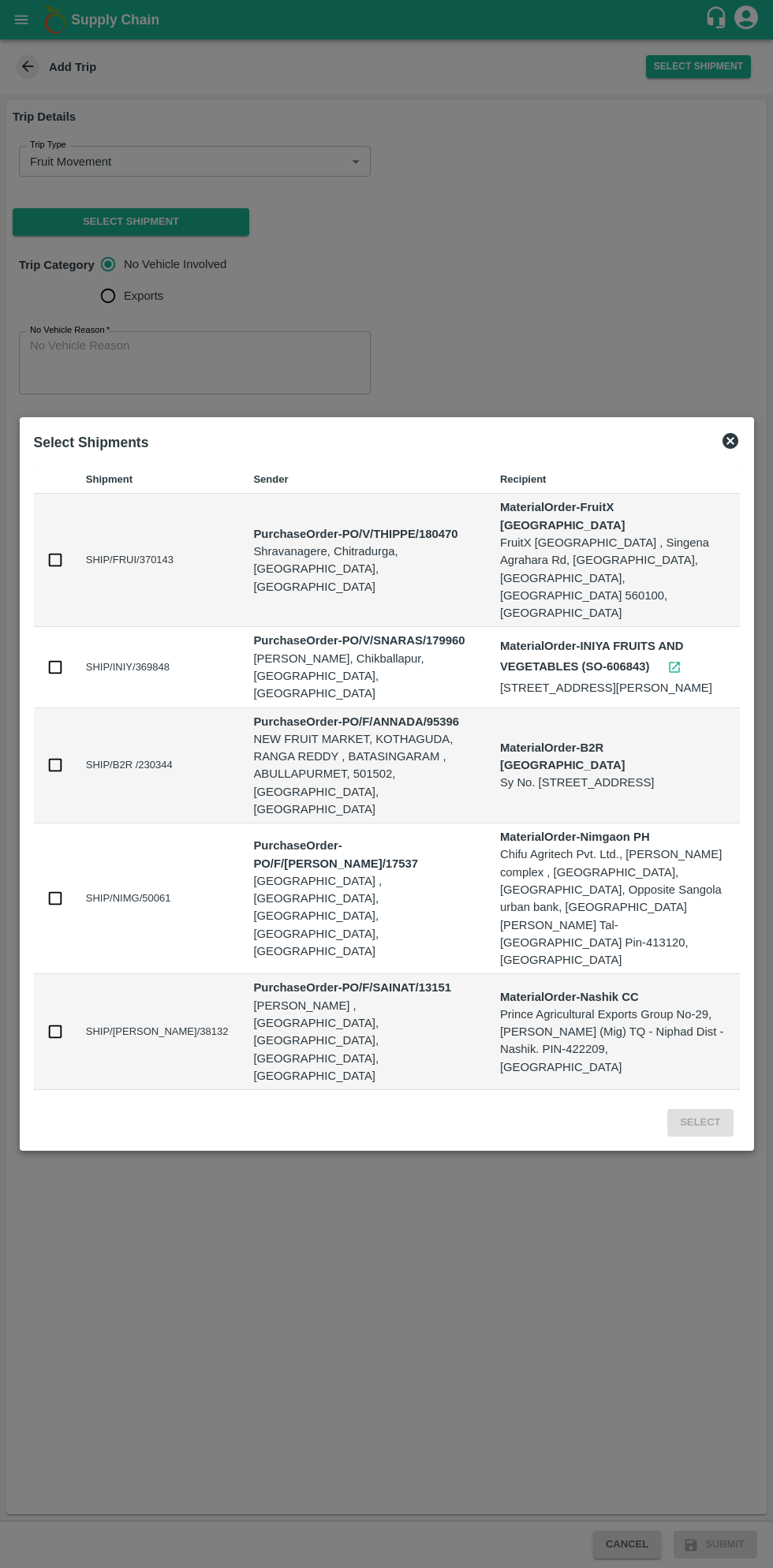
click at [56, 569] on input "checkbox" at bounding box center [55, 560] width 17 height 17
checkbox input "true"
click at [698, 1109] on button "Select" at bounding box center [700, 1122] width 66 height 28
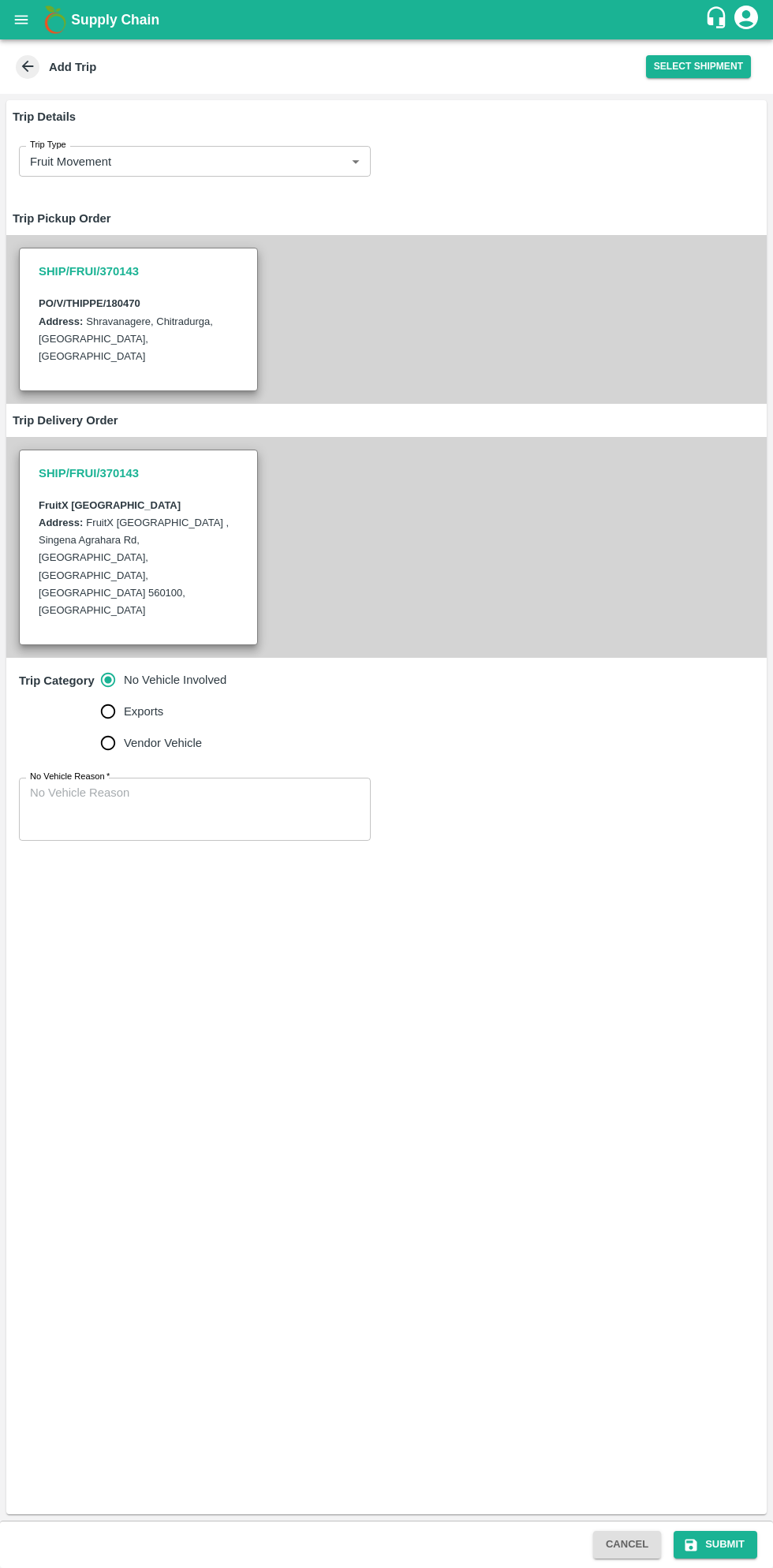
click at [99, 727] on input "Vendor Vehicle" at bounding box center [107, 743] width 31 height 31
radio input "true"
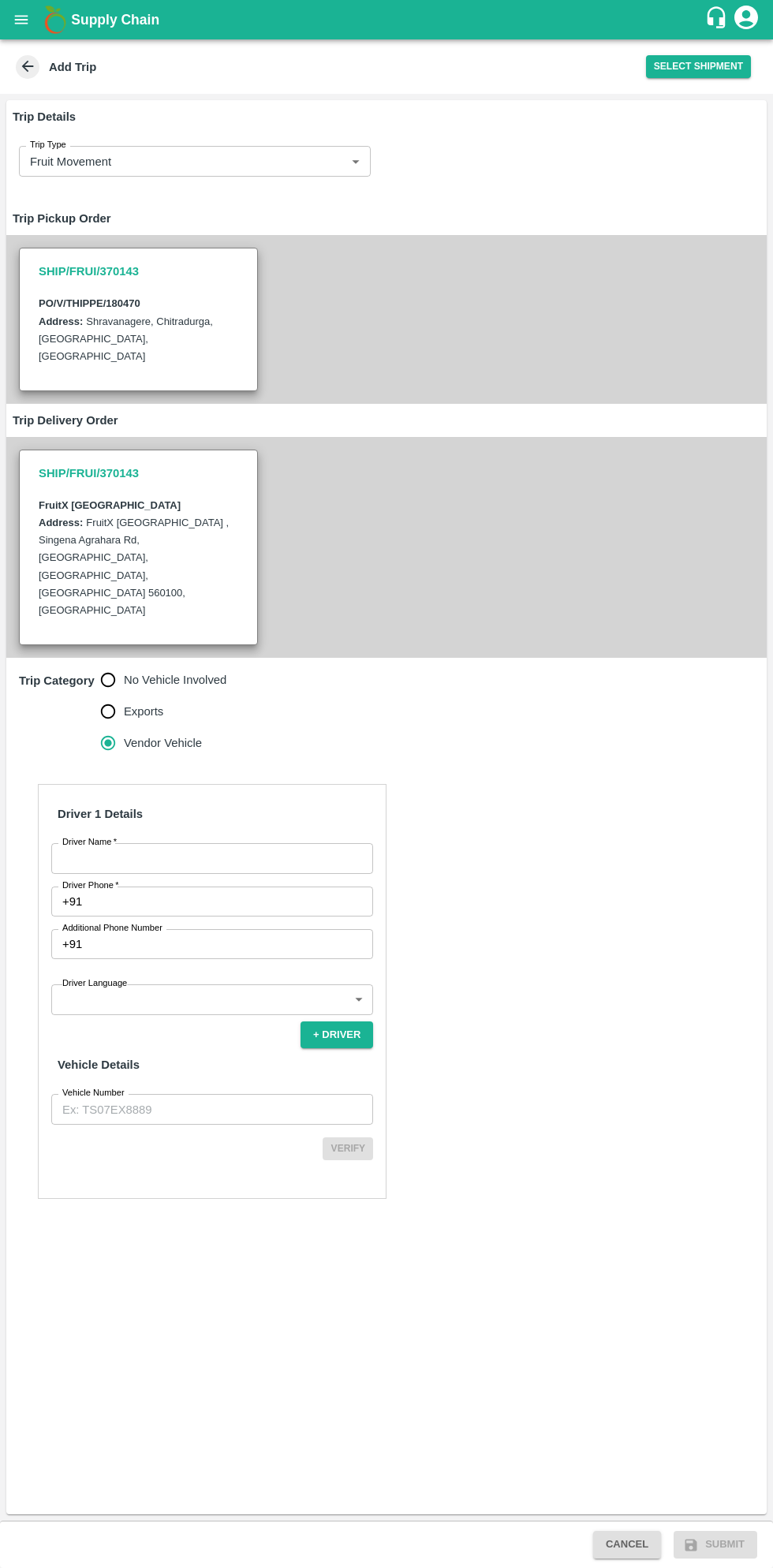
click at [203, 843] on input "Driver Name   *" at bounding box center [212, 857] width 322 height 30
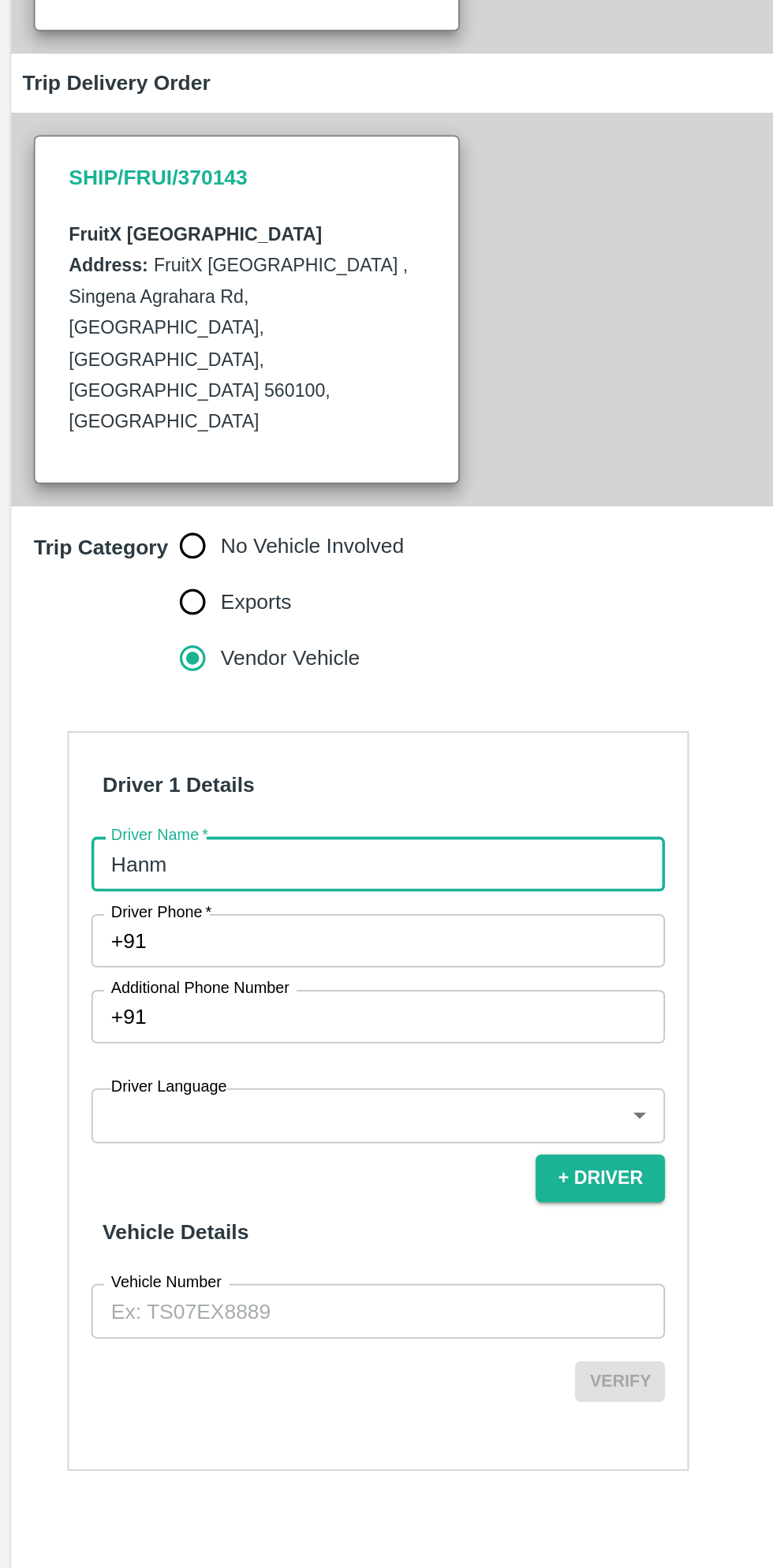
type input "Hanmesh"
click at [192, 886] on input "Driver Phone   *" at bounding box center [231, 901] width 285 height 30
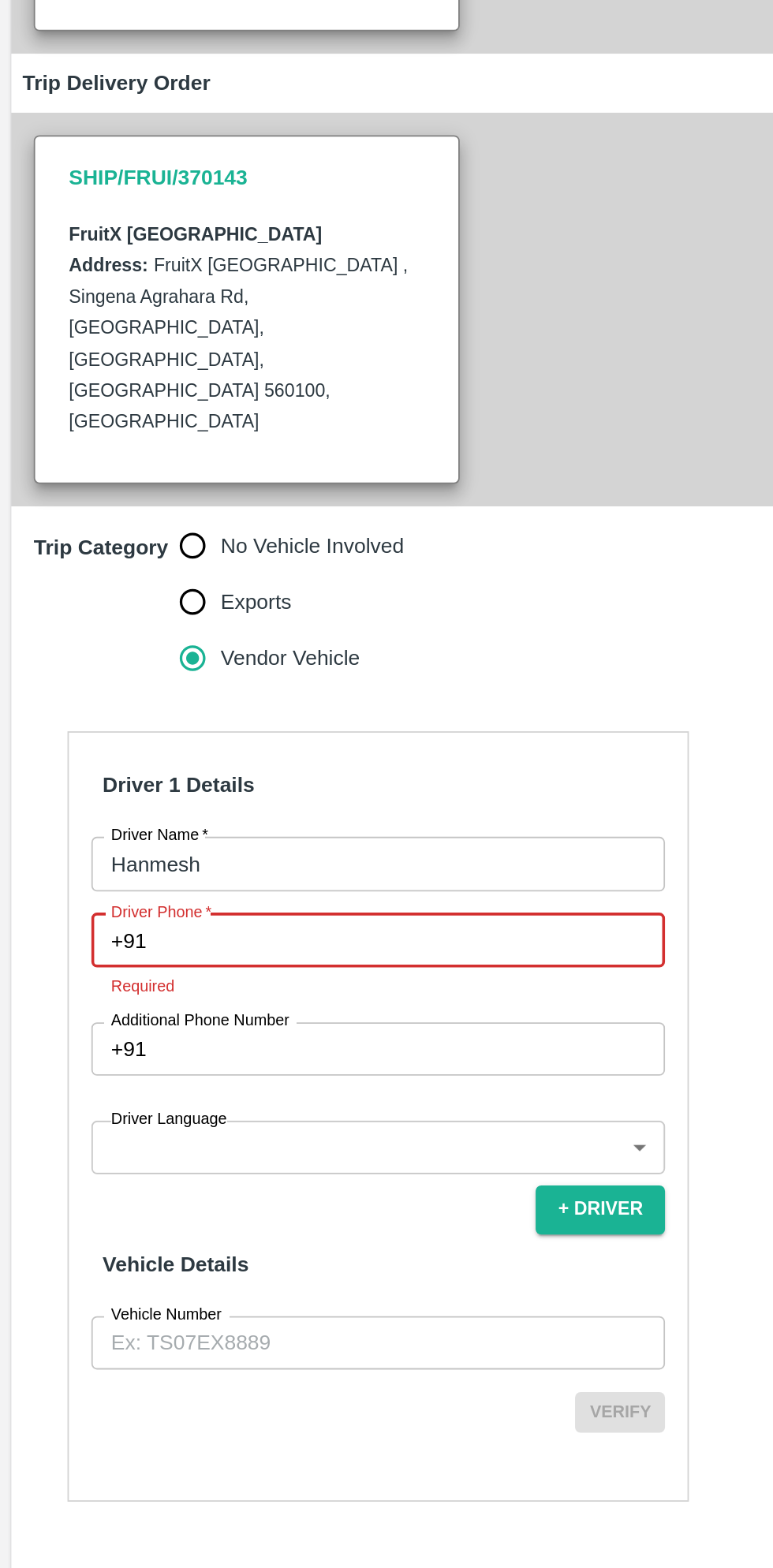
click at [185, 886] on input "Driver Phone   *" at bounding box center [231, 901] width 285 height 30
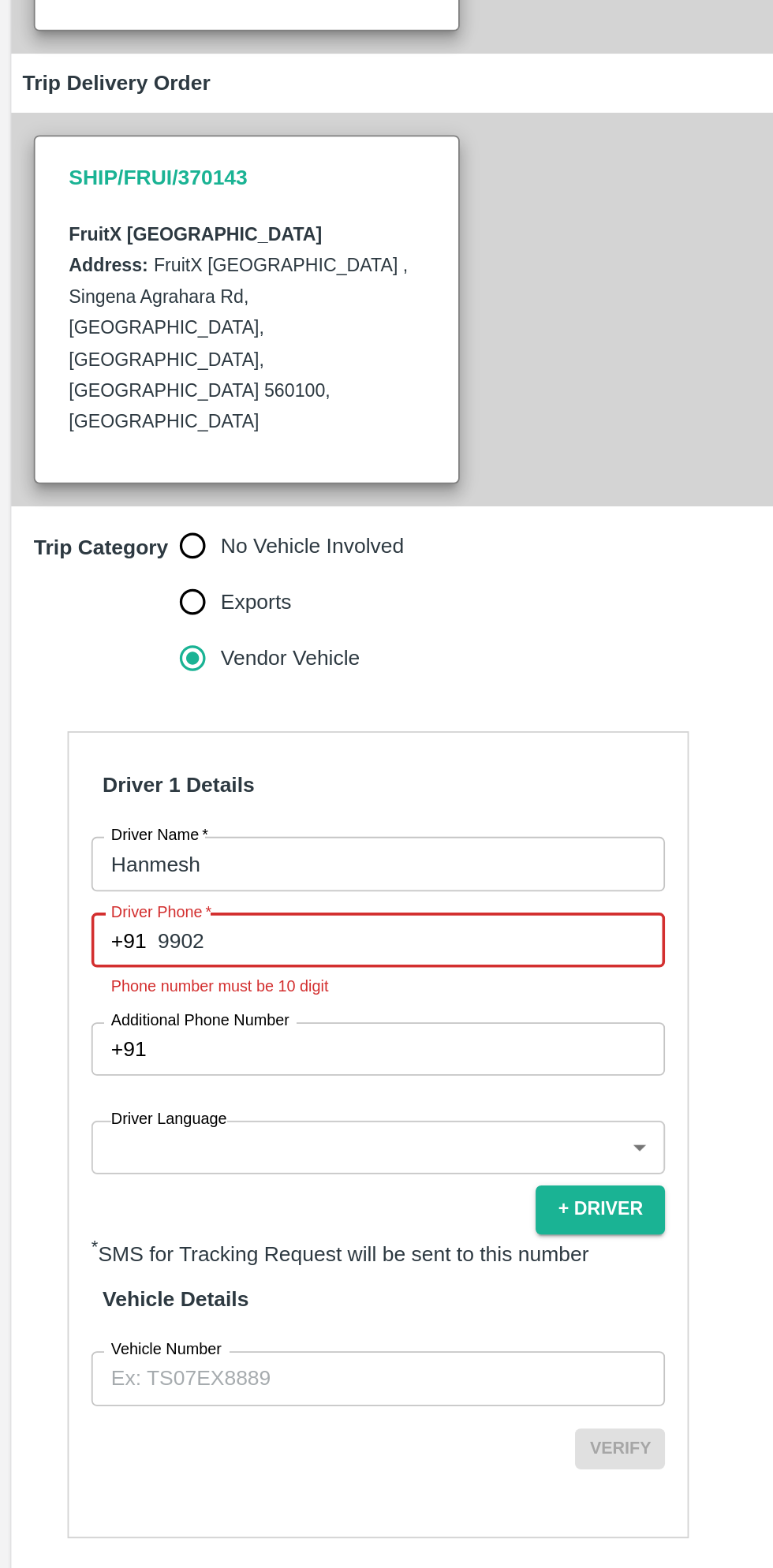
type input "9902068713"
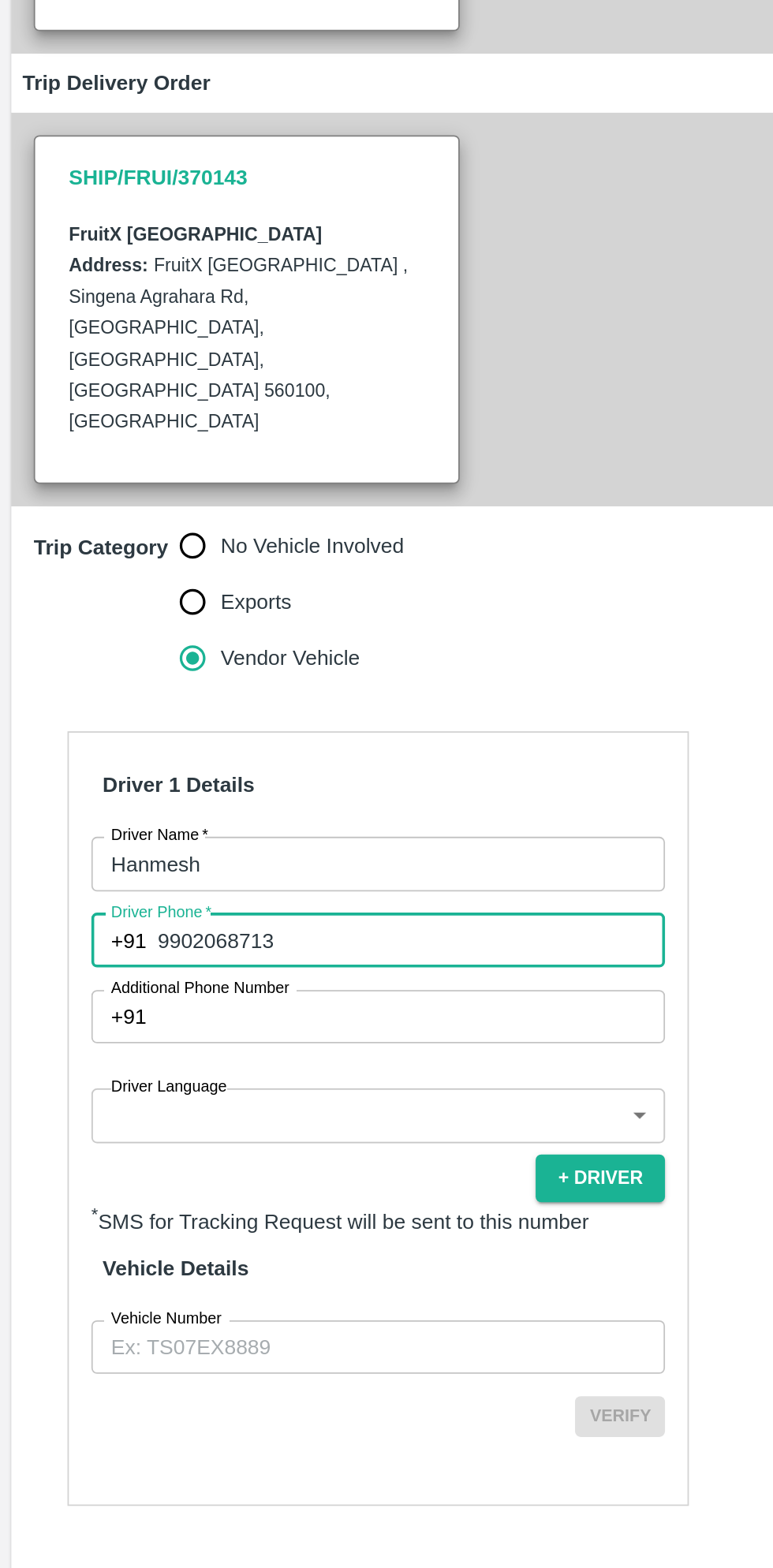
click at [189, 935] on body "Supply Chain Add Trip Select Shipment Trip Details Trip Type Fruit Movement 1 T…" at bounding box center [386, 784] width 773 height 1568
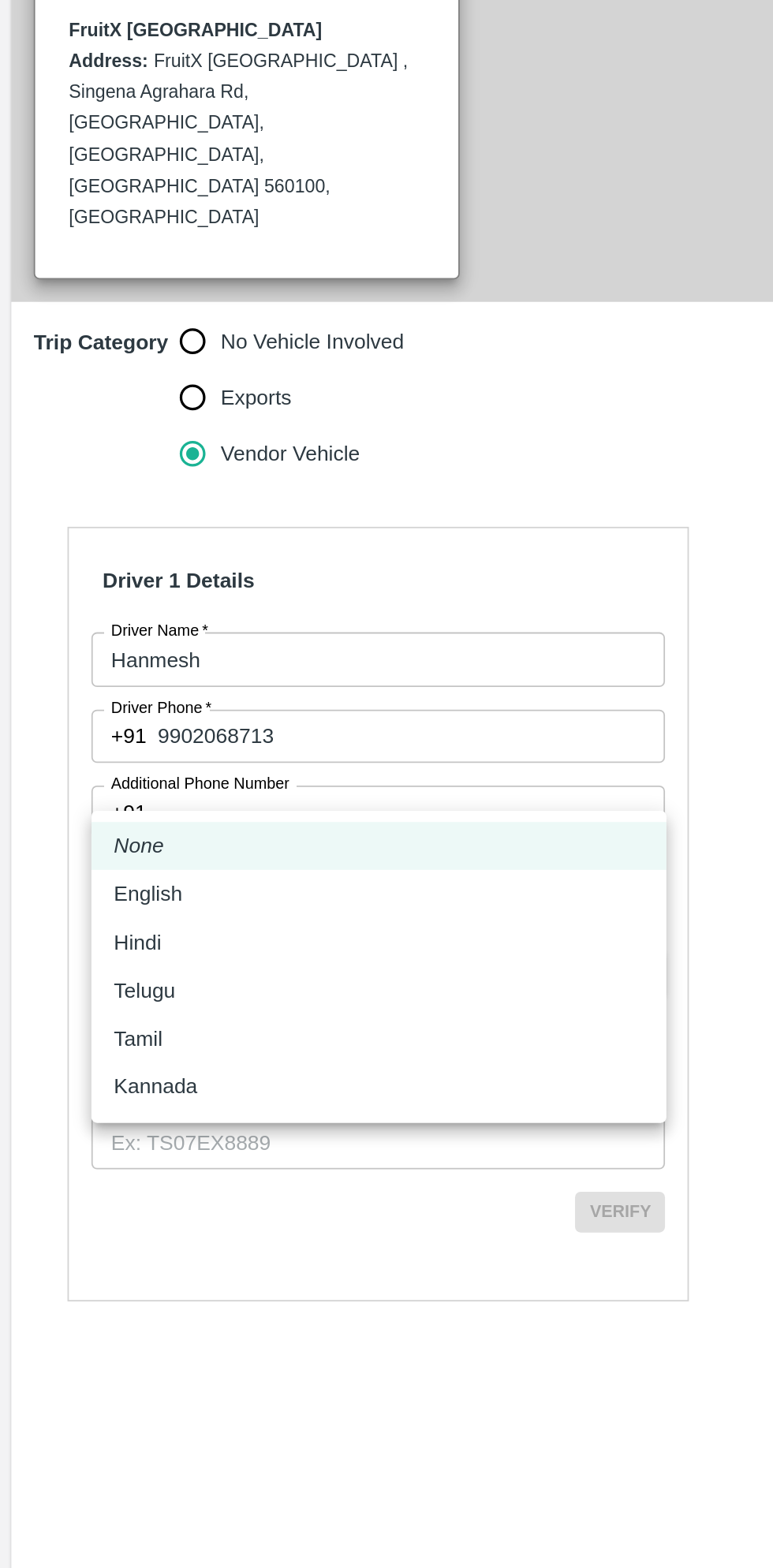
click at [91, 1102] on p "Kannada" at bounding box center [87, 1097] width 47 height 17
type input "ka"
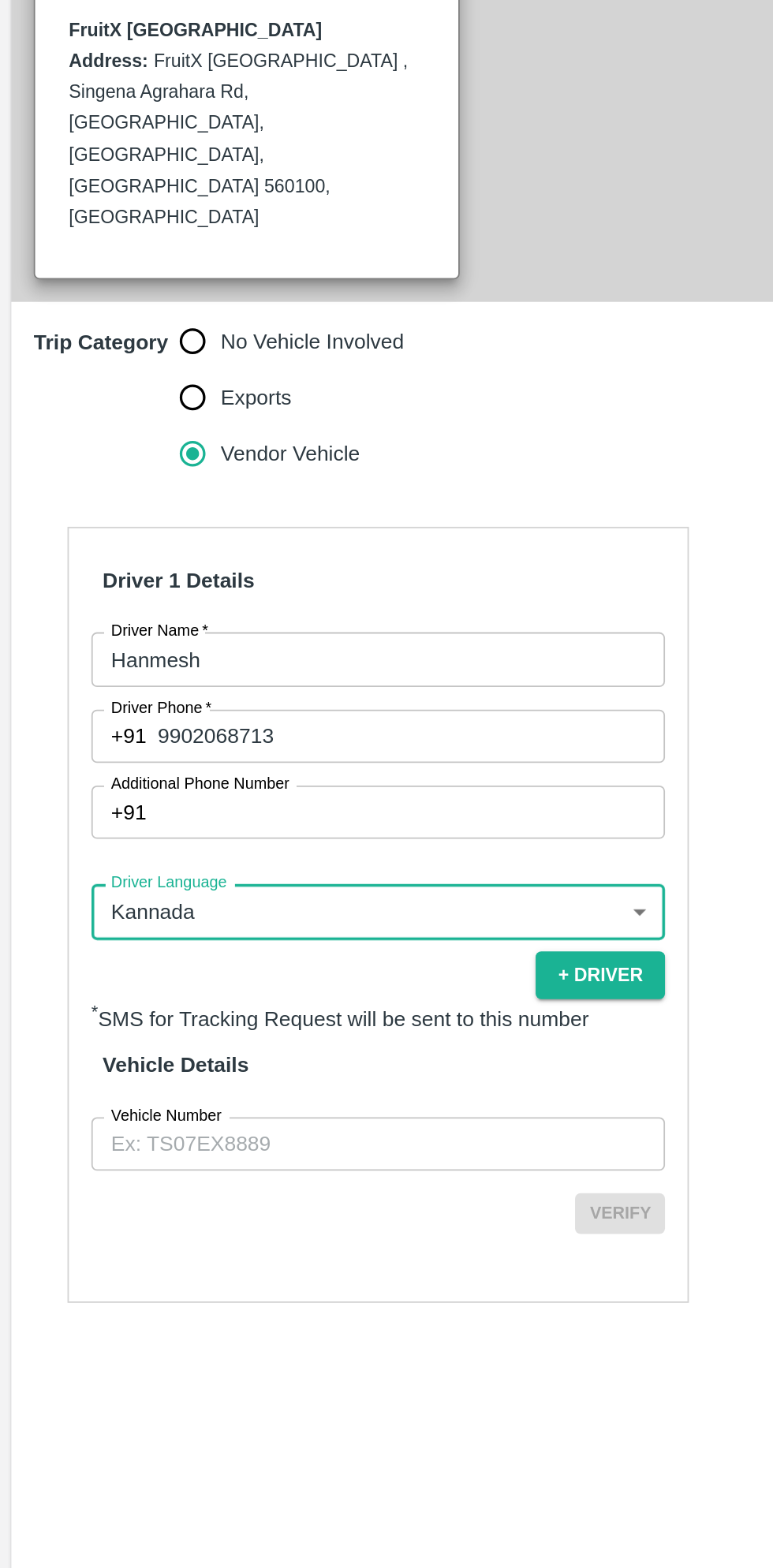
click at [187, 1115] on input "Vehicle Number" at bounding box center [212, 1130] width 322 height 30
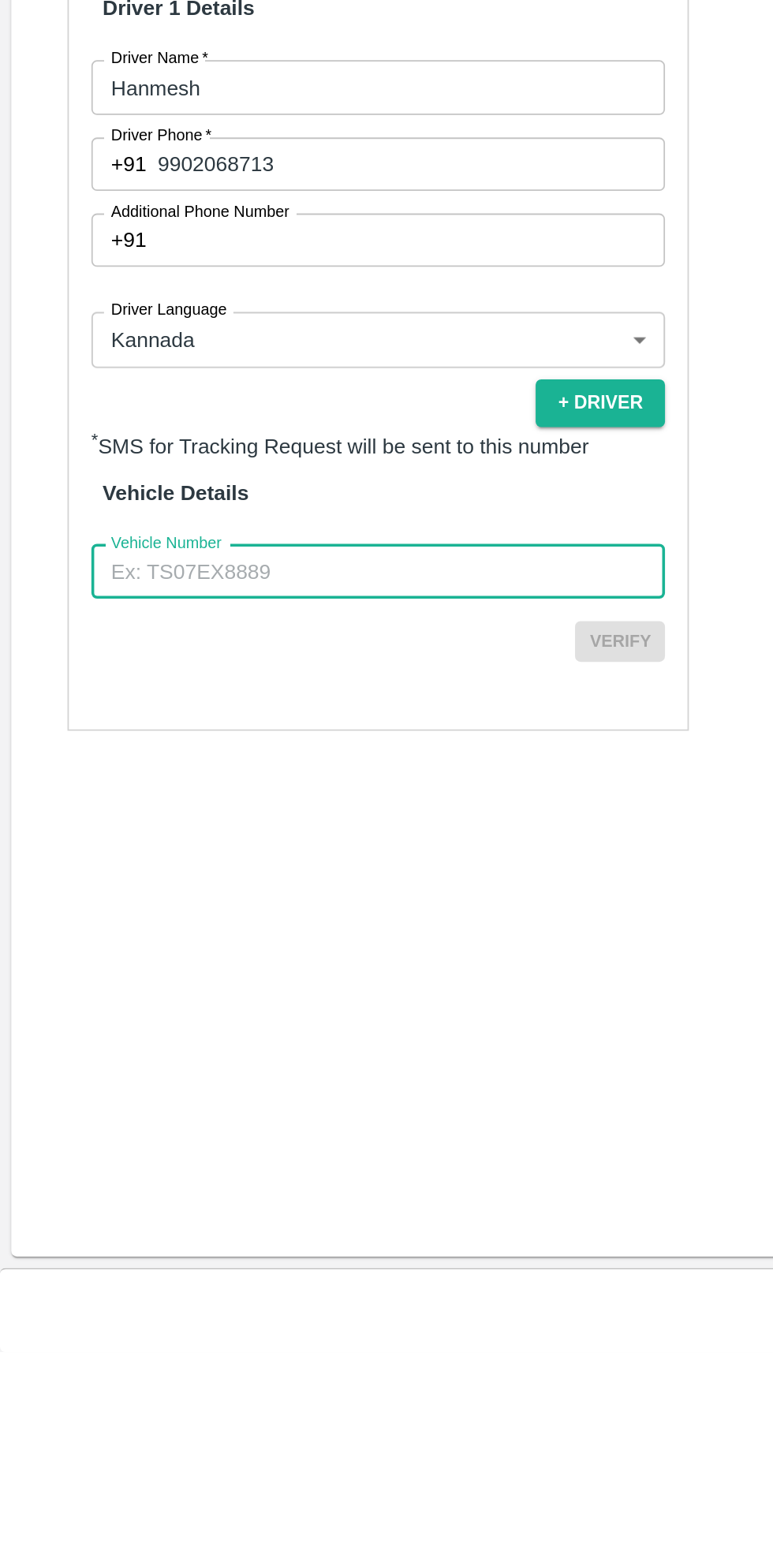
type input "KA16AA2354"
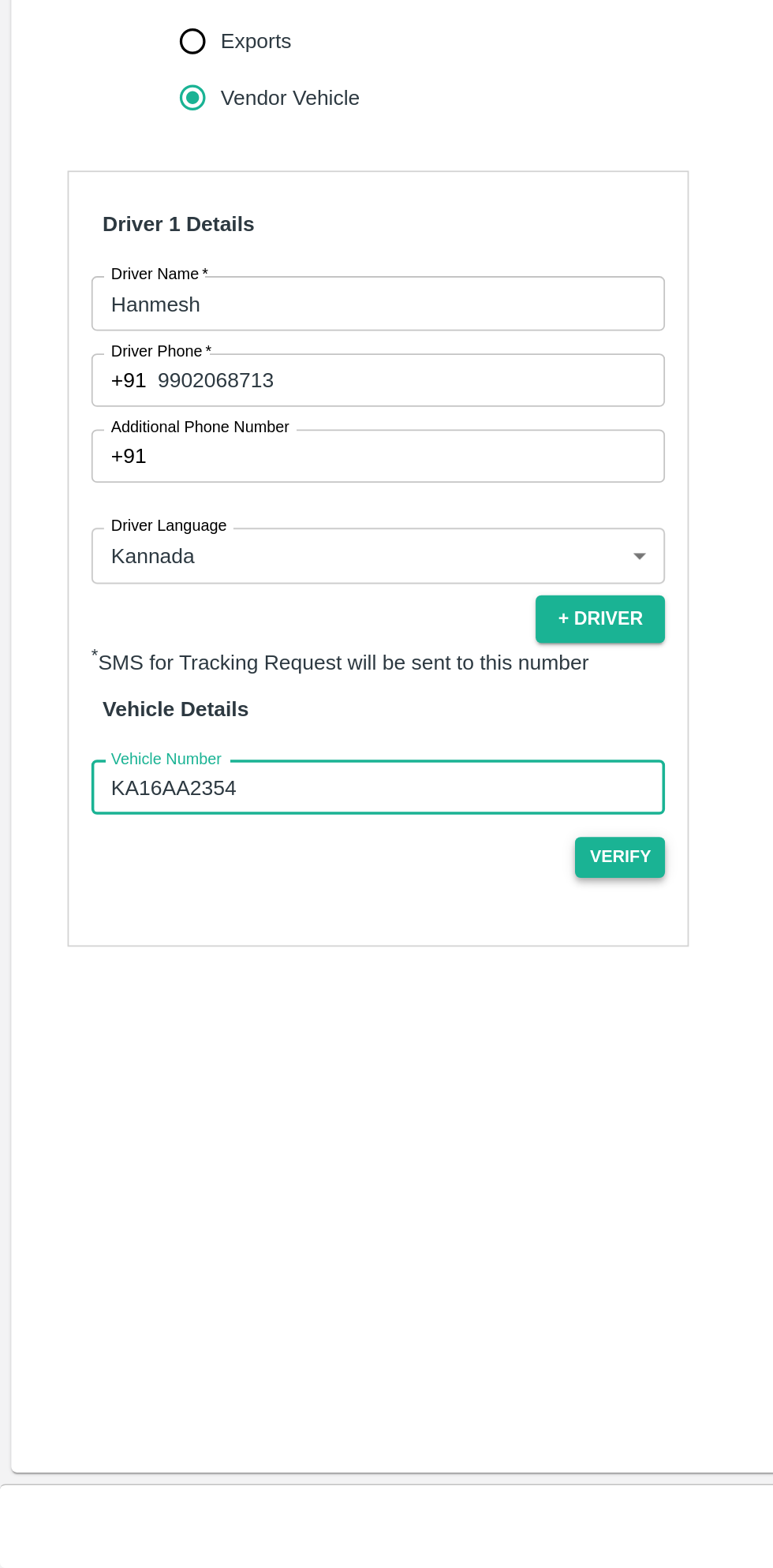
click at [354, 1158] on button "Verify" at bounding box center [348, 1169] width 51 height 23
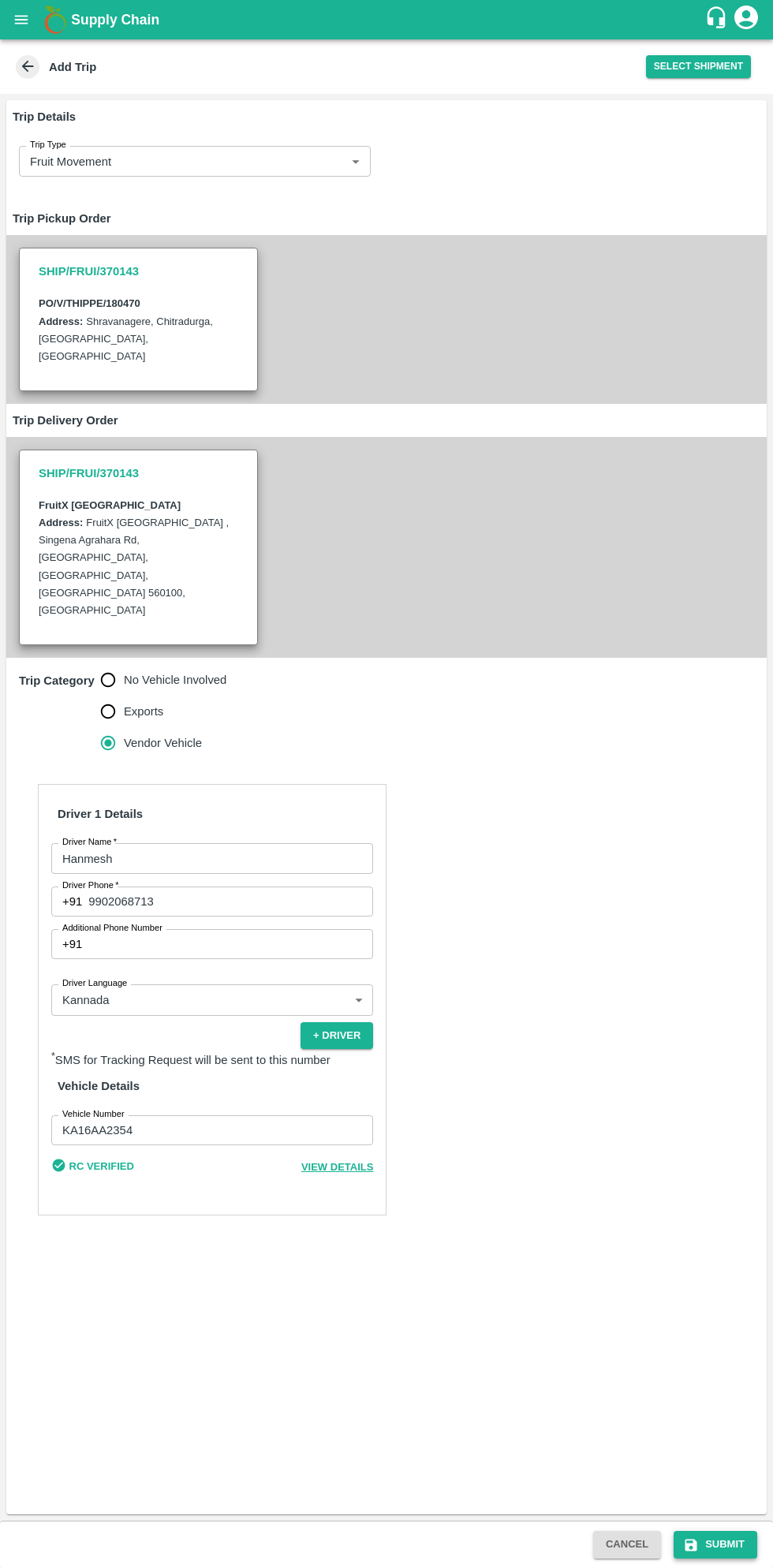
click at [707, 1538] on button "Submit" at bounding box center [716, 1545] width 84 height 28
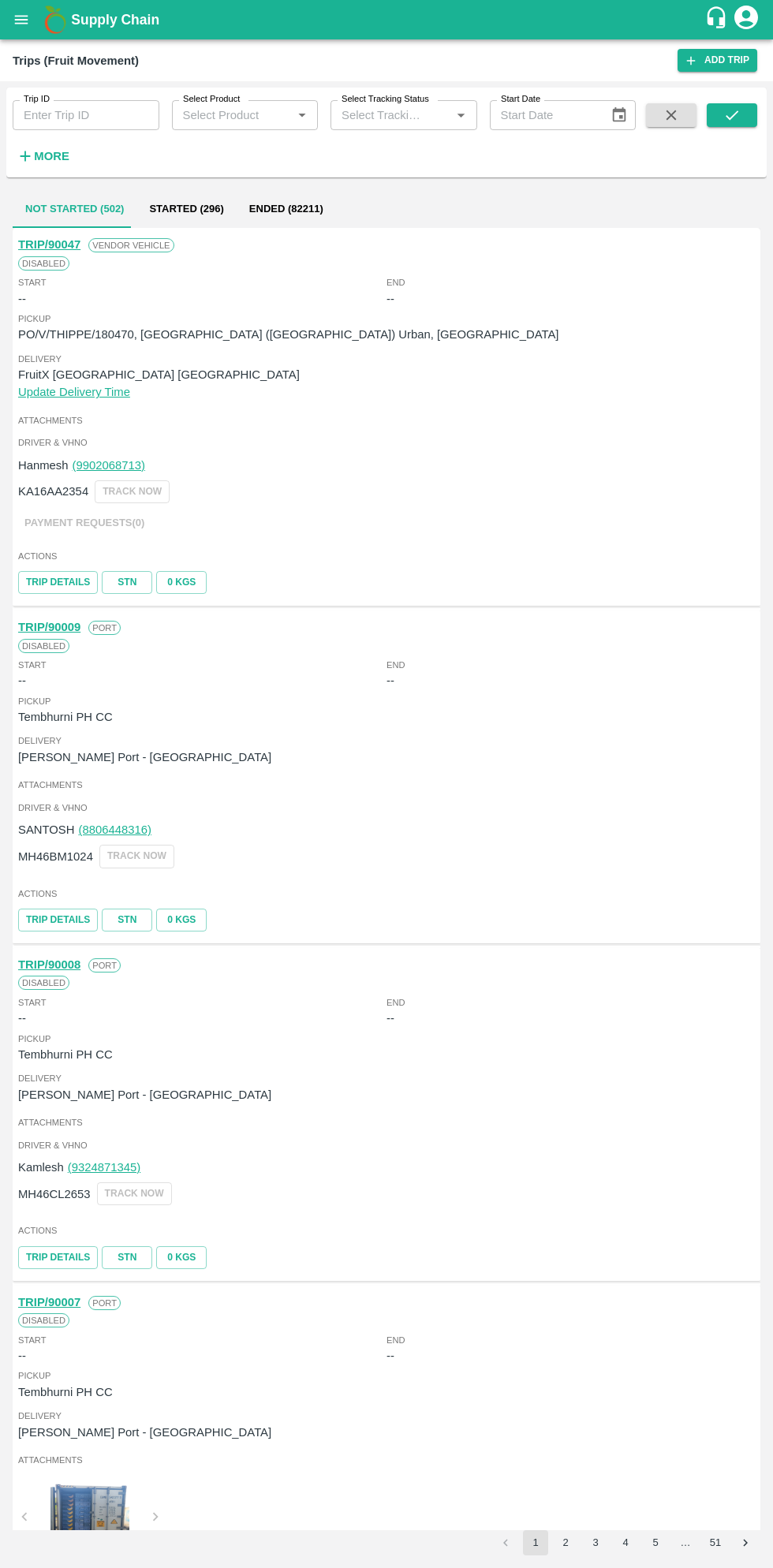
click at [34, 30] on button "open drawer" at bounding box center [21, 20] width 36 height 36
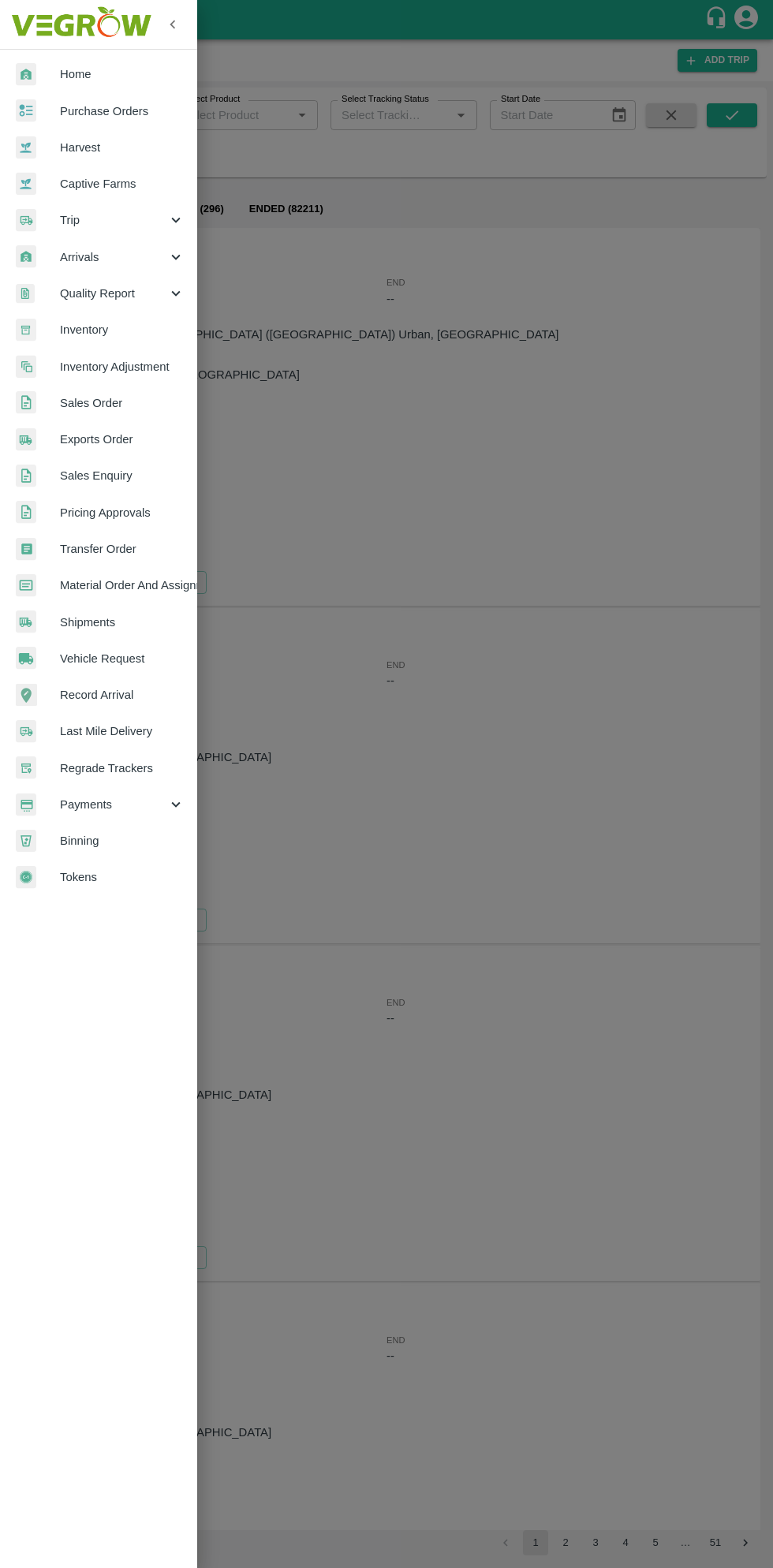
click at [98, 107] on span "Purchase Orders" at bounding box center [122, 111] width 125 height 17
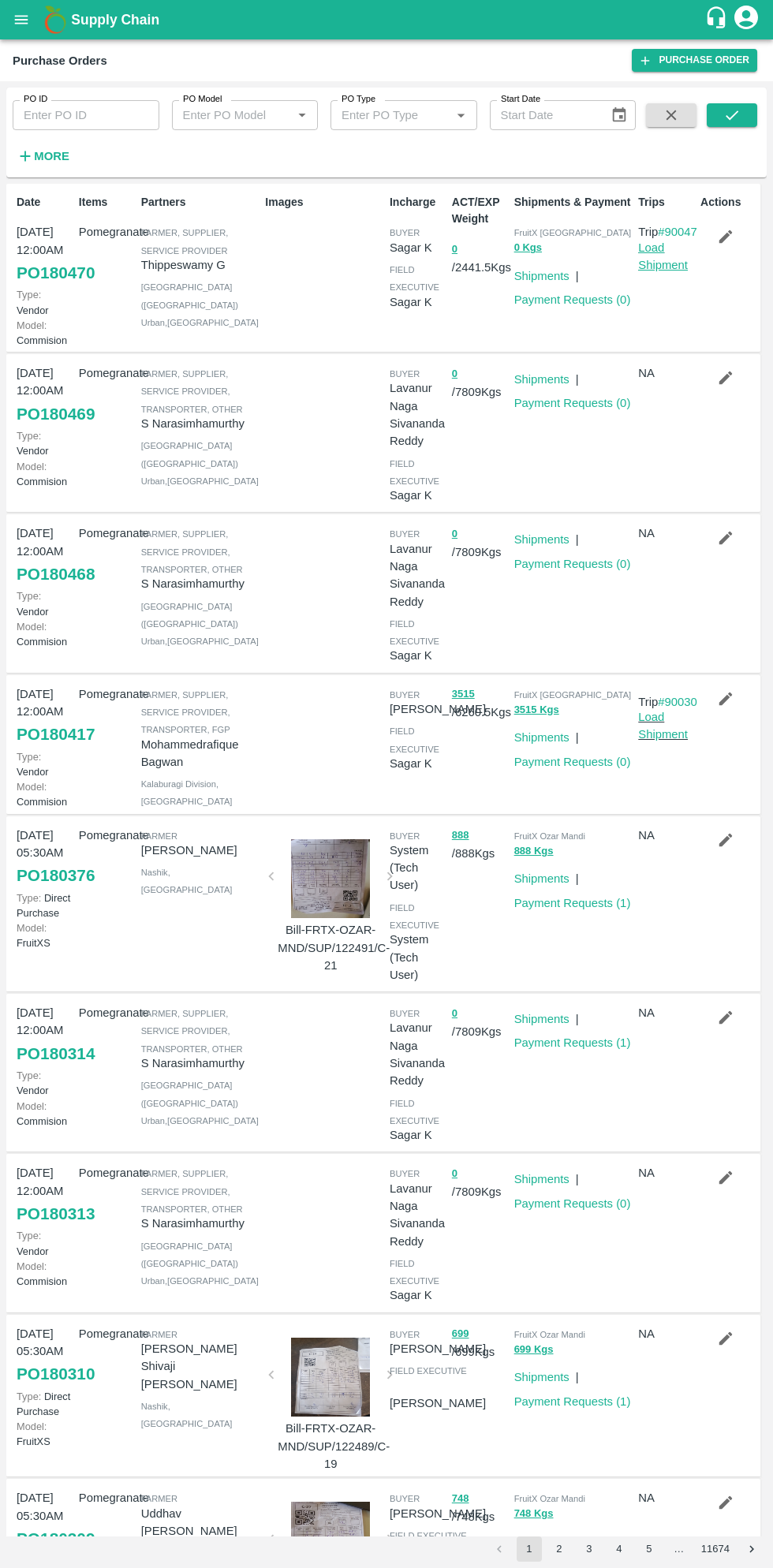
click at [663, 272] on link "Load Shipment" at bounding box center [663, 256] width 50 height 30
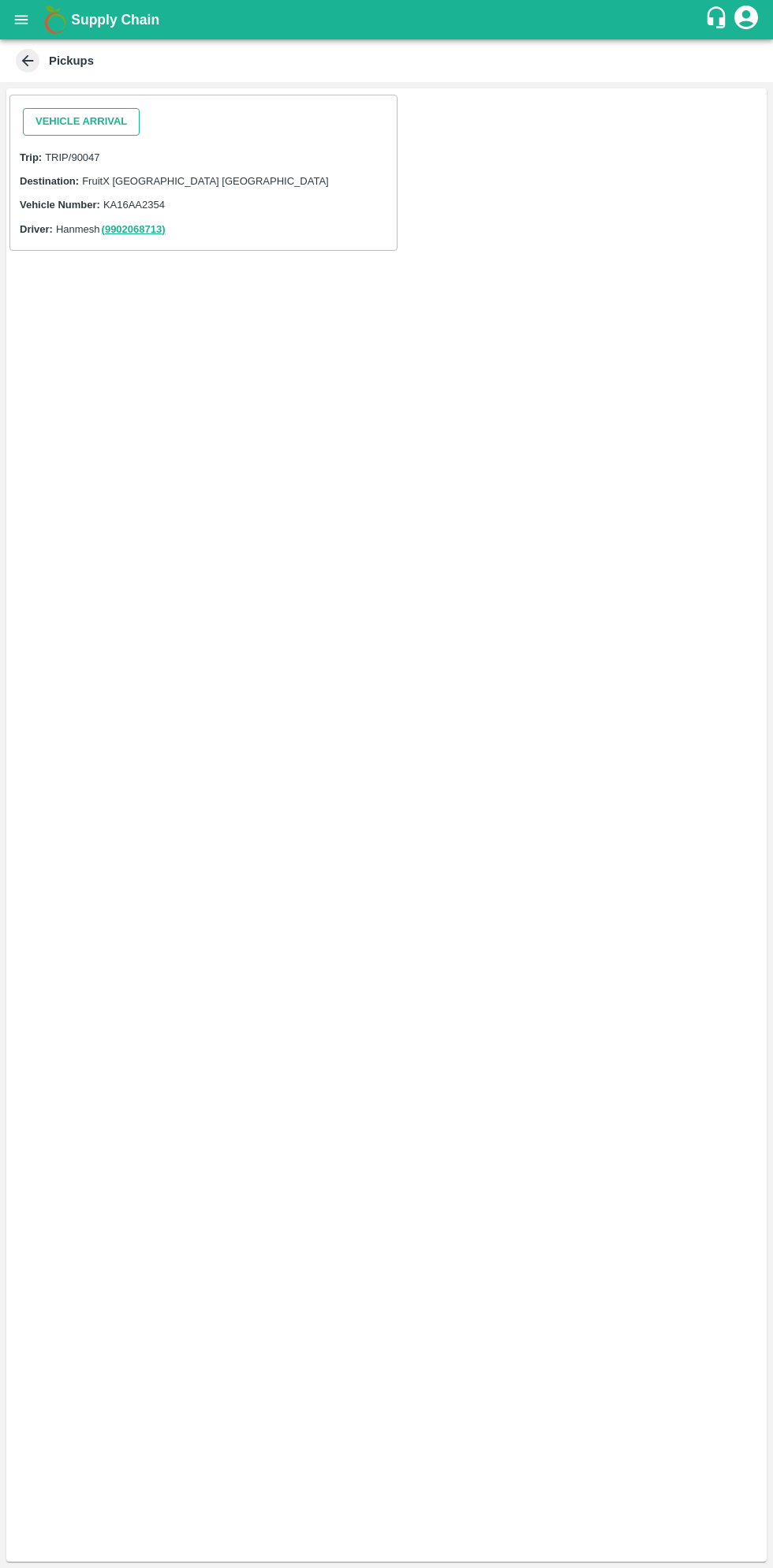
click at [101, 125] on button "Vehicle Arrival" at bounding box center [81, 122] width 117 height 28
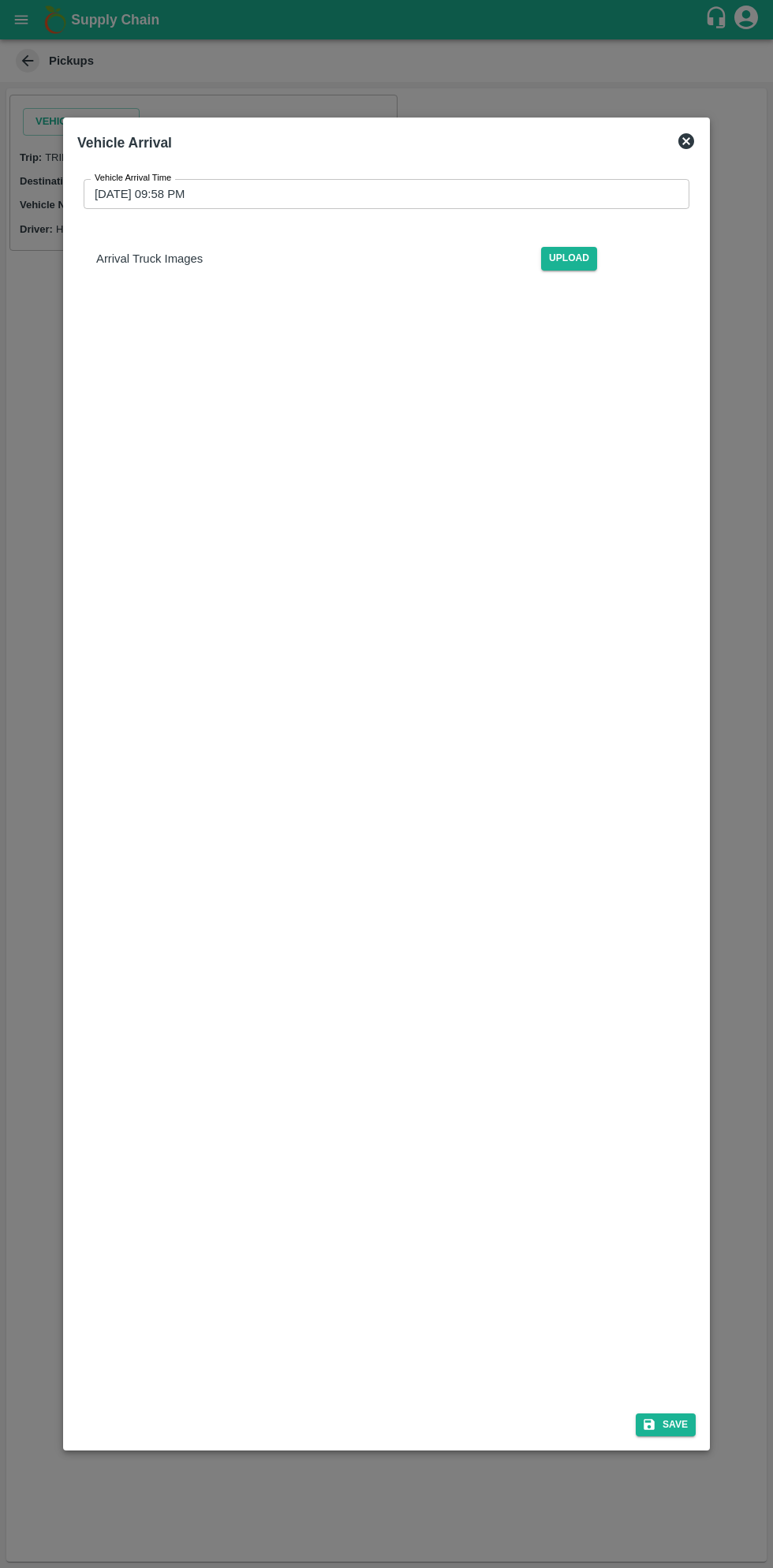
click at [390, 194] on input "[DATE] 09:58 PM" at bounding box center [381, 194] width 595 height 30
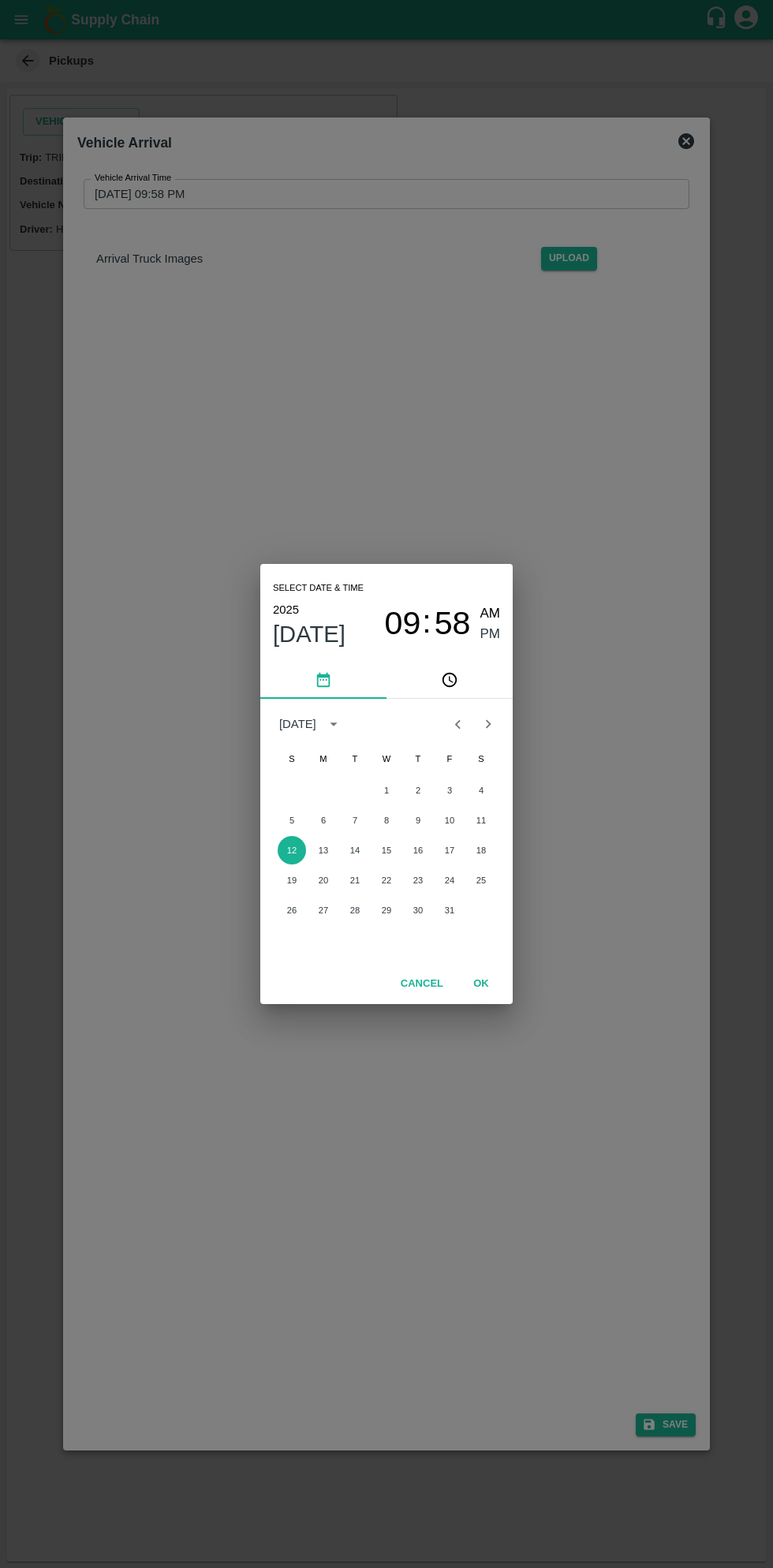
click at [487, 611] on span "AM" at bounding box center [490, 614] width 21 height 21
type input "[DATE] 09:58 AM"
click at [500, 992] on button "OK" at bounding box center [482, 984] width 51 height 28
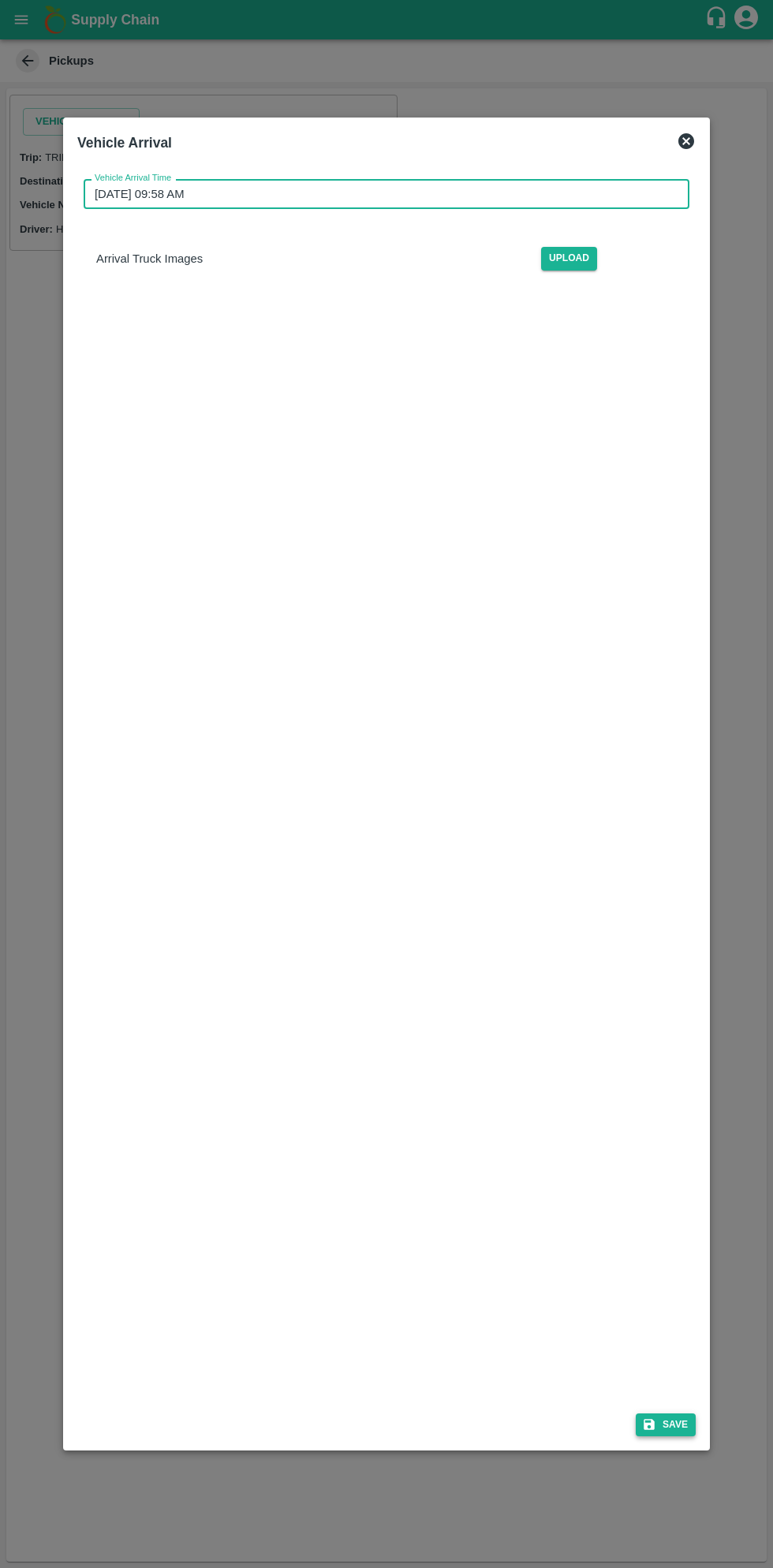
click at [678, 1424] on button "Save" at bounding box center [666, 1424] width 60 height 23
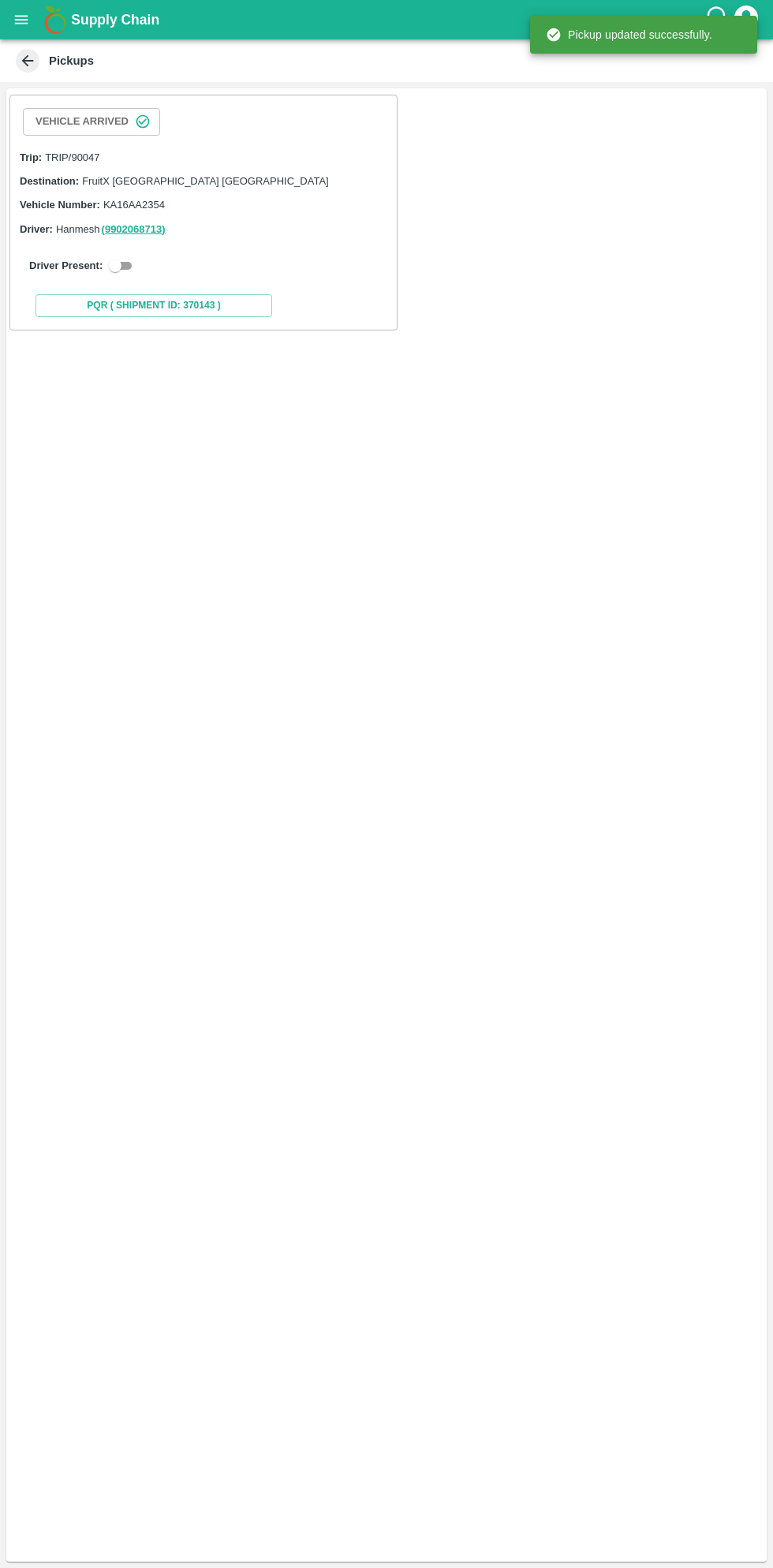
click at [136, 272] on div "Driver Present:" at bounding box center [204, 265] width 349 height 19
click at [127, 265] on input "checkbox" at bounding box center [115, 265] width 57 height 19
checkbox input "true"
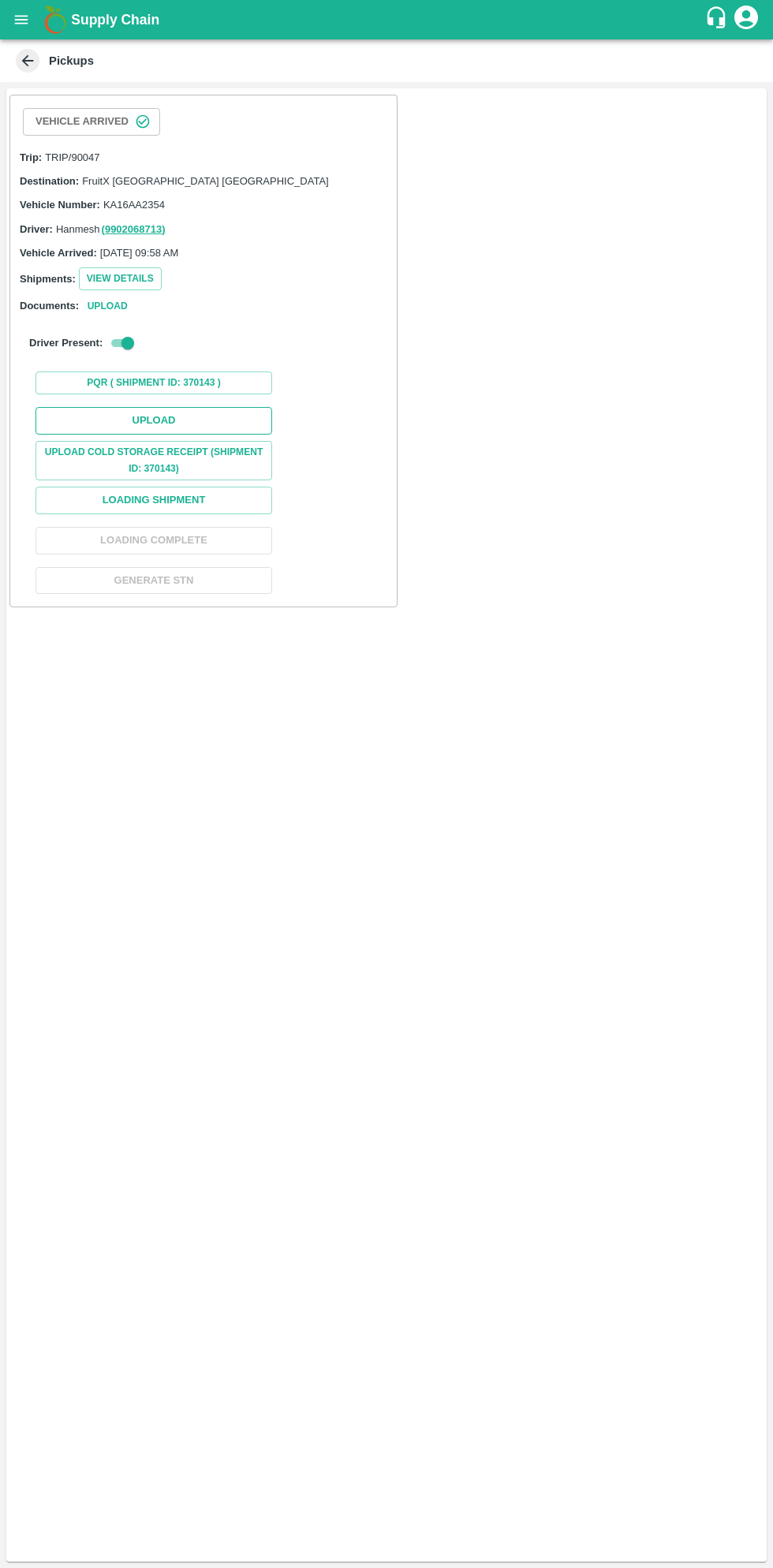
click at [191, 410] on button "Upload" at bounding box center [153, 421] width 236 height 28
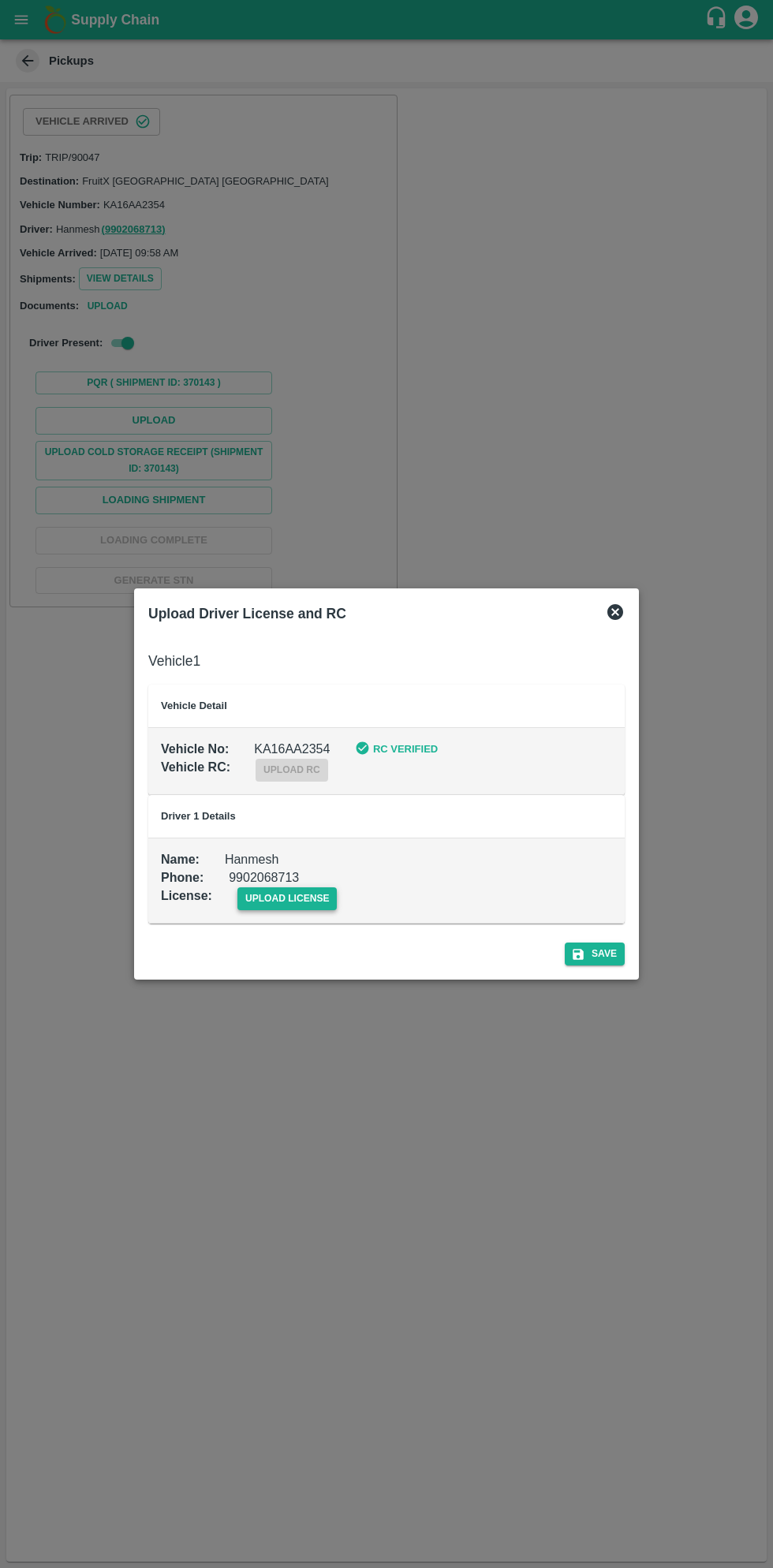
click at [300, 895] on span "upload license" at bounding box center [287, 898] width 100 height 23
click at [0, 0] on input "upload license" at bounding box center [0, 0] width 0 height 0
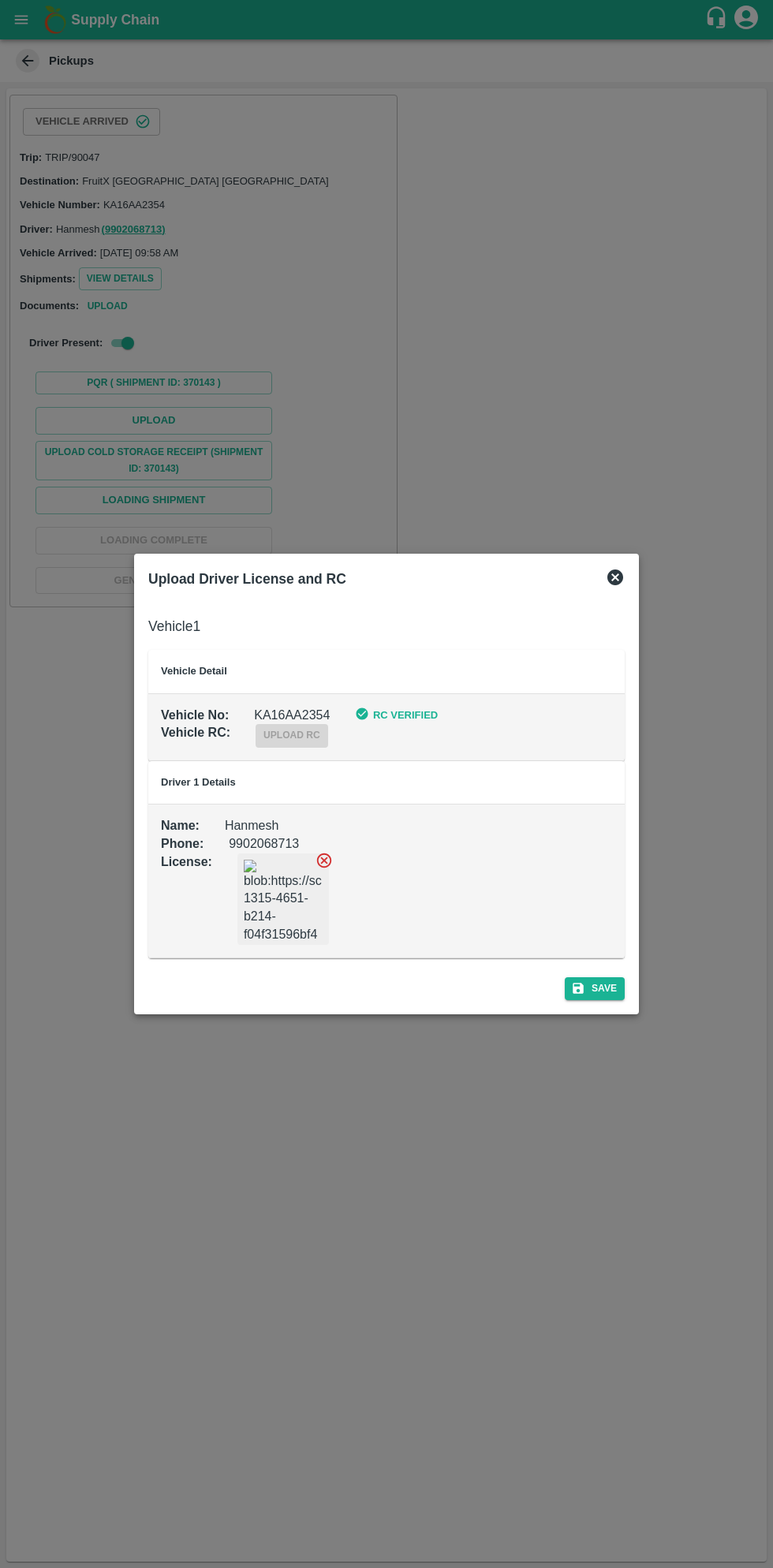
click at [604, 1000] on div "Save" at bounding box center [386, 985] width 489 height 42
click at [583, 1007] on div "Upload Driver License and RC Vehicle 1 Vehicle Detail Vehicle No : KA16AA2354 R…" at bounding box center [386, 784] width 505 height 459
click at [588, 984] on button "Save" at bounding box center [594, 989] width 60 height 23
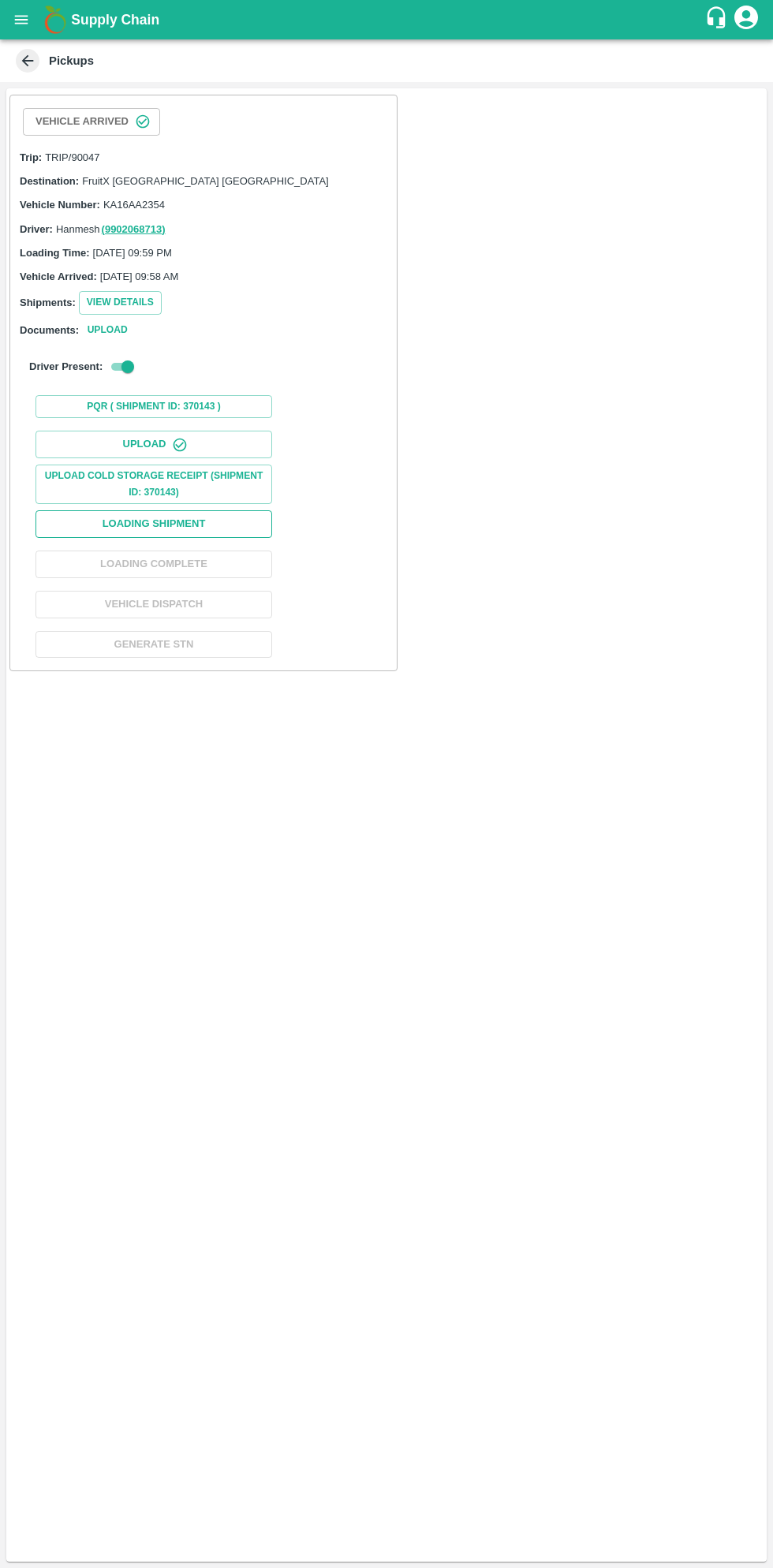
click at [215, 520] on button "Loading Shipment" at bounding box center [153, 524] width 236 height 28
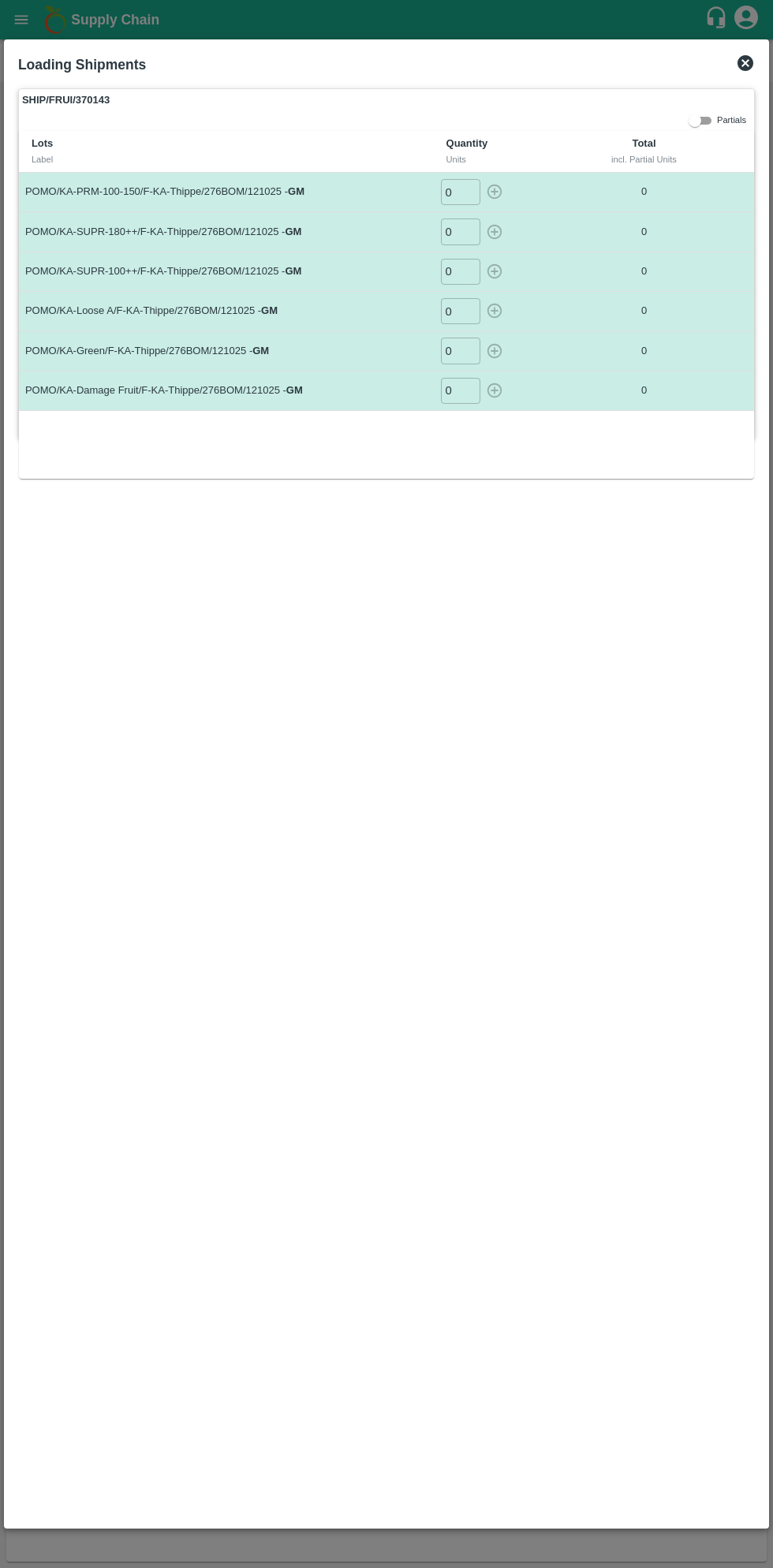
click at [465, 191] on input "0" at bounding box center [460, 192] width 39 height 26
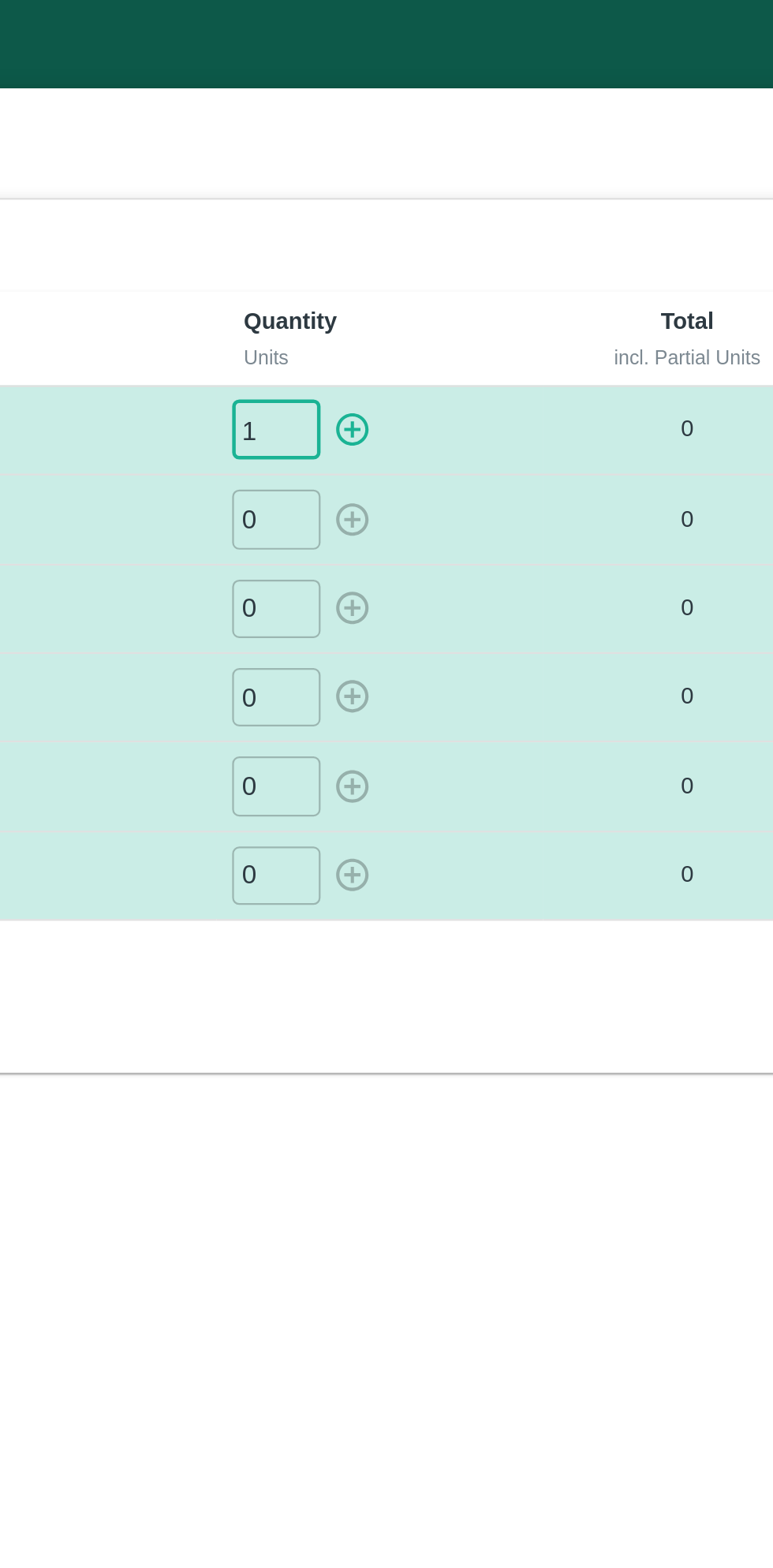
type input "1"
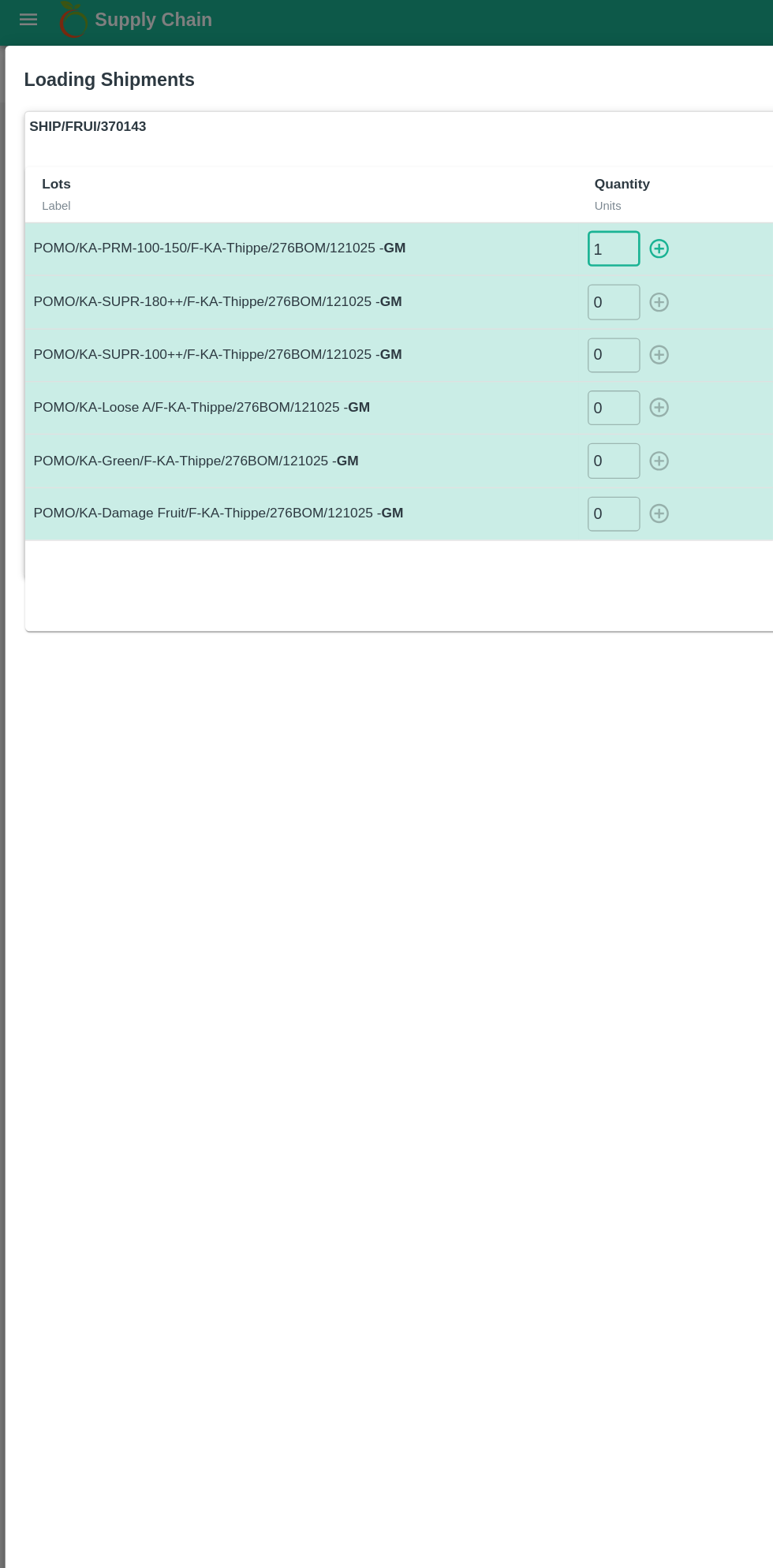
click at [461, 236] on input "0" at bounding box center [460, 231] width 39 height 26
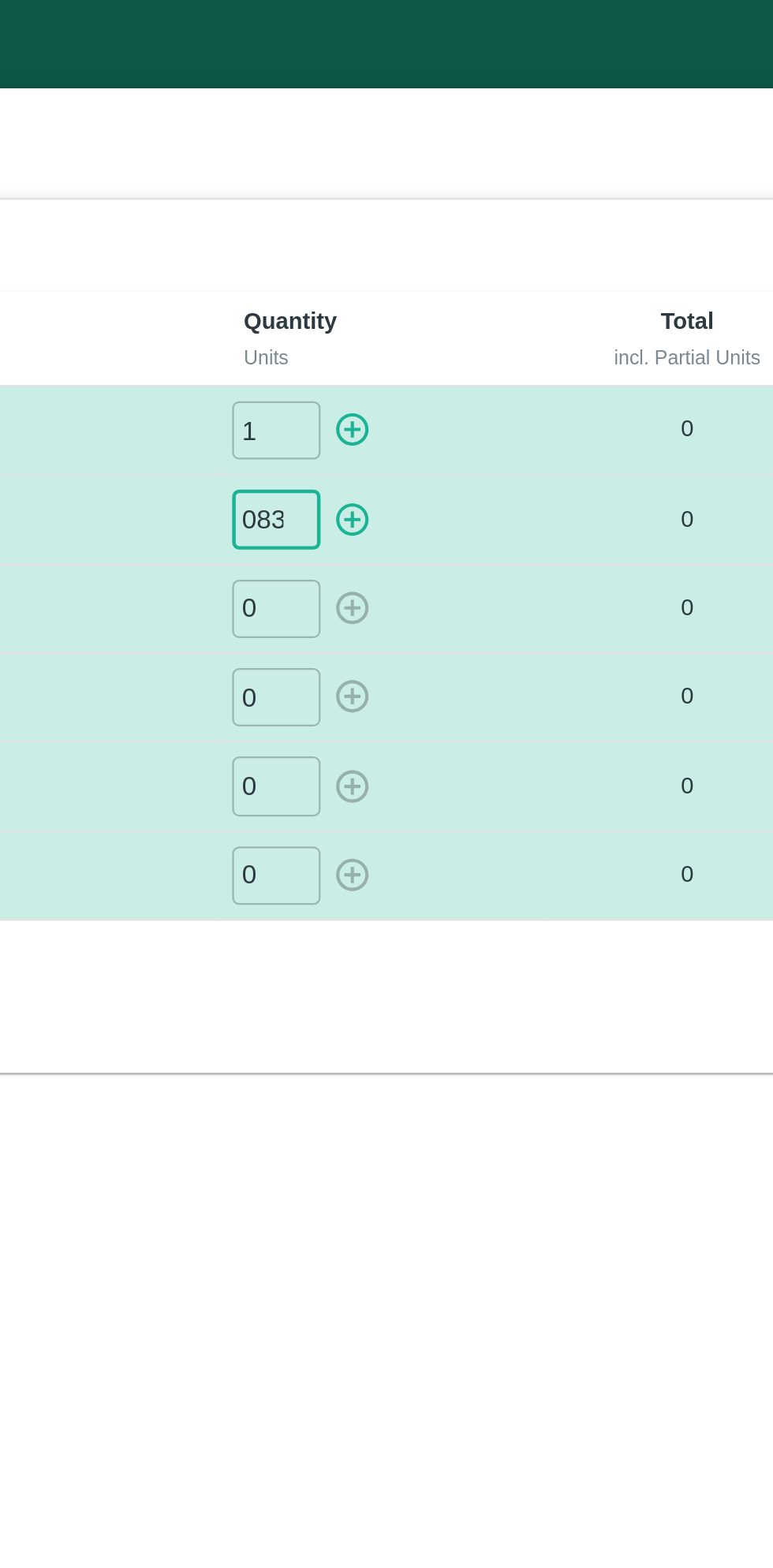
type input "083"
type input "069"
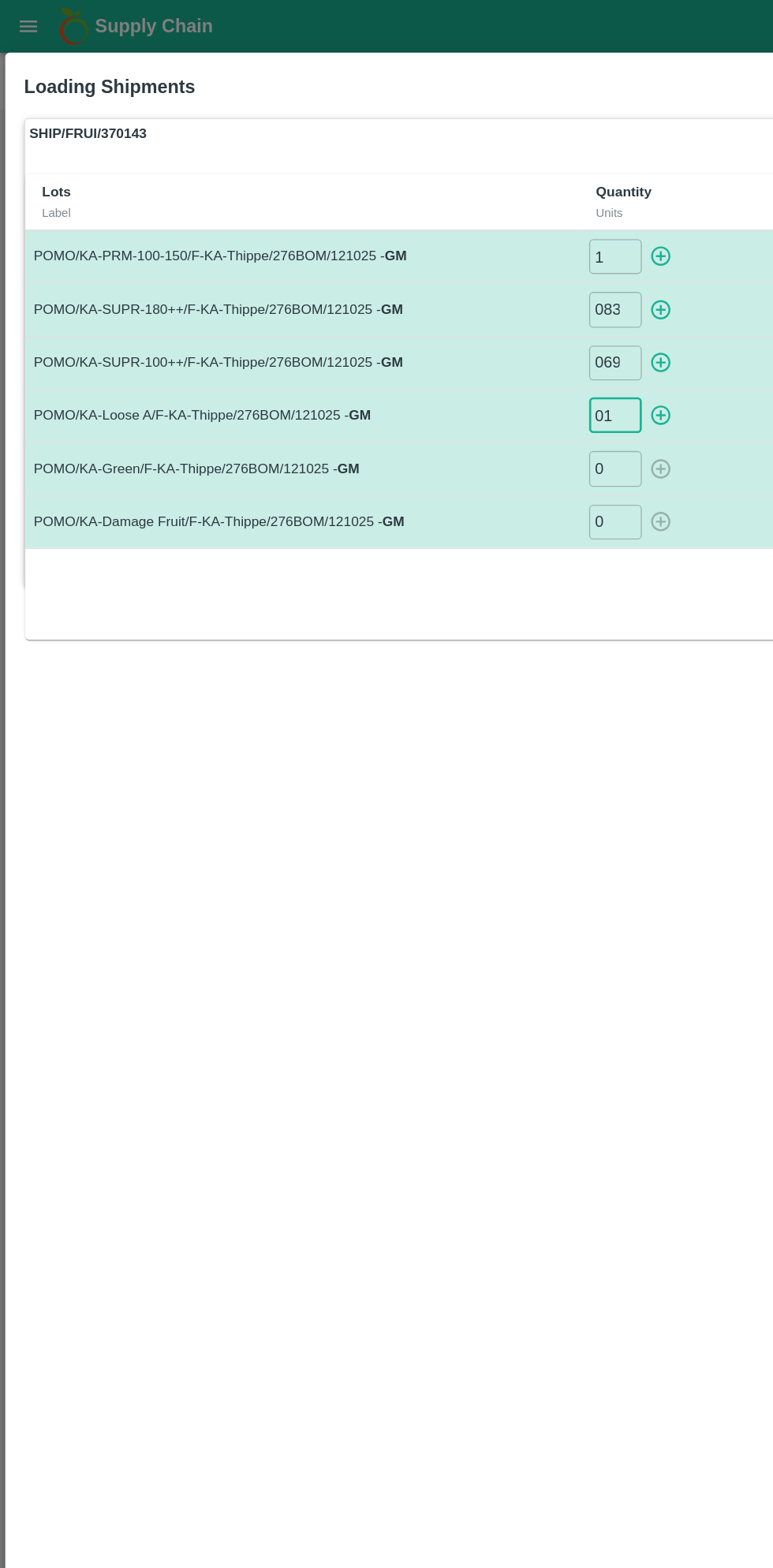
type input "01"
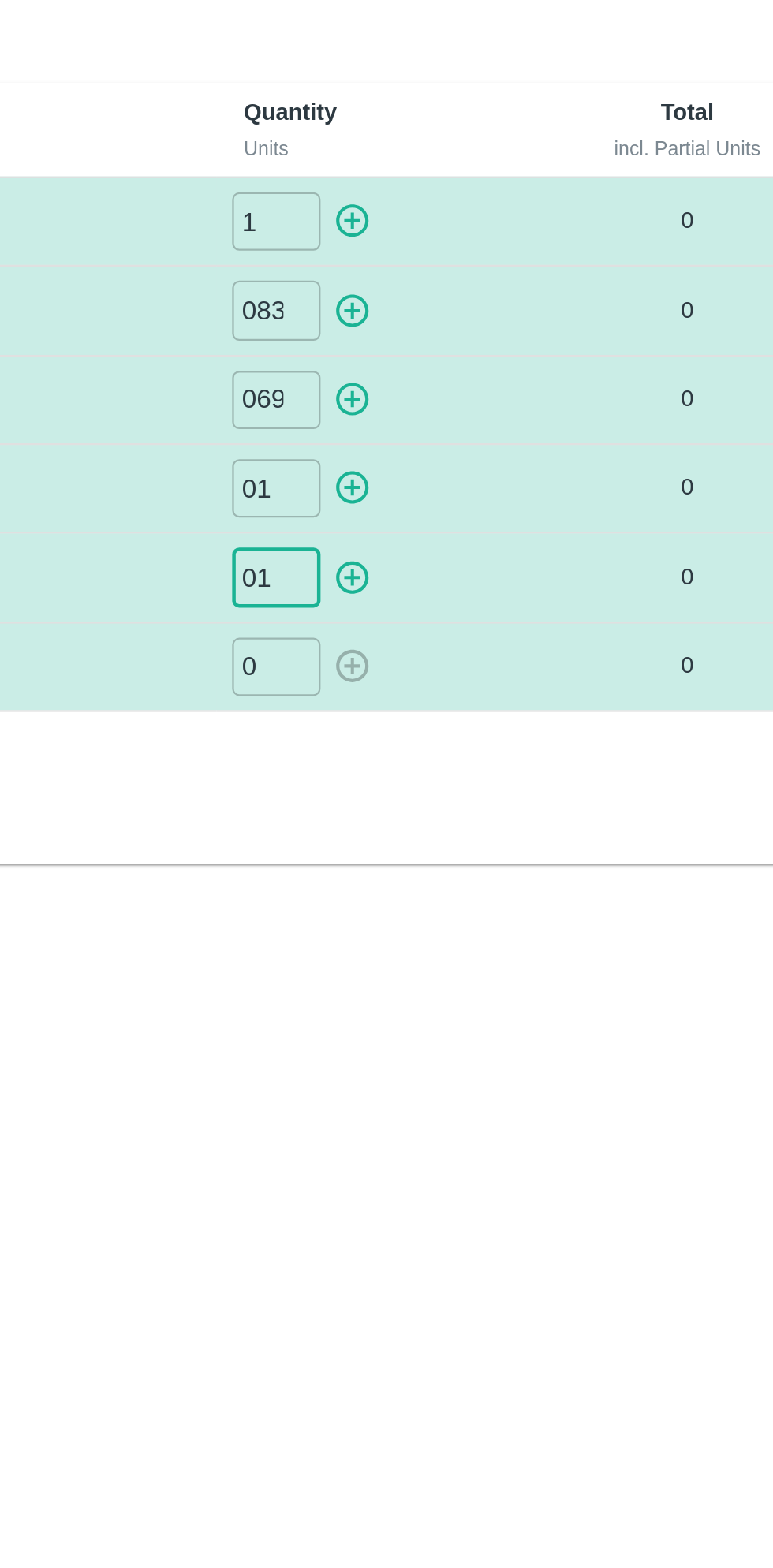
type input "01"
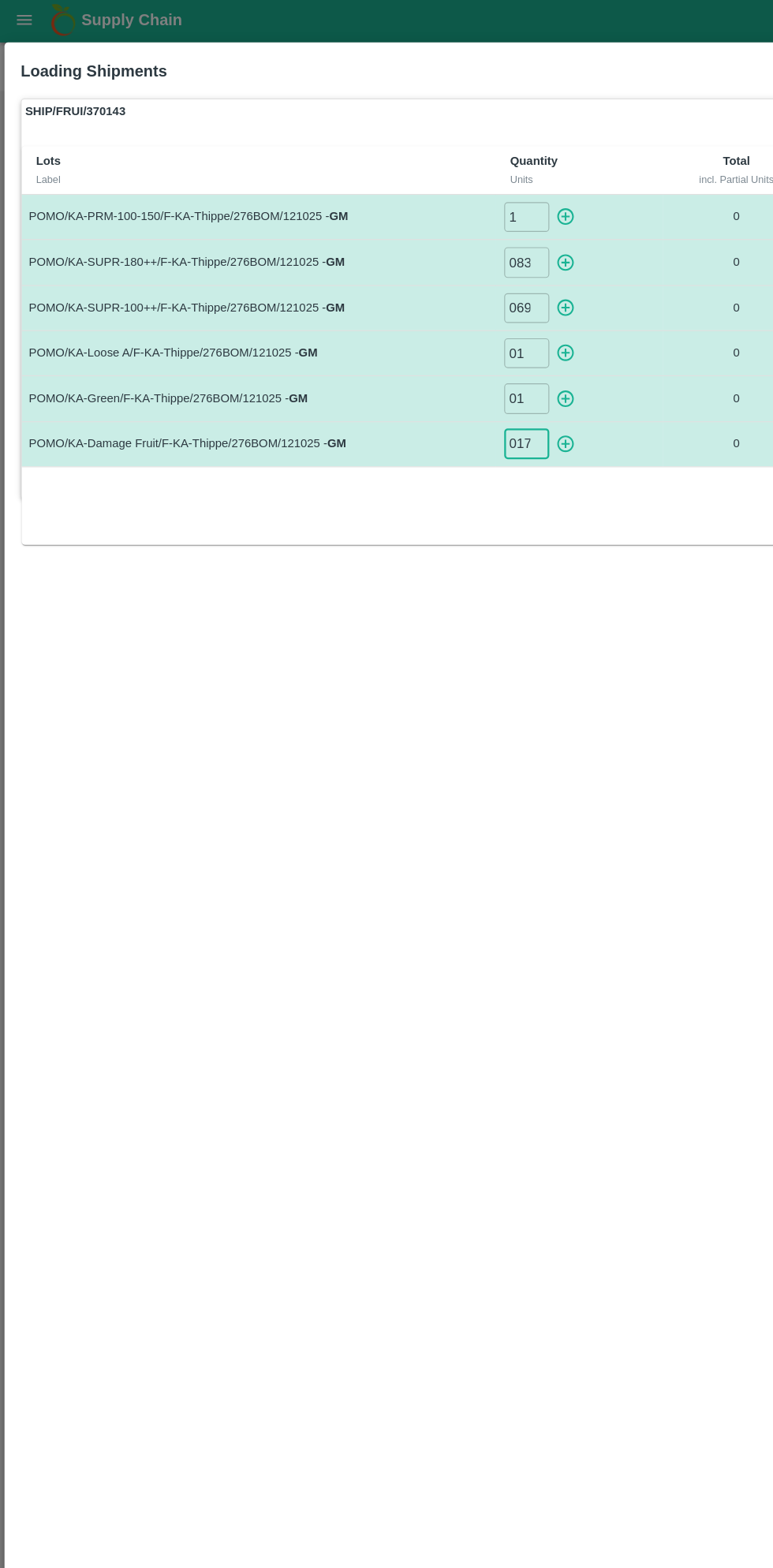
type input "017"
click at [494, 191] on icon "button" at bounding box center [494, 192] width 15 height 15
type input "0"
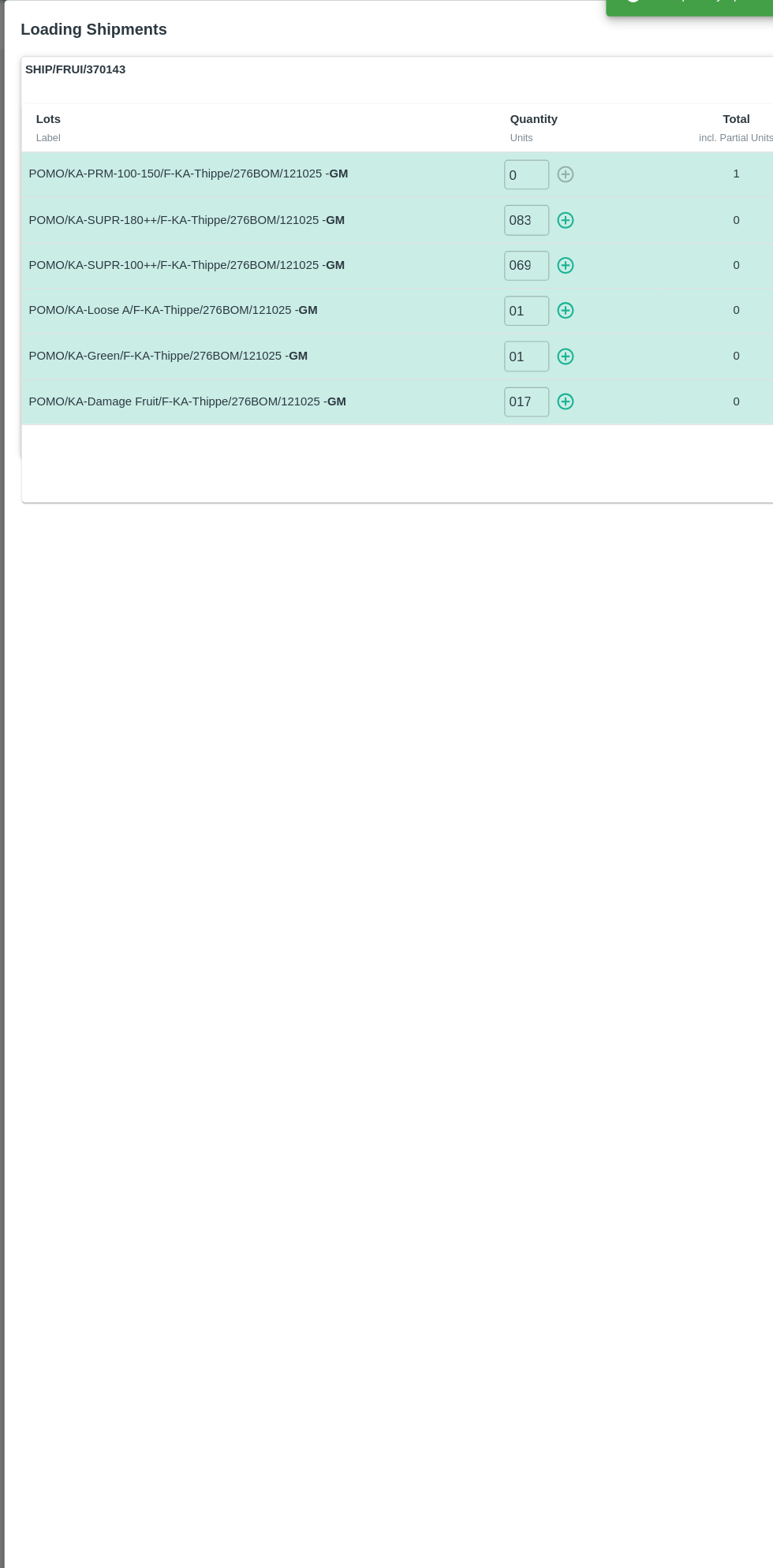
click at [494, 231] on icon "button" at bounding box center [494, 232] width 15 height 15
type input "0"
click at [499, 271] on icon "button" at bounding box center [494, 271] width 17 height 17
type input "0"
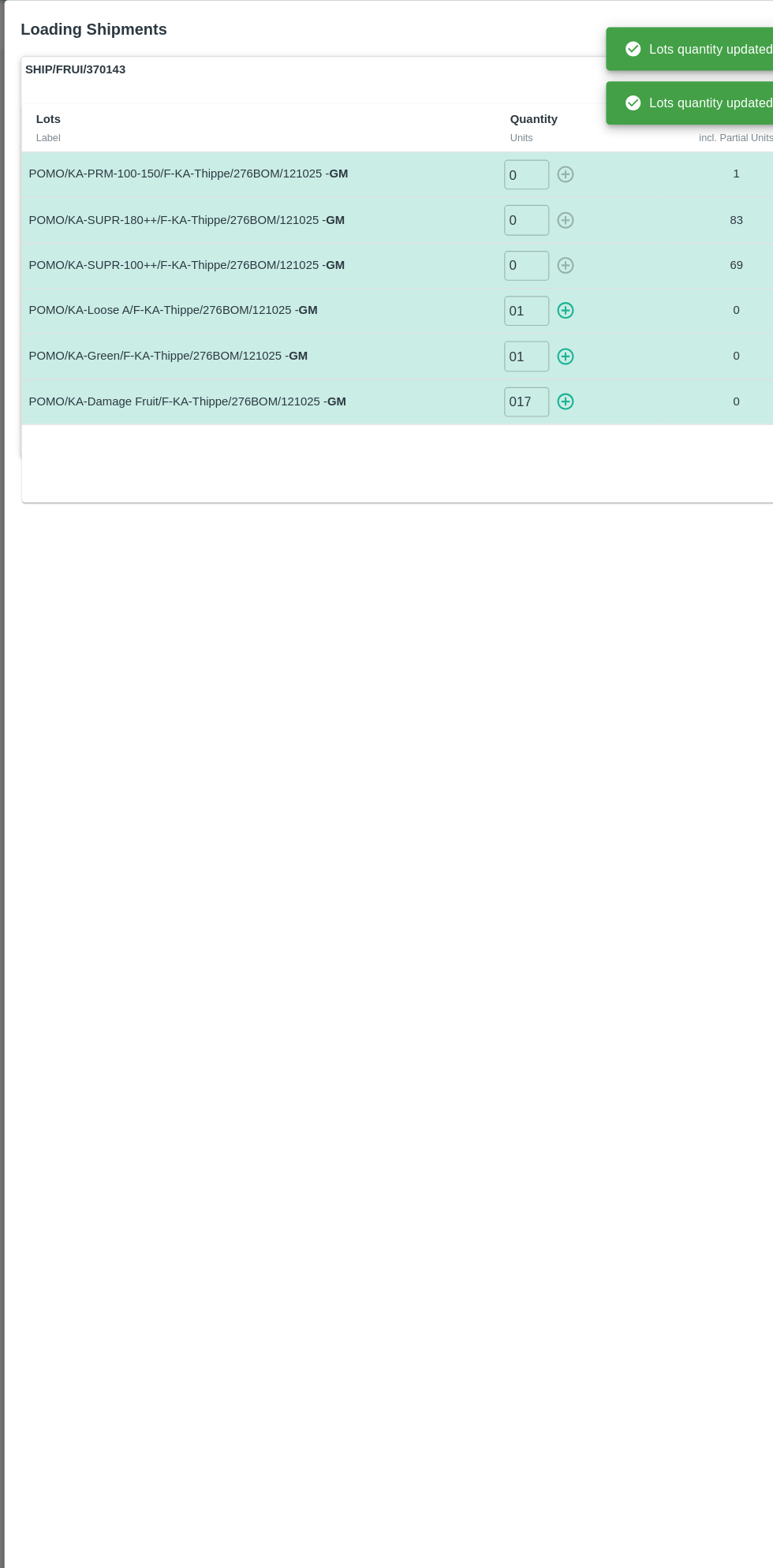
click at [494, 309] on icon "button" at bounding box center [494, 311] width 15 height 15
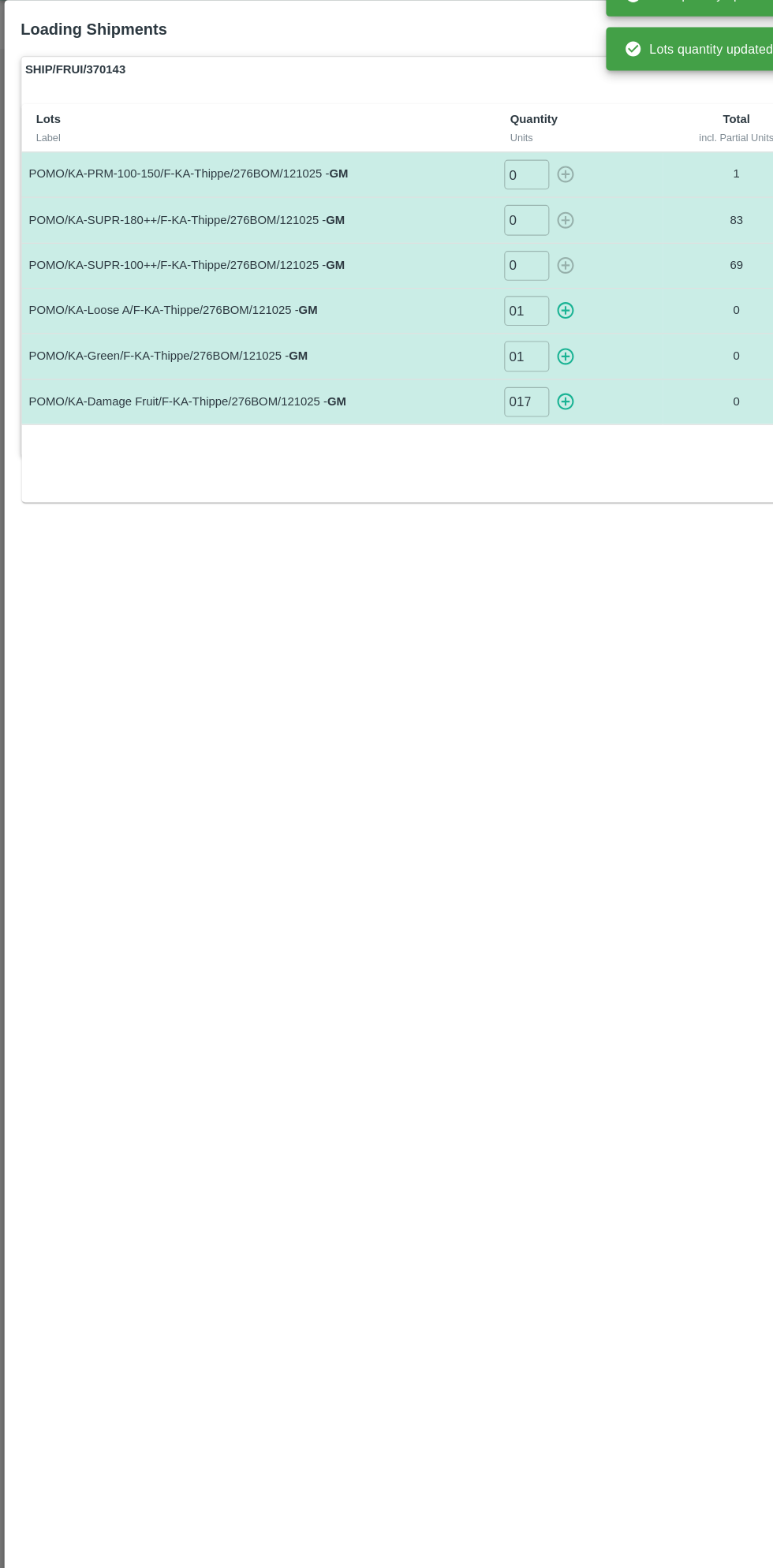
type input "0"
click at [498, 348] on icon "button" at bounding box center [494, 350] width 17 height 17
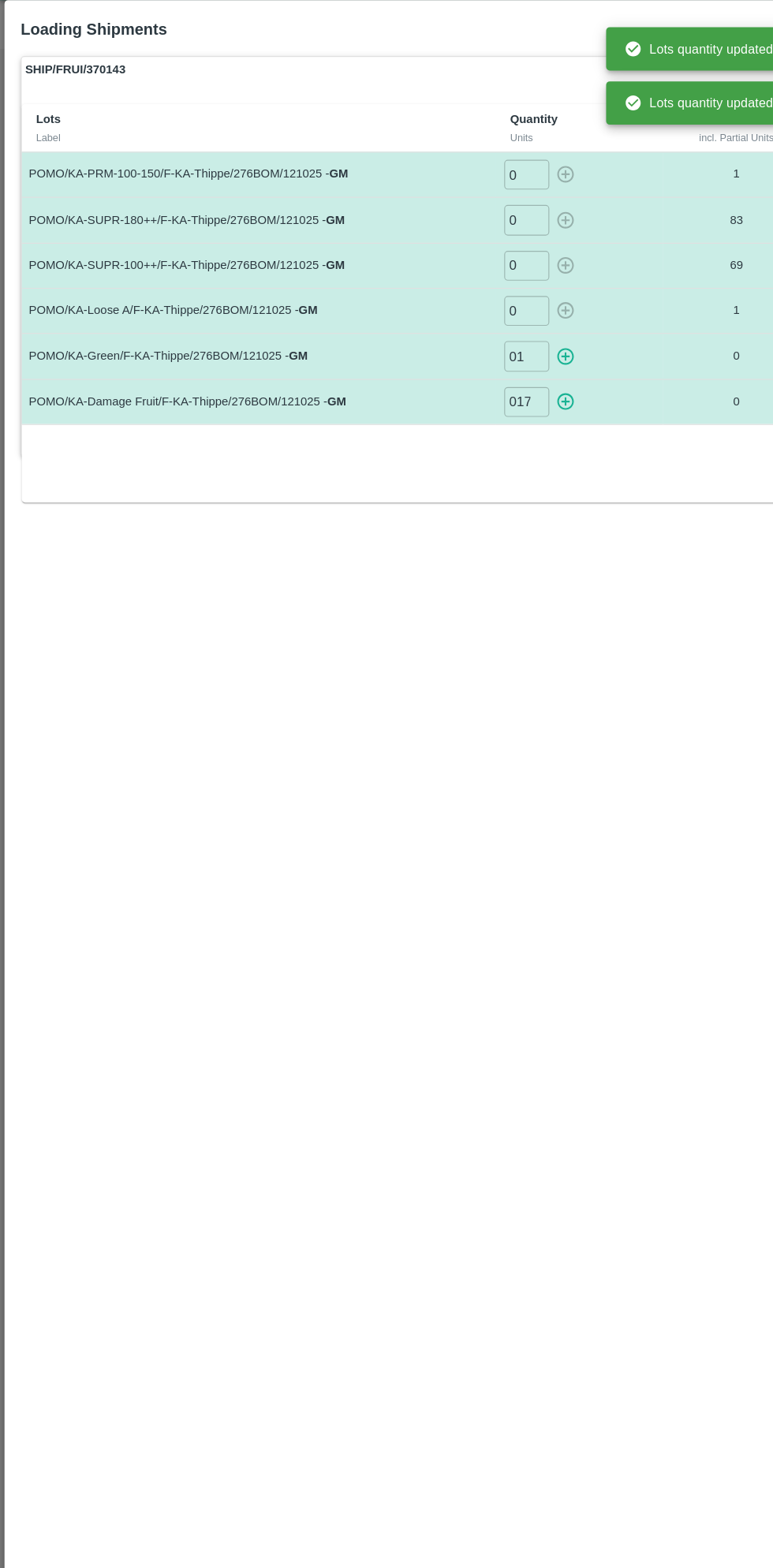
type input "0"
click at [497, 396] on icon "button" at bounding box center [494, 390] width 17 height 17
type input "0"
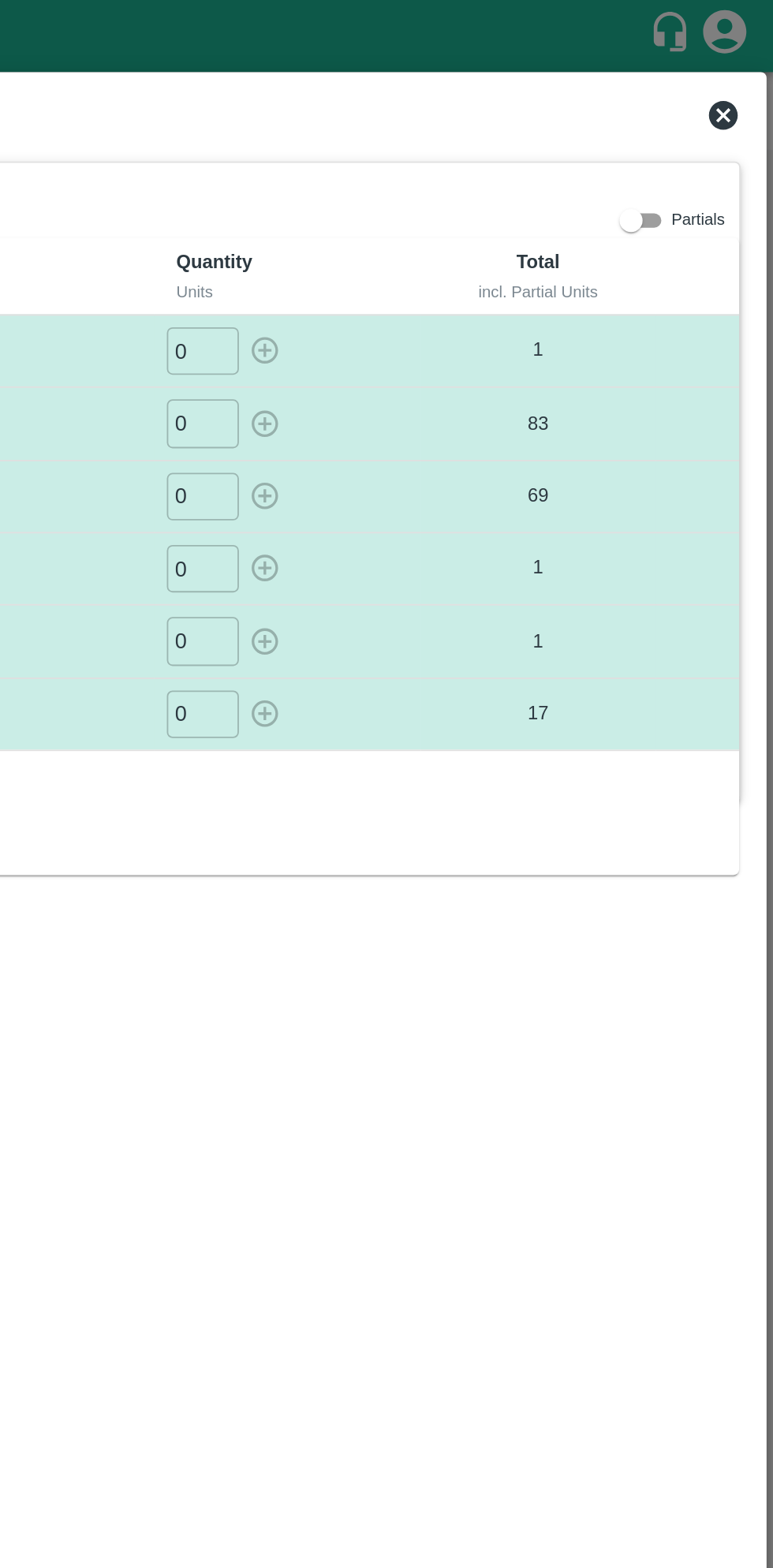
click at [743, 58] on icon at bounding box center [745, 62] width 16 height 16
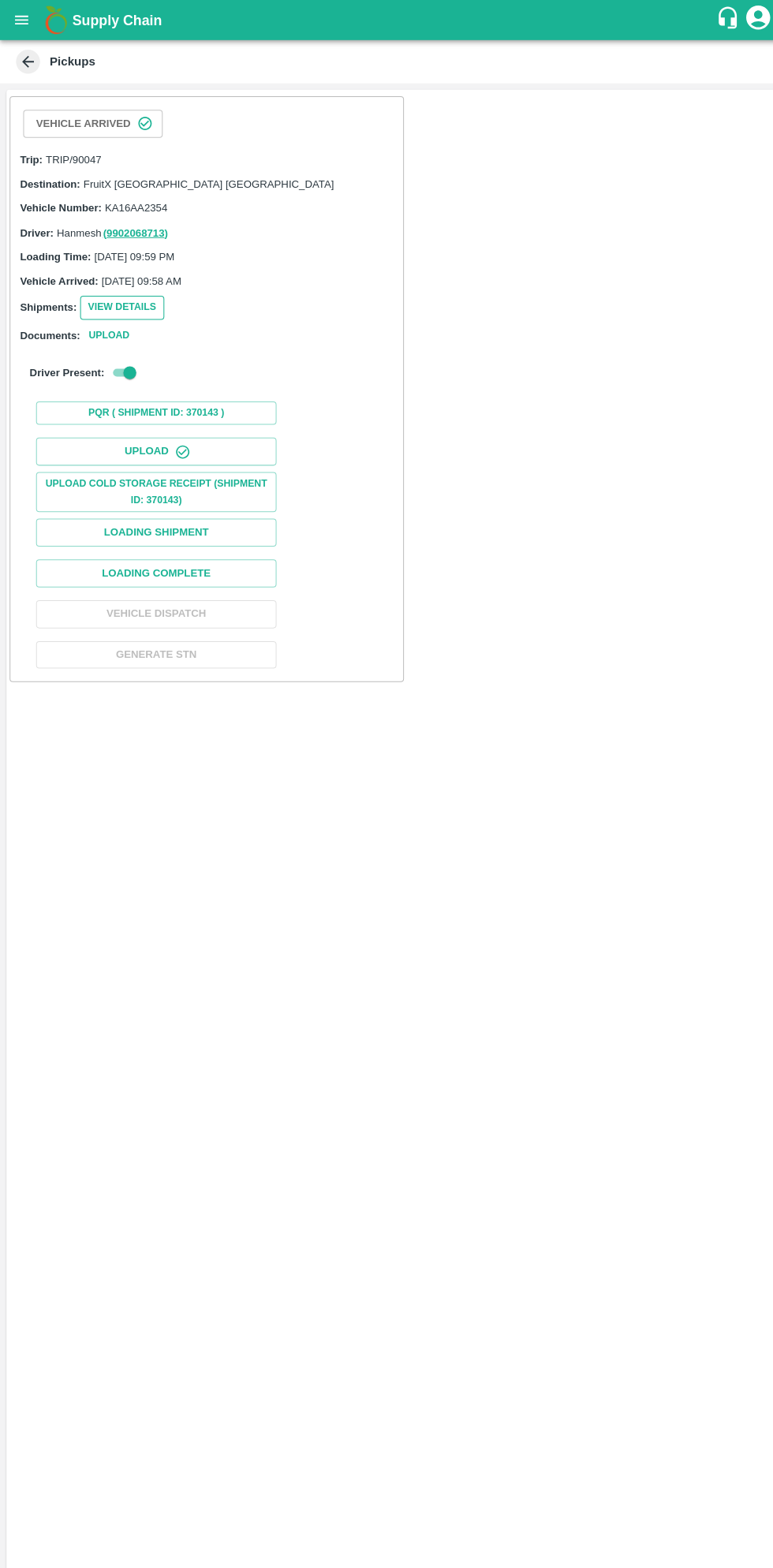
click at [135, 308] on button "View Details" at bounding box center [120, 303] width 83 height 23
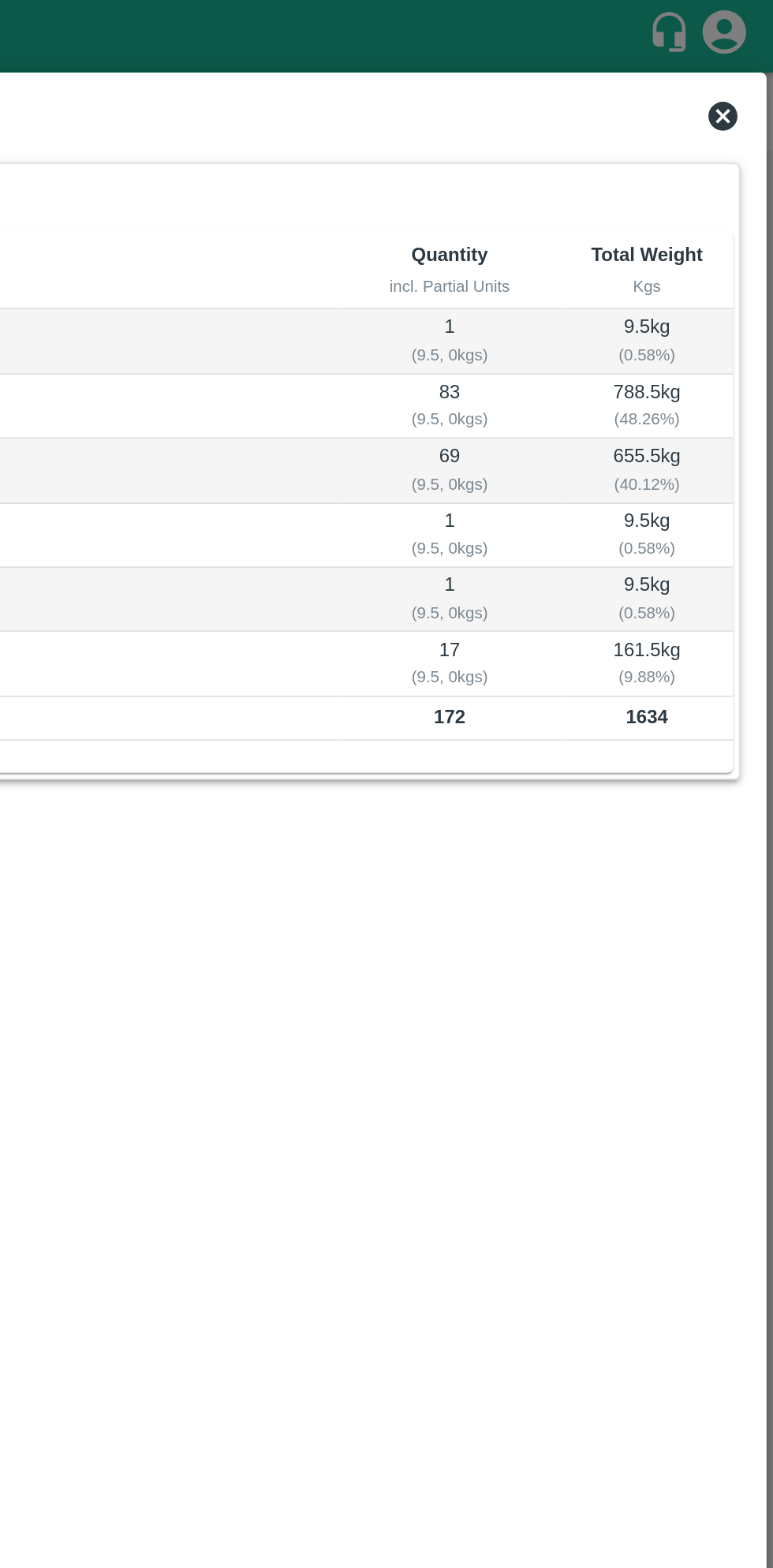
click at [751, 60] on icon at bounding box center [745, 62] width 16 height 16
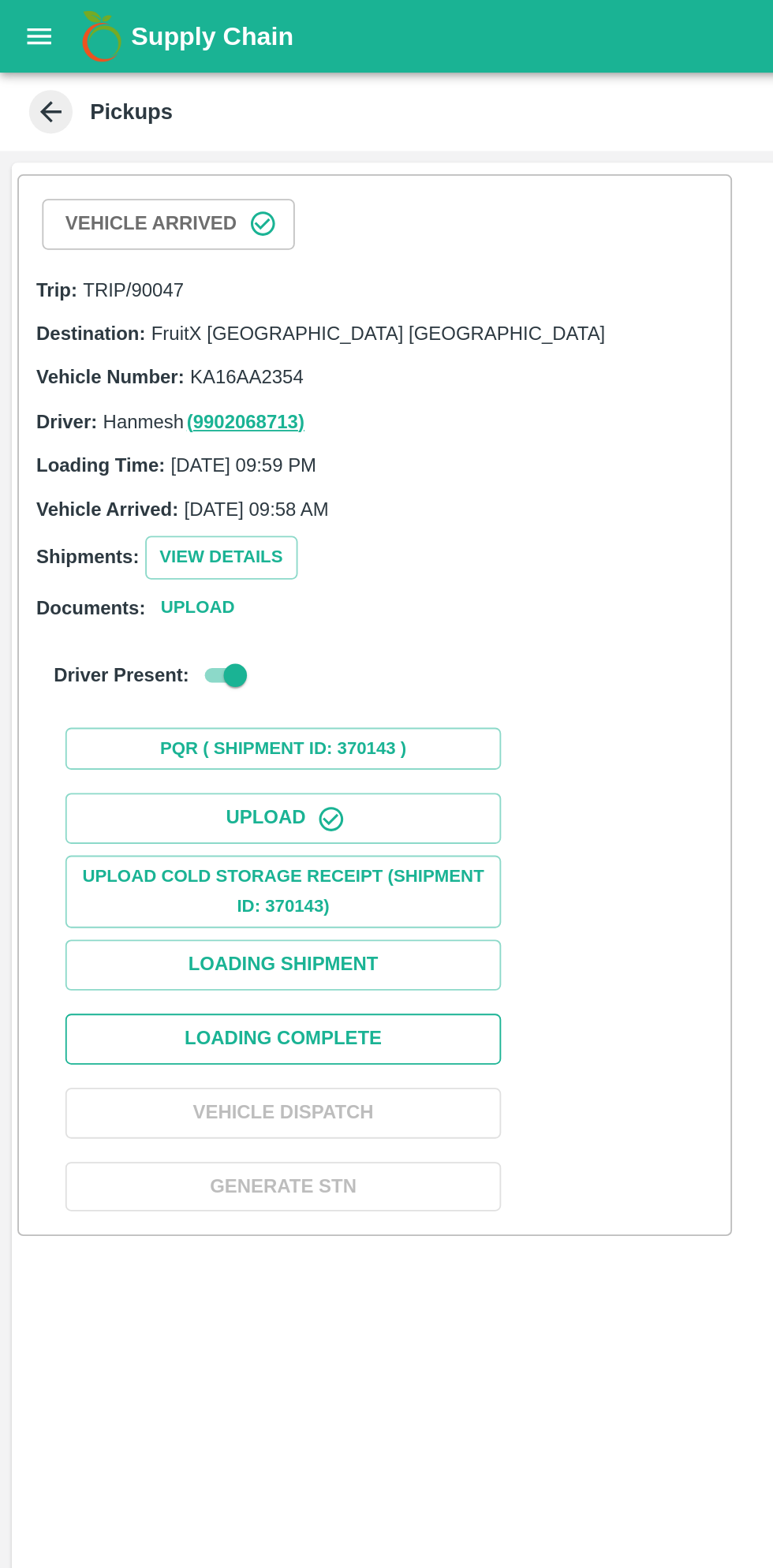
click at [199, 559] on button "Loading Complete" at bounding box center [153, 565] width 236 height 28
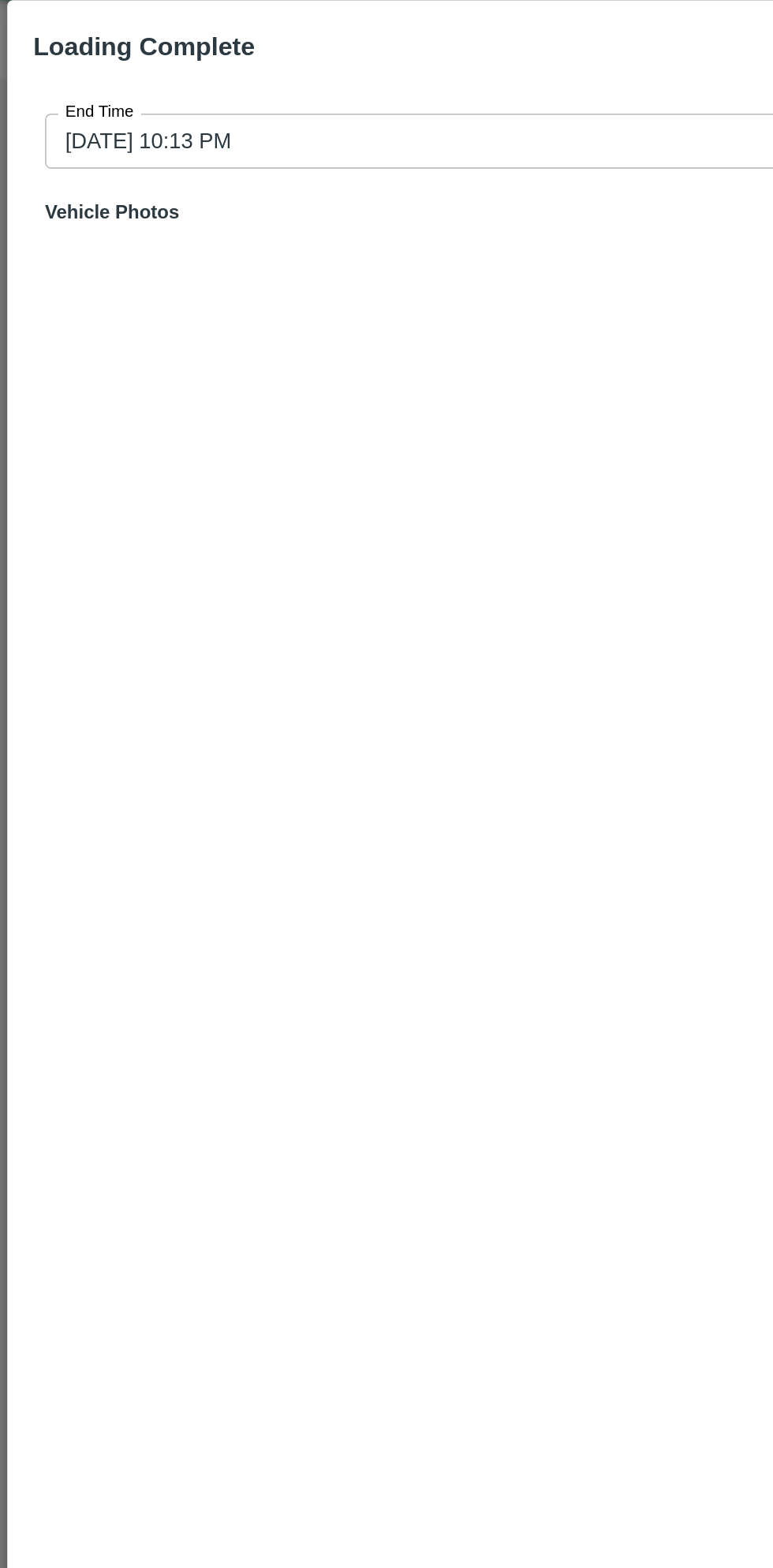
click at [286, 118] on input "12/10/2025 10:13 PM" at bounding box center [381, 116] width 713 height 30
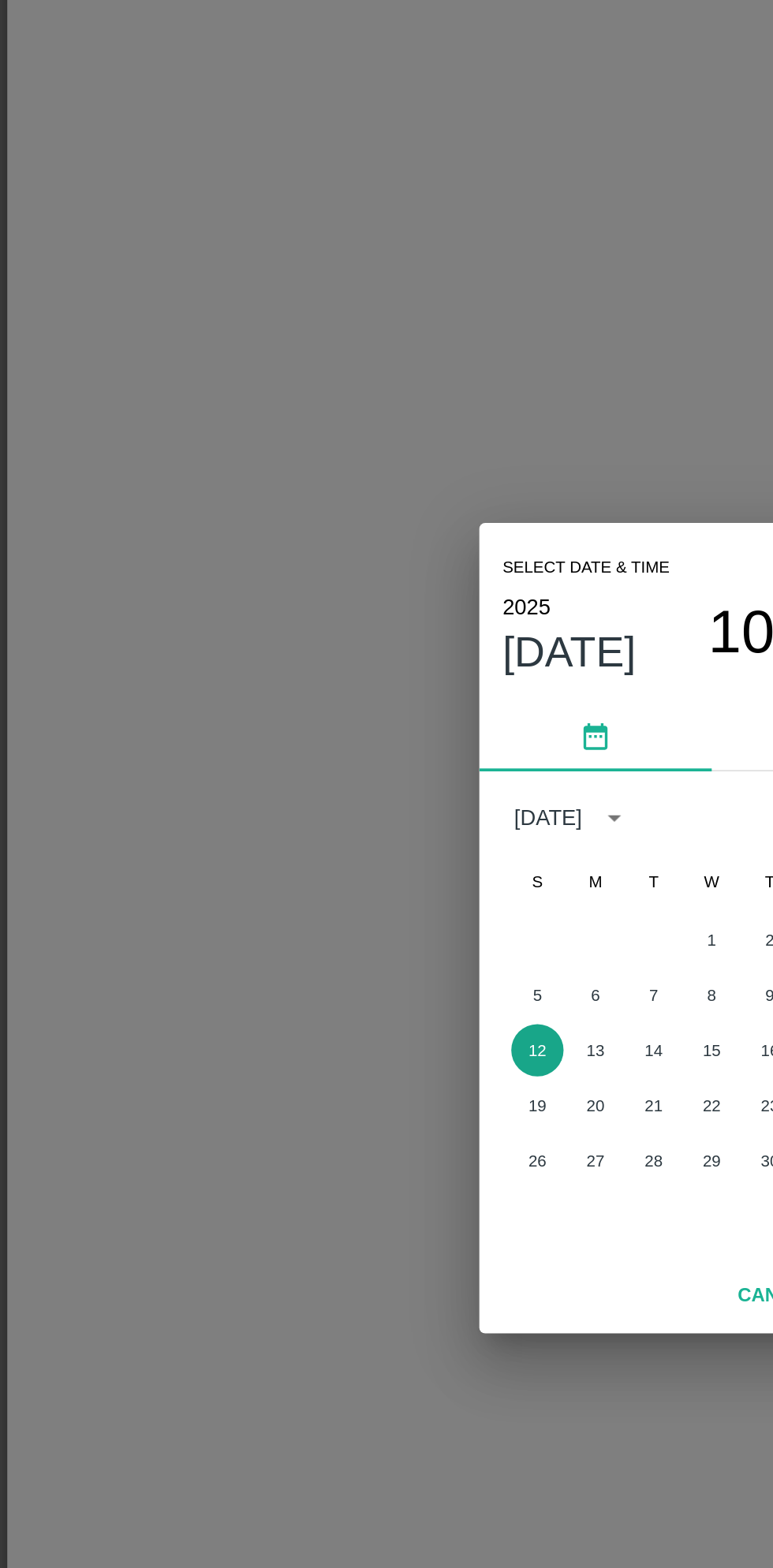
click at [301, 853] on button "12" at bounding box center [291, 850] width 29 height 29
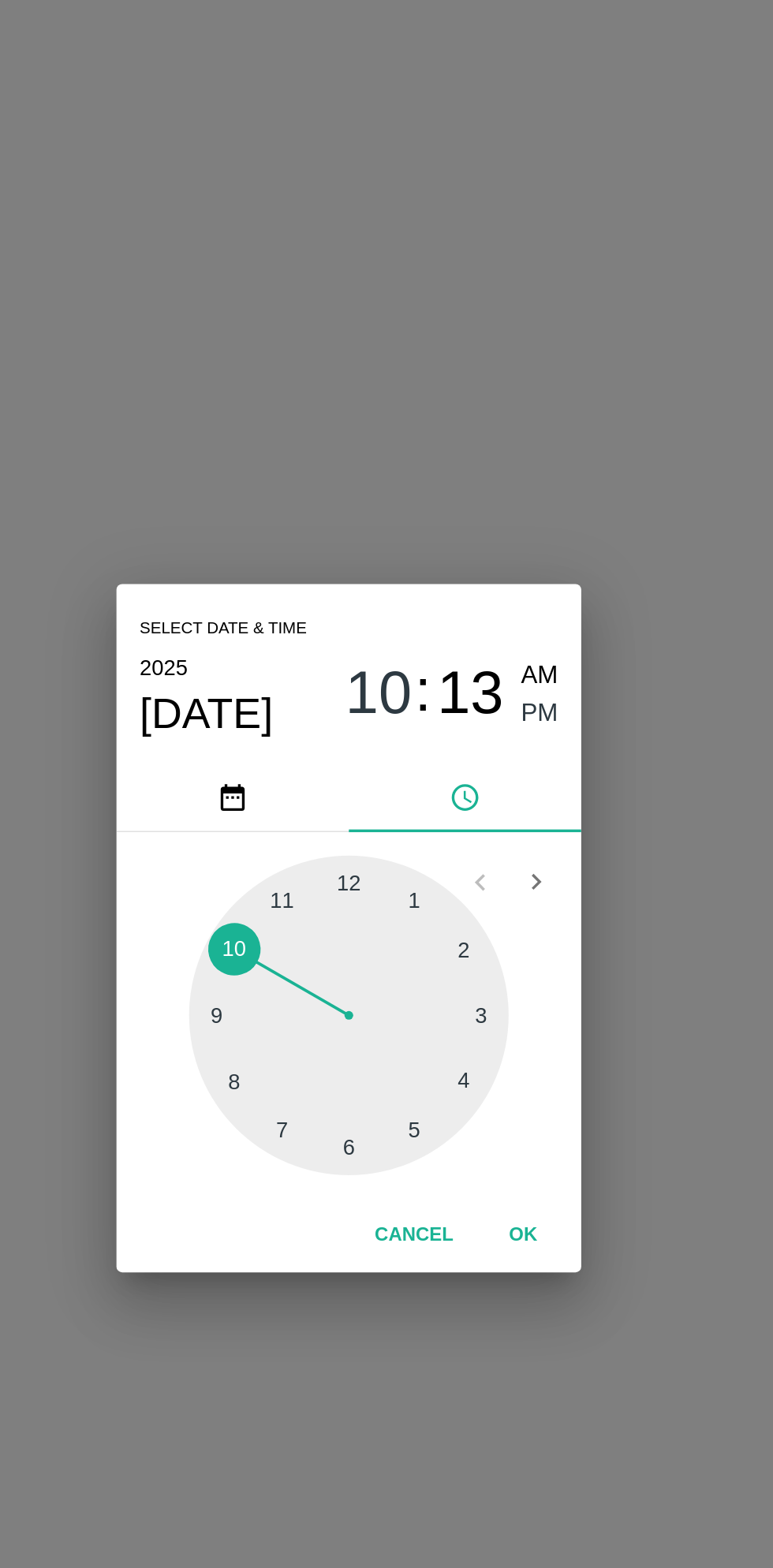
click at [447, 872] on div at bounding box center [386, 830] width 173 height 173
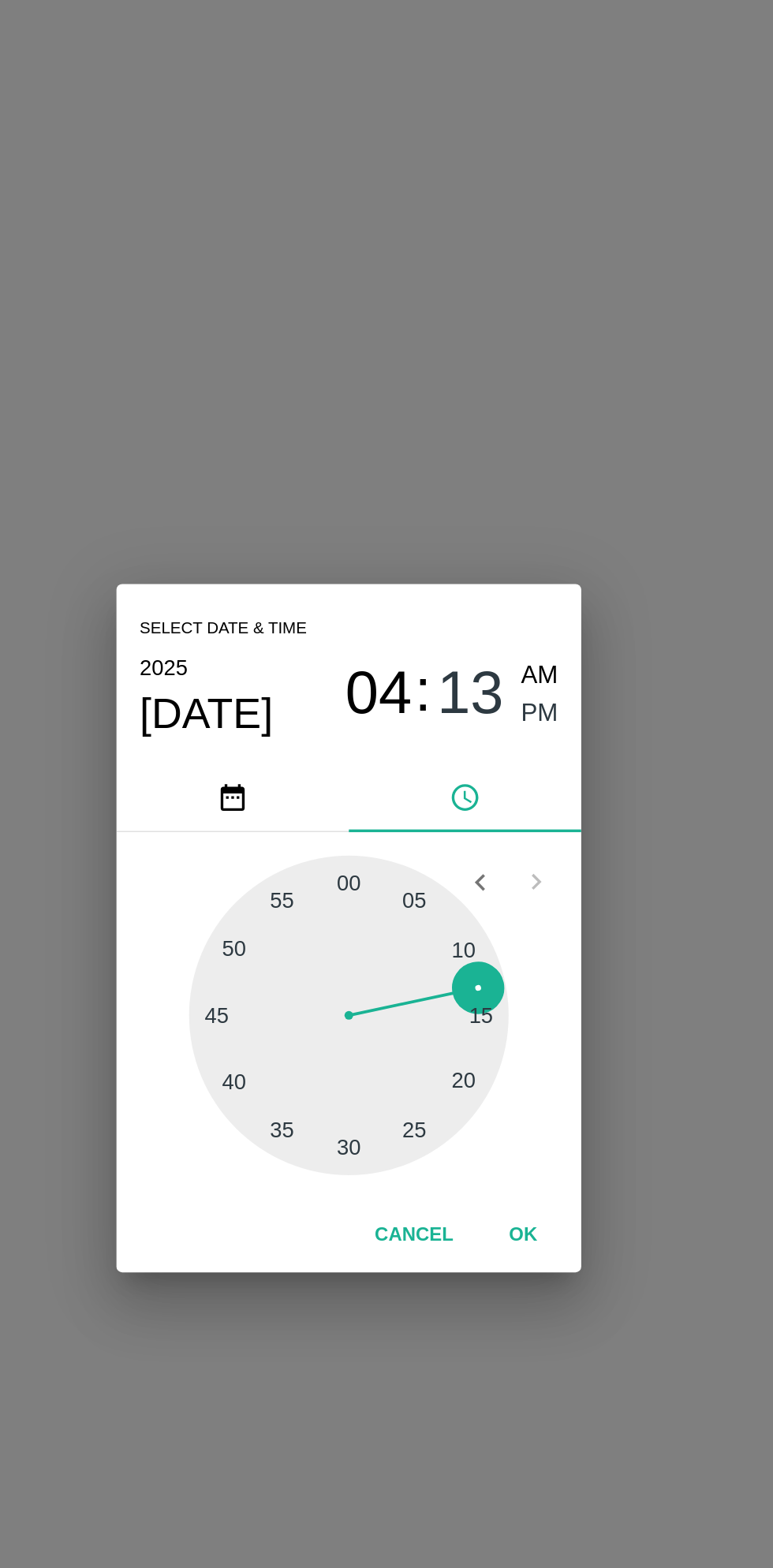
click at [490, 666] on span "PM" at bounding box center [490, 668] width 21 height 21
click at [496, 961] on button "OK" at bounding box center [482, 951] width 51 height 28
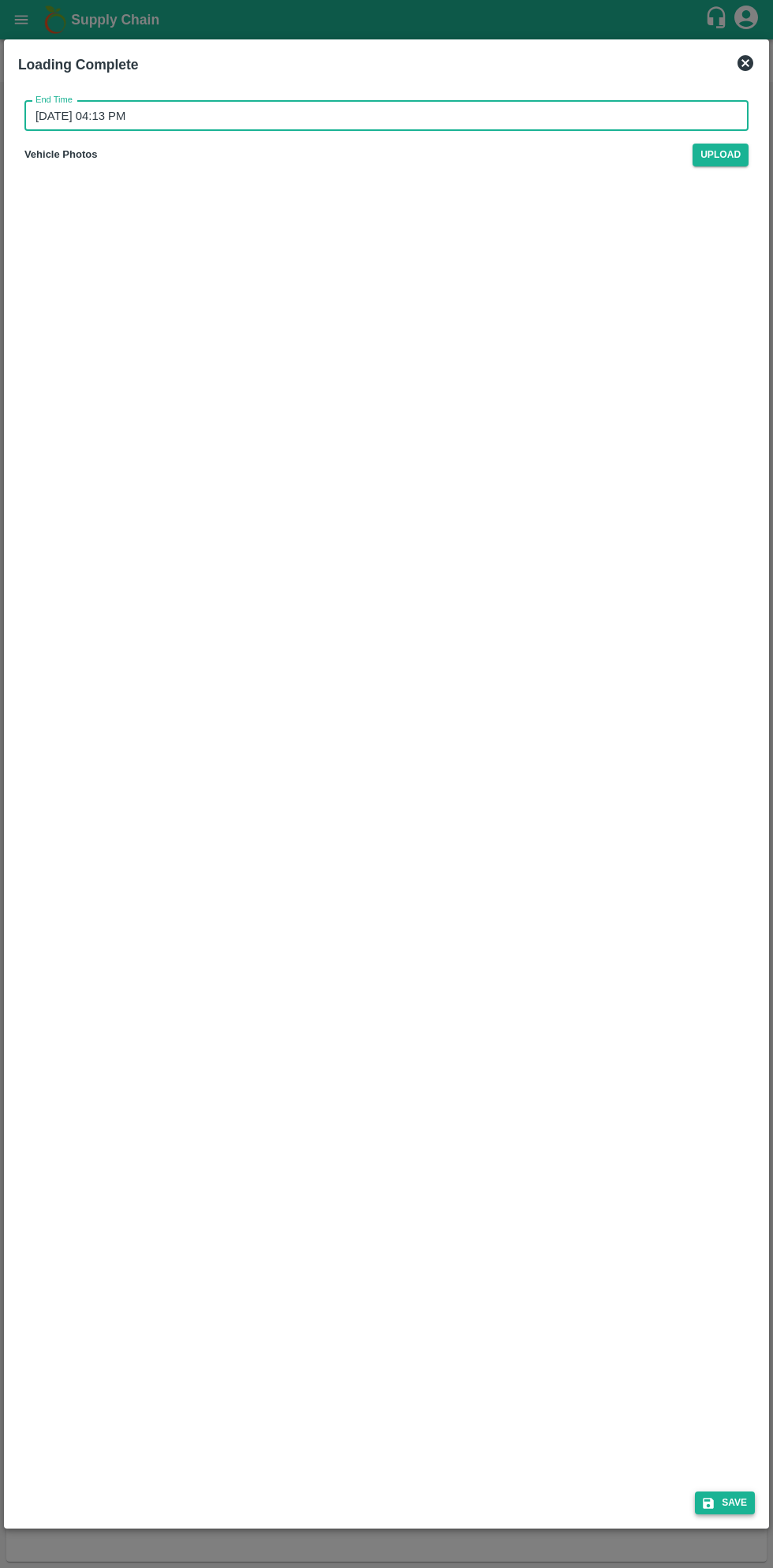
click at [725, 1499] on button "Save" at bounding box center [725, 1503] width 60 height 23
type input "12/10/2025 10:13 PM"
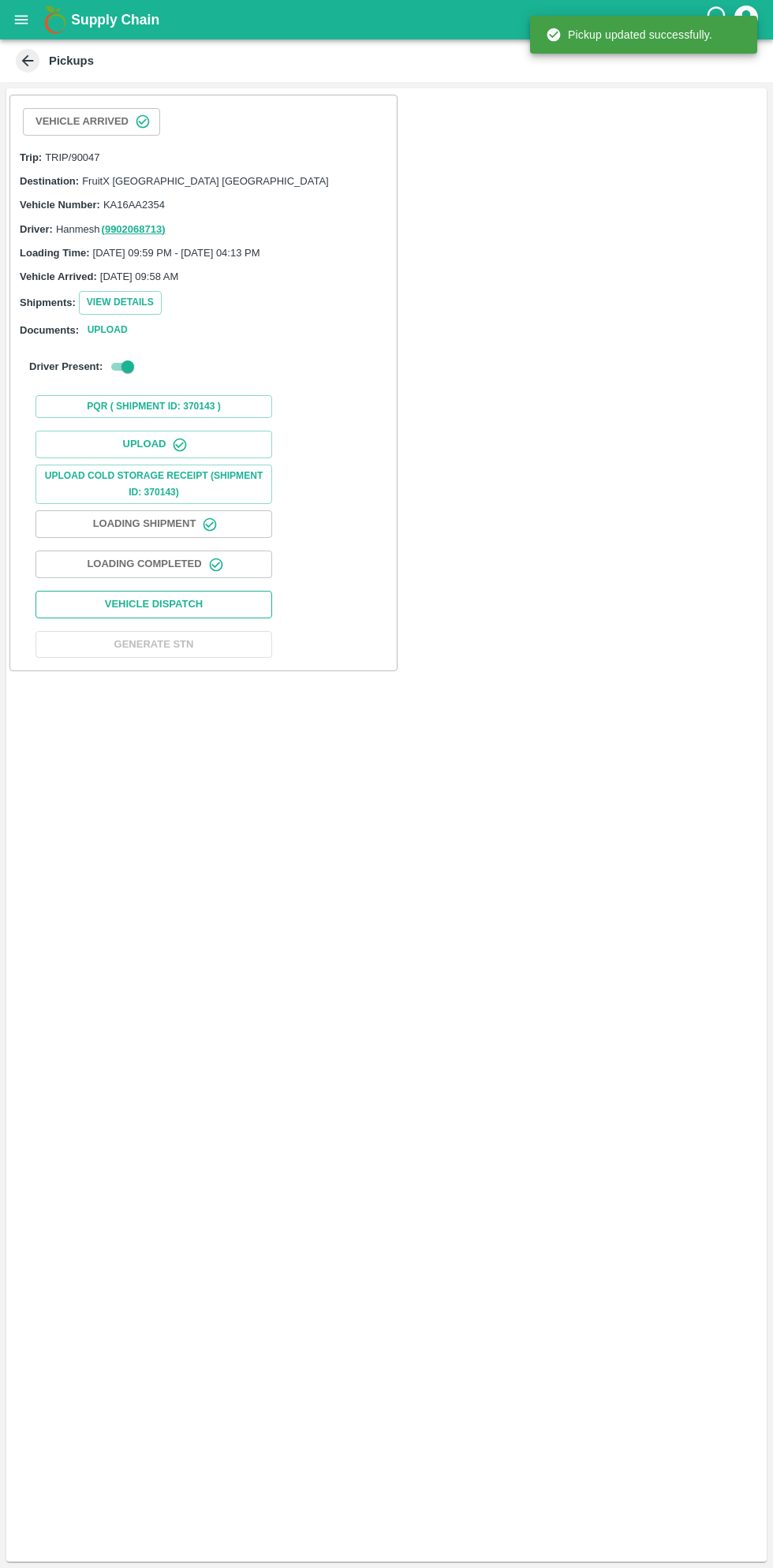
click at [213, 602] on button "Vehicle Dispatch" at bounding box center [153, 605] width 236 height 28
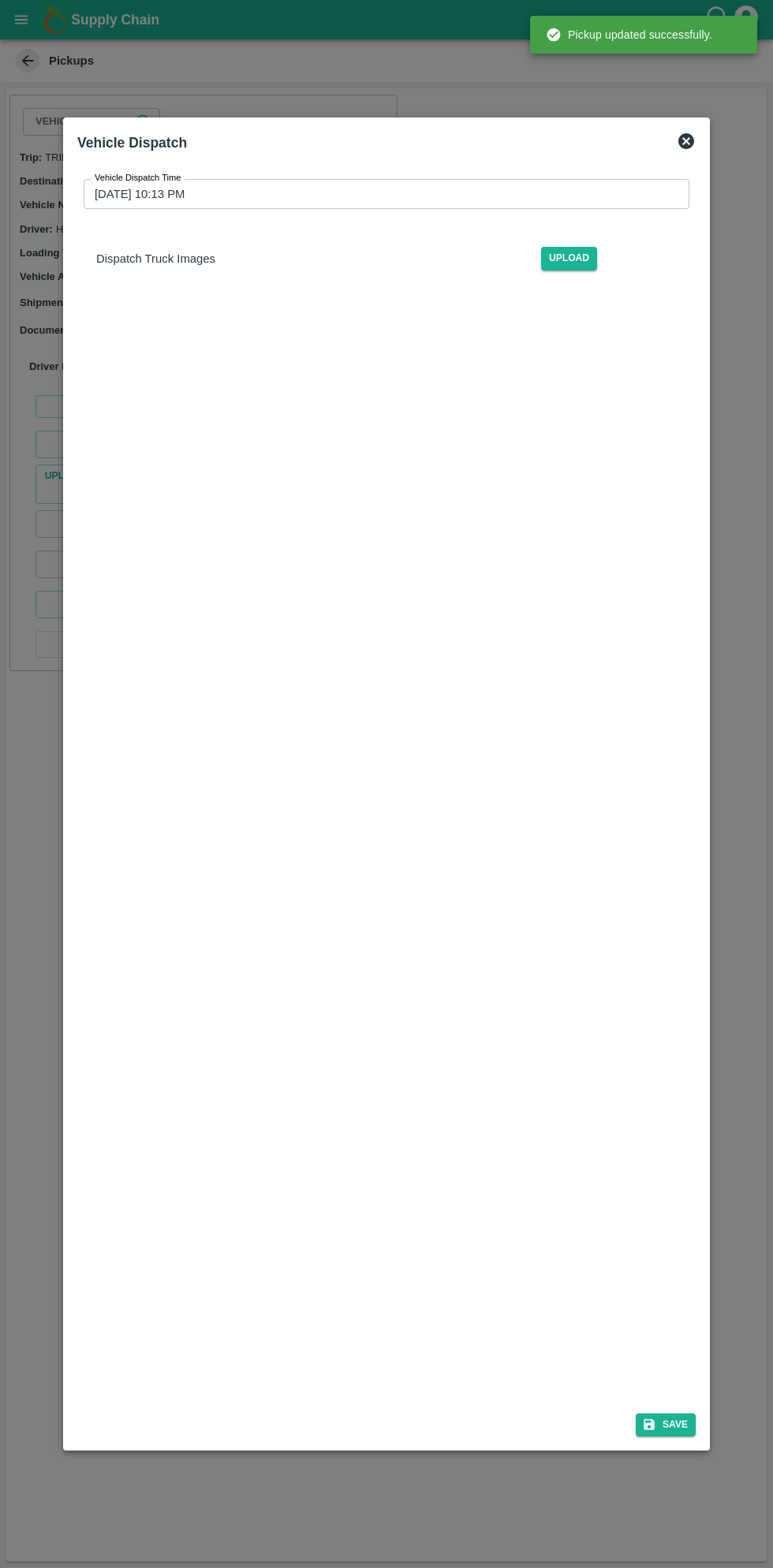
click at [505, 185] on input "12/10/2025 10:13 PM" at bounding box center [381, 194] width 595 height 30
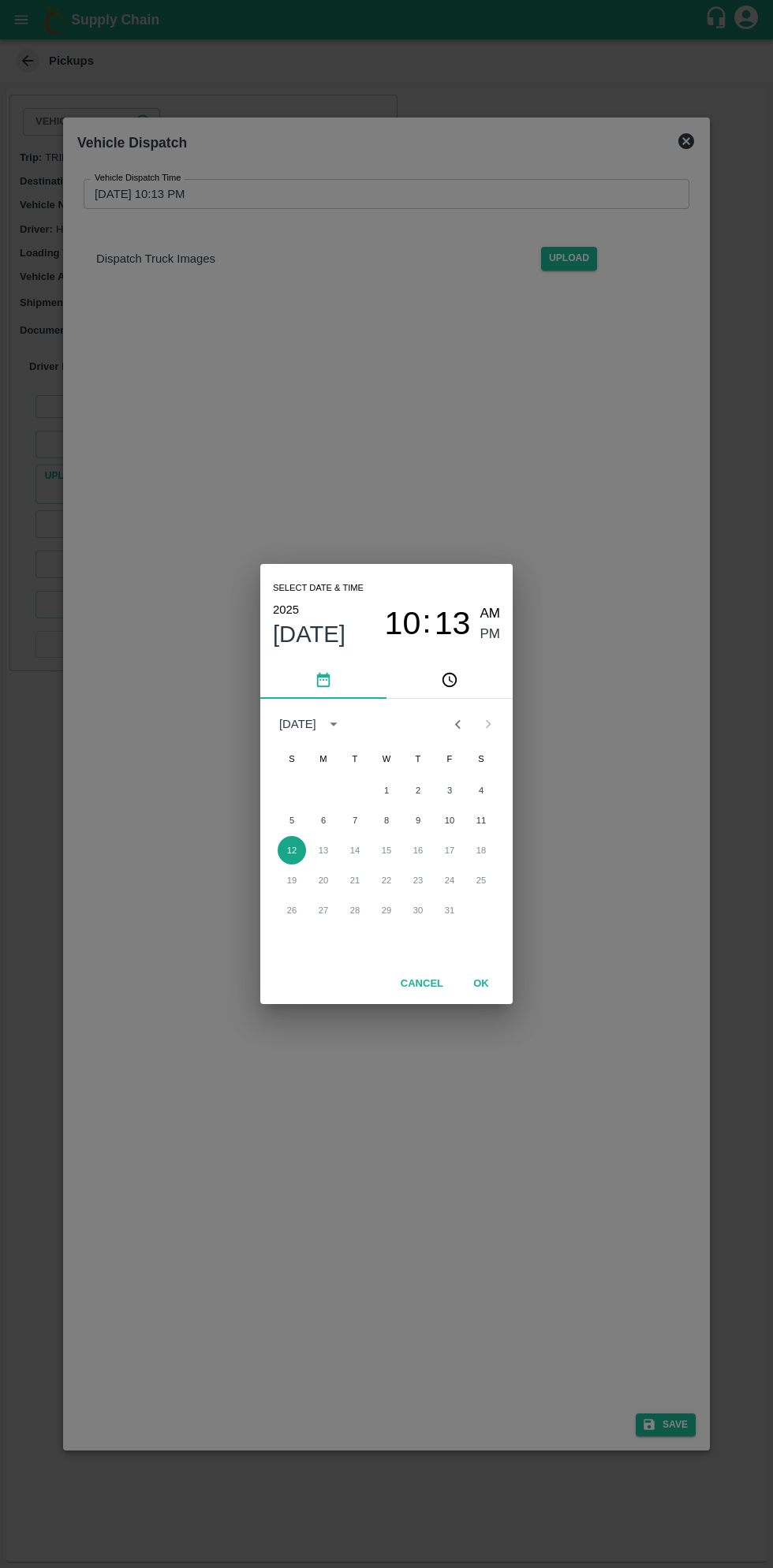
click at [291, 850] on button "12" at bounding box center [291, 850] width 29 height 29
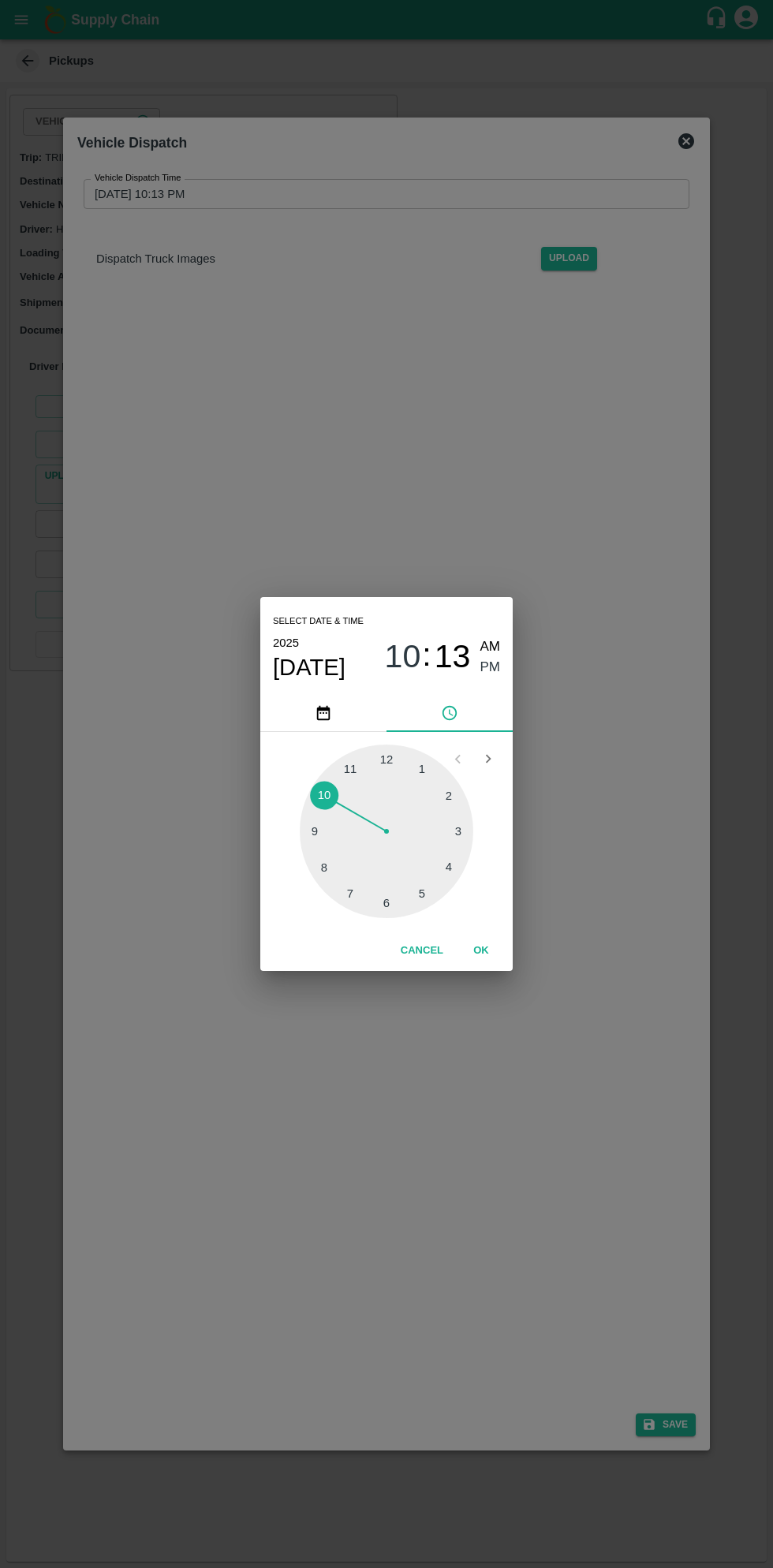
click at [432, 896] on div at bounding box center [386, 830] width 173 height 173
type input "12/10/2025 05:13 PM"
click at [498, 957] on button "OK" at bounding box center [482, 951] width 51 height 28
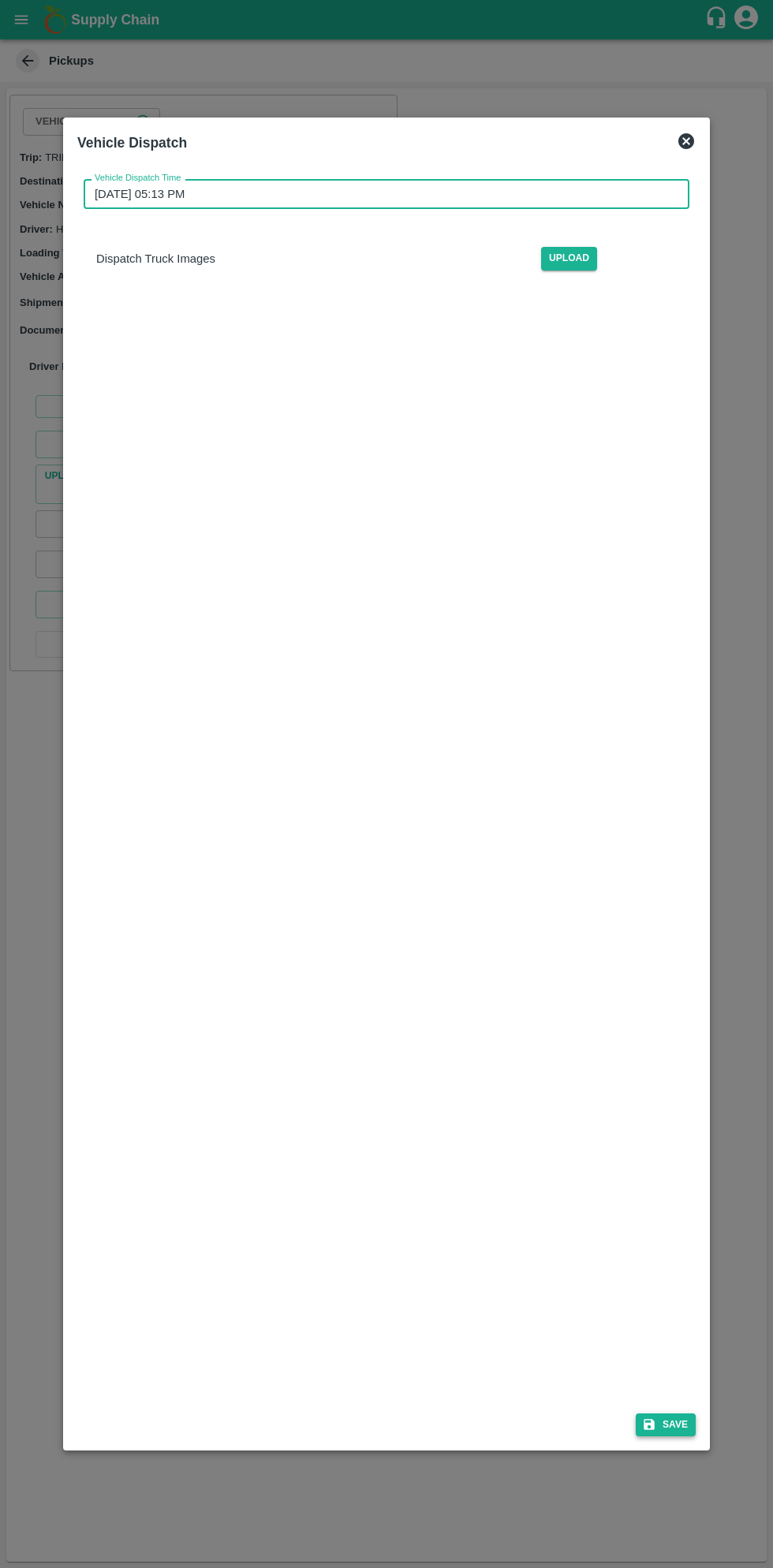
click at [653, 1424] on icon "submit" at bounding box center [648, 1424] width 11 height 11
